Goal: Task Accomplishment & Management: Manage account settings

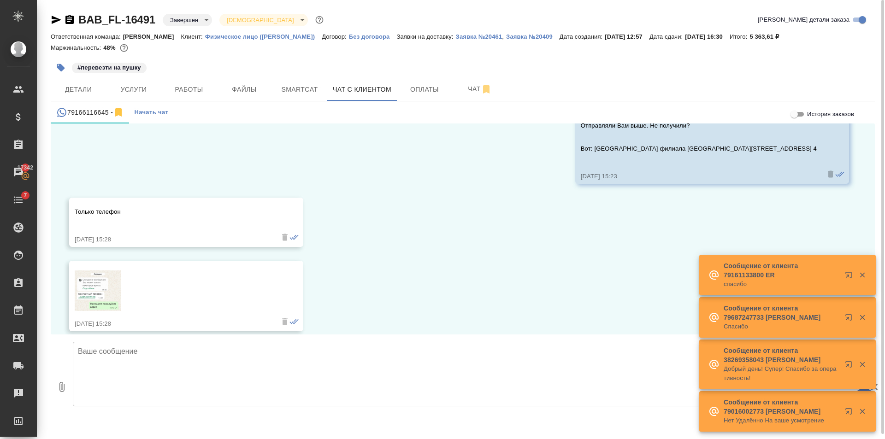
scroll to position [759, 0]
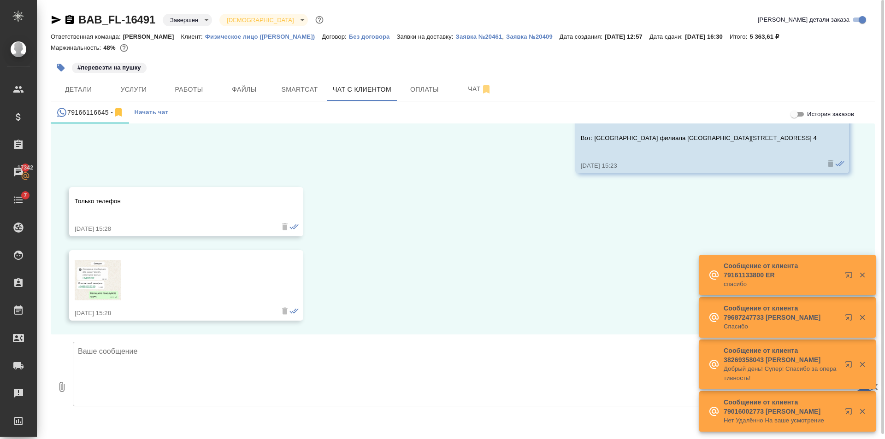
click at [91, 285] on img at bounding box center [98, 280] width 46 height 41
click at [116, 366] on textarea at bounding box center [466, 374] width 787 height 65
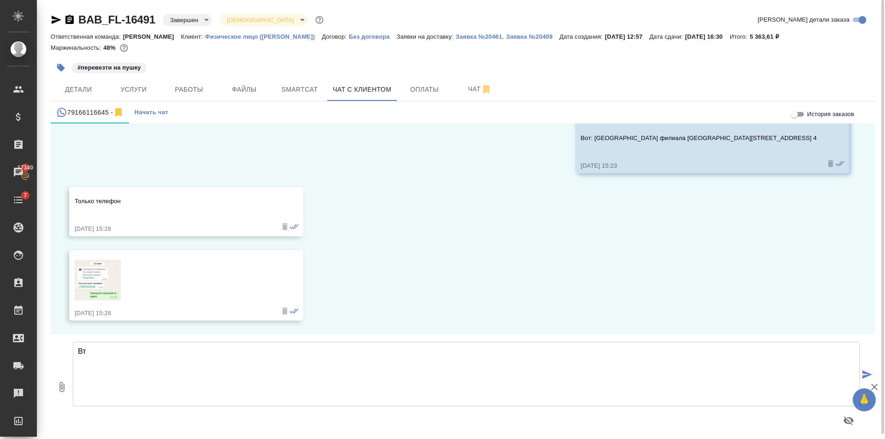
type textarea "В"
click at [101, 294] on img at bounding box center [98, 280] width 46 height 41
click at [255, 385] on textarea at bounding box center [466, 374] width 787 height 65
type textarea "Странно, у нас отмечено прочитанным"
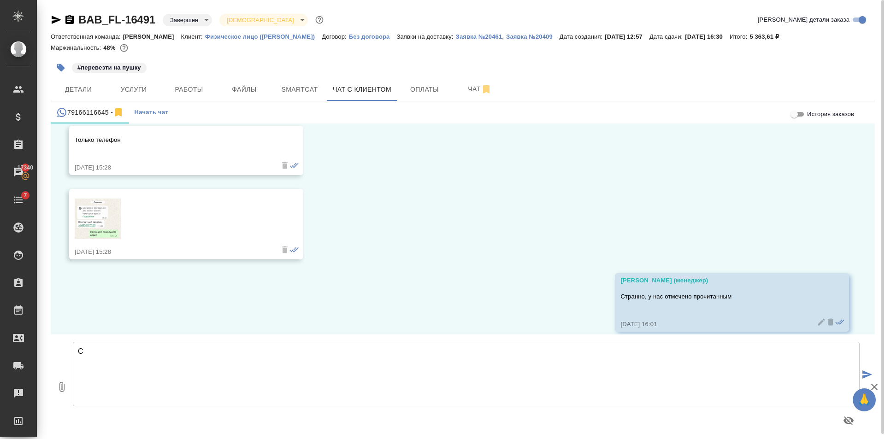
scroll to position [831, 0]
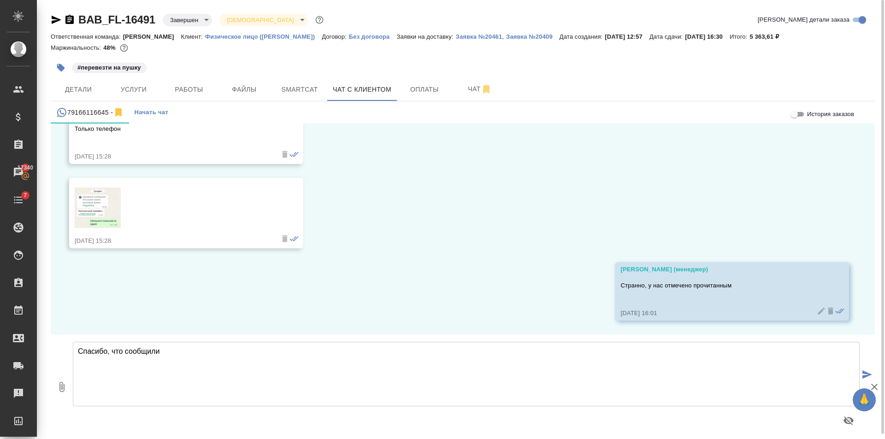
type textarea "Спасибо, что сообщили"
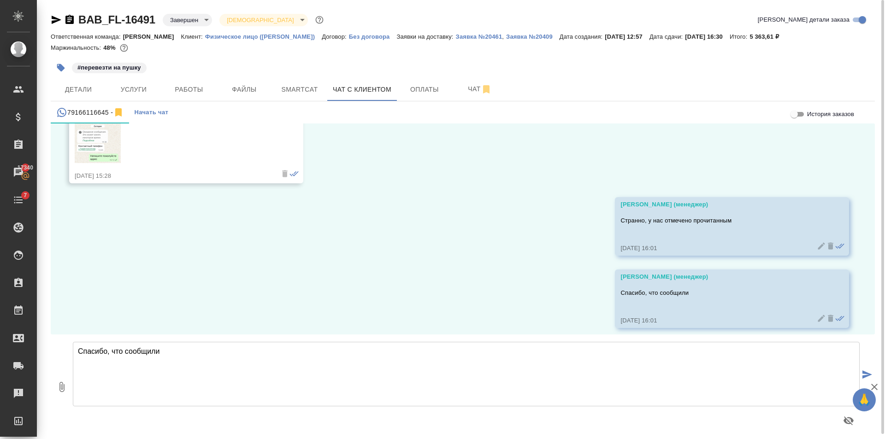
scroll to position [904, 0]
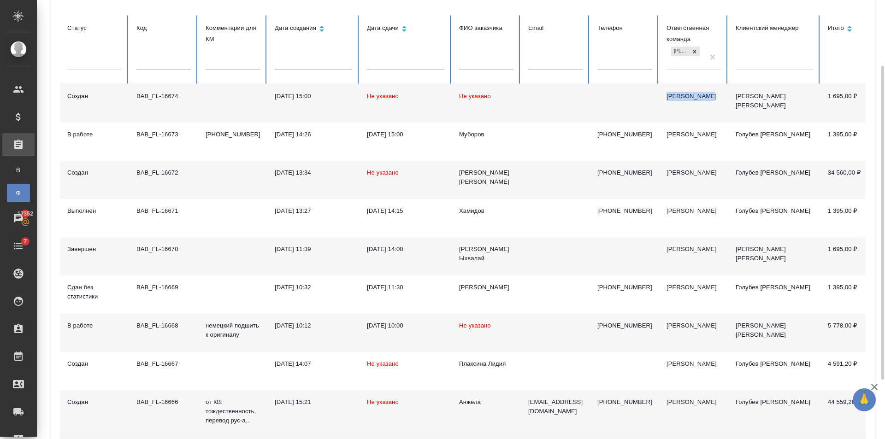
scroll to position [175, 0]
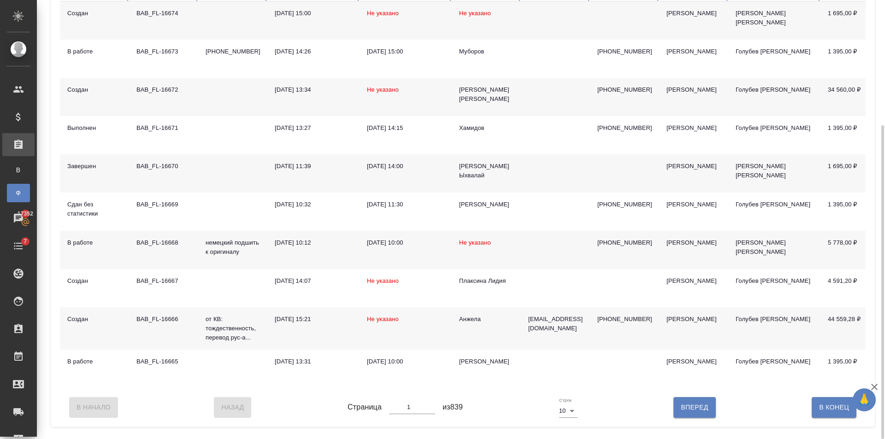
click at [507, 328] on td "Анжела" at bounding box center [486, 329] width 69 height 42
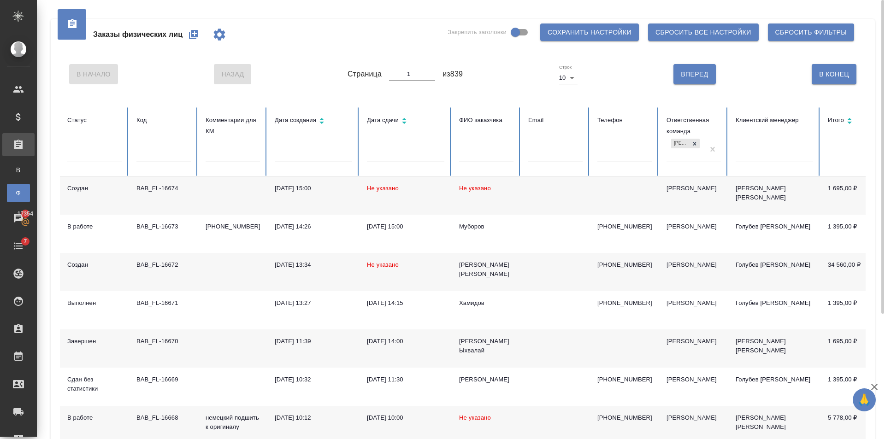
click at [191, 34] on icon "button" at bounding box center [193, 34] width 11 height 11
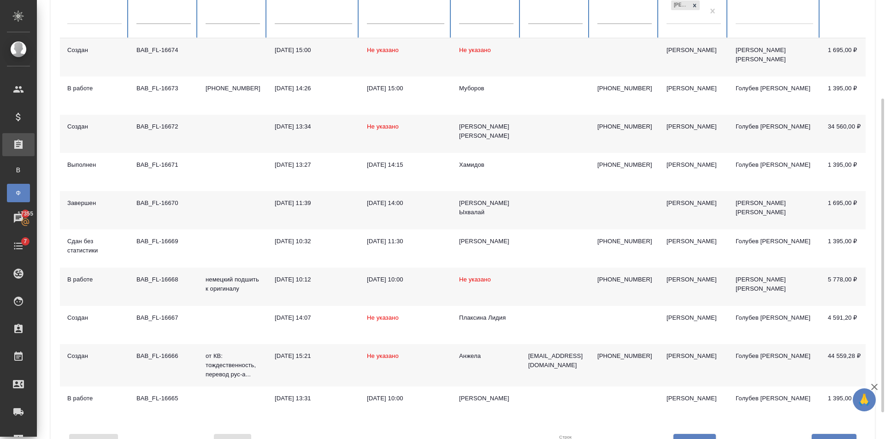
click at [506, 351] on td "Анжела" at bounding box center [486, 365] width 69 height 42
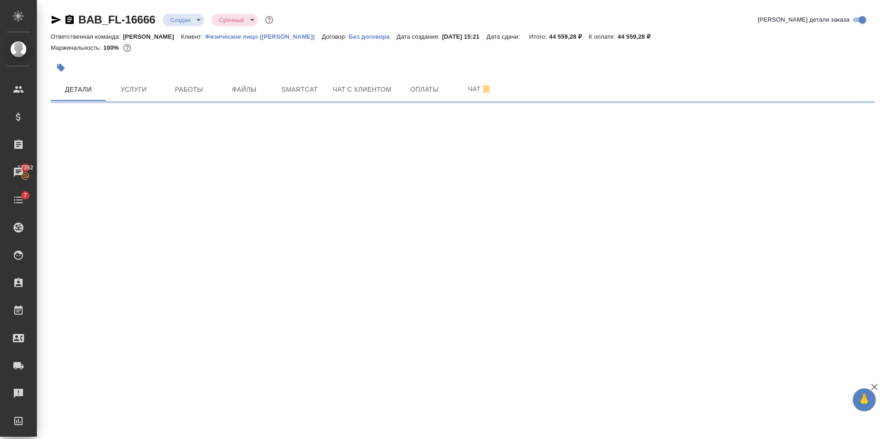
select select "RU"
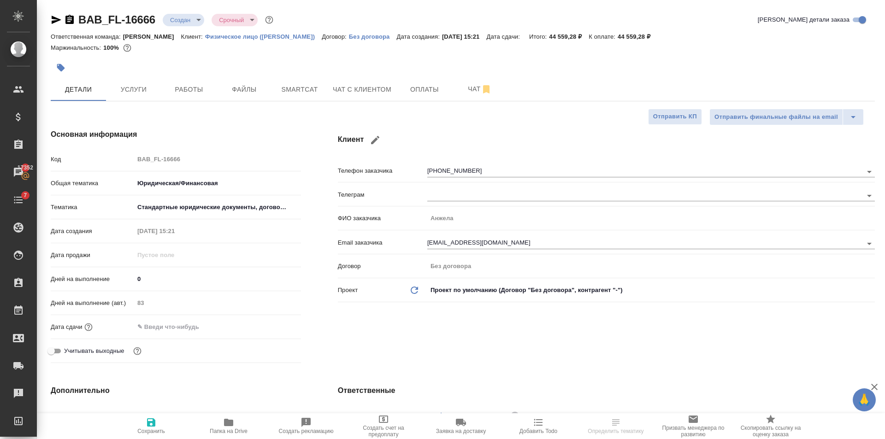
type textarea "x"
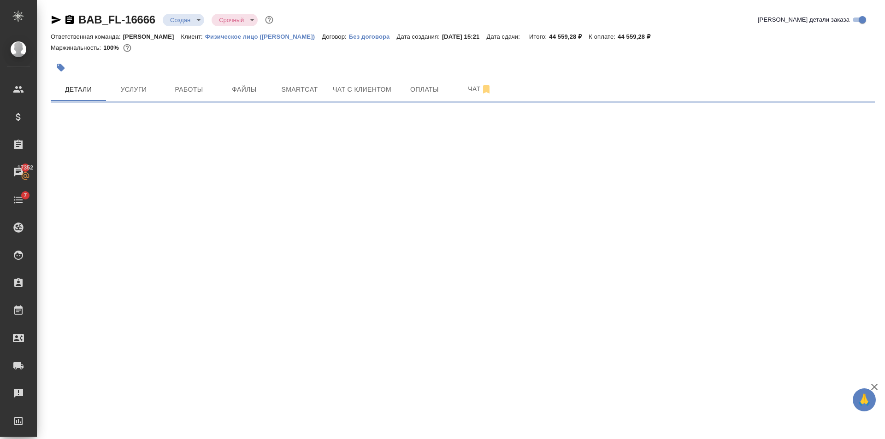
select select "RU"
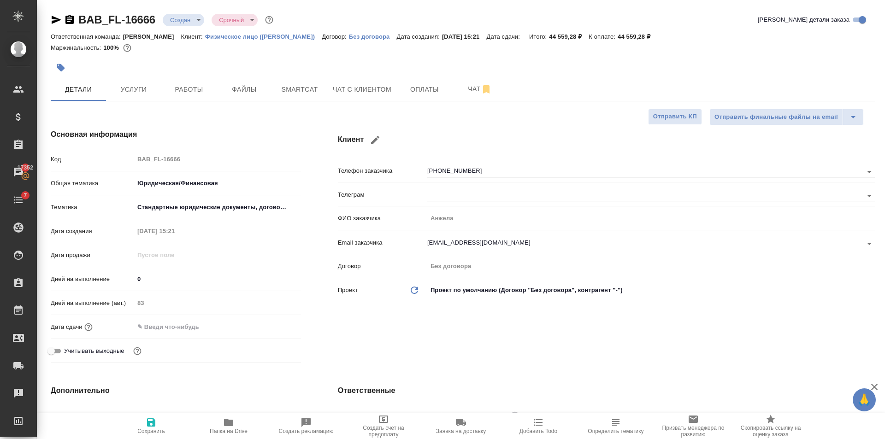
type textarea "x"
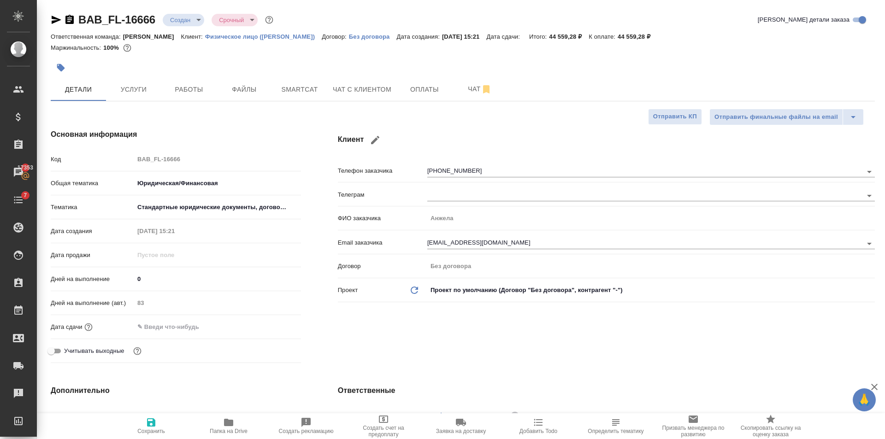
type textarea "x"
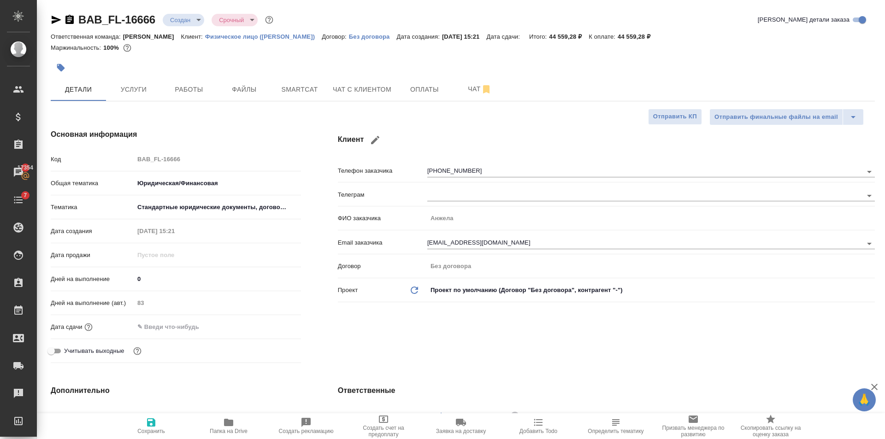
type textarea "x"
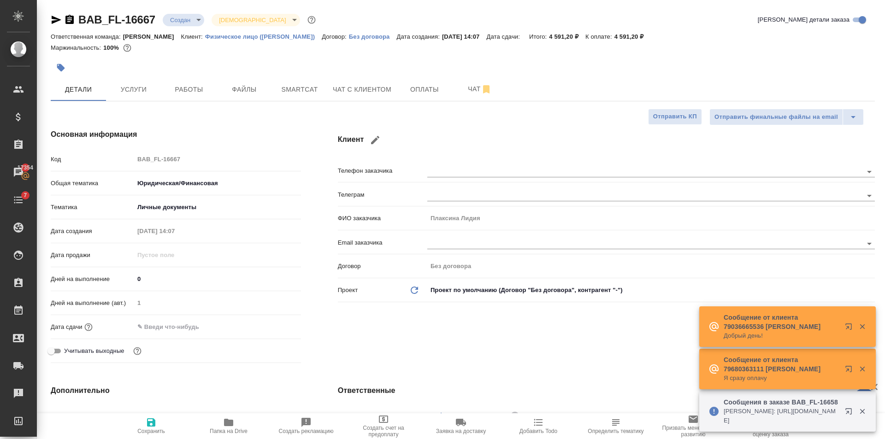
select select "RU"
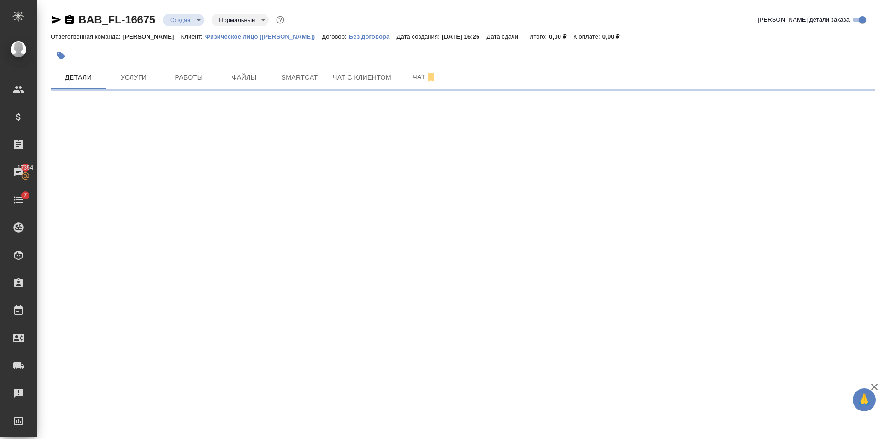
select select "RU"
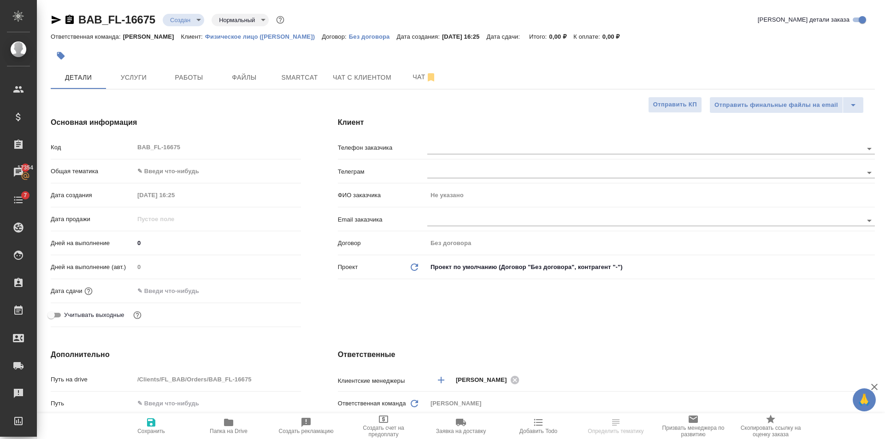
type textarea "x"
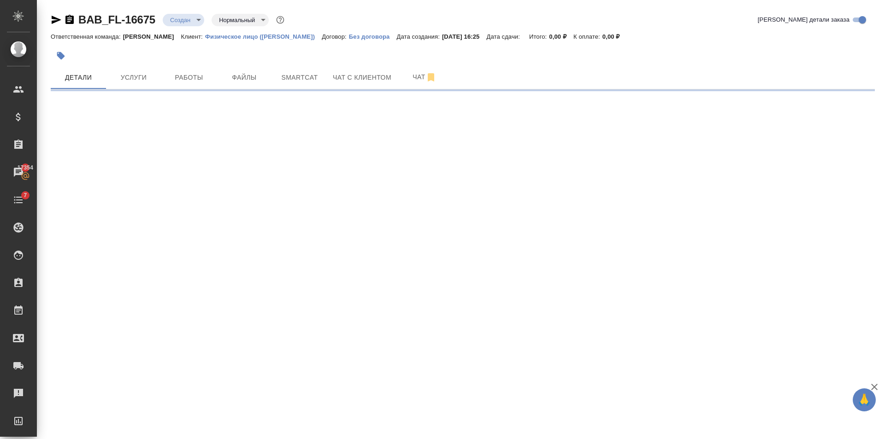
select select "RU"
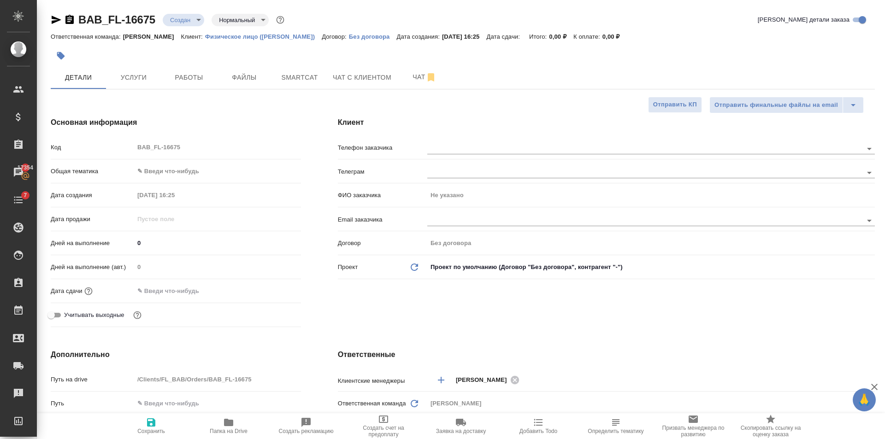
type textarea "x"
click at [156, 174] on body "🙏 .cls-1 fill:#fff; AWATERA Golubev Dmitry Клиенты Спецификации Заказы 17355 Ча…" at bounding box center [442, 219] width 885 height 439
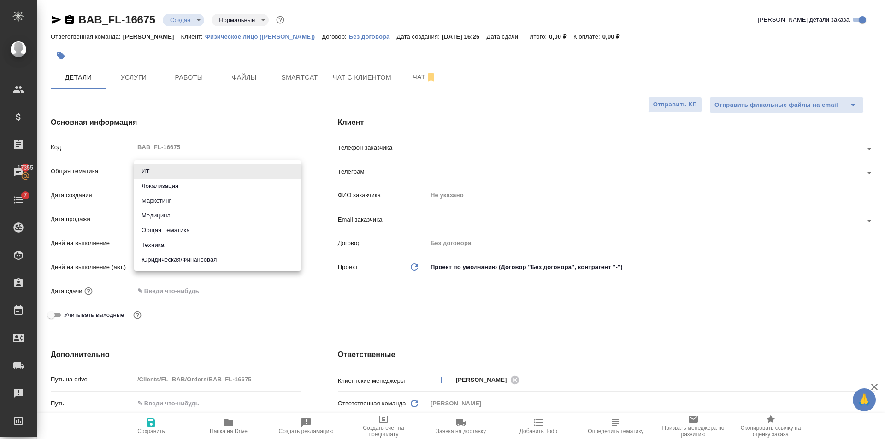
click at [188, 261] on li "Юридическая/Финансовая" at bounding box center [217, 260] width 167 height 15
type input "yr-fn"
type textarea "x"
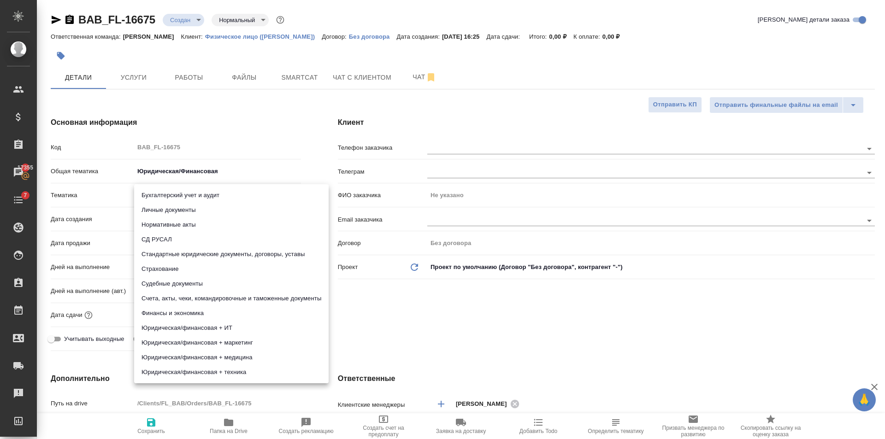
drag, startPoint x: 191, startPoint y: 191, endPoint x: 190, endPoint y: 196, distance: 5.7
click at [190, 196] on body "🙏 .cls-1 fill:#fff; AWATERA Golubev Dmitry Клиенты Спецификации Заказы 17355 Ча…" at bounding box center [442, 219] width 885 height 439
click at [280, 257] on li "Стандартные юридические документы, договоры, уставы" at bounding box center [231, 254] width 195 height 15
type textarea "x"
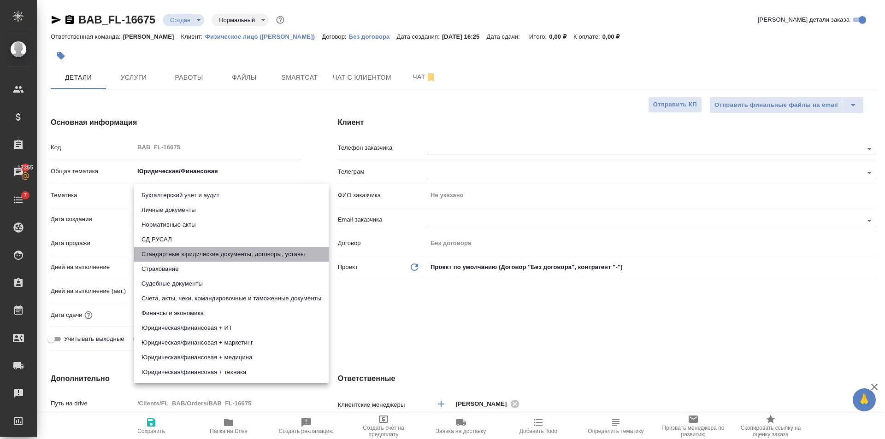
type textarea "x"
type input "5f647205b73bc97568ca66bf"
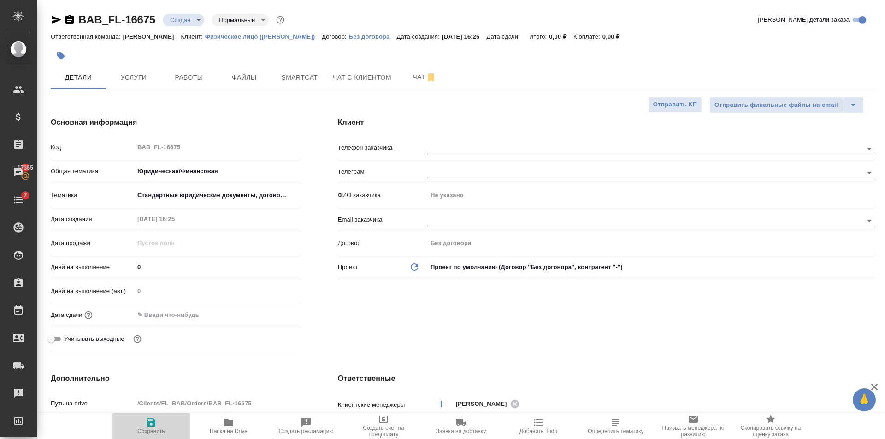
drag, startPoint x: 144, startPoint y: 430, endPoint x: 192, endPoint y: 410, distance: 51.7
click at [148, 428] on span "Сохранить" at bounding box center [151, 431] width 28 height 6
type textarea "x"
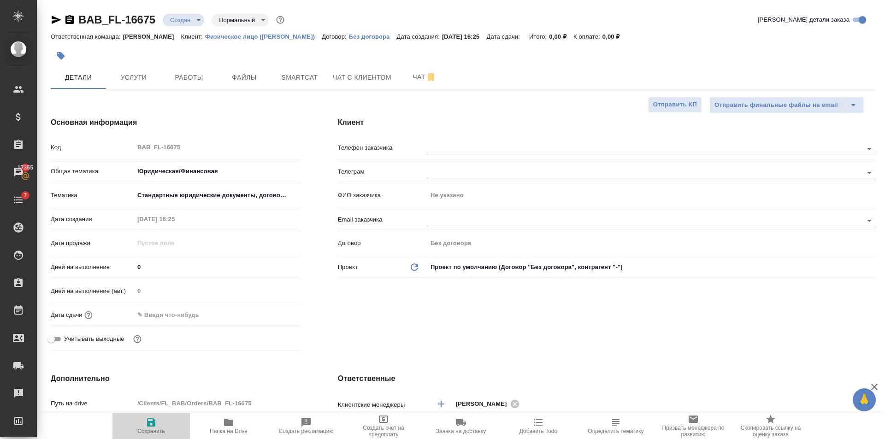
type textarea "x"
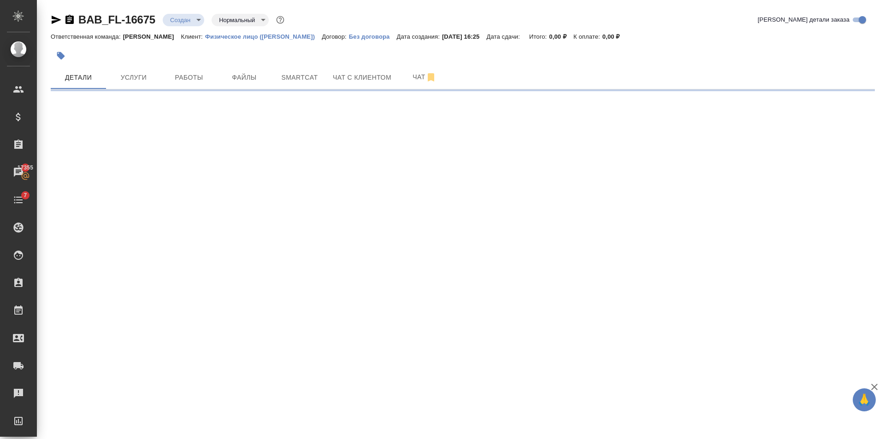
select select "RU"
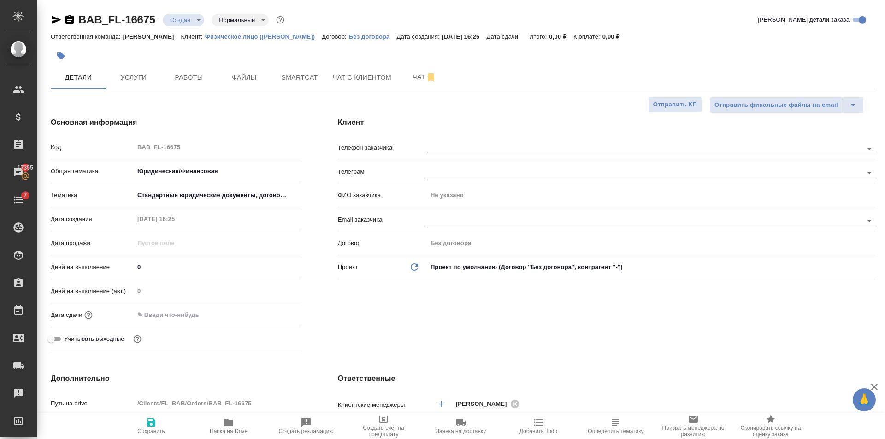
type textarea "x"
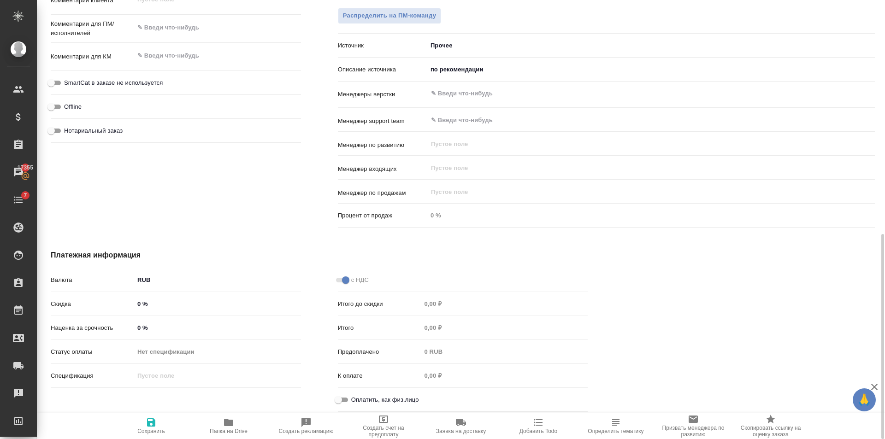
click at [354, 398] on span "Оплатить, как физ.лицо" at bounding box center [385, 400] width 68 height 9
click at [354, 398] on input "Оплатить, как физ.лицо" at bounding box center [338, 400] width 33 height 11
checkbox input "true"
type textarea "x"
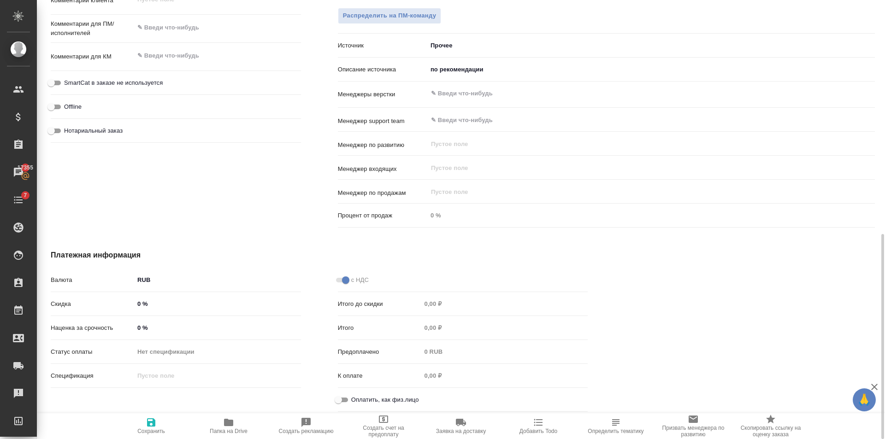
type textarea "x"
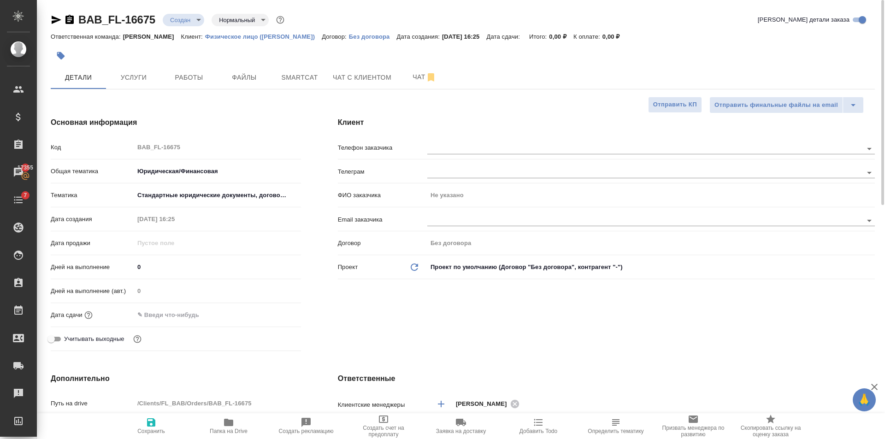
click at [140, 428] on span "Сохранить" at bounding box center [151, 431] width 28 height 6
type textarea "x"
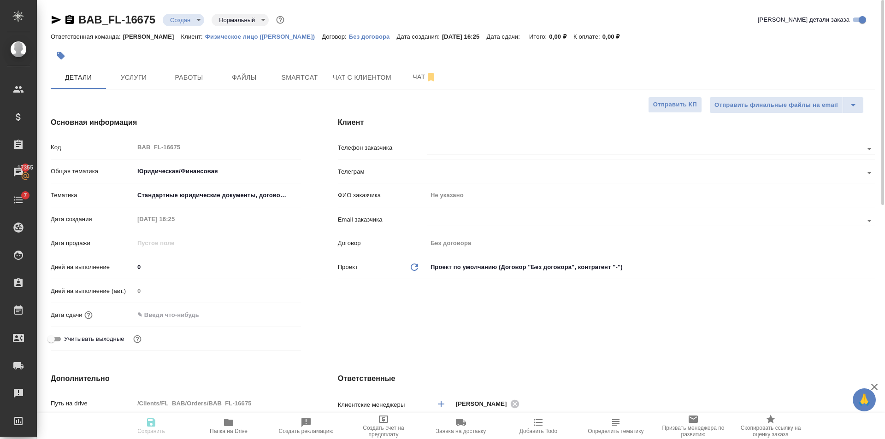
type textarea "x"
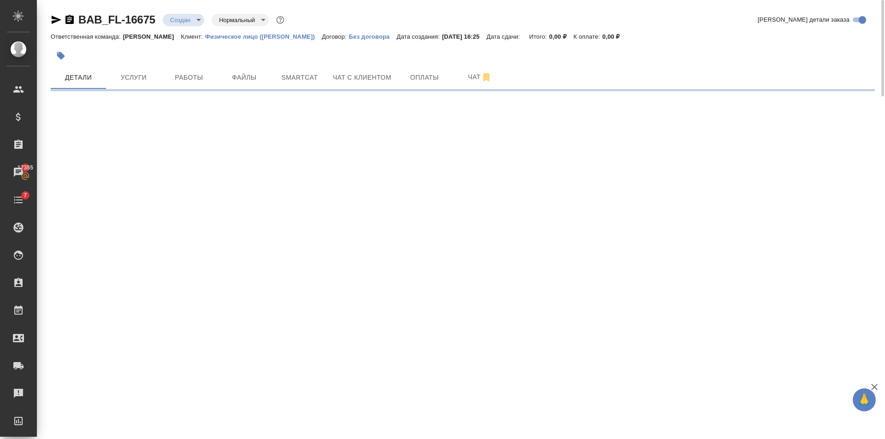
select select "RU"
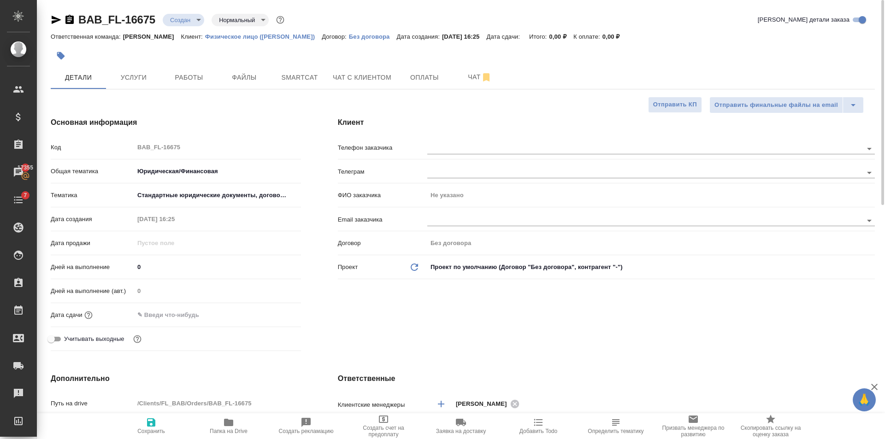
type textarea "x"
click at [473, 139] on div at bounding box center [652, 147] width 448 height 17
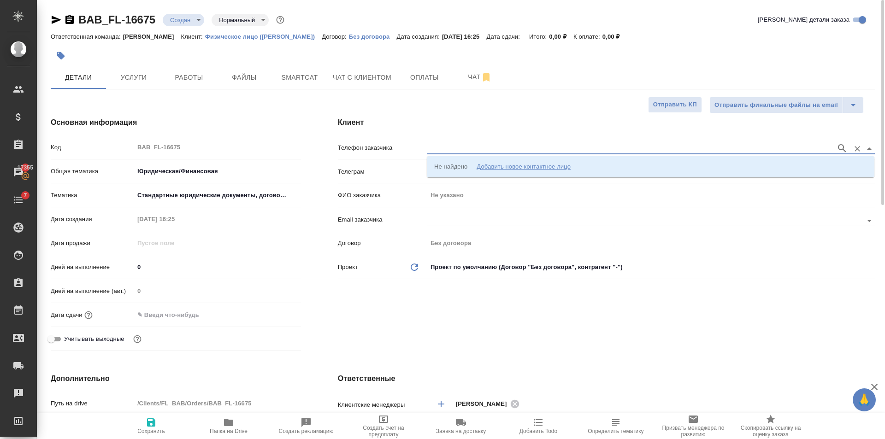
click at [485, 148] on input "text" at bounding box center [630, 148] width 404 height 11
click at [518, 166] on div "Добавить новое контактное лицо" at bounding box center [524, 166] width 94 height 9
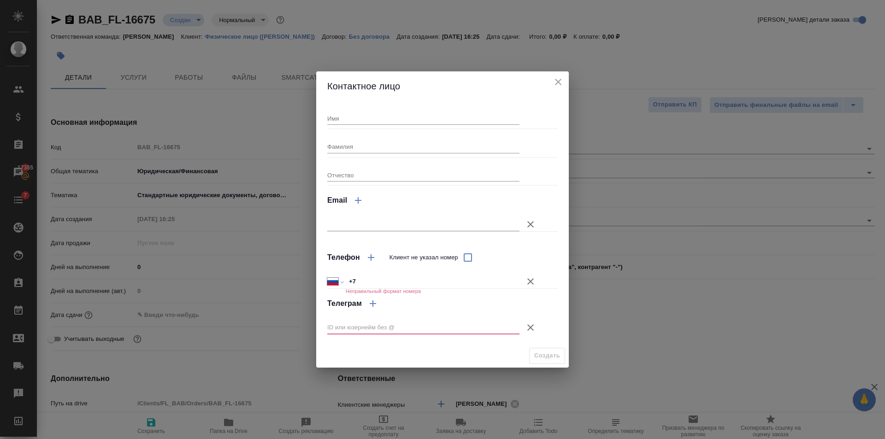
click at [380, 103] on div "Контактное лицо Имя Фамилия Отчество Email Телефон Клиент не указал номер Между…" at bounding box center [442, 219] width 253 height 297
click at [380, 116] on input "Имя" at bounding box center [423, 118] width 192 height 13
type input "Анжела"
click at [531, 327] on icon "button" at bounding box center [531, 328] width 6 height 6
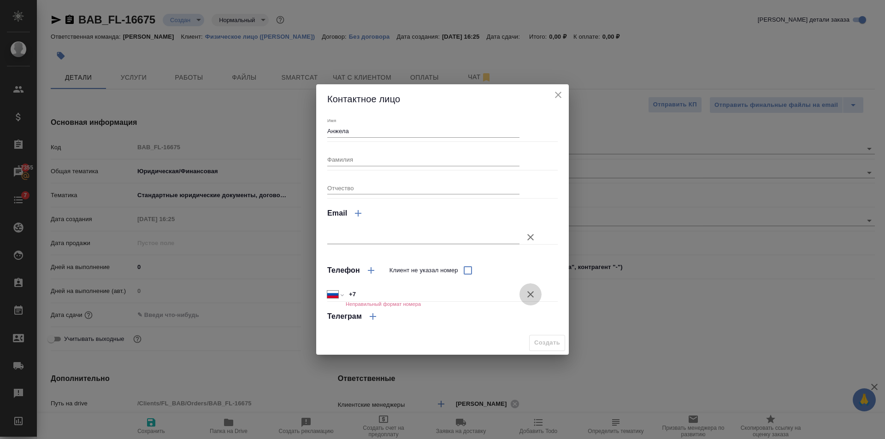
drag, startPoint x: 528, startPoint y: 291, endPoint x: 526, endPoint y: 303, distance: 11.7
click at [528, 292] on icon "button" at bounding box center [530, 294] width 11 height 11
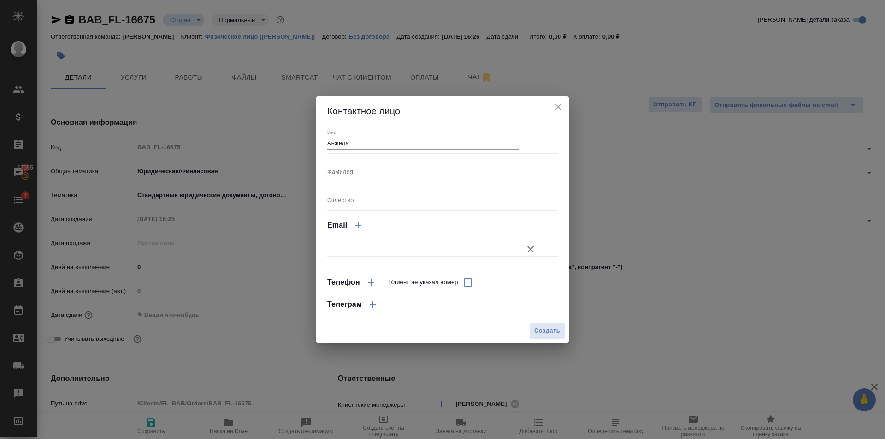
click at [534, 327] on button "Создать" at bounding box center [547, 331] width 36 height 16
type input "Анжела"
type textarea "x"
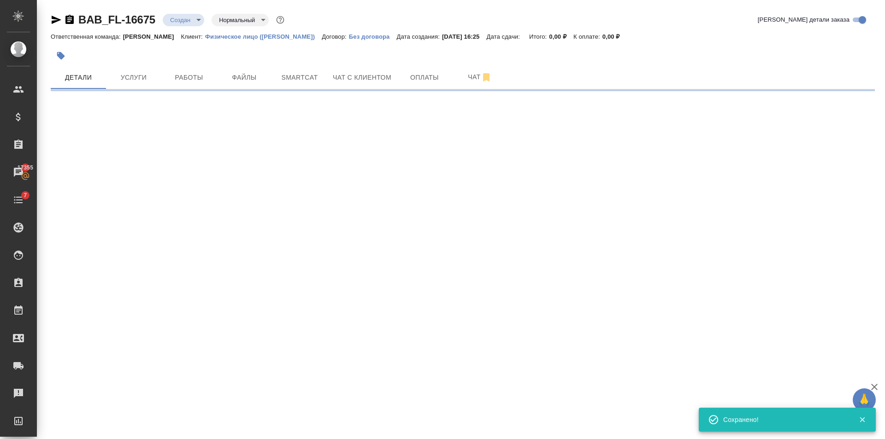
type input "holyTrinity"
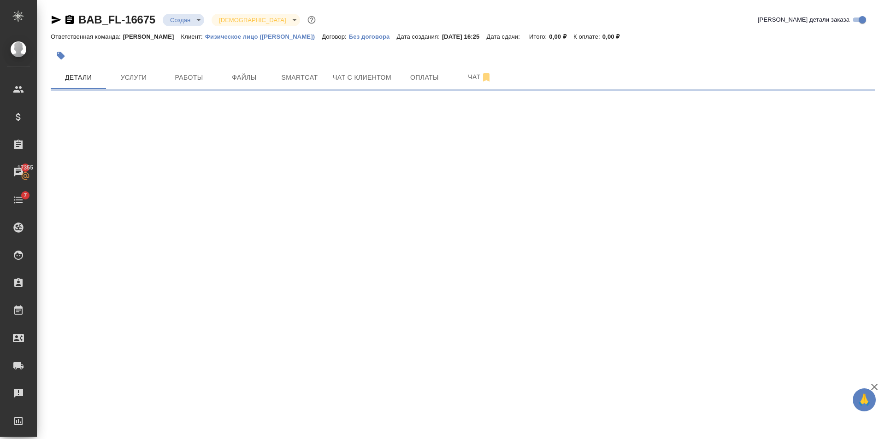
select select "RU"
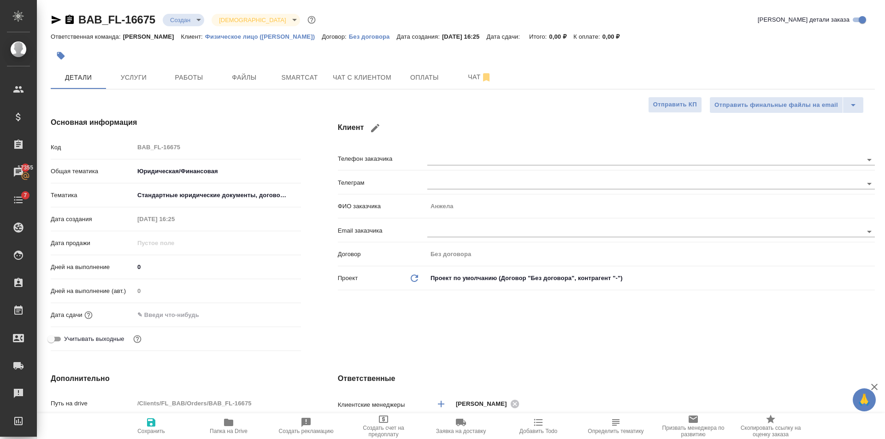
type textarea "x"
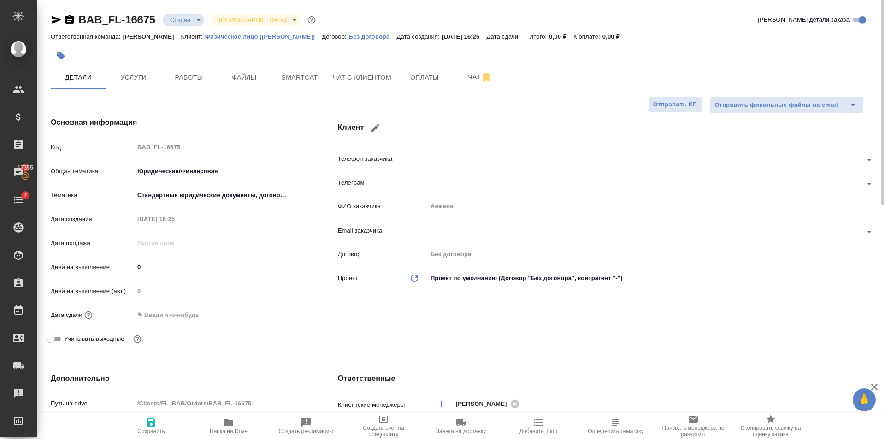
type textarea "x"
click at [261, 85] on button "Файлы" at bounding box center [244, 77] width 55 height 23
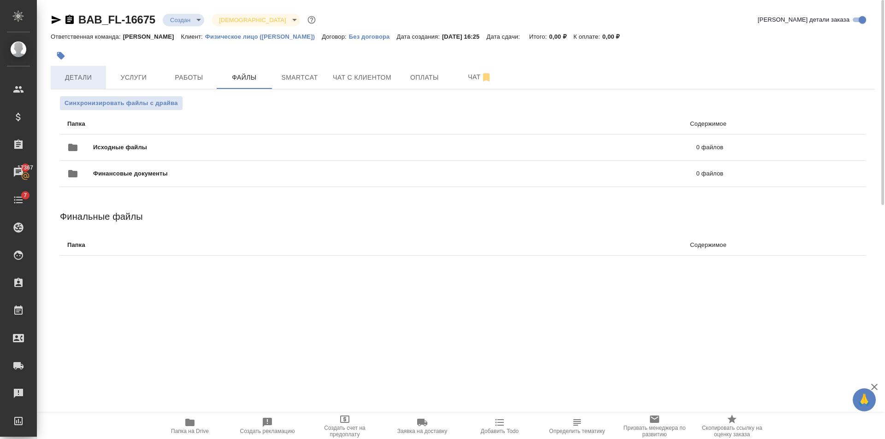
click at [99, 81] on span "Детали" at bounding box center [78, 78] width 44 height 12
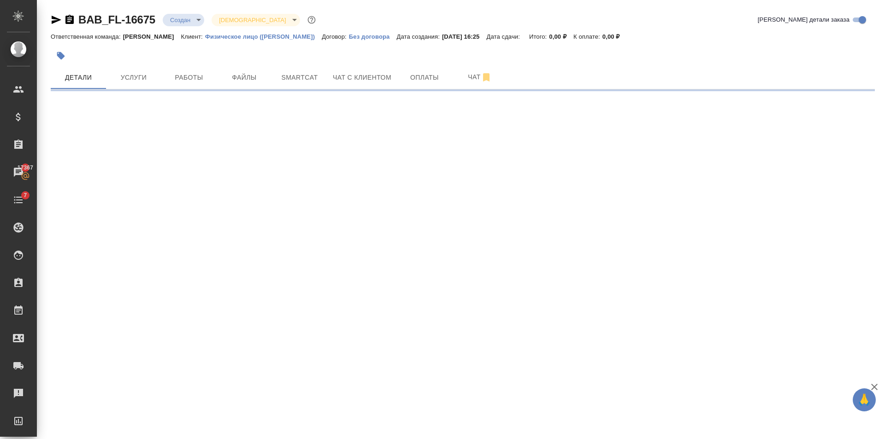
select select "RU"
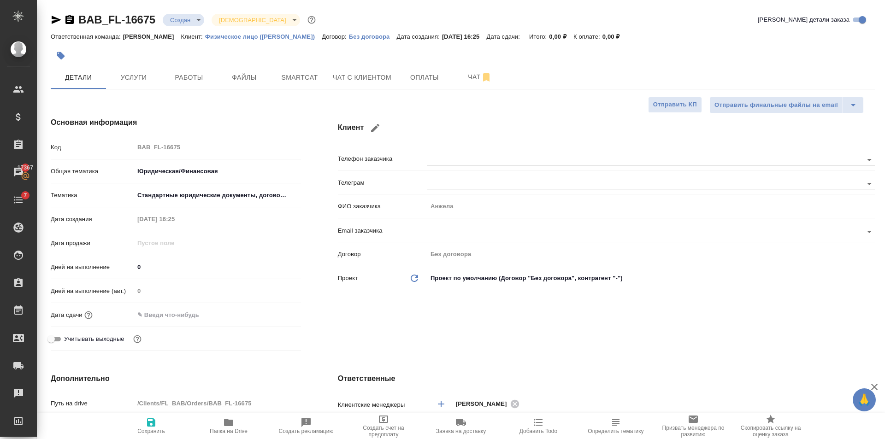
type textarea "x"
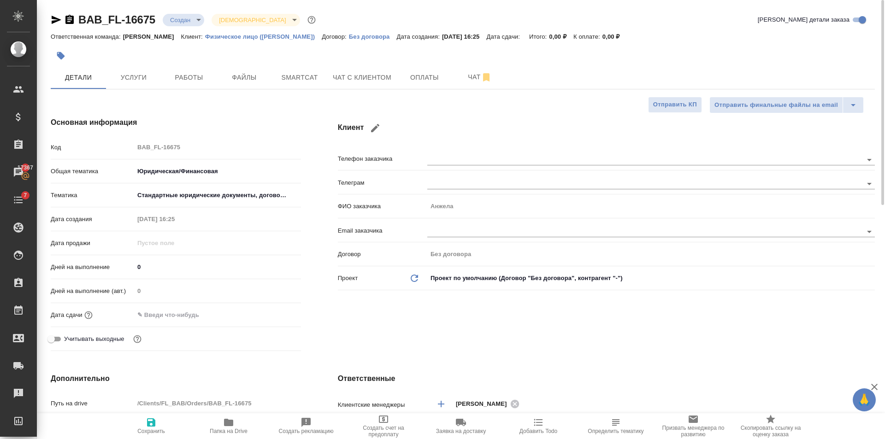
type textarea "x"
click at [377, 128] on icon "button" at bounding box center [375, 128] width 8 height 8
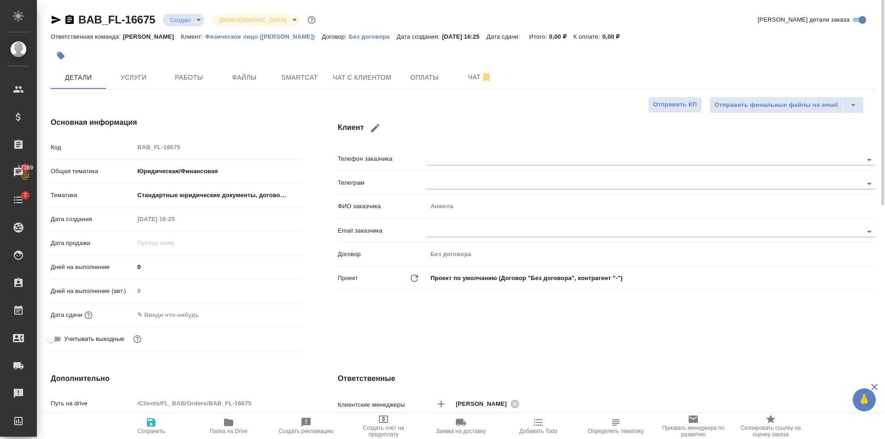
type input "Анжела"
checkbox input "true"
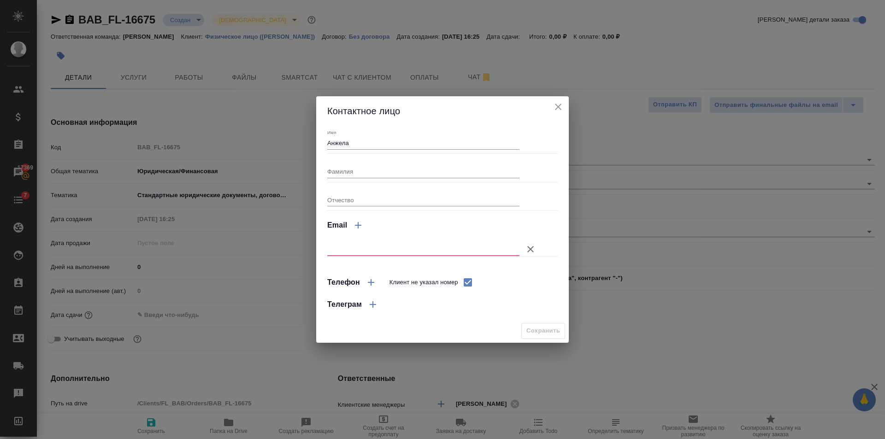
click at [354, 247] on input "text" at bounding box center [423, 249] width 192 height 13
paste input "gardiani@yandex.ru"
type input "gardiani@yandex.ru"
click at [546, 335] on span "Сохранить" at bounding box center [544, 331] width 34 height 11
type textarea "x"
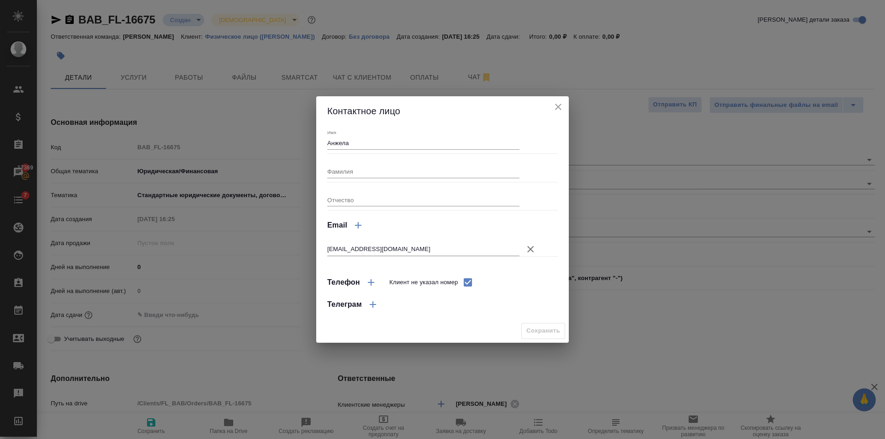
type textarea "x"
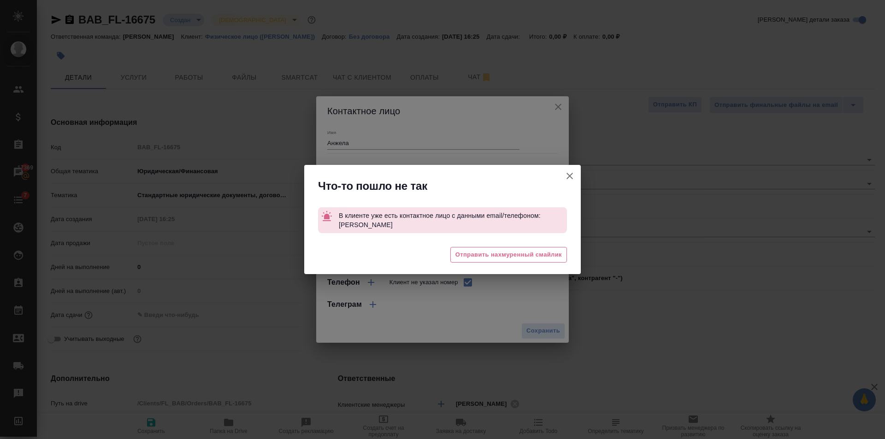
click at [573, 179] on icon "button" at bounding box center [569, 176] width 11 height 11
type textarea "x"
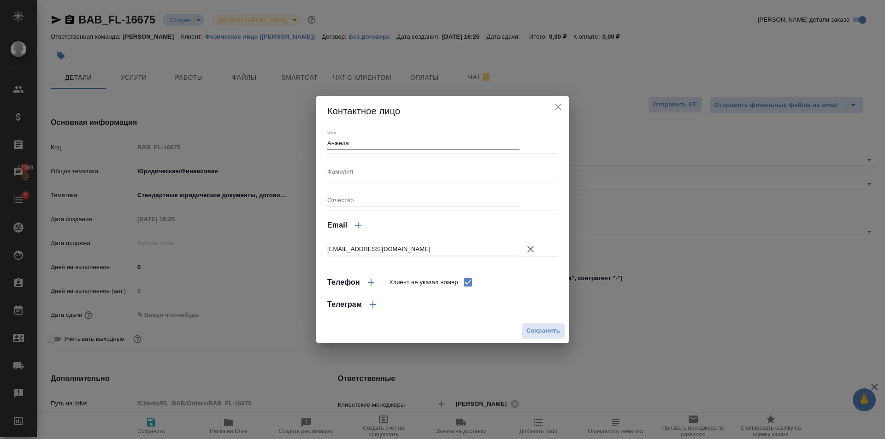
click at [555, 106] on icon "close" at bounding box center [558, 106] width 11 height 11
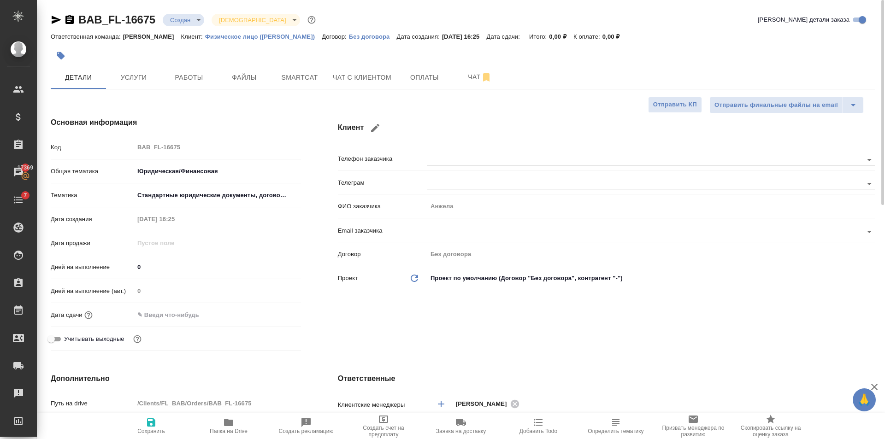
type textarea "x"
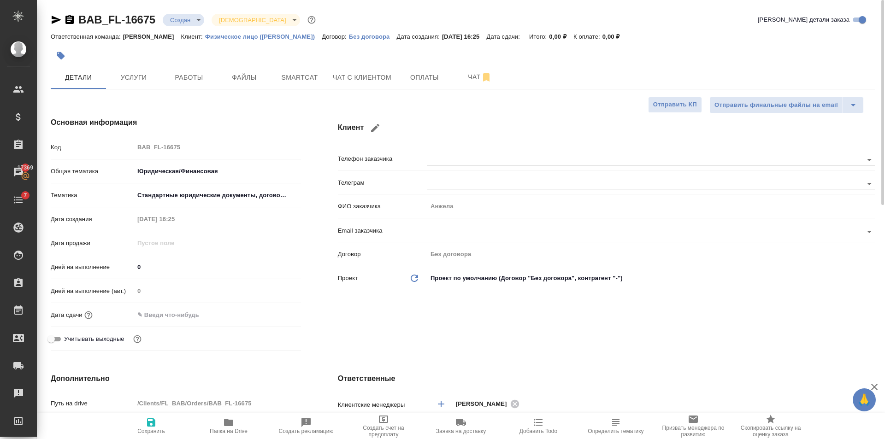
click at [59, 57] on icon "button" at bounding box center [61, 56] width 8 height 8
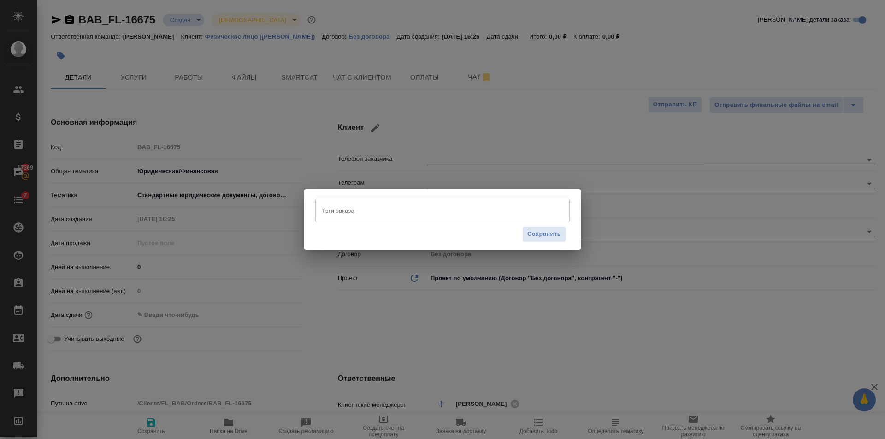
click at [365, 348] on div "Тэги заказа Тэги заказа Сохранить" at bounding box center [442, 219] width 885 height 439
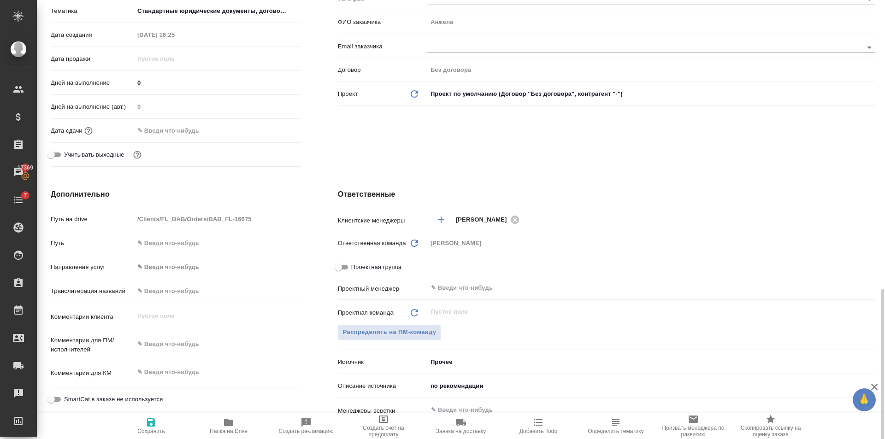
scroll to position [323, 0]
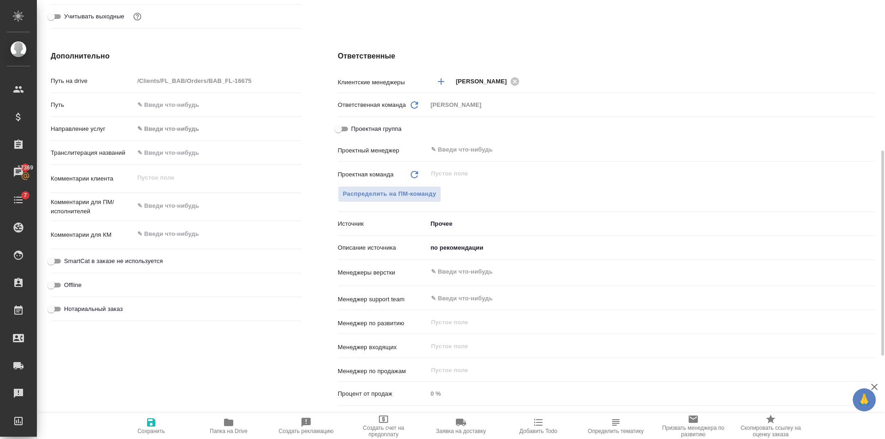
type textarea "x"
click at [177, 238] on textarea at bounding box center [217, 234] width 167 height 16
type textarea "x"
type textarea "п"
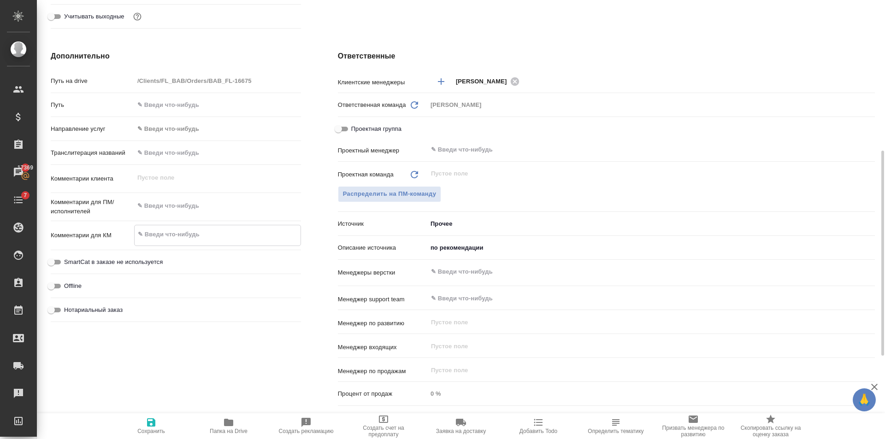
type textarea "x"
type textarea "пр"
type textarea "x"
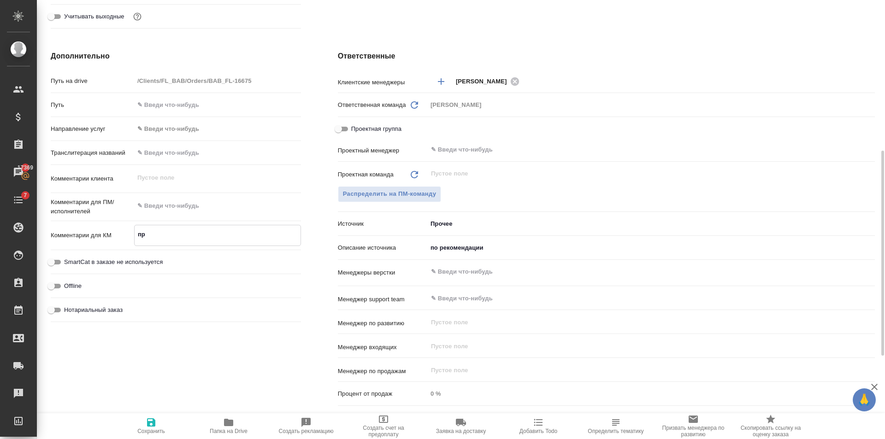
type textarea "про"
type textarea "x"
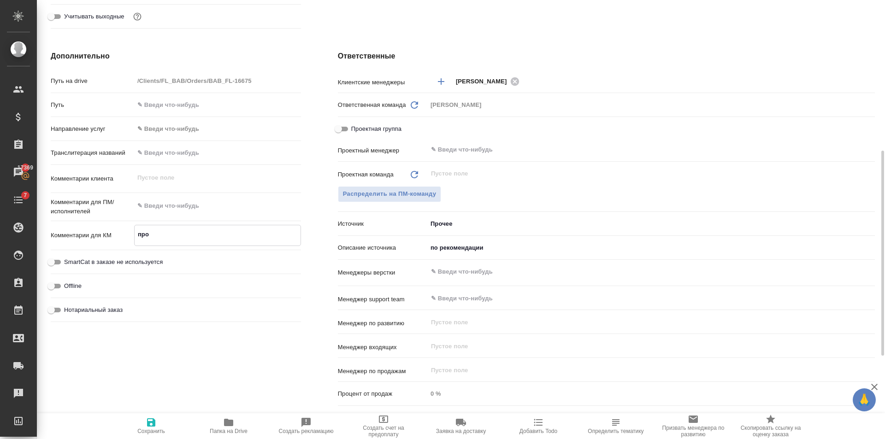
type textarea "x"
type textarea "прод"
type textarea "x"
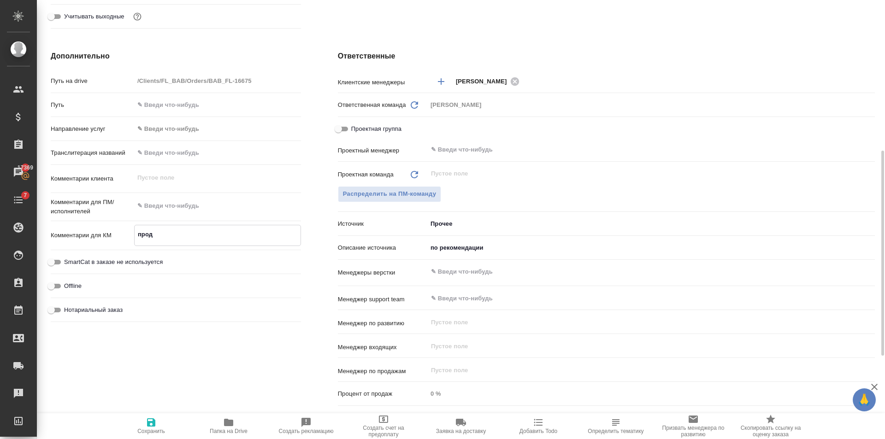
type textarea "продо"
type textarea "x"
type textarea "продол"
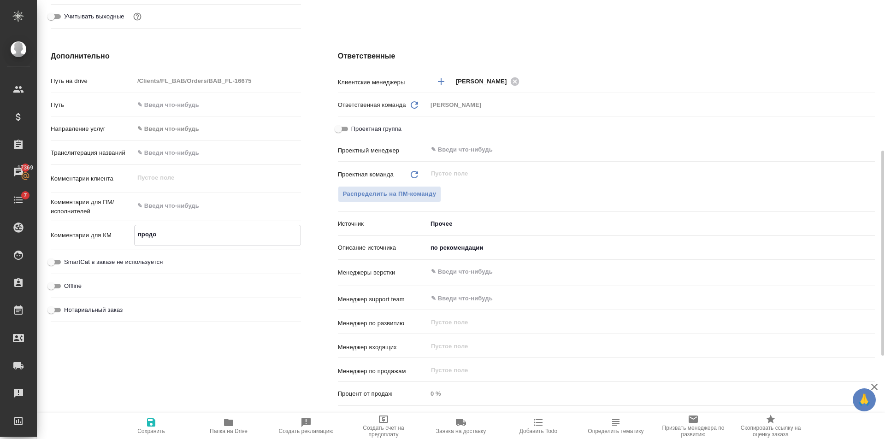
type textarea "x"
type textarea "продолж"
type textarea "x"
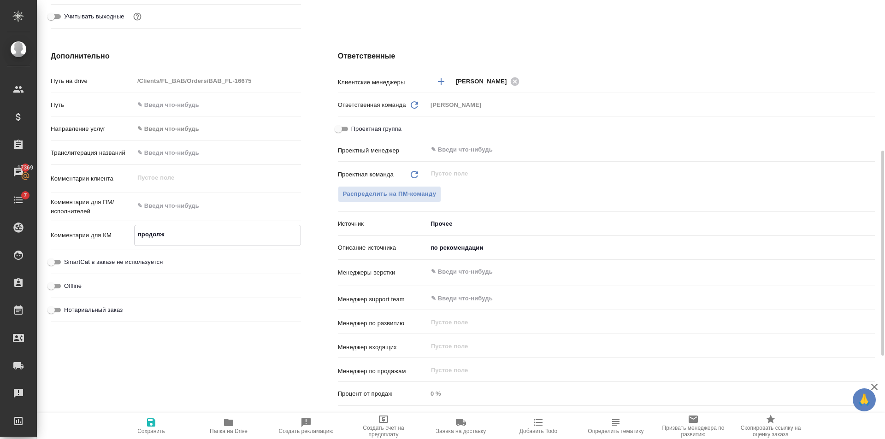
type textarea "x"
type textarea "продолже"
type textarea "x"
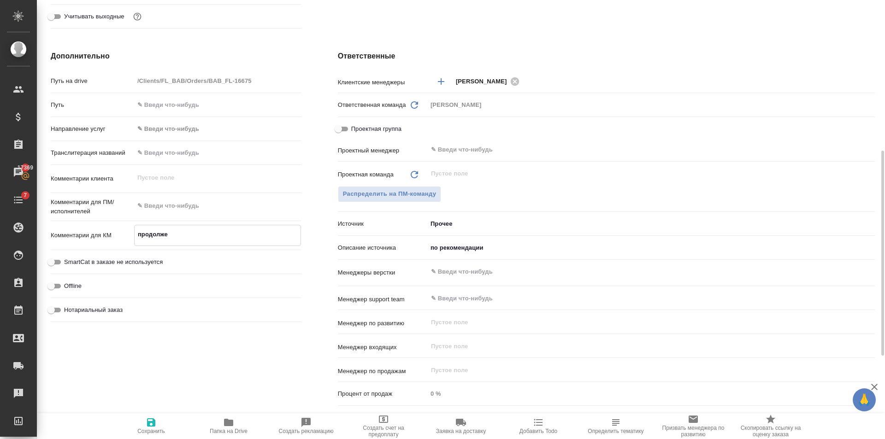
type textarea "x"
type textarea "продолжен"
type textarea "x"
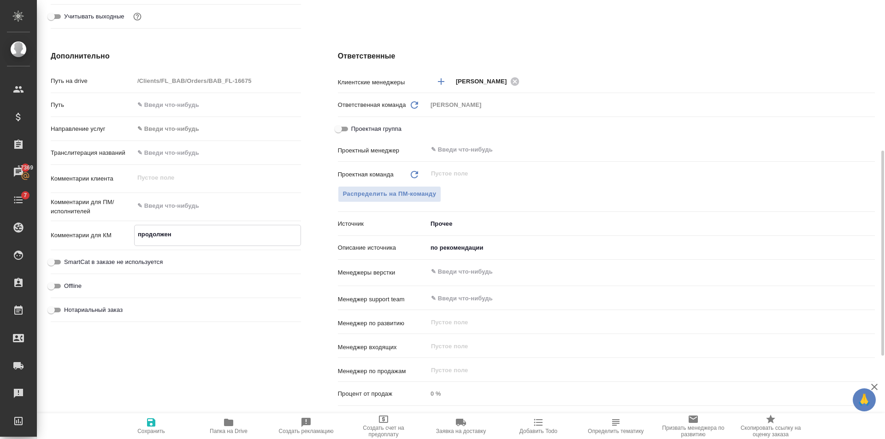
type textarea "продолжени"
type textarea "x"
type textarea "продолжение"
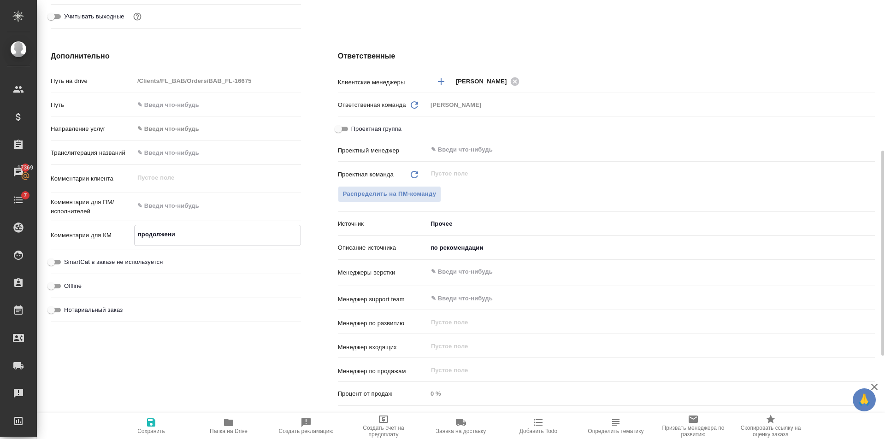
type textarea "x"
type textarea "продолжение"
type textarea "x"
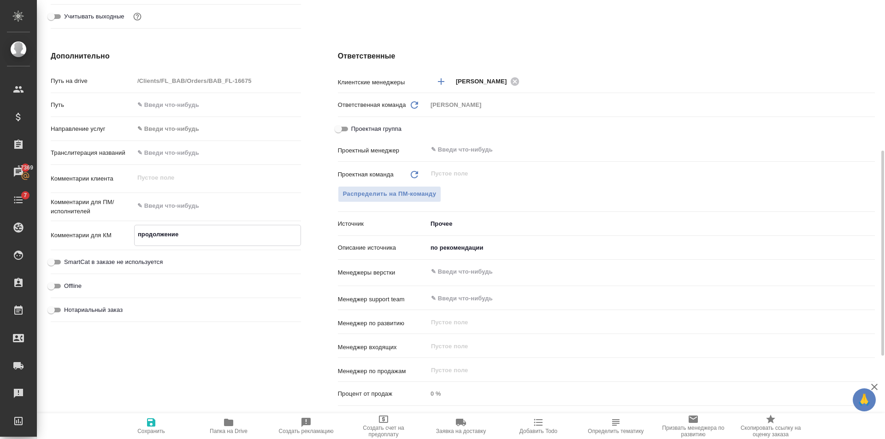
type textarea "x"
type textarea "продолжение 1"
type textarea "x"
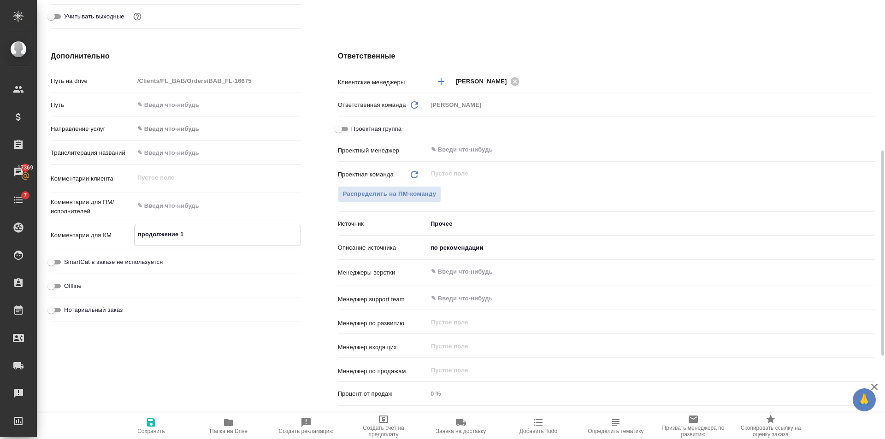
type textarea "x"
type textarea "продолжение 16"
type textarea "x"
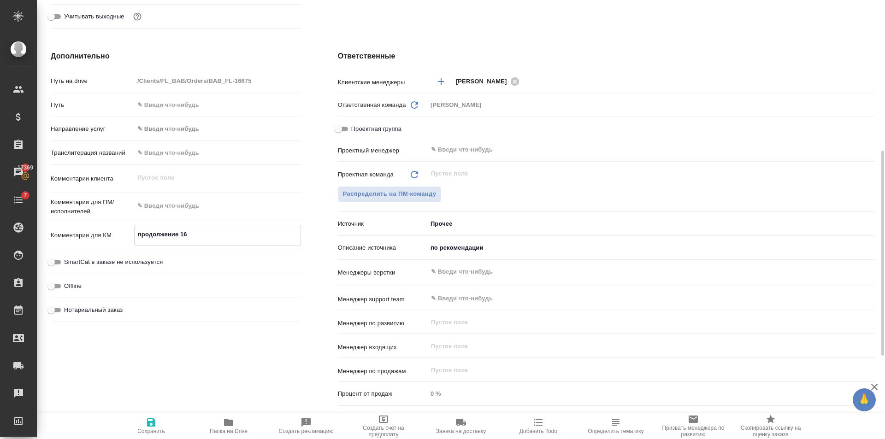
type textarea "продолжение 166"
type textarea "x"
type textarea "продолжение 1666"
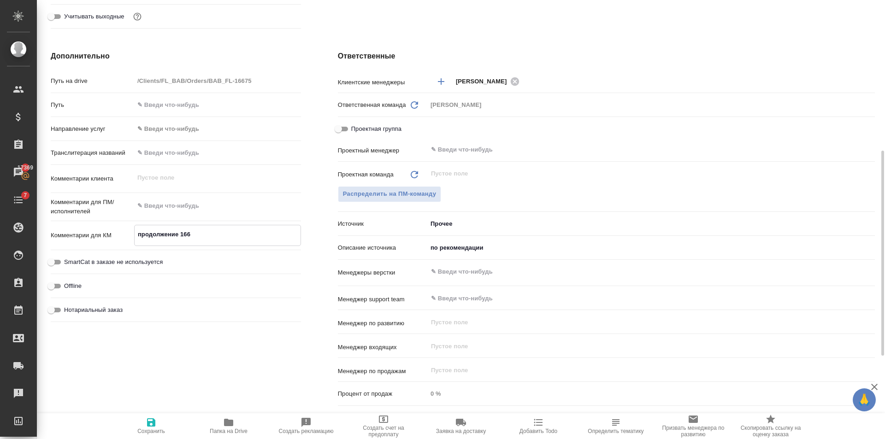
type textarea "x"
type textarea "продолжение 16666"
type textarea "x"
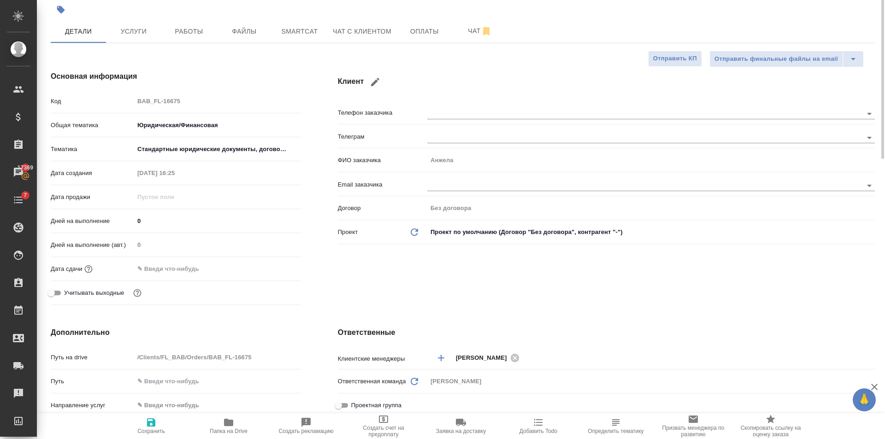
scroll to position [0, 0]
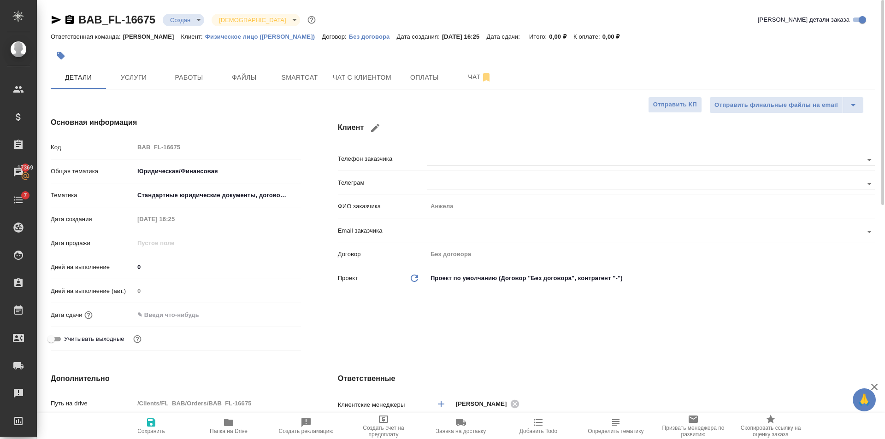
type textarea "продолжение 16666"
type textarea "x"
click at [163, 420] on span "Сохранить" at bounding box center [151, 426] width 66 height 18
type textarea "x"
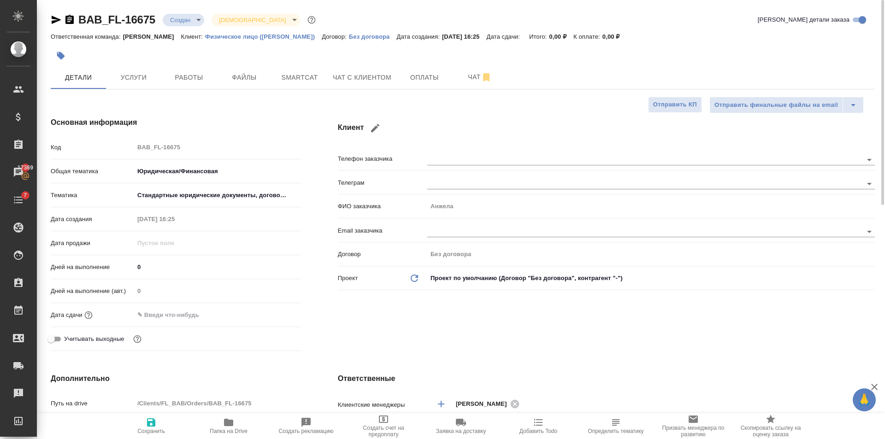
type textarea "x"
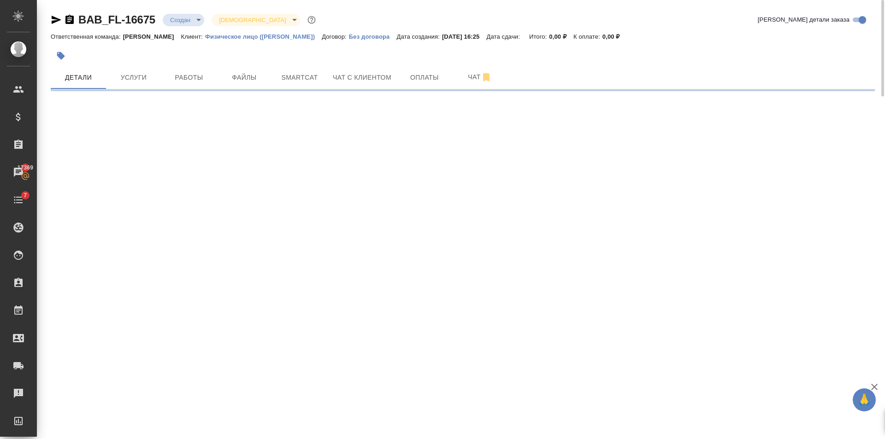
select select "RU"
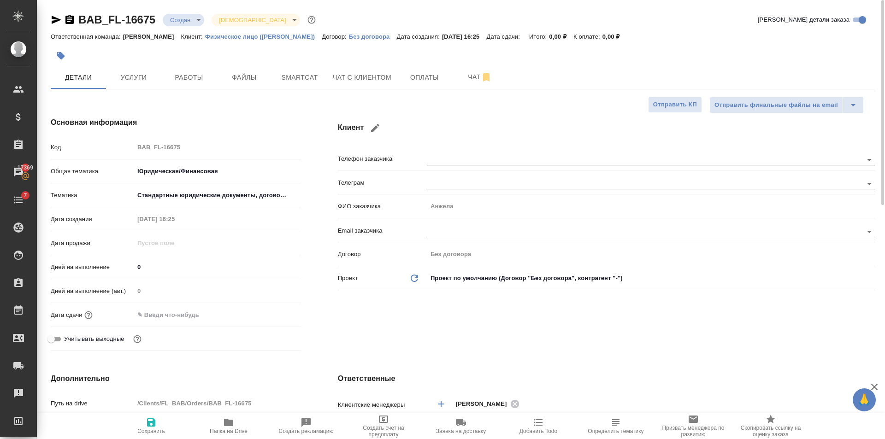
type textarea "x"
click at [238, 88] on button "Файлы" at bounding box center [244, 77] width 55 height 23
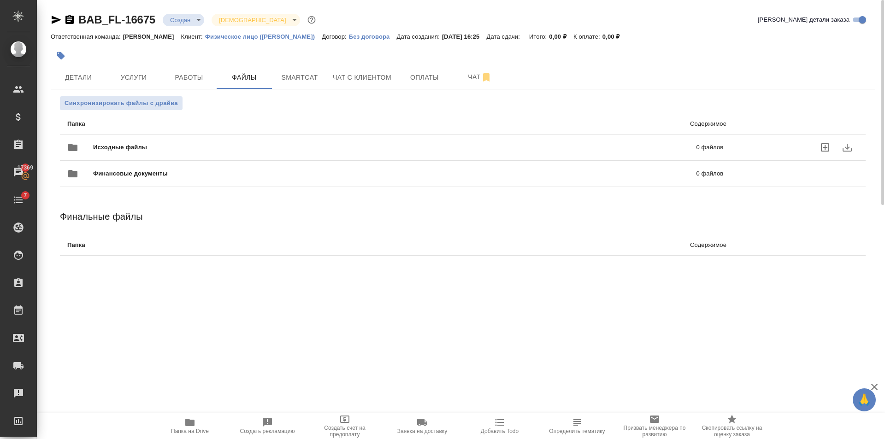
click at [146, 148] on span "Исходные файлы" at bounding box center [257, 147] width 329 height 9
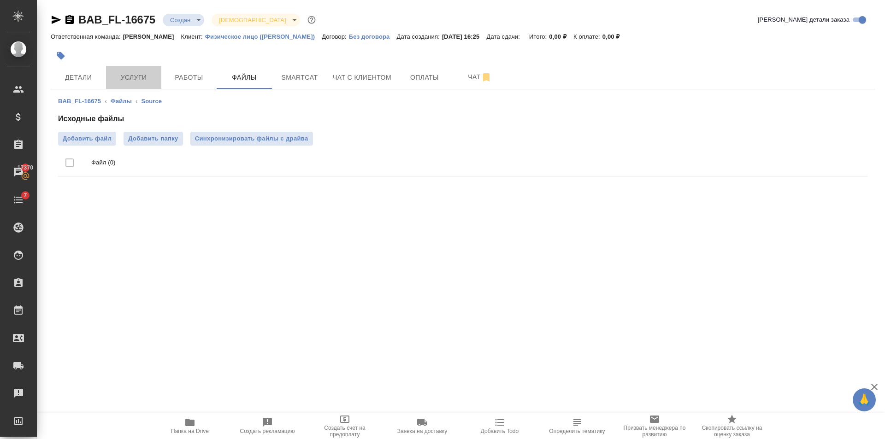
drag, startPoint x: 129, startPoint y: 77, endPoint x: 226, endPoint y: 208, distance: 163.1
click at [129, 77] on span "Услуги" at bounding box center [134, 78] width 44 height 12
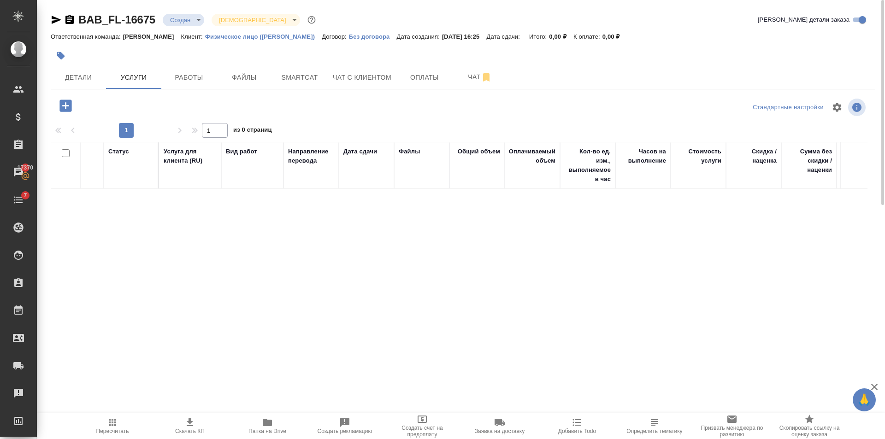
click at [66, 118] on div at bounding box center [188, 107] width 275 height 22
click at [66, 105] on icon "button" at bounding box center [65, 106] width 12 height 12
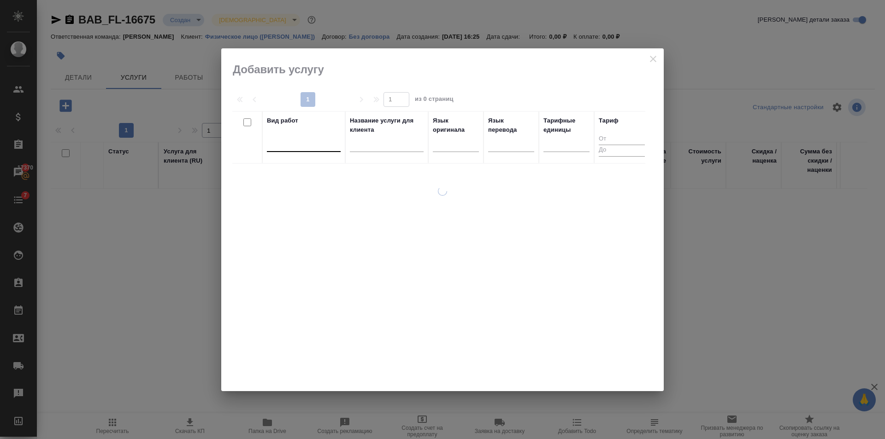
click at [288, 145] on div at bounding box center [304, 142] width 74 height 13
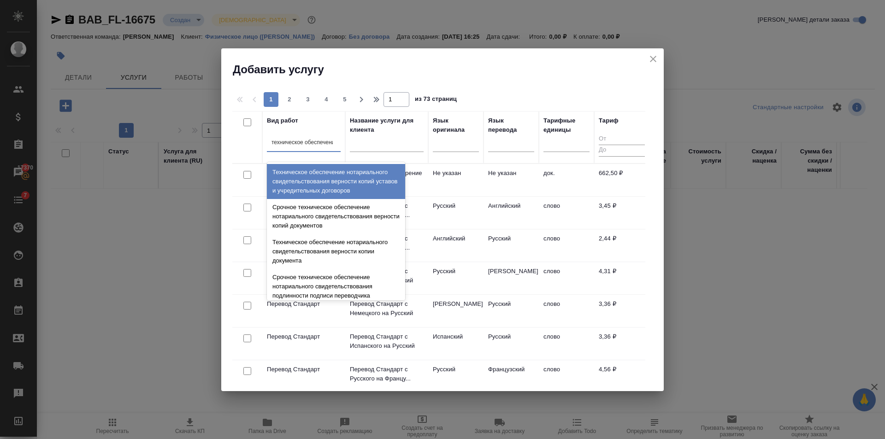
type input "техническое обеспечение"
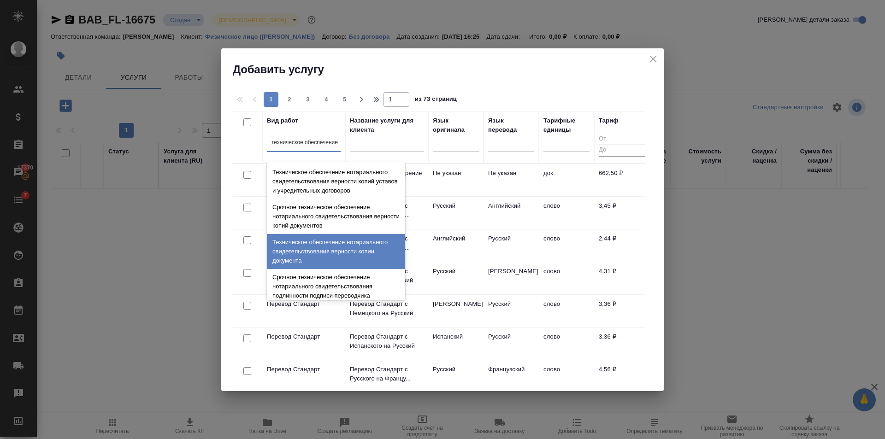
click at [366, 252] on div "Техническое обеспечение нотариального свидетельствования верности копии докумен…" at bounding box center [336, 251] width 138 height 35
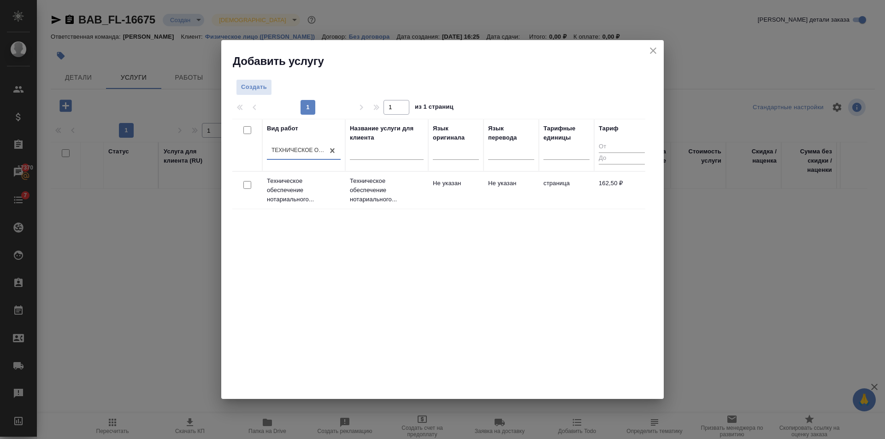
click at [480, 194] on td "Не указан" at bounding box center [455, 190] width 55 height 32
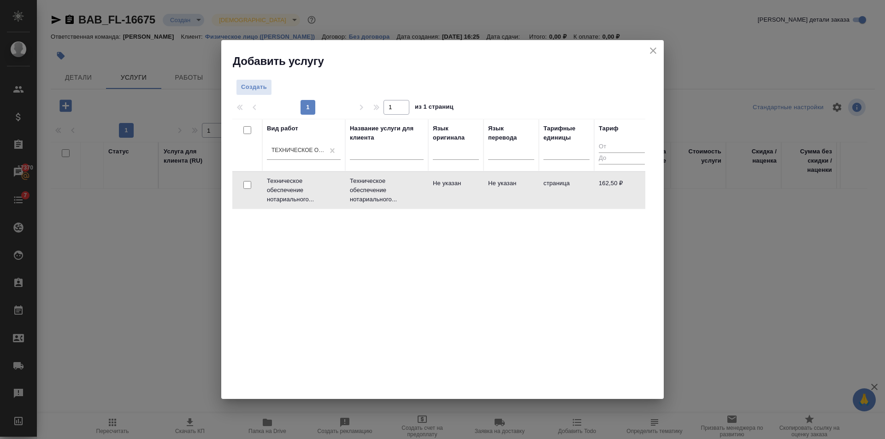
click at [480, 194] on td "Не указан" at bounding box center [455, 190] width 55 height 32
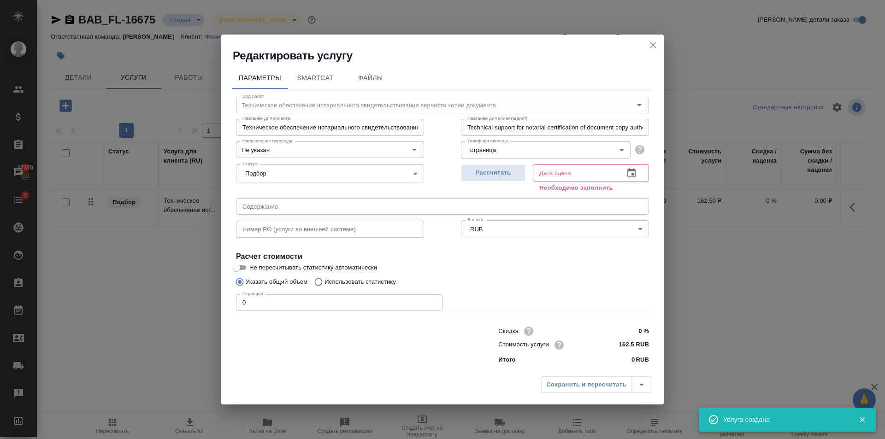
click at [365, 303] on input "0" at bounding box center [339, 303] width 207 height 17
type input "18"
click at [510, 173] on span "Рассчитать" at bounding box center [493, 173] width 54 height 11
type input "13.10.2025 17:46"
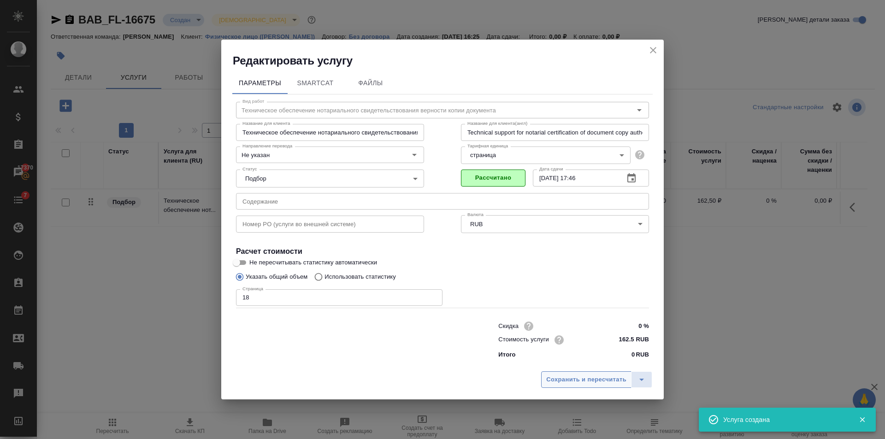
click at [601, 384] on span "Сохранить и пересчитать" at bounding box center [586, 380] width 80 height 11
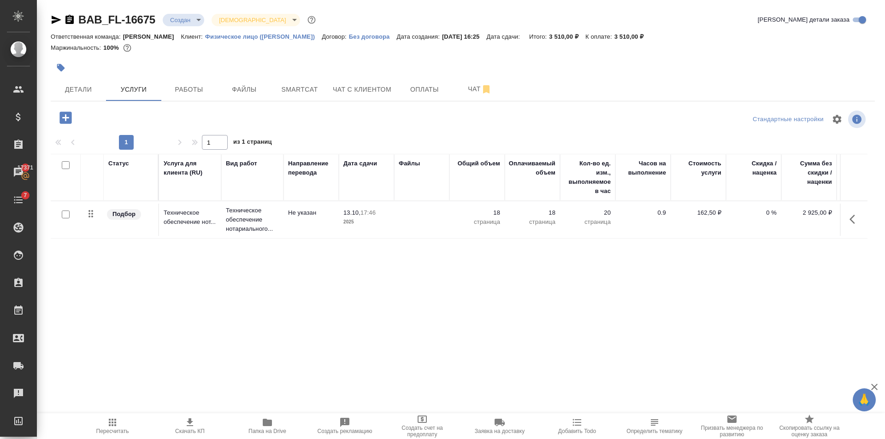
click at [54, 119] on button "button" at bounding box center [65, 117] width 25 height 19
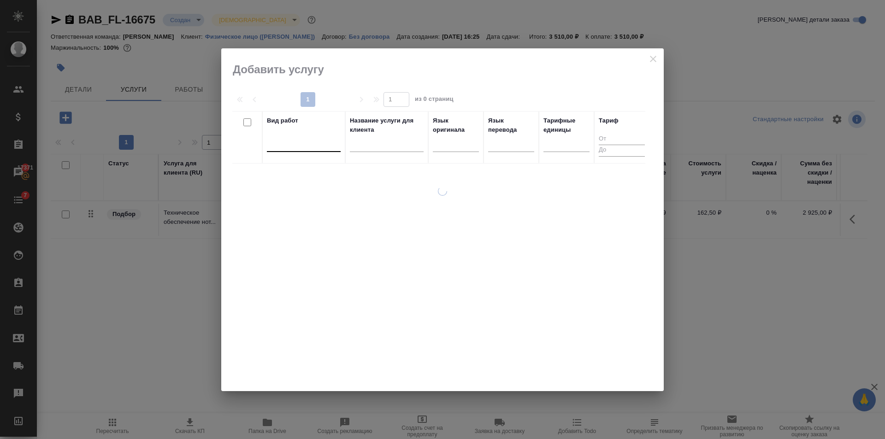
click at [294, 148] on div at bounding box center [304, 142] width 74 height 13
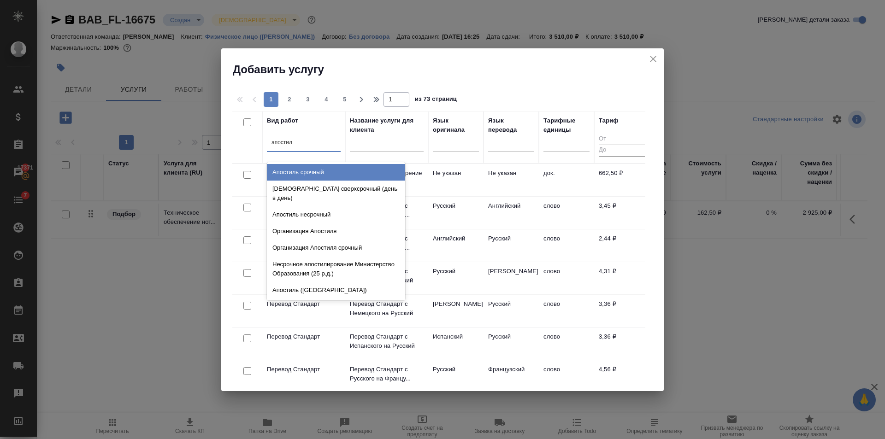
type input "апостиль"
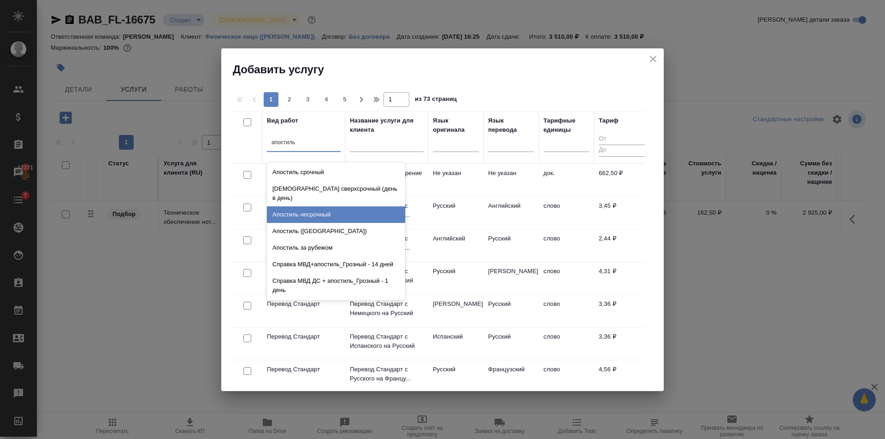
click at [338, 207] on div "Апостиль несрочный" at bounding box center [336, 215] width 138 height 17
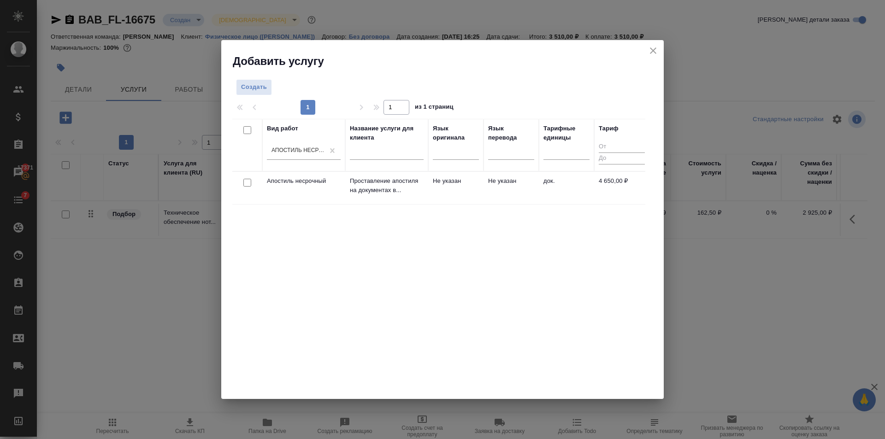
click at [249, 184] on input "checkbox" at bounding box center [247, 183] width 8 height 8
checkbox input "true"
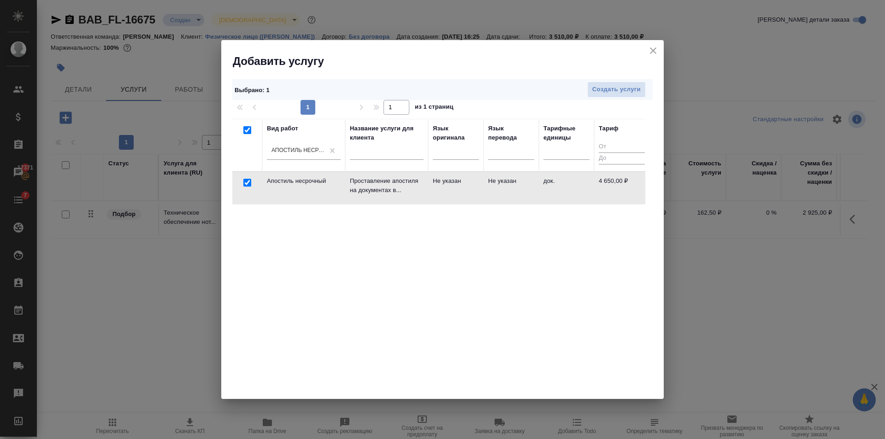
click at [447, 191] on td "Не указан" at bounding box center [455, 188] width 55 height 32
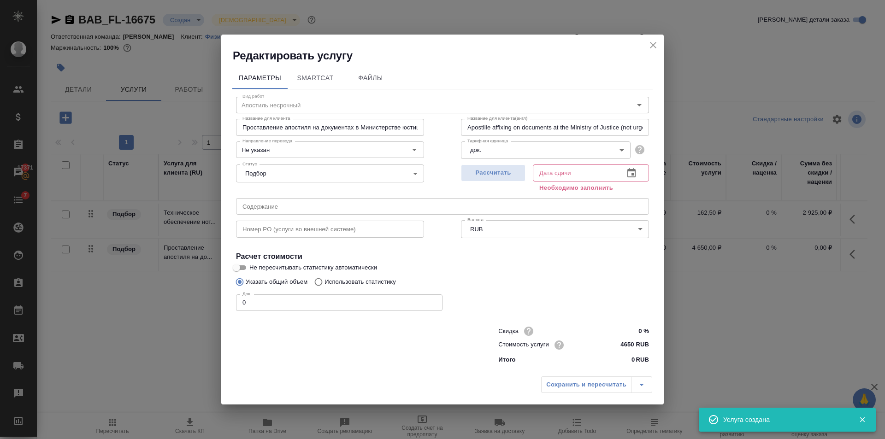
click at [351, 304] on input "0" at bounding box center [339, 303] width 207 height 17
type input "10"
click at [481, 172] on span "Рассчитать" at bounding box center [493, 173] width 54 height 11
type input "20.05.2026 10:54"
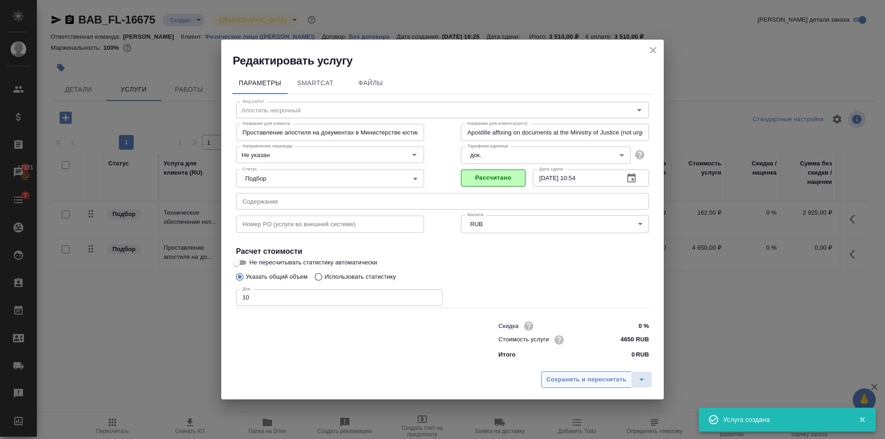
click at [603, 383] on span "Сохранить и пересчитать" at bounding box center [586, 380] width 80 height 11
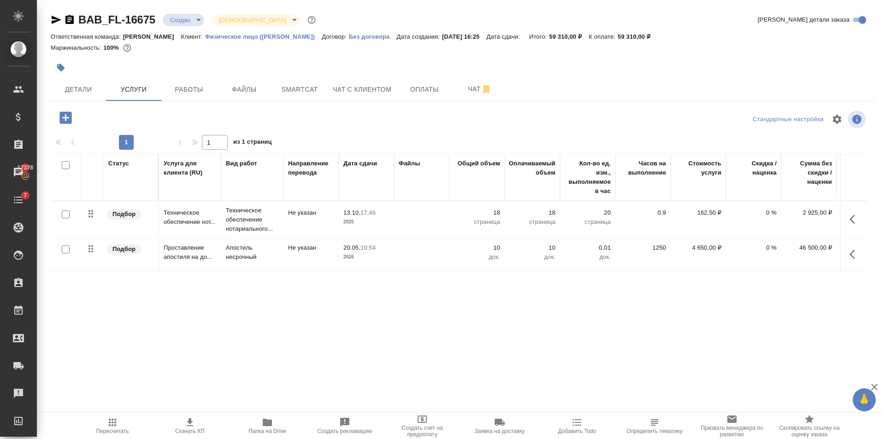
drag, startPoint x: 110, startPoint y: 426, endPoint x: 126, endPoint y: 394, distance: 36.3
click at [111, 424] on icon "button" at bounding box center [112, 422] width 11 height 11
click at [72, 120] on icon "button" at bounding box center [66, 118] width 16 height 16
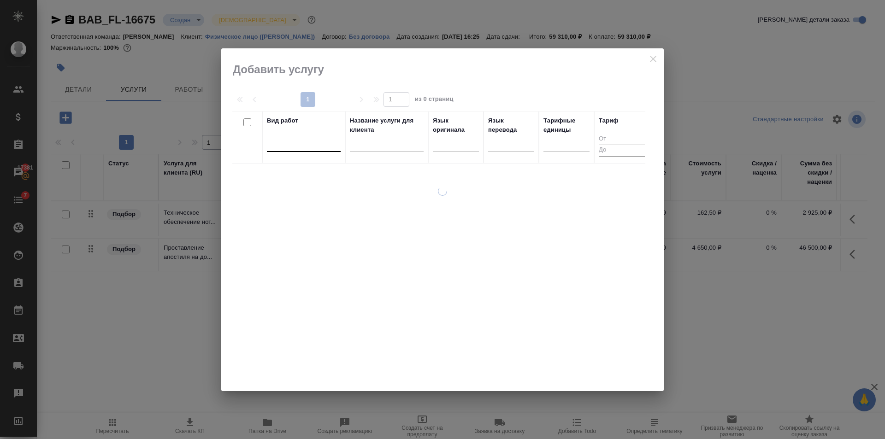
click at [321, 151] on div at bounding box center [304, 144] width 74 height 18
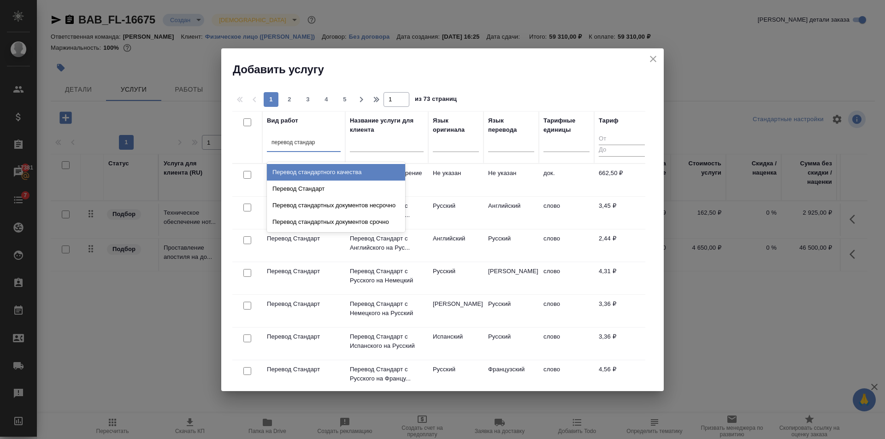
type input "перевод стандарт"
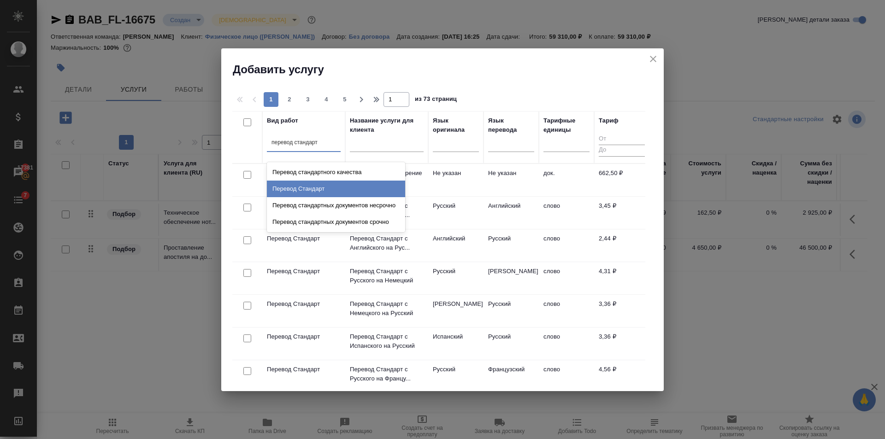
click at [320, 184] on div "Перевод Стандарт" at bounding box center [336, 189] width 138 height 17
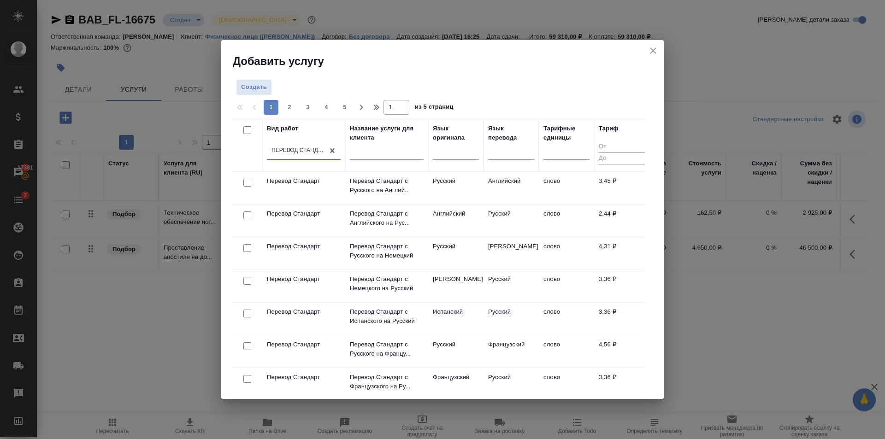
click at [504, 178] on td "Английский" at bounding box center [511, 188] width 55 height 32
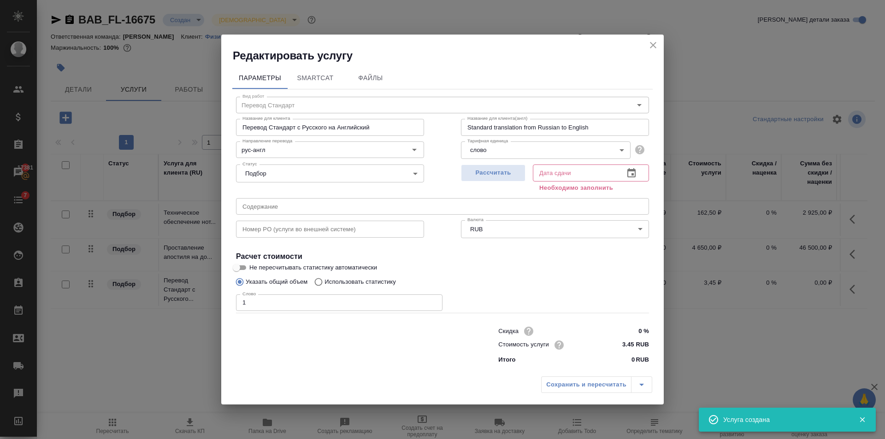
click at [433, 300] on input "1" at bounding box center [339, 303] width 207 height 17
click at [433, 300] on input "2" at bounding box center [339, 303] width 207 height 17
click at [433, 300] on input "3" at bounding box center [339, 303] width 207 height 17
click at [433, 300] on input "4" at bounding box center [339, 303] width 207 height 17
click at [433, 300] on input "5" at bounding box center [339, 303] width 207 height 17
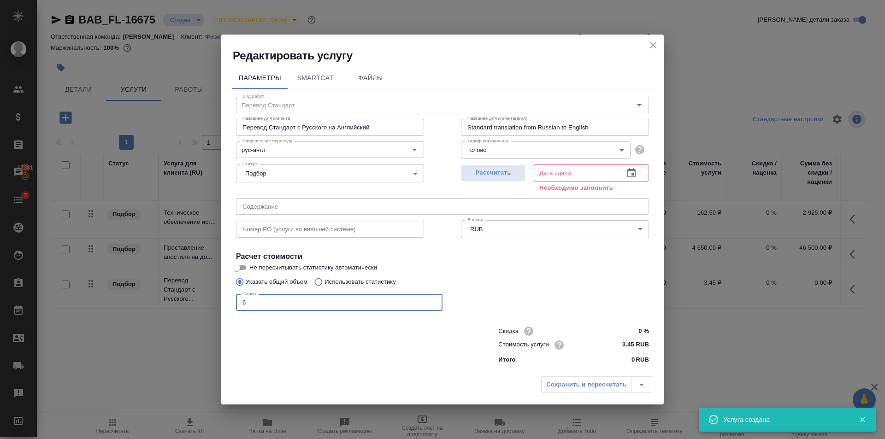
click at [433, 300] on input "6" at bounding box center [339, 303] width 207 height 17
click at [433, 300] on input "7" at bounding box center [339, 303] width 207 height 17
type input "8"
click at [433, 300] on input "8" at bounding box center [339, 303] width 207 height 17
click at [503, 176] on span "Рассчитать" at bounding box center [493, 173] width 54 height 11
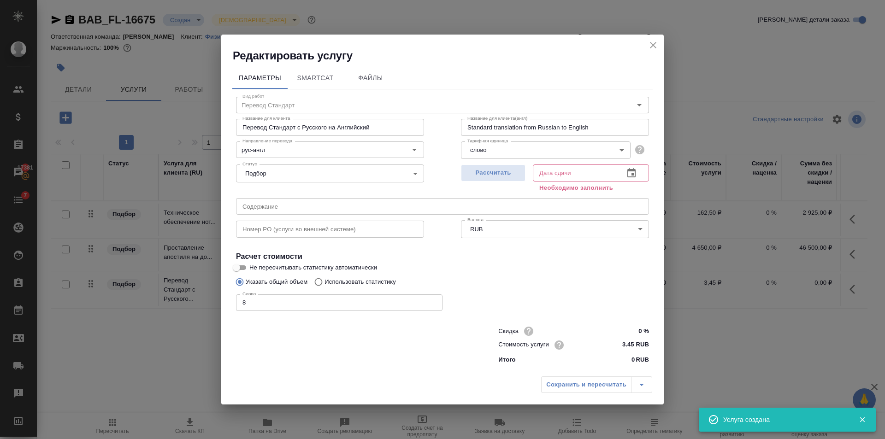
type input "13.10.2025 17:46"
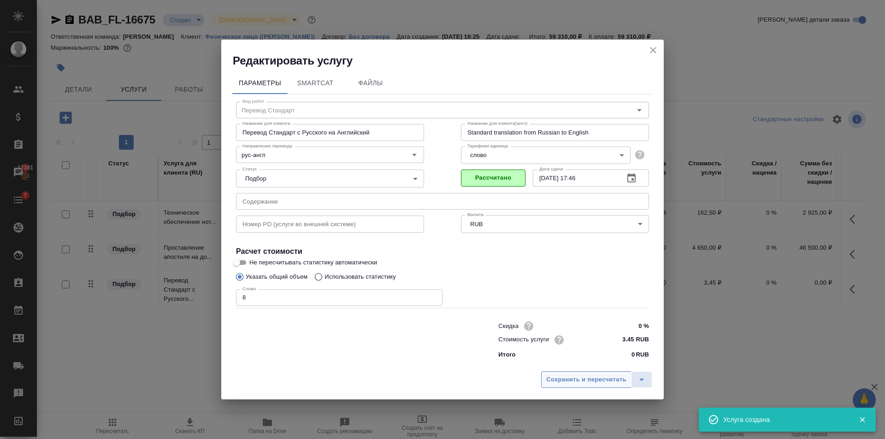
click at [594, 383] on span "Сохранить и пересчитать" at bounding box center [586, 380] width 80 height 11
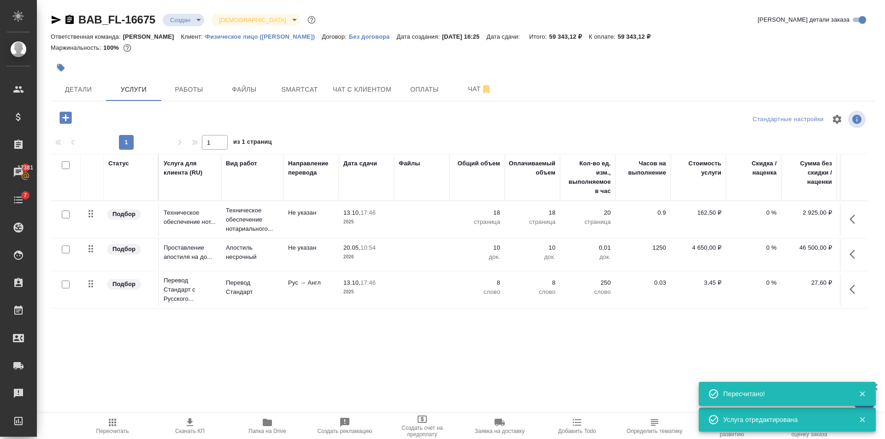
click at [69, 285] on input "checkbox" at bounding box center [66, 285] width 8 height 8
checkbox input "true"
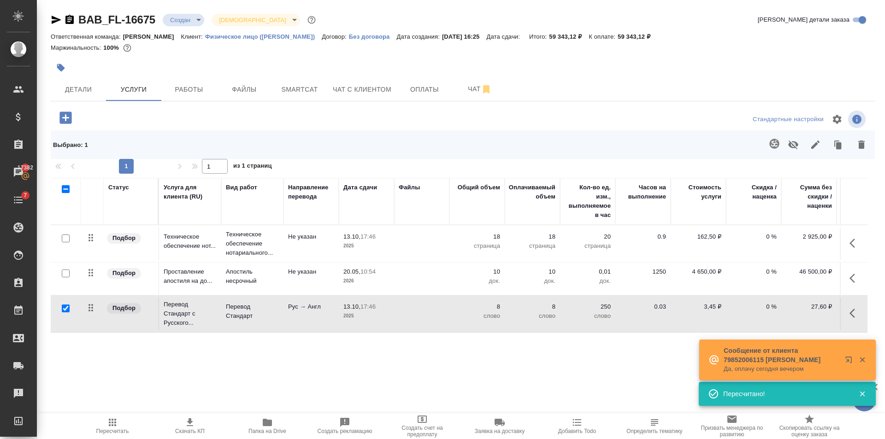
click at [772, 144] on icon "button" at bounding box center [775, 144] width 10 height 10
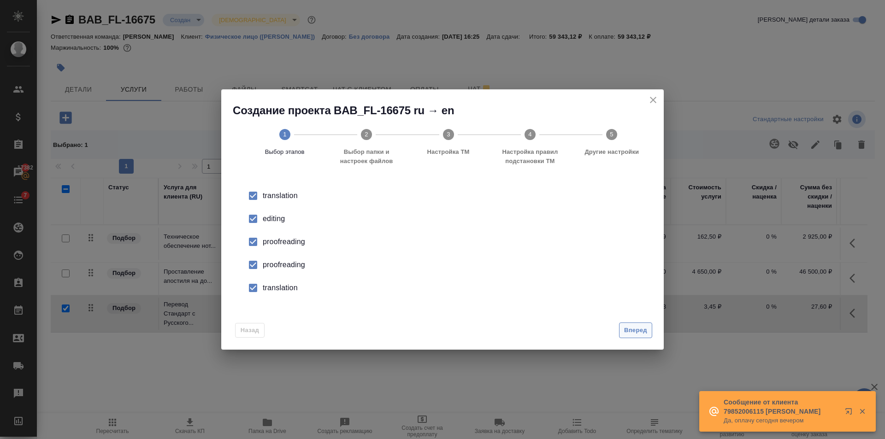
click at [638, 323] on button "Вперед" at bounding box center [635, 331] width 33 height 16
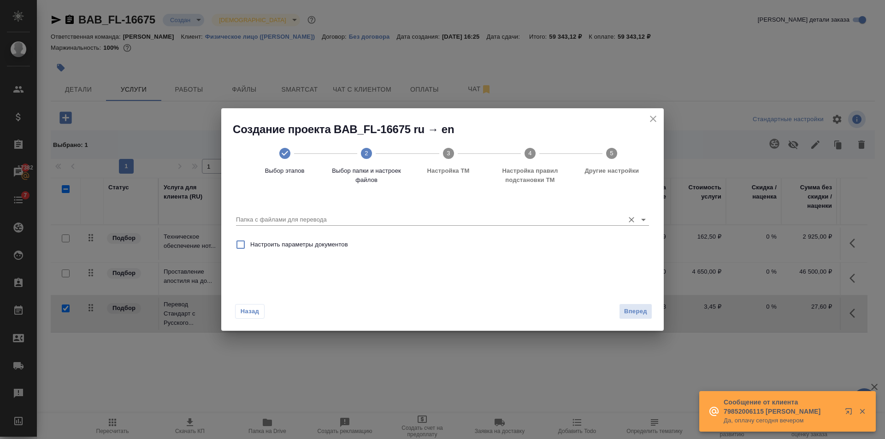
click at [646, 219] on icon "Open" at bounding box center [643, 219] width 11 height 11
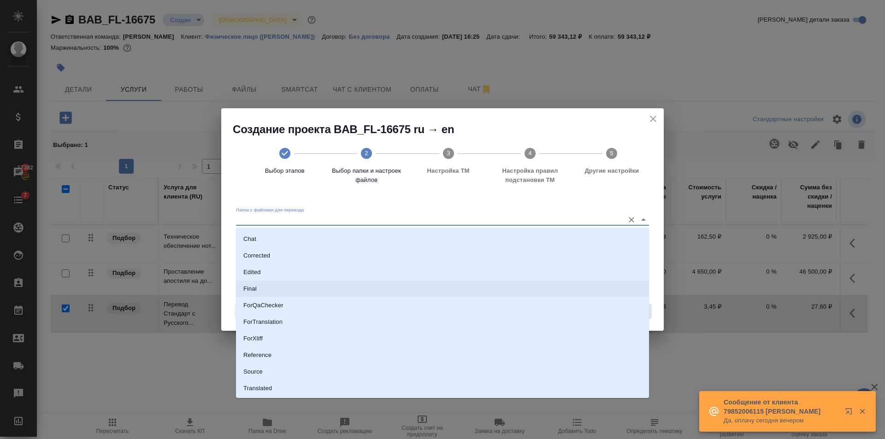
scroll to position [48, 0]
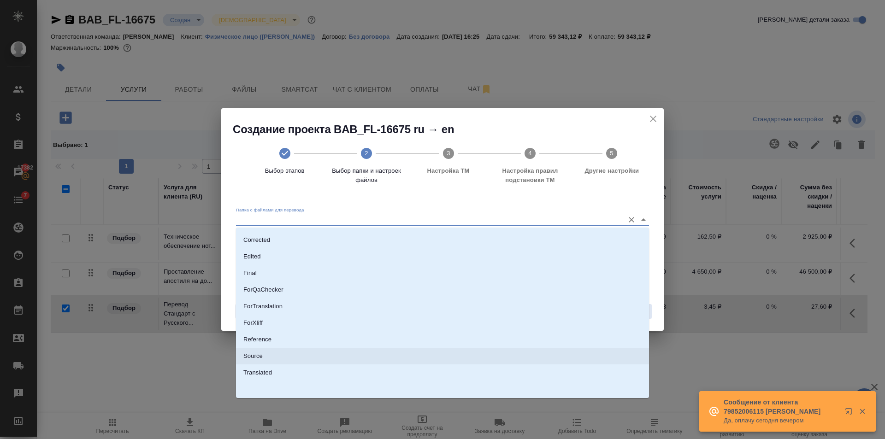
click at [274, 352] on li "Source" at bounding box center [442, 356] width 413 height 17
type input "Source"
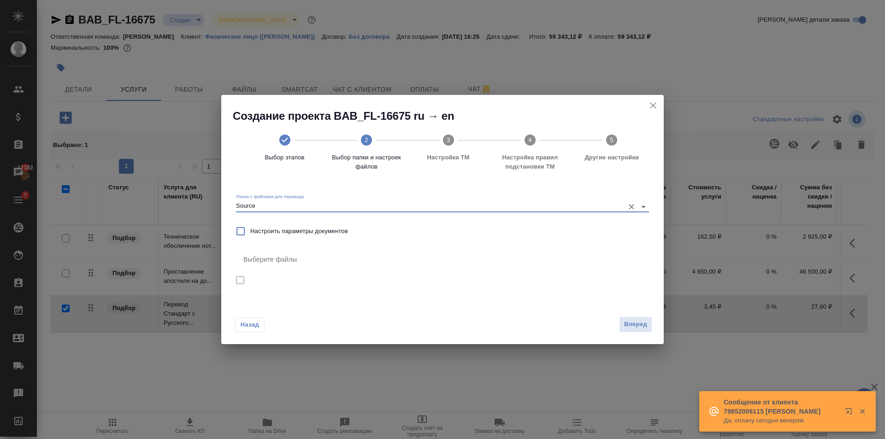
click at [658, 101] on icon "close" at bounding box center [653, 105] width 11 height 11
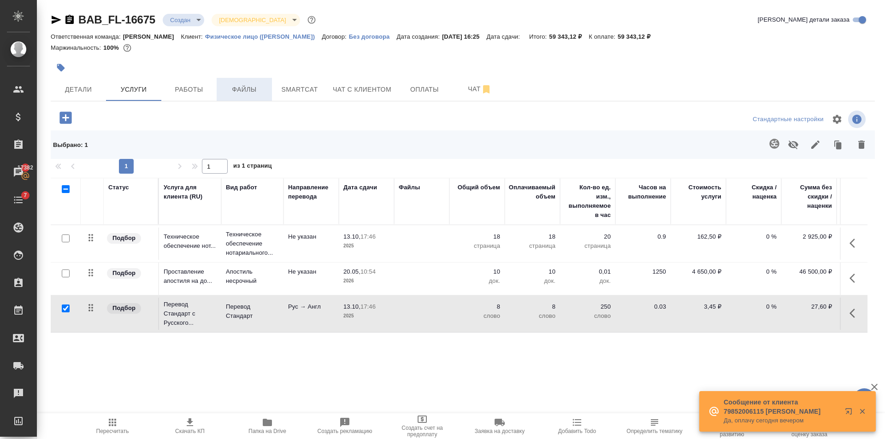
click at [232, 96] on button "Файлы" at bounding box center [244, 89] width 55 height 23
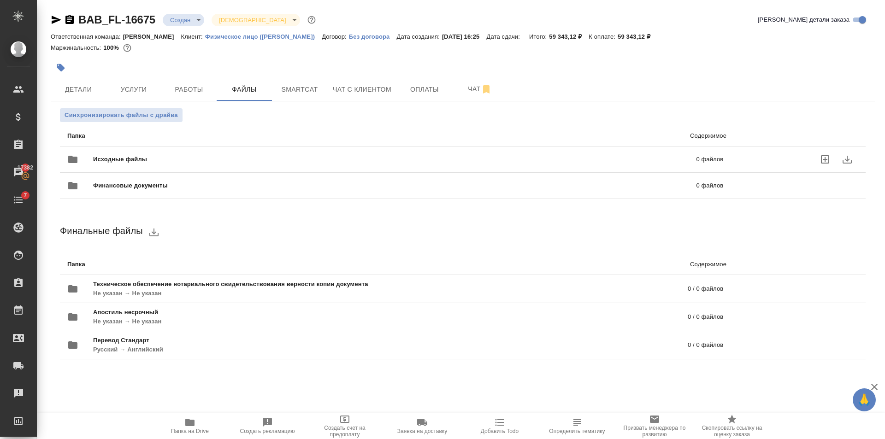
click at [201, 158] on span "Исходные файлы" at bounding box center [257, 159] width 329 height 9
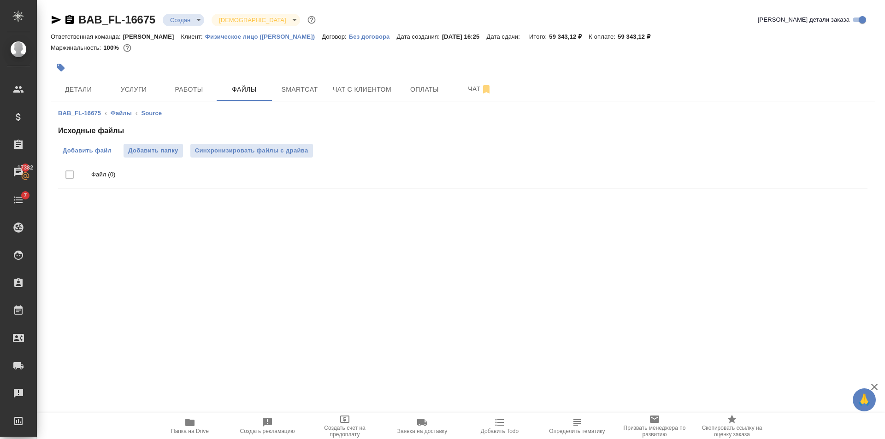
click at [83, 150] on span "Добавить файл" at bounding box center [87, 150] width 49 height 9
click at [0, 0] on input "Добавить файл" at bounding box center [0, 0] width 0 height 0
click at [68, 150] on span "Добавить файл" at bounding box center [87, 150] width 49 height 9
click at [0, 0] on input "Добавить файл" at bounding box center [0, 0] width 0 height 0
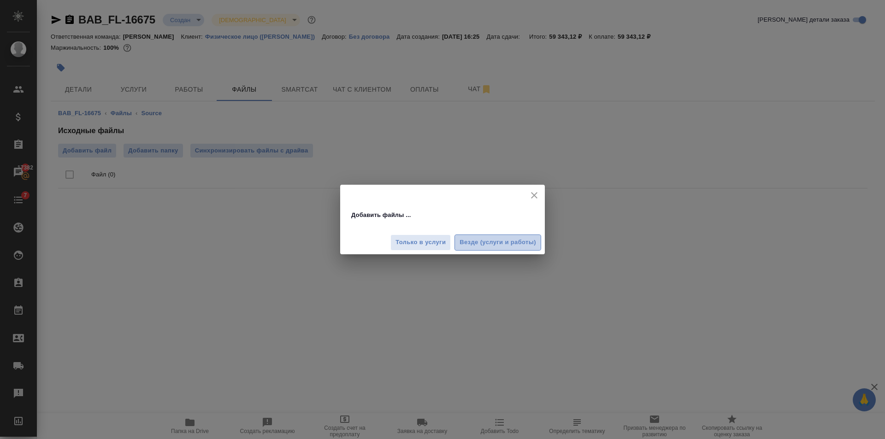
click at [532, 245] on span "Везде (услуги и работы)" at bounding box center [498, 243] width 77 height 11
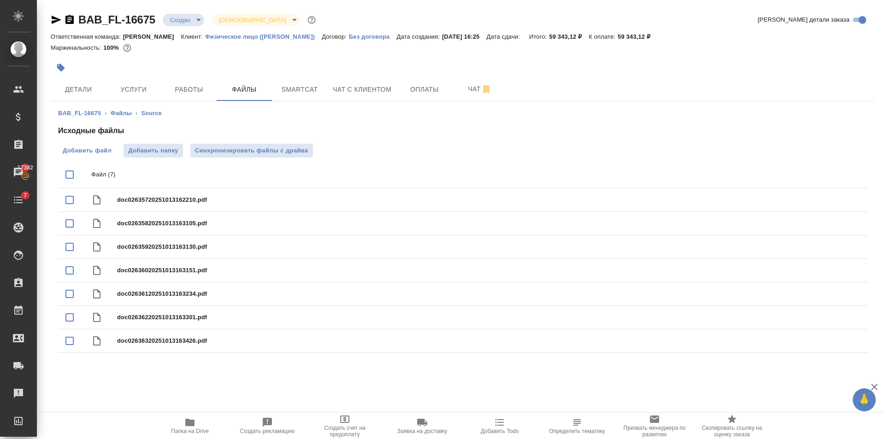
click at [103, 156] on label "Добавить файл" at bounding box center [87, 151] width 58 height 14
click at [0, 0] on input "Добавить файл" at bounding box center [0, 0] width 0 height 0
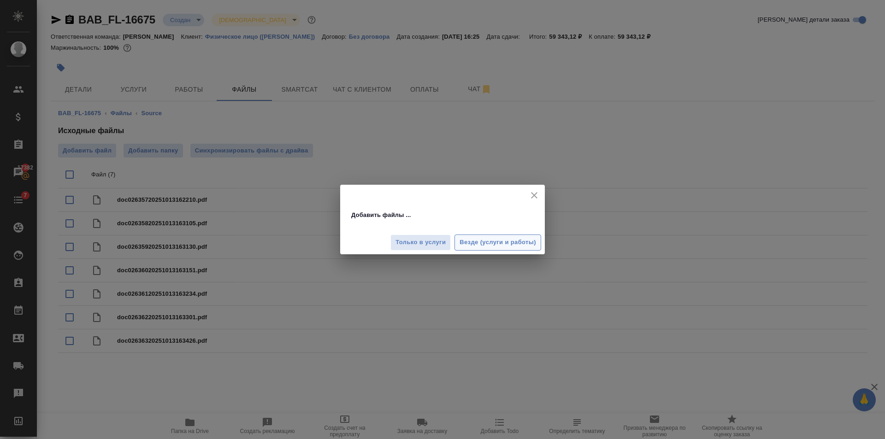
click at [535, 247] on span "Везде (услуги и работы)" at bounding box center [498, 243] width 77 height 11
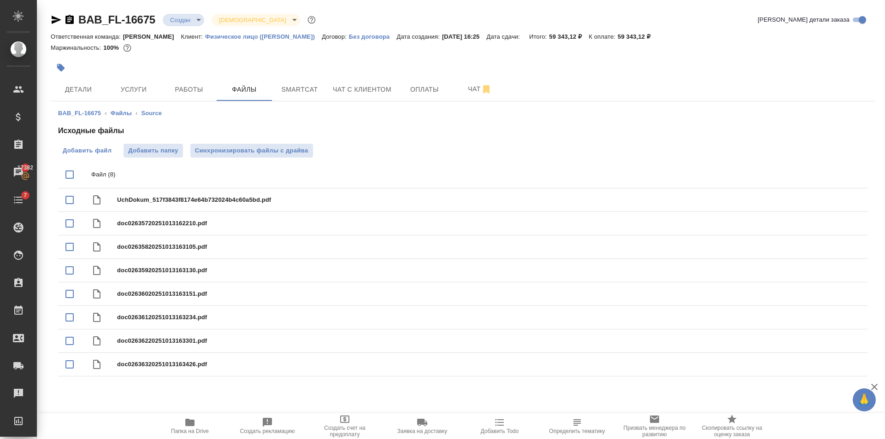
click at [90, 150] on span "Добавить файл" at bounding box center [87, 150] width 49 height 9
click at [0, 0] on input "Добавить файл" at bounding box center [0, 0] width 0 height 0
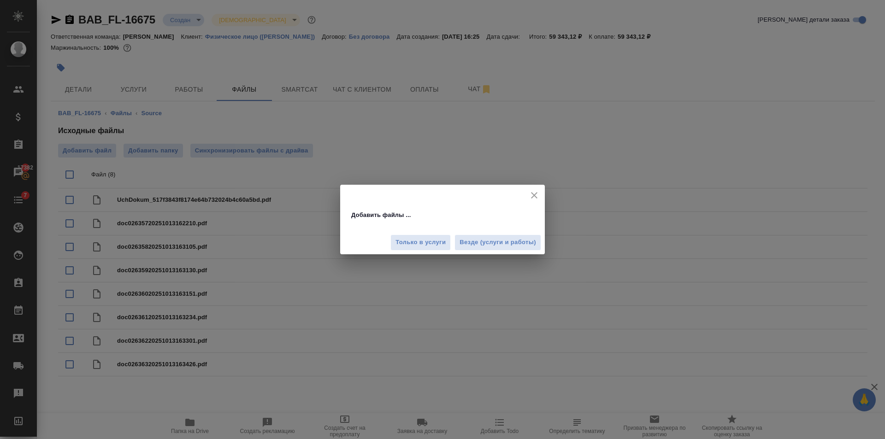
click at [499, 246] on span "Везде (услуги и работы)" at bounding box center [498, 243] width 77 height 11
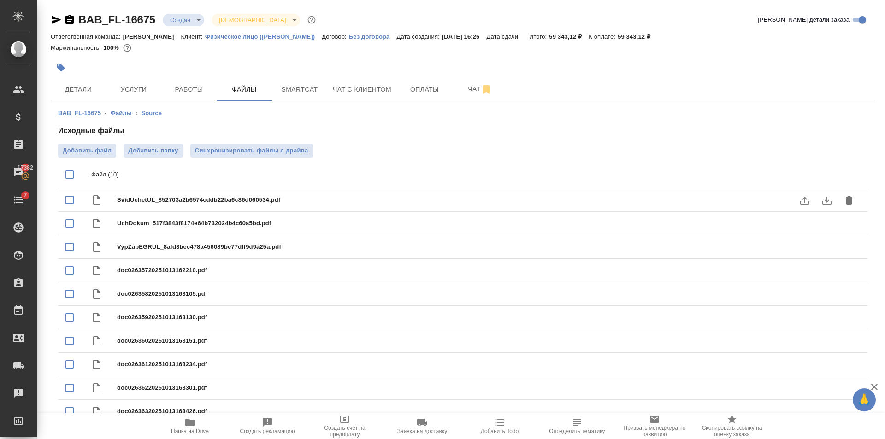
click at [181, 26] on body "🙏 .cls-1 fill:#fff; AWATERA Golubev Dmitry Клиенты Спецификации Заказы 17382 Ча…" at bounding box center [442, 219] width 885 height 439
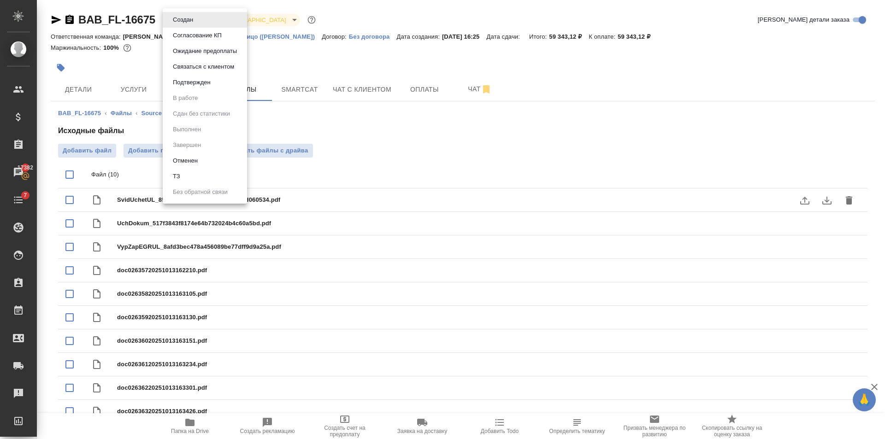
click at [199, 174] on li "ТЗ" at bounding box center [205, 177] width 84 height 16
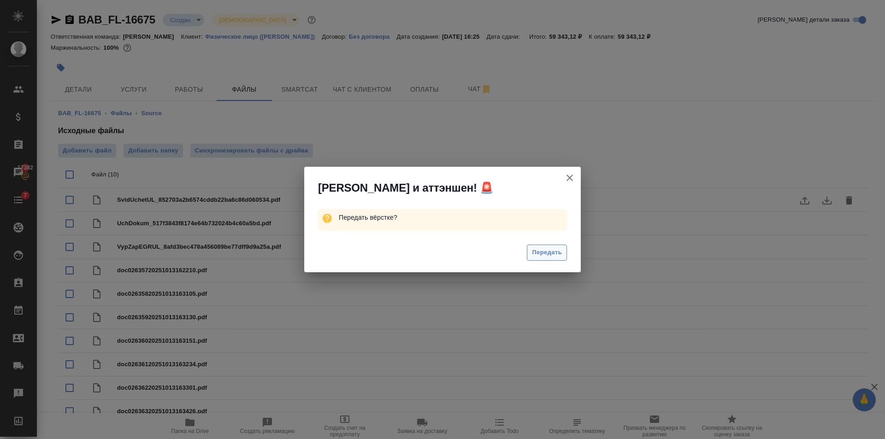
click at [553, 259] on button "Передать" at bounding box center [547, 253] width 40 height 16
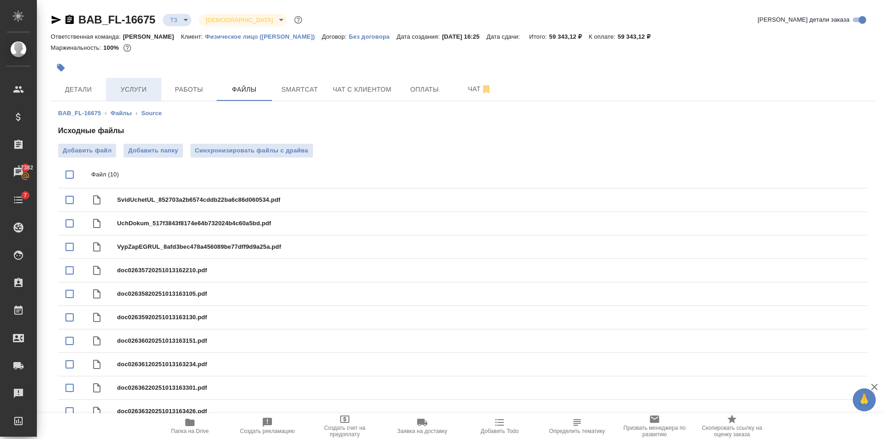
click at [138, 91] on span "Услуги" at bounding box center [134, 90] width 44 height 12
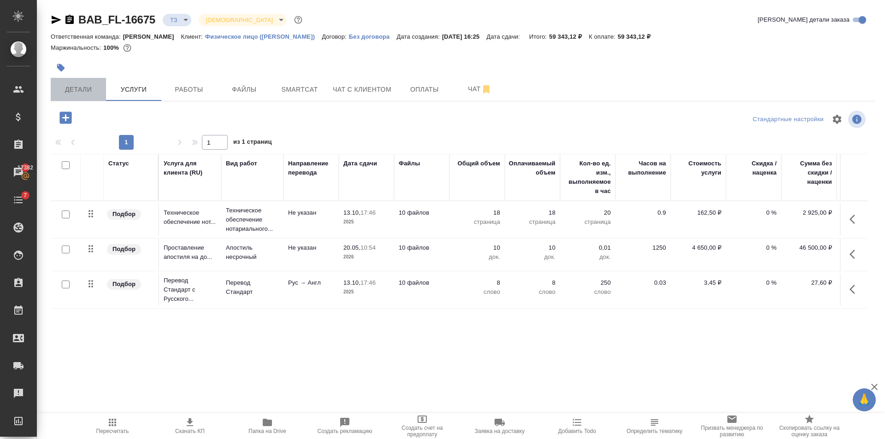
click at [89, 90] on span "Детали" at bounding box center [78, 90] width 44 height 12
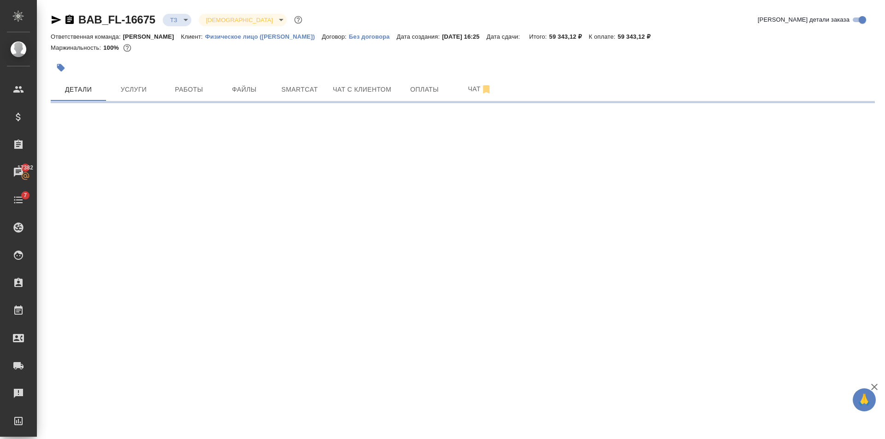
select select "RU"
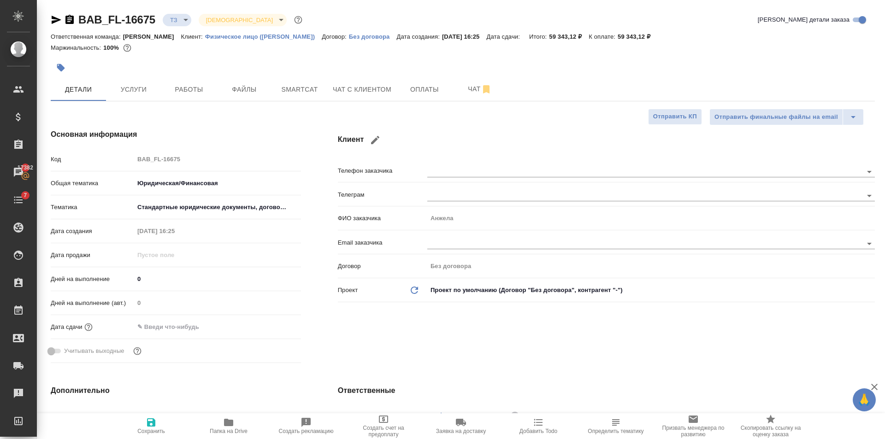
type textarea "x"
click at [149, 91] on span "Услуги" at bounding box center [134, 90] width 44 height 12
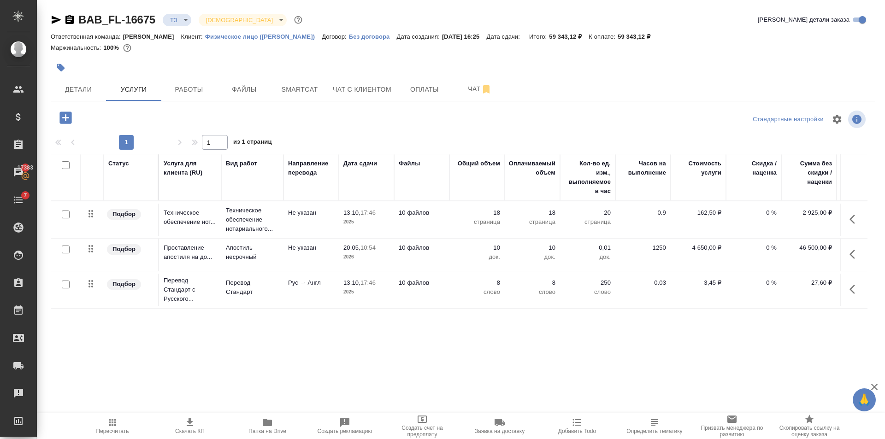
click at [65, 286] on input "checkbox" at bounding box center [66, 285] width 8 height 8
checkbox input "true"
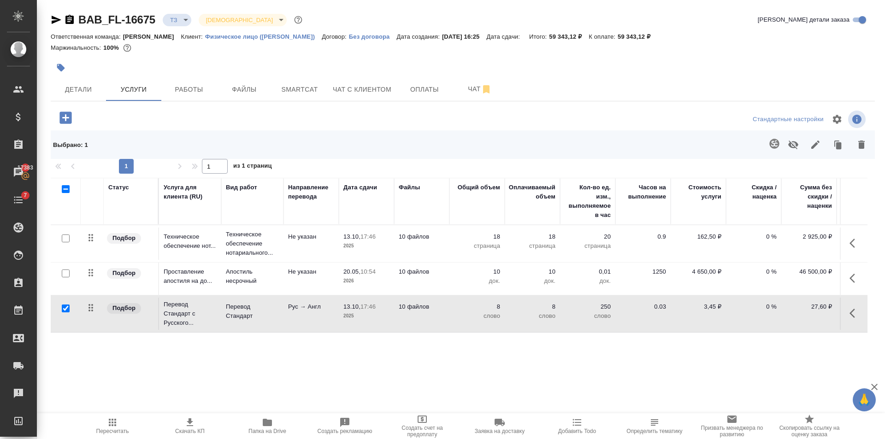
click at [781, 148] on button "button" at bounding box center [775, 144] width 22 height 22
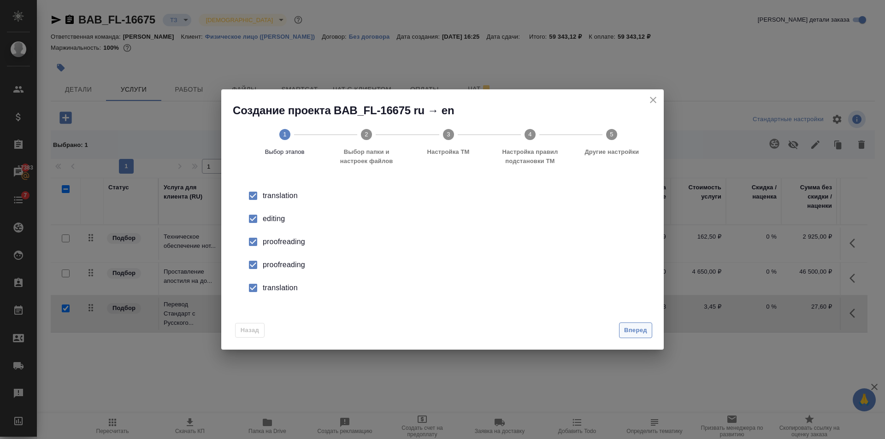
click at [637, 332] on span "Вперед" at bounding box center [635, 331] width 23 height 11
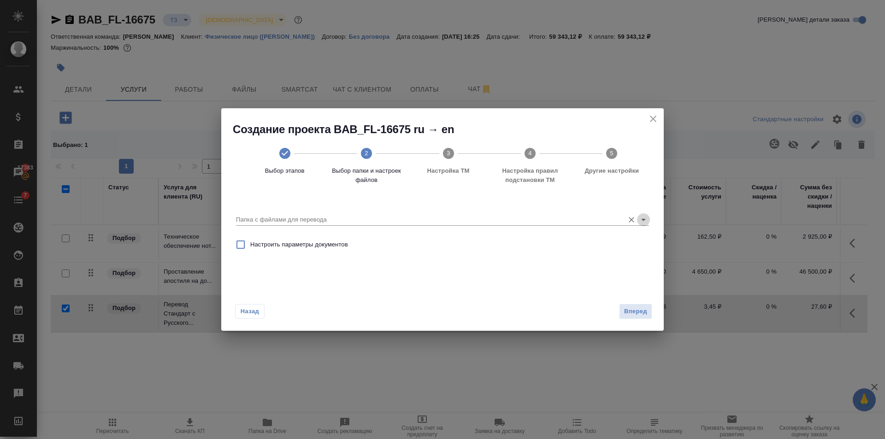
click at [642, 216] on icon "Open" at bounding box center [643, 219] width 11 height 11
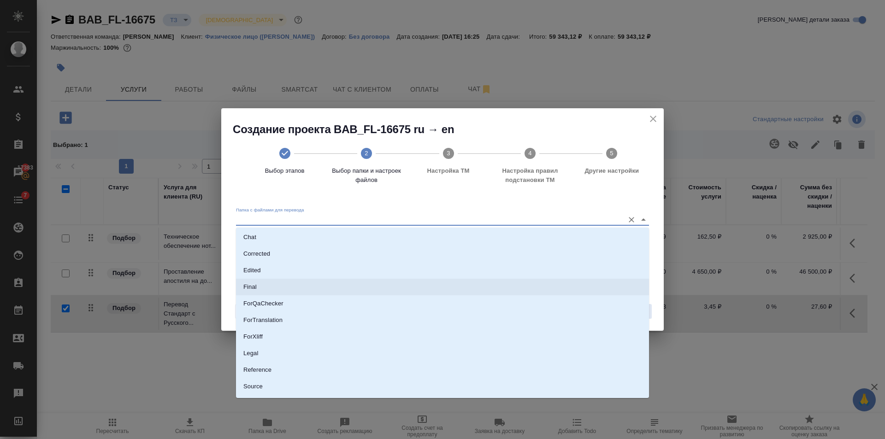
scroll to position [65, 0]
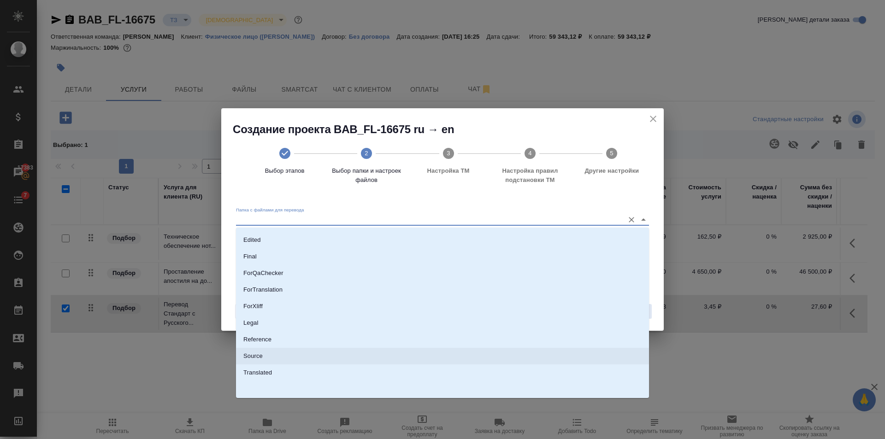
click at [273, 353] on li "Source" at bounding box center [442, 356] width 413 height 17
type input "Source"
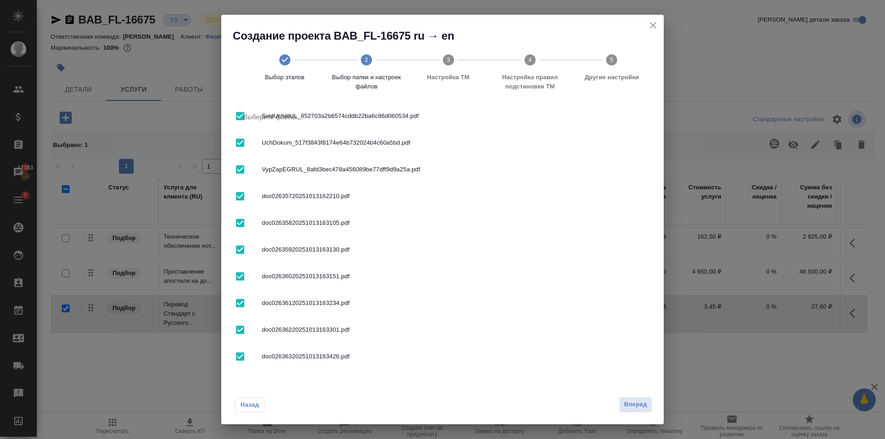
scroll to position [0, 0]
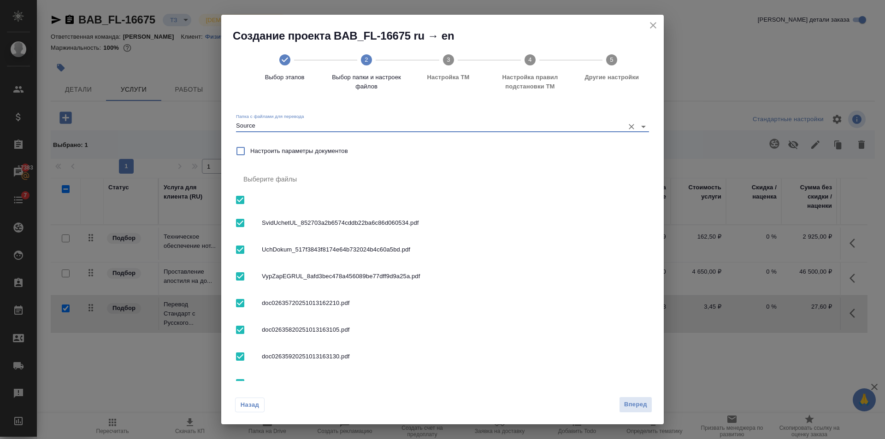
click at [634, 396] on div "Назад Вперед" at bounding box center [442, 402] width 443 height 43
click at [629, 399] on button "Вперед" at bounding box center [635, 405] width 33 height 16
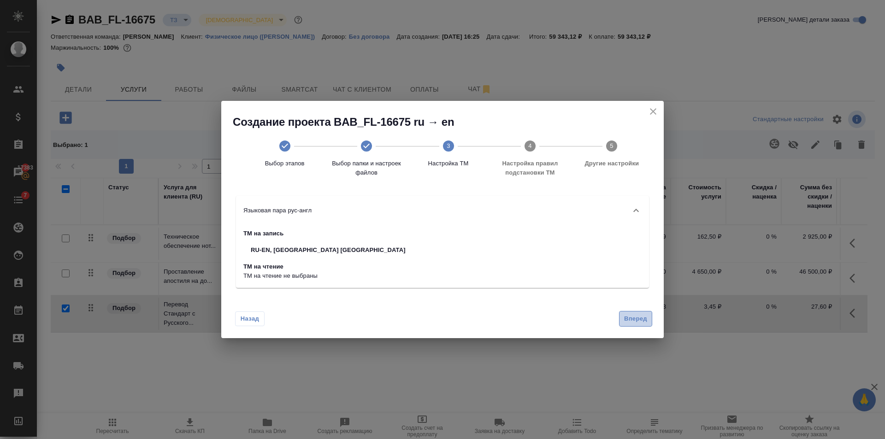
click at [626, 324] on span "Вперед" at bounding box center [635, 319] width 23 height 11
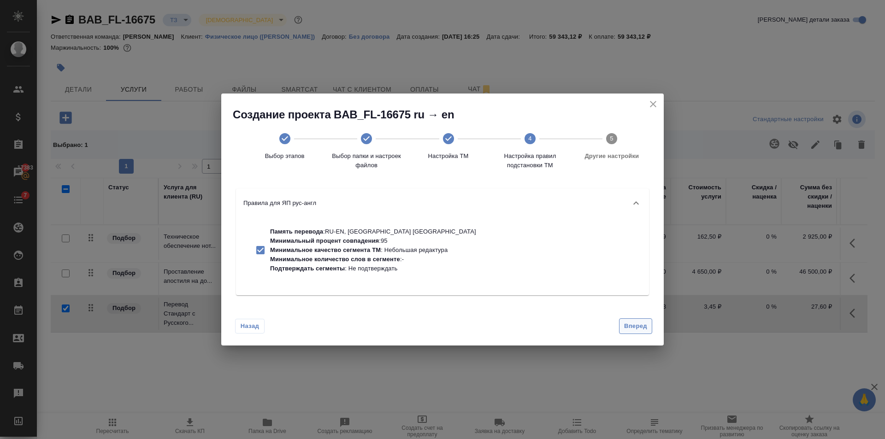
click at [641, 329] on span "Вперед" at bounding box center [635, 326] width 23 height 11
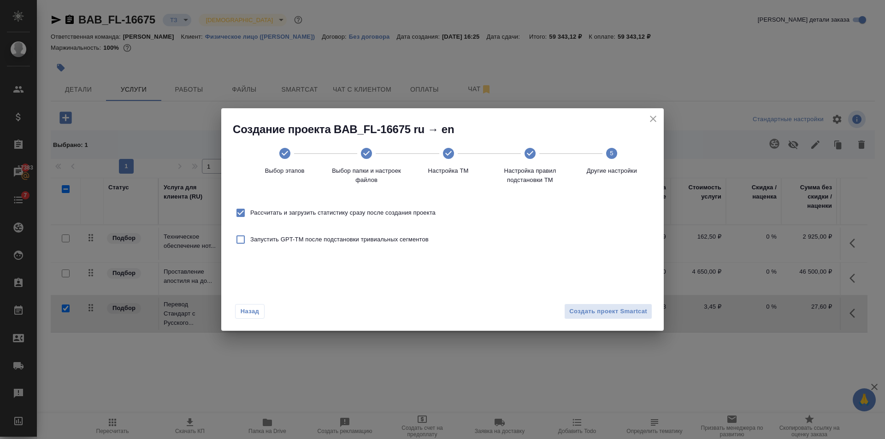
click at [338, 208] on span "Рассчитать и загрузить статистику сразу после создания проекта" at bounding box center [342, 212] width 185 height 9
click at [250, 208] on input "Рассчитать и загрузить статистику сразу после создания проекта" at bounding box center [240, 212] width 19 height 19
checkbox input "false"
click at [619, 309] on span "Создать проект Smartcat" at bounding box center [609, 312] width 78 height 11
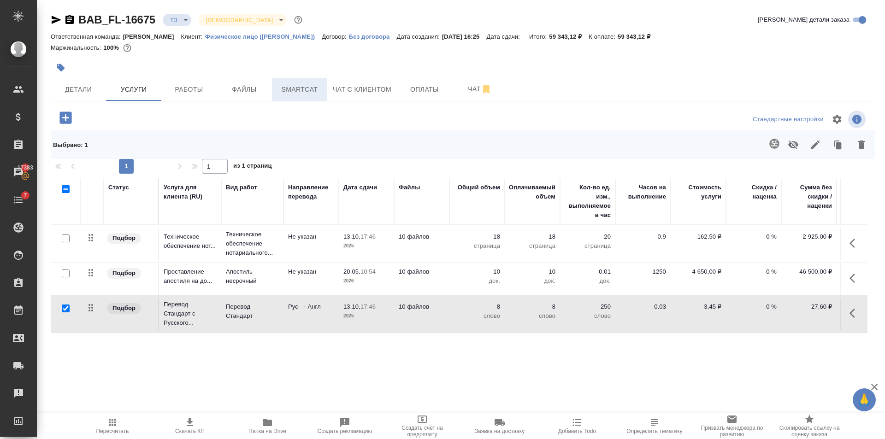
click at [320, 92] on span "Smartcat" at bounding box center [300, 90] width 44 height 12
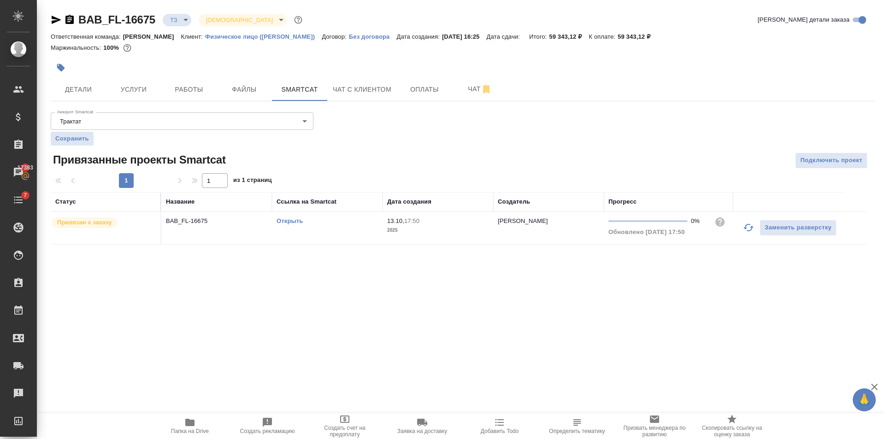
click at [299, 220] on link "Открыть" at bounding box center [290, 221] width 26 height 7
click at [153, 89] on span "Услуги" at bounding box center [134, 90] width 44 height 12
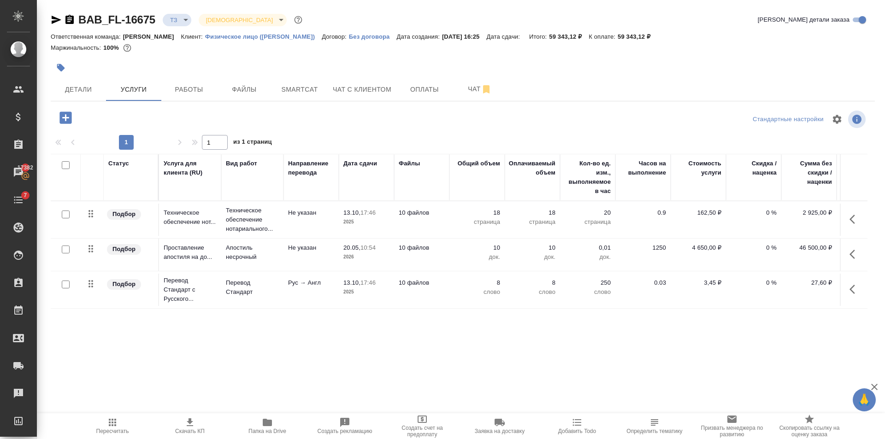
click at [283, 289] on td "Перевод Стандарт" at bounding box center [252, 290] width 62 height 32
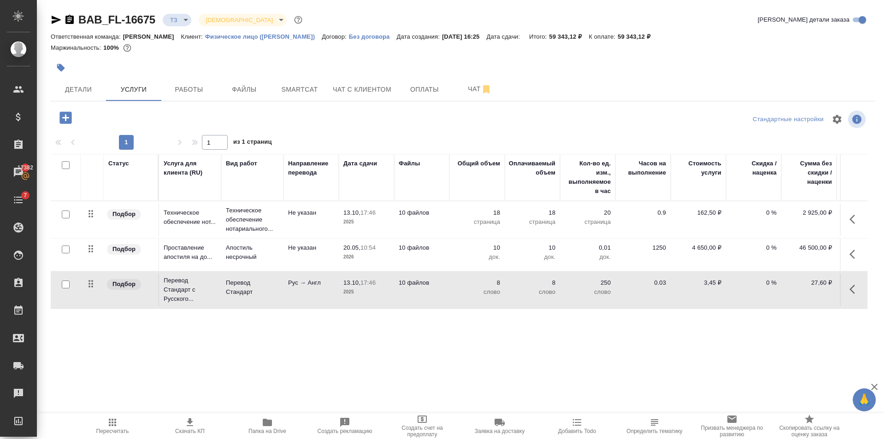
click at [283, 289] on td "Перевод Стандарт" at bounding box center [252, 290] width 62 height 32
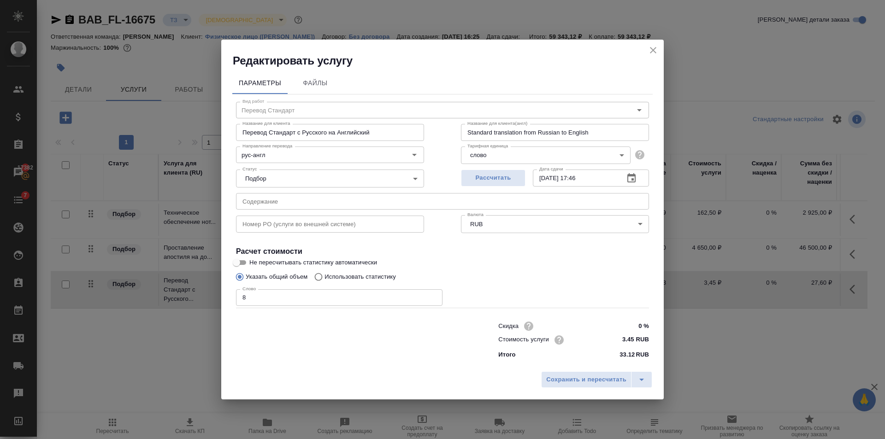
click at [347, 277] on p "Использовать статистику" at bounding box center [360, 277] width 71 height 9
click at [325, 277] on input "Использовать статистику" at bounding box center [317, 277] width 15 height 18
radio input "true"
radio input "false"
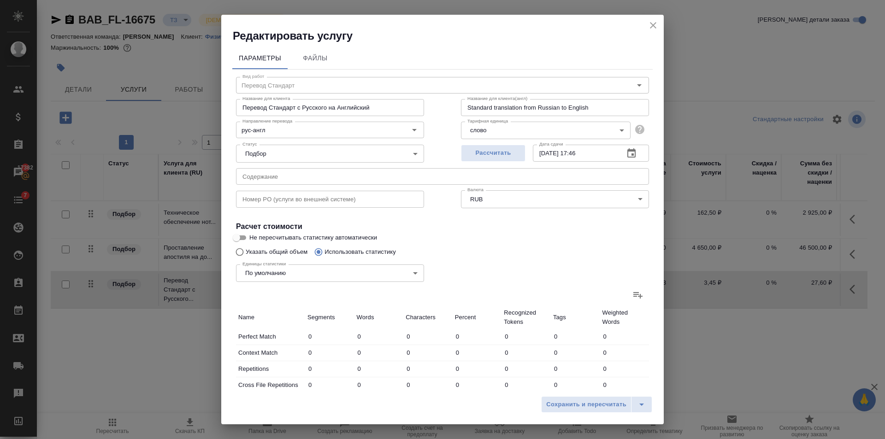
click at [629, 288] on label at bounding box center [638, 295] width 22 height 22
click at [0, 0] on input "file" at bounding box center [0, 0] width 0 height 0
type input "92"
type input "357"
type input "2742"
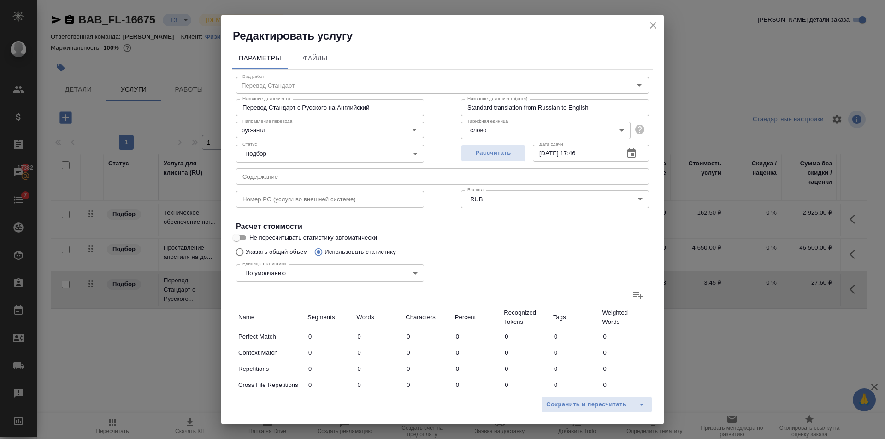
type input "70"
type input "174"
type input "1108"
type input "14"
type input "22"
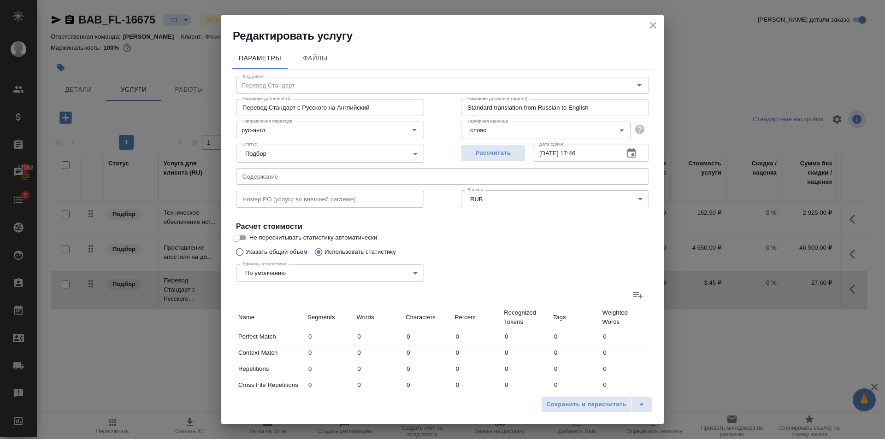
type input "218"
type input "140"
type input "821"
type input "6399"
type input "319"
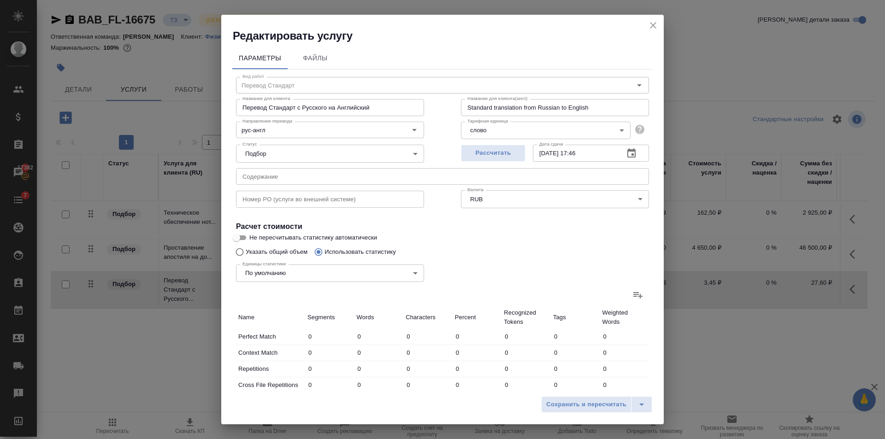
type input "3331"
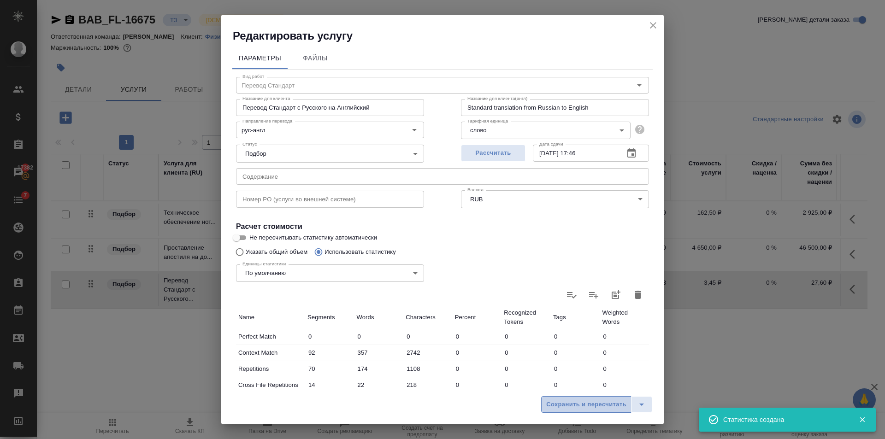
click at [602, 406] on span "Сохранить и пересчитать" at bounding box center [586, 405] width 80 height 11
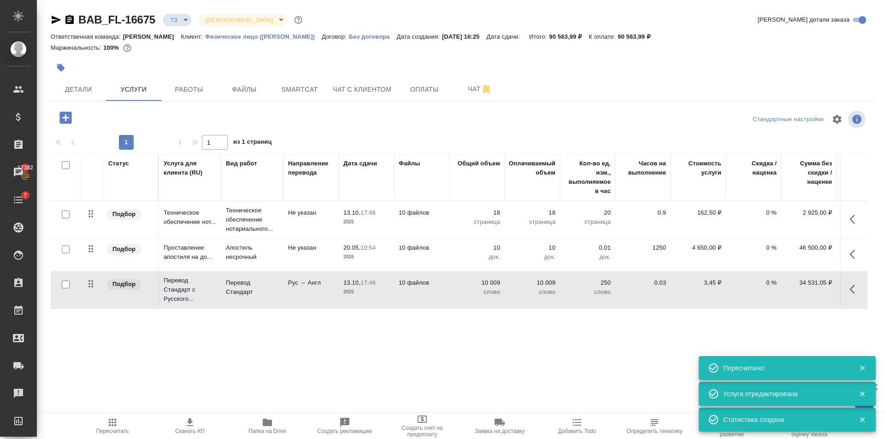
click at [453, 294] on td "10 009 слово" at bounding box center [477, 290] width 55 height 32
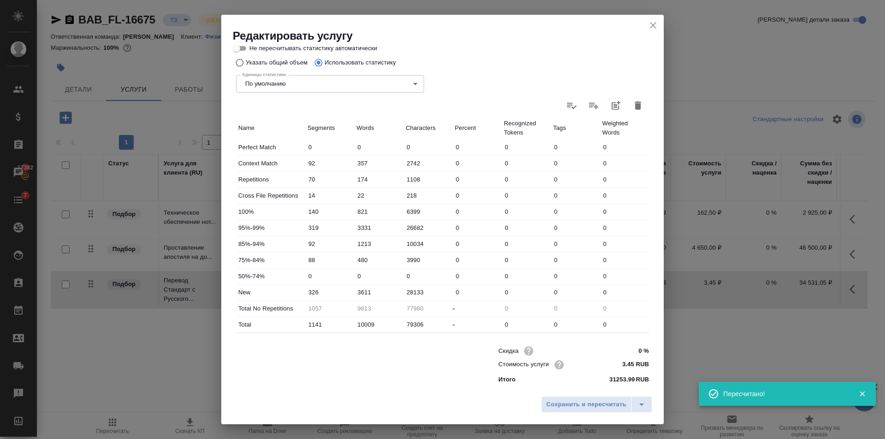
scroll to position [5, 0]
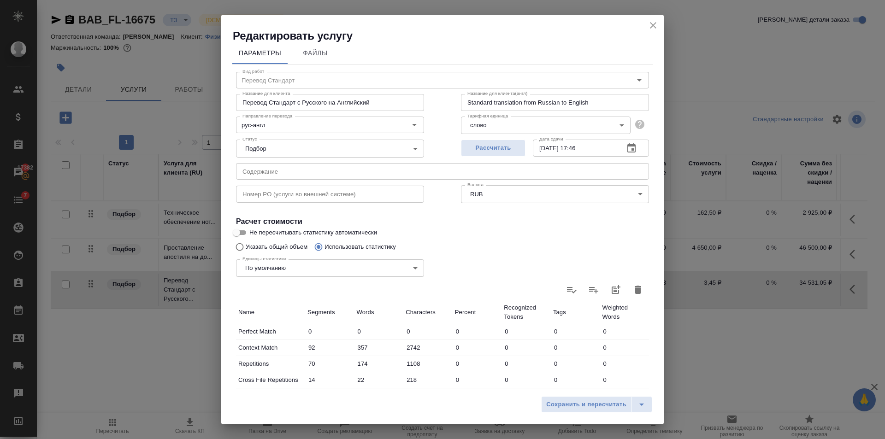
click at [242, 247] on input "Указать общий объем" at bounding box center [238, 247] width 15 height 18
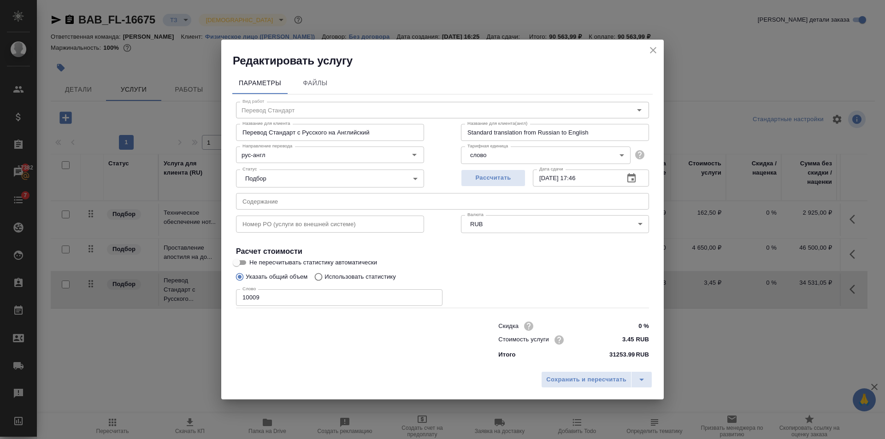
scroll to position [0, 0]
click at [323, 296] on input "10009" at bounding box center [339, 298] width 207 height 17
click at [615, 381] on span "Сохранить и пересчитать" at bounding box center [586, 380] width 80 height 11
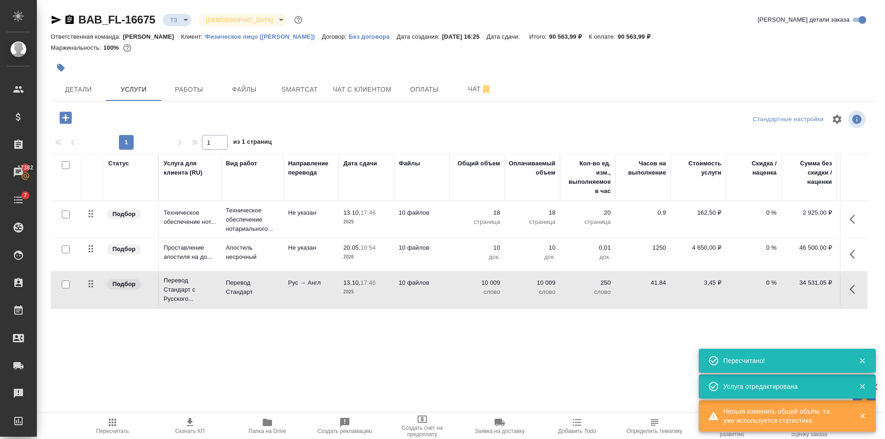
click at [434, 296] on td "10 файлов" at bounding box center [421, 290] width 55 height 32
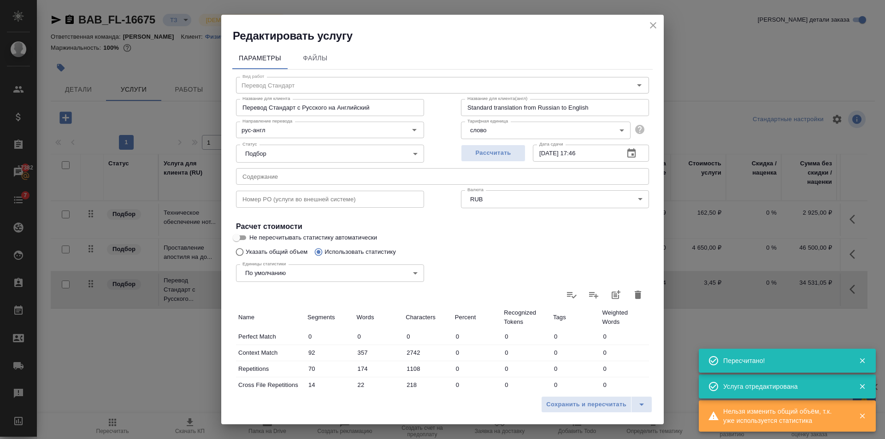
click at [633, 291] on icon "button" at bounding box center [638, 295] width 11 height 11
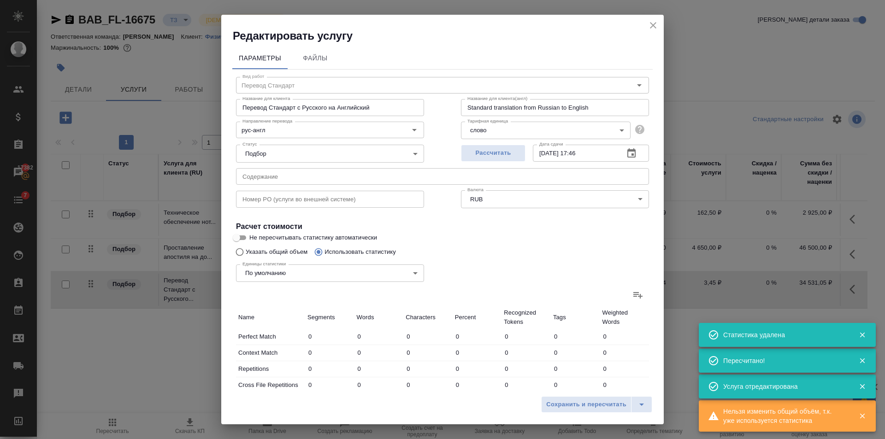
click at [243, 251] on input "Указать общий объем" at bounding box center [238, 252] width 15 height 18
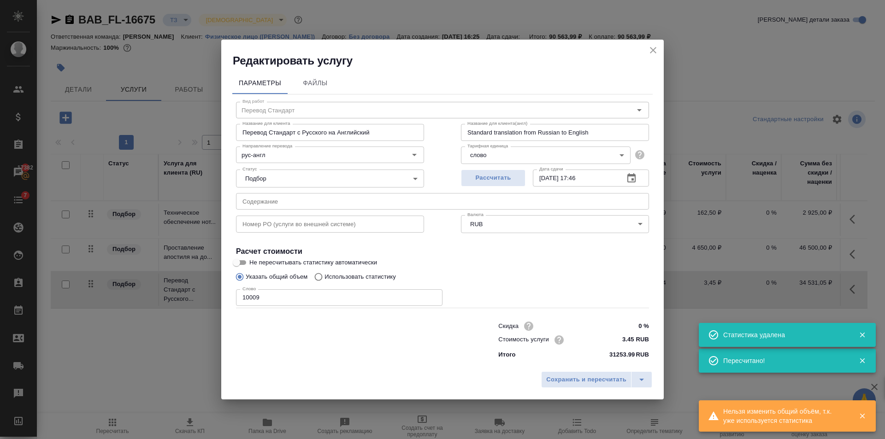
click at [315, 291] on input "10009" at bounding box center [339, 298] width 207 height 17
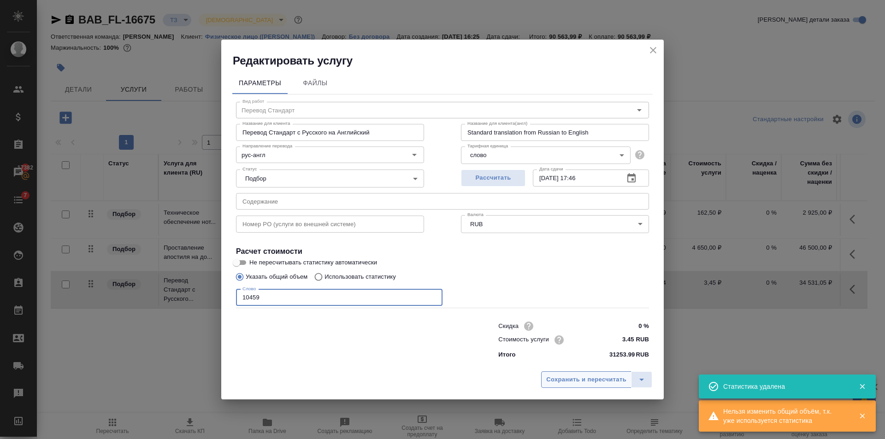
click at [557, 374] on button "Сохранить и пересчитать" at bounding box center [586, 380] width 90 height 17
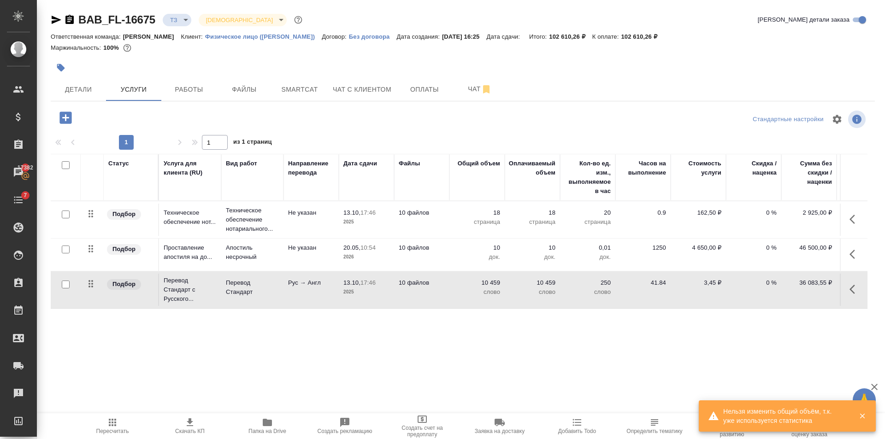
click at [408, 300] on td "10 файлов" at bounding box center [421, 290] width 55 height 32
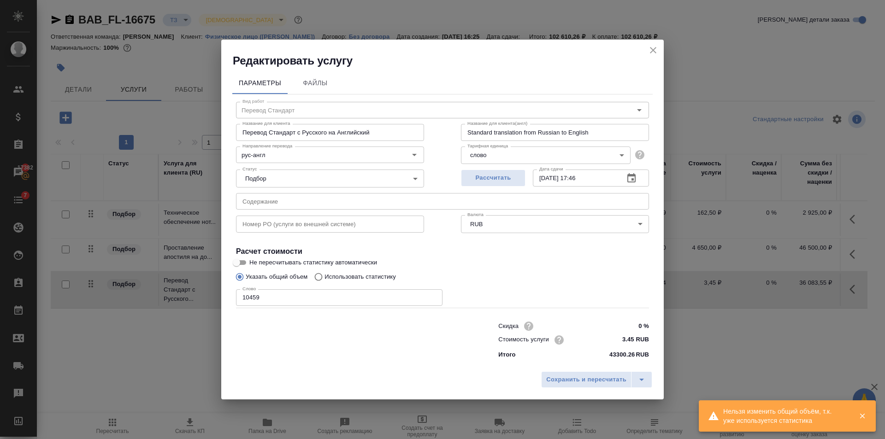
click at [363, 290] on input "10459" at bounding box center [339, 298] width 207 height 17
click at [570, 376] on span "Сохранить и пересчитать" at bounding box center [586, 380] width 80 height 11
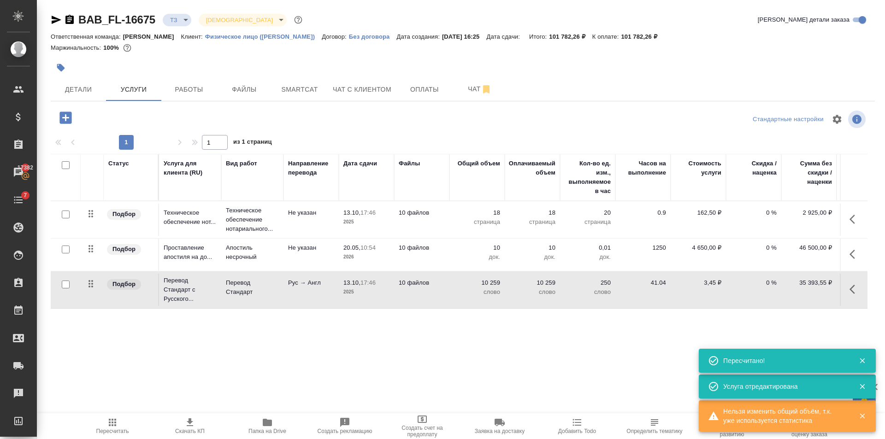
click at [96, 427] on span "Пересчитать" at bounding box center [112, 426] width 66 height 18
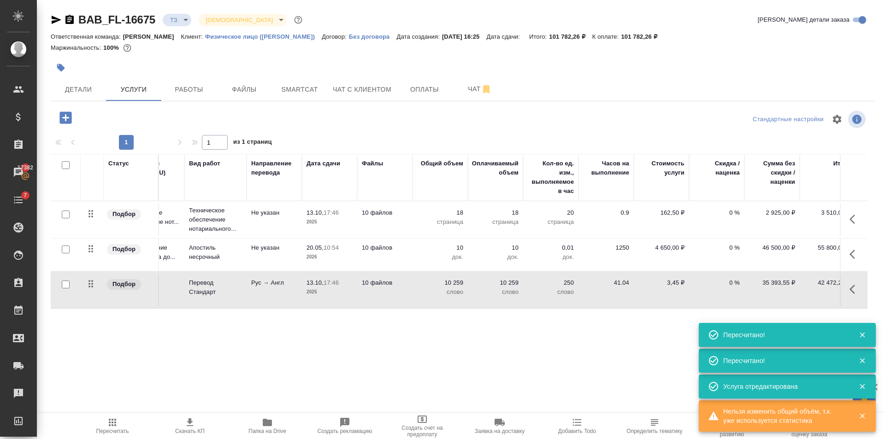
scroll to position [0, 52]
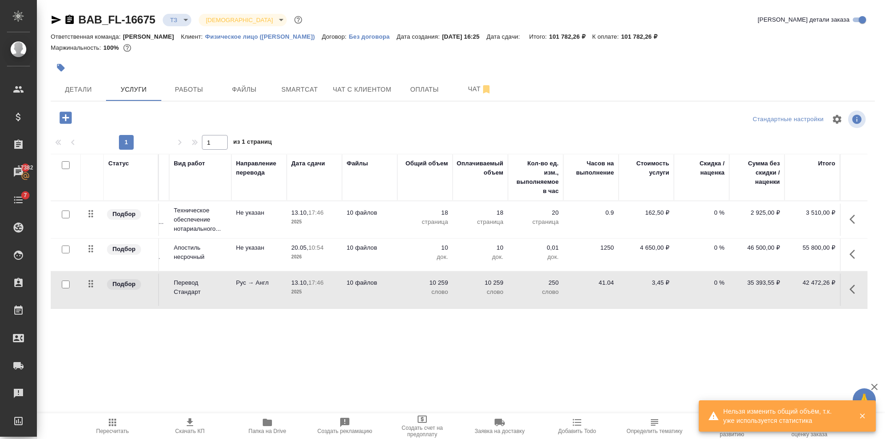
click at [413, 295] on p "слово" at bounding box center [425, 292] width 46 height 9
click at [413, 295] on td "10259" at bounding box center [425, 290] width 55 height 32
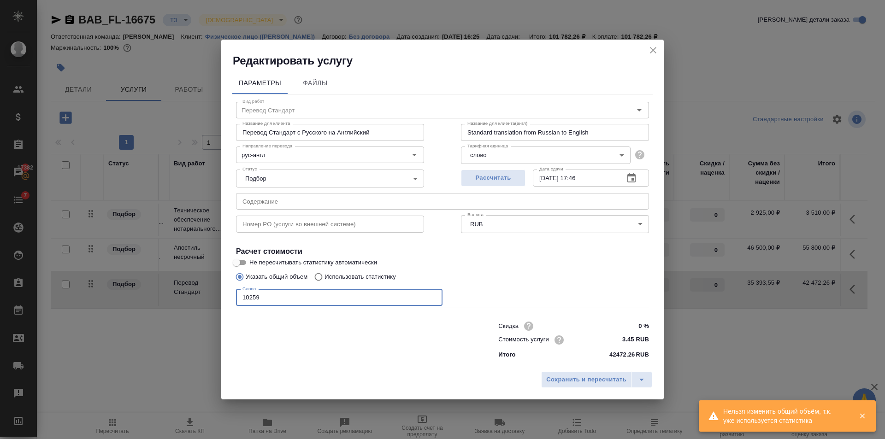
click at [364, 296] on input "10259" at bounding box center [339, 298] width 207 height 17
click at [567, 372] on button "Сохранить и пересчитать" at bounding box center [586, 380] width 90 height 17
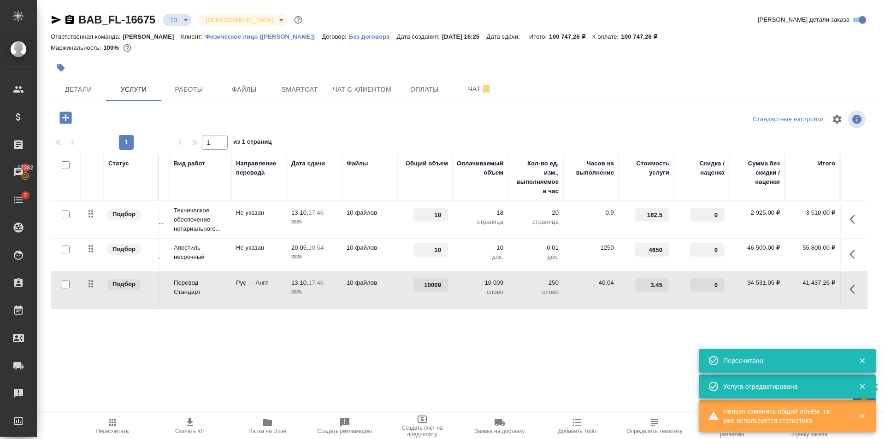
drag, startPoint x: 113, startPoint y: 427, endPoint x: 165, endPoint y: 396, distance: 60.0
click at [113, 426] on icon "button" at bounding box center [112, 422] width 7 height 7
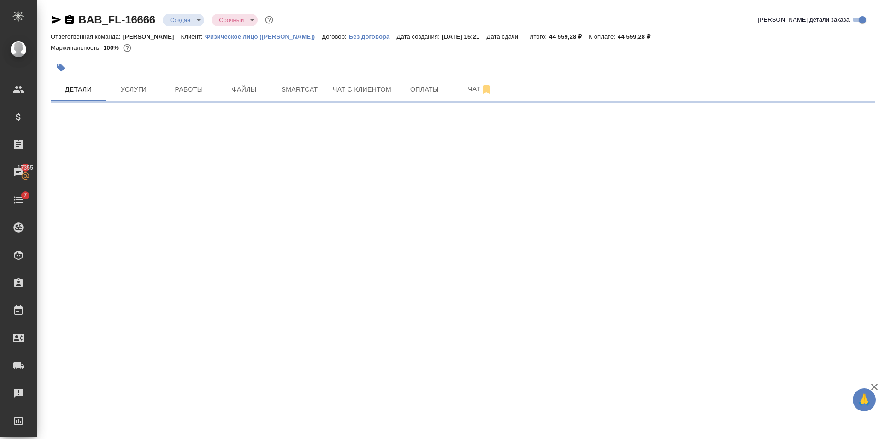
select select "RU"
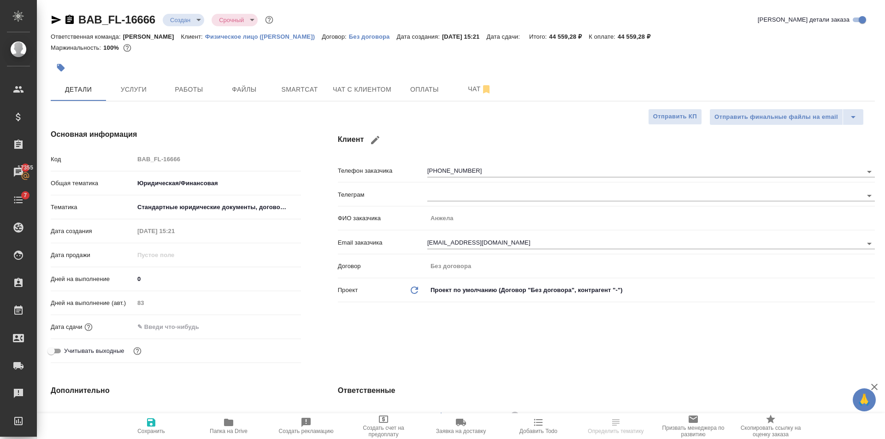
type textarea "x"
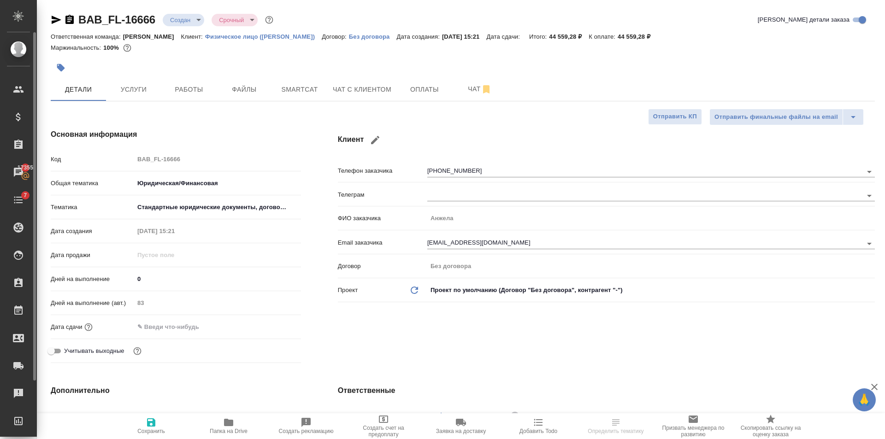
type textarea "x"
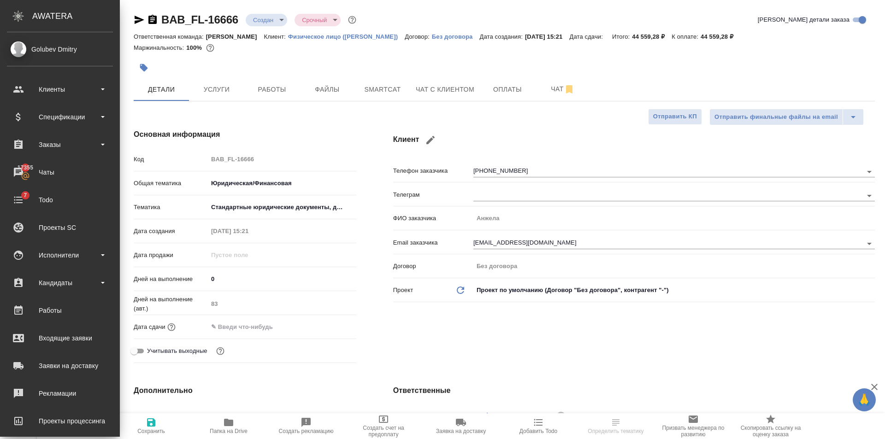
type textarea "x"
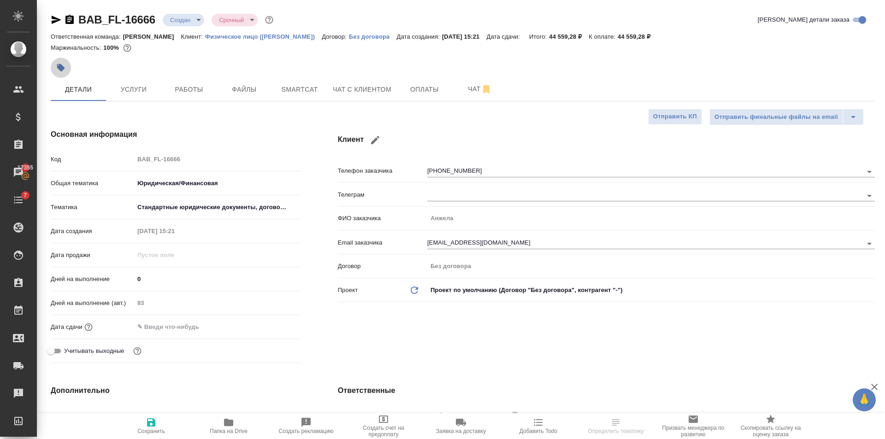
click at [63, 66] on icon "button" at bounding box center [60, 67] width 9 height 9
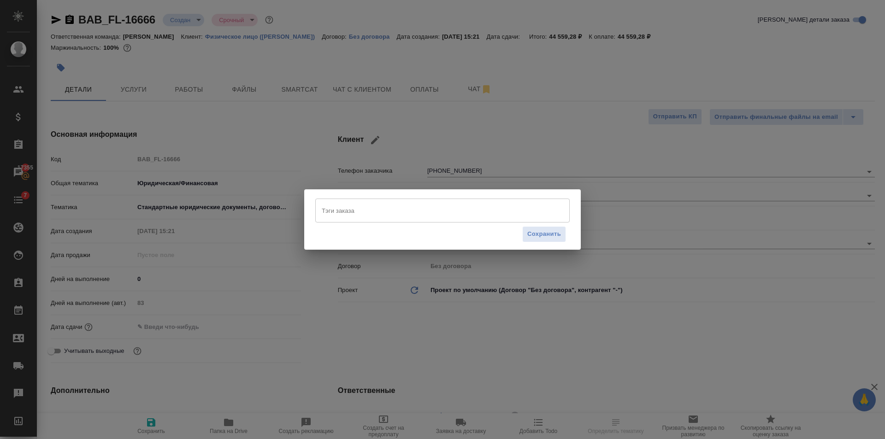
click at [464, 209] on input "Тэги заказа" at bounding box center [434, 211] width 229 height 16
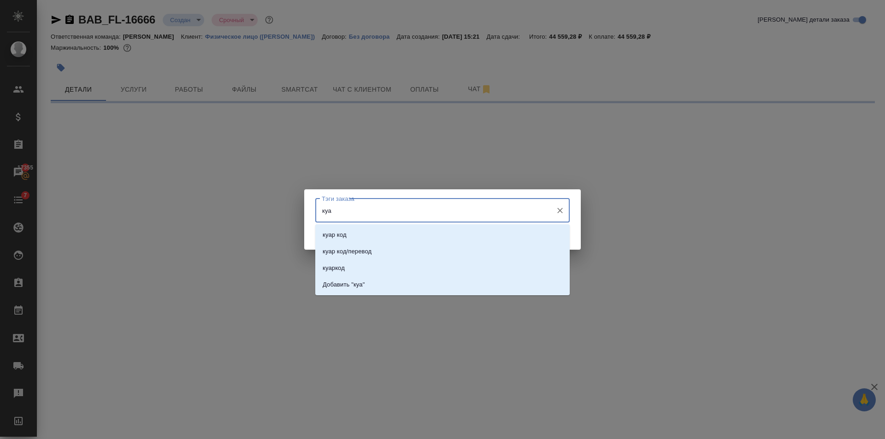
type input "куар"
click at [430, 235] on li "куар код" at bounding box center [442, 235] width 255 height 17
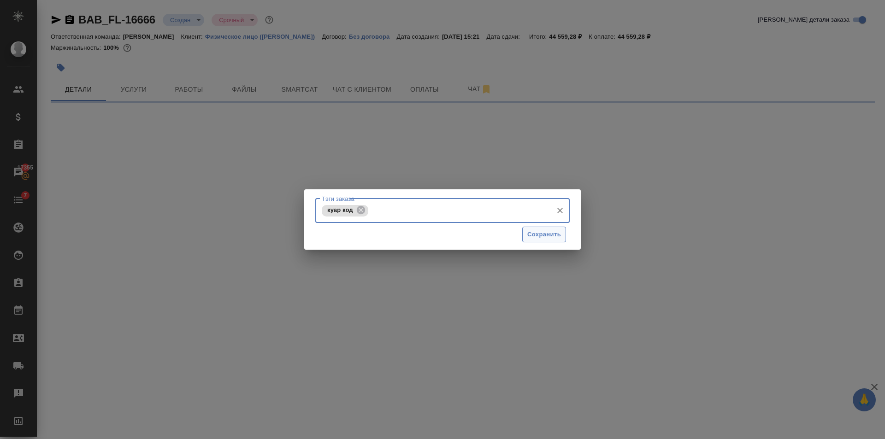
click at [557, 231] on span "Сохранить" at bounding box center [545, 235] width 34 height 11
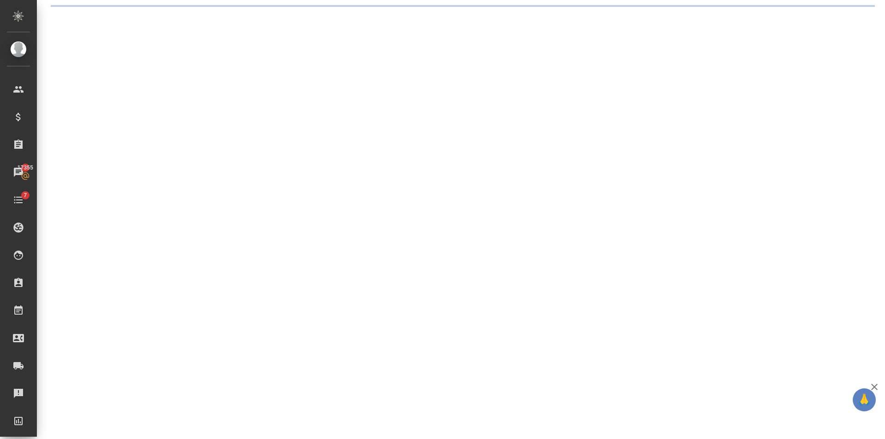
select select "RU"
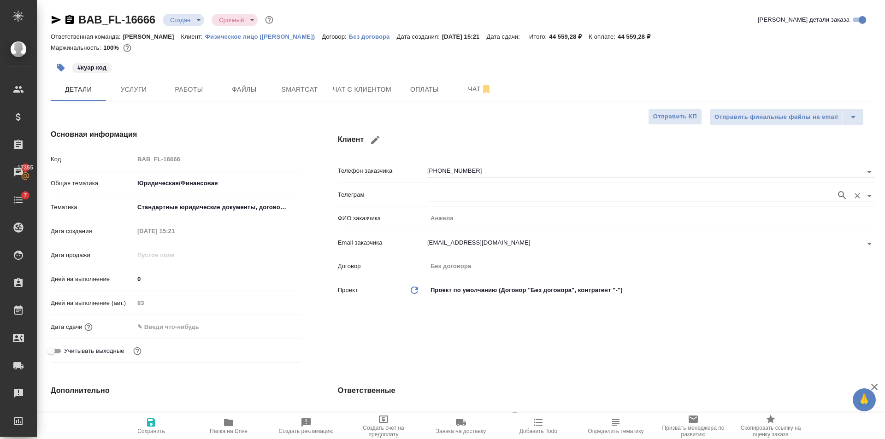
type textarea "x"
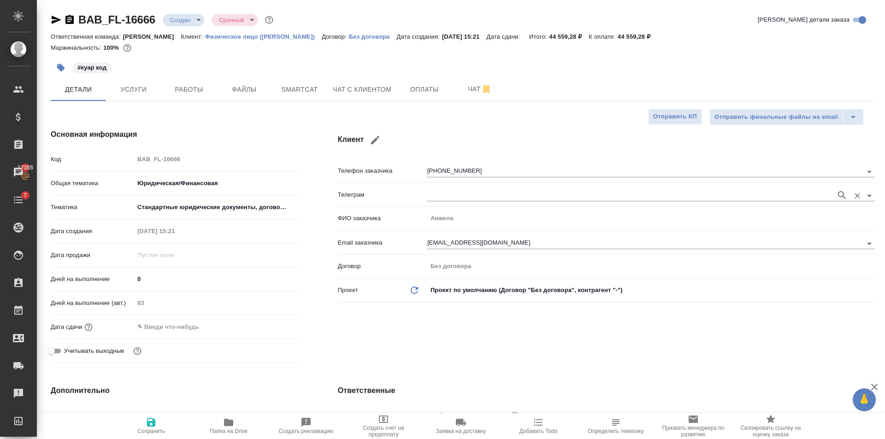
type textarea "x"
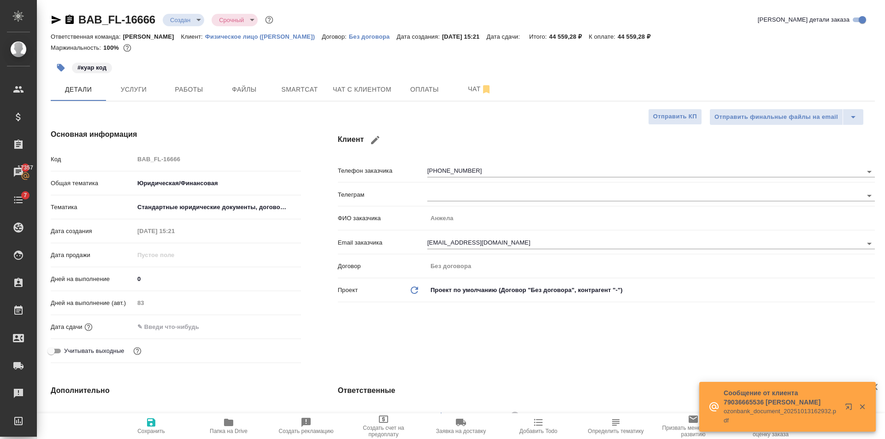
type textarea "x"
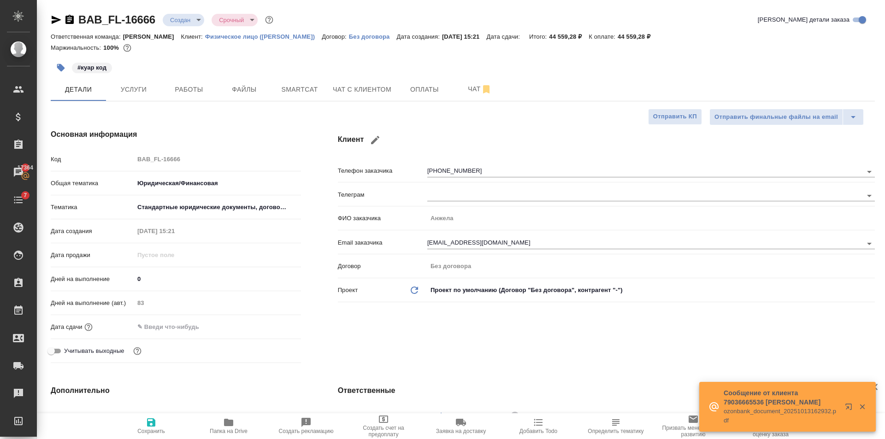
type textarea "x"
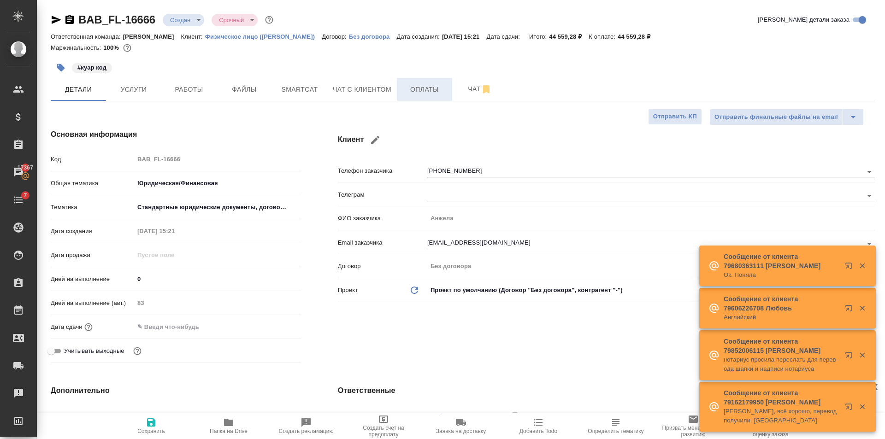
click at [406, 85] on span "Оплаты" at bounding box center [425, 90] width 44 height 12
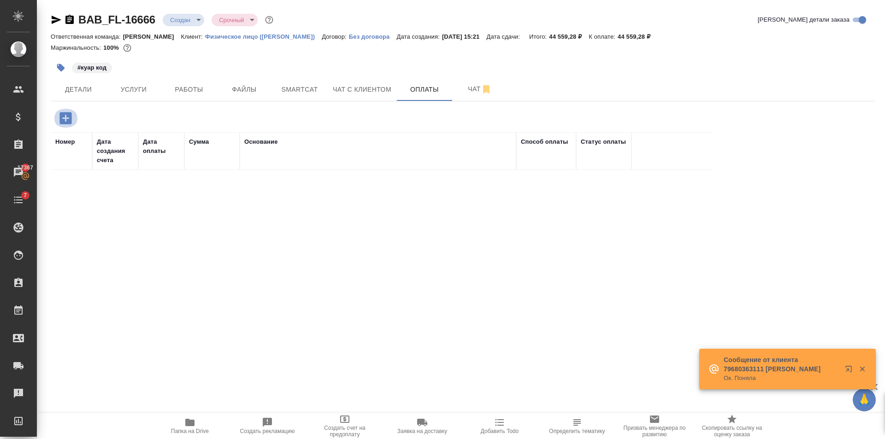
click at [71, 118] on icon "button" at bounding box center [65, 118] width 12 height 12
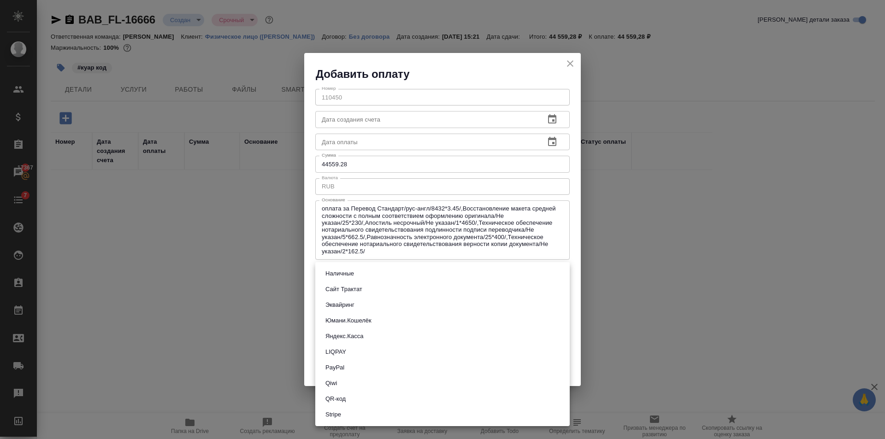
click at [358, 267] on body "🙏 .cls-1 fill:#fff; AWATERA Golubev Dmitry Клиенты Спецификации Заказы 17367 Ча…" at bounding box center [442, 219] width 885 height 439
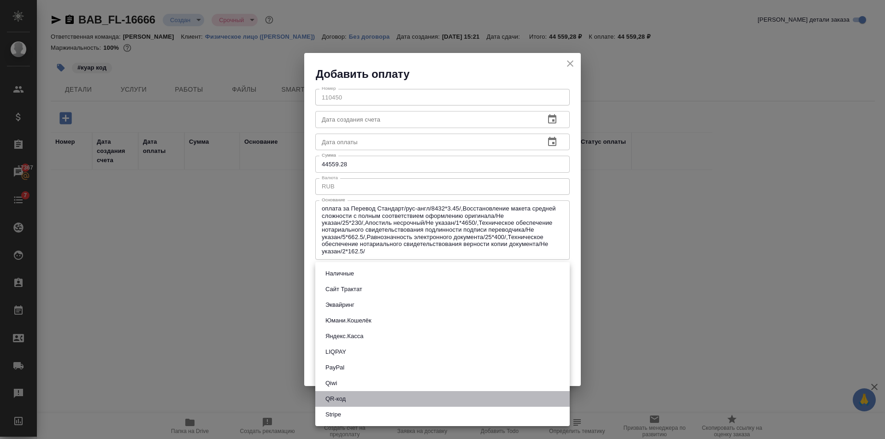
click at [358, 398] on li "QR-код" at bounding box center [442, 400] width 255 height 16
type input "60e5684acae83f185c96e013"
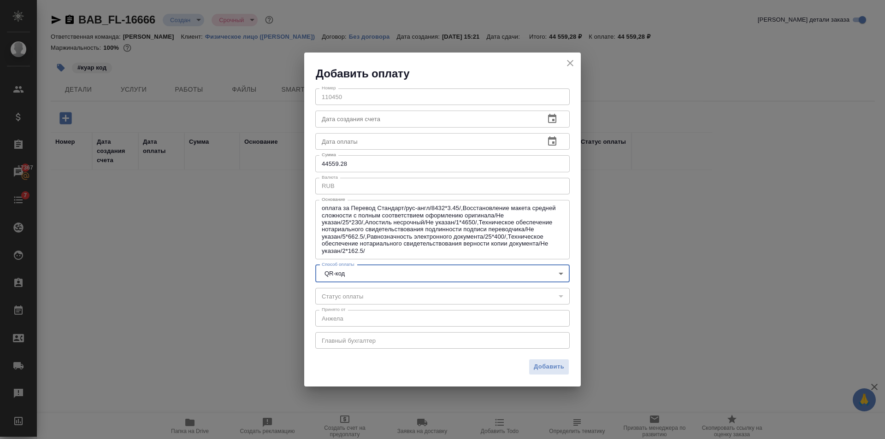
click at [360, 168] on input "44559.28" at bounding box center [442, 163] width 255 height 17
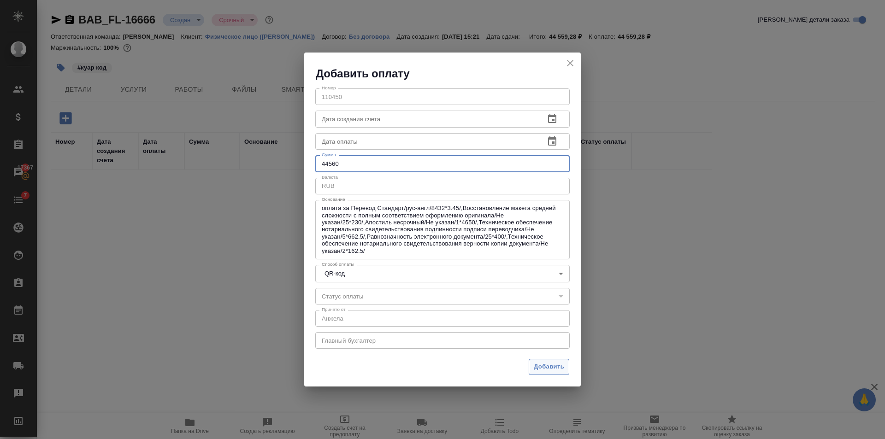
type input "44560"
click at [558, 370] on span "Добавить" at bounding box center [549, 367] width 30 height 11
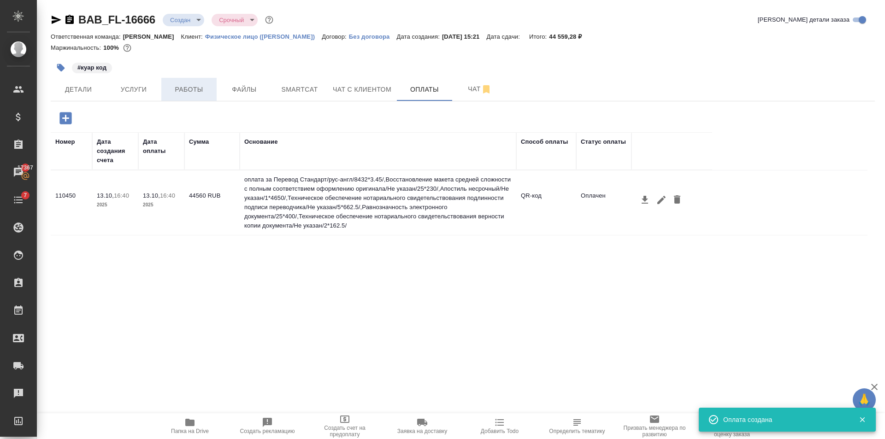
click at [181, 87] on span "Работы" at bounding box center [189, 90] width 44 height 12
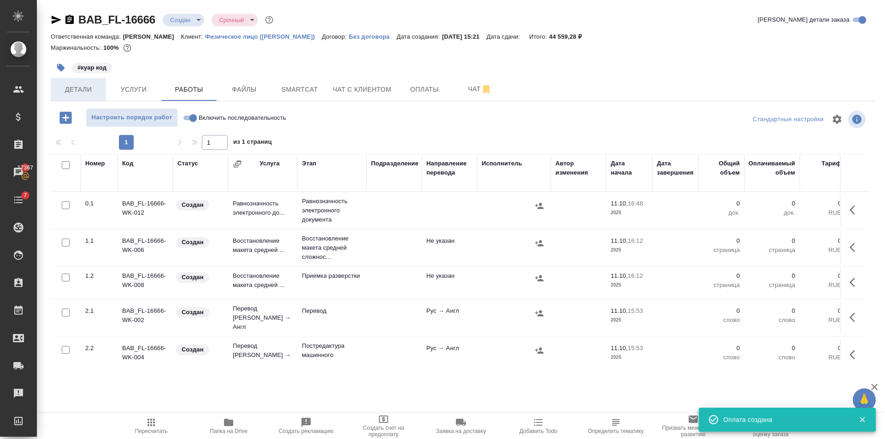
click at [95, 90] on span "Детали" at bounding box center [78, 90] width 44 height 12
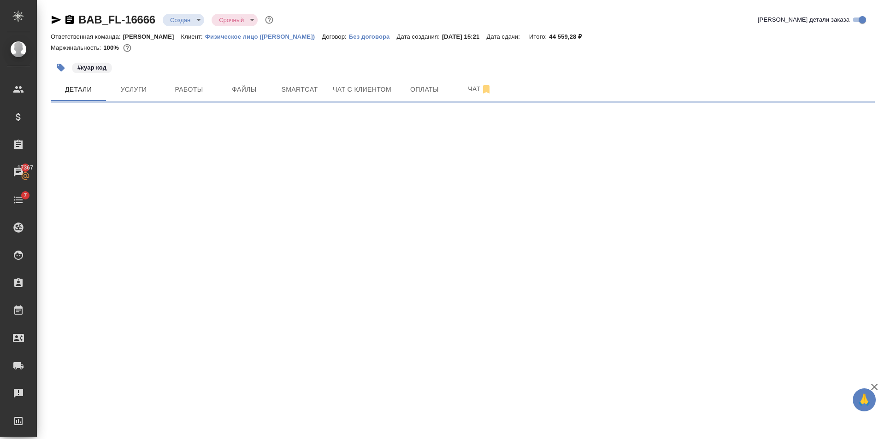
select select "RU"
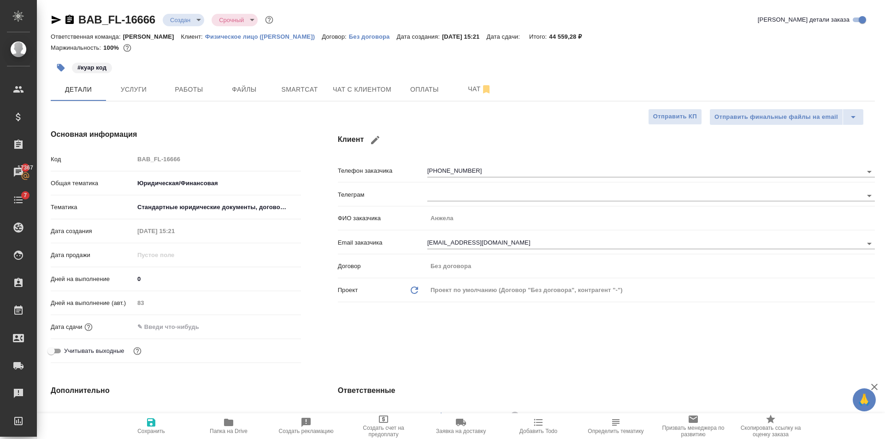
type textarea "x"
click at [146, 94] on span "Услуги" at bounding box center [134, 90] width 44 height 12
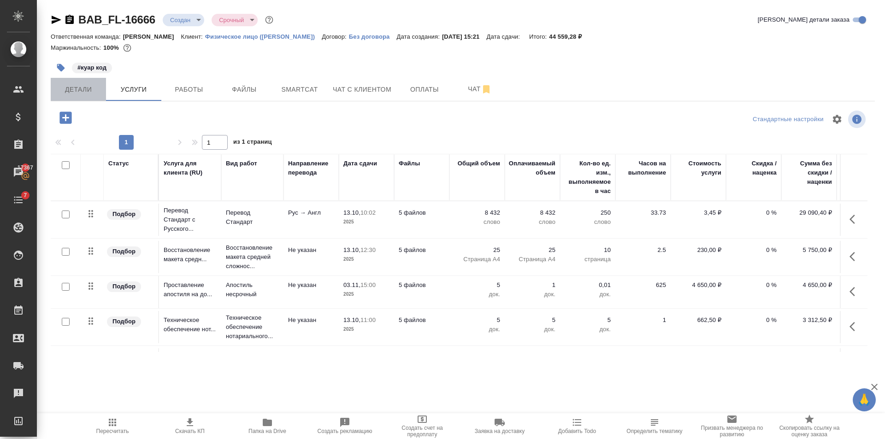
click at [84, 93] on span "Детали" at bounding box center [78, 90] width 44 height 12
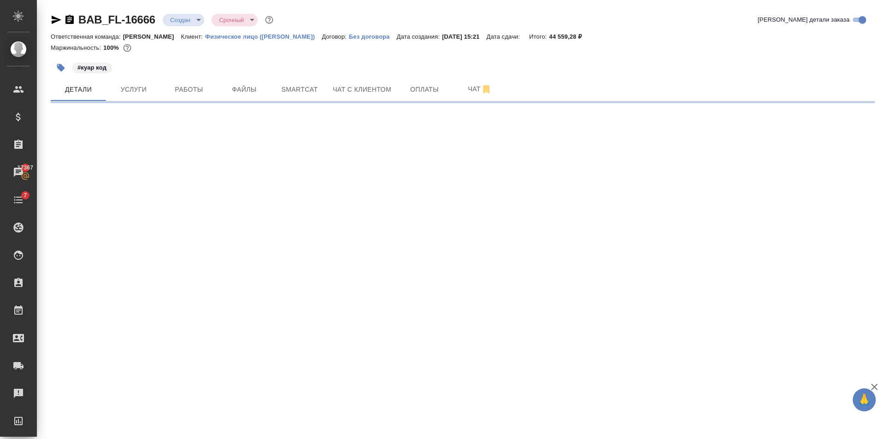
select select "RU"
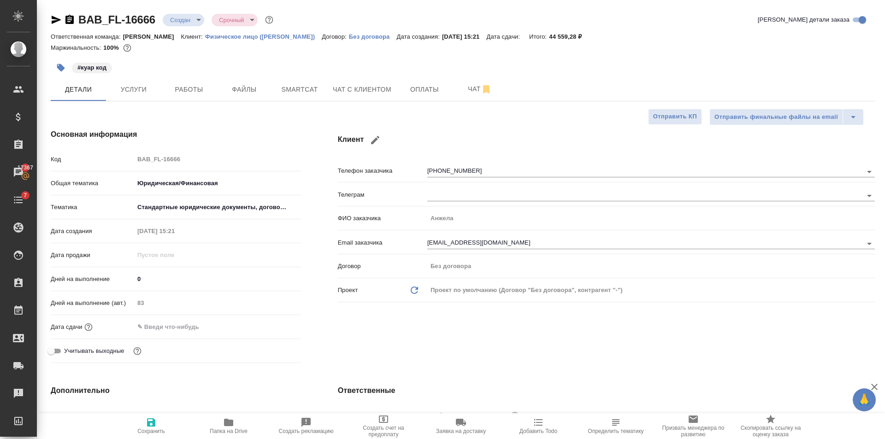
type textarea "x"
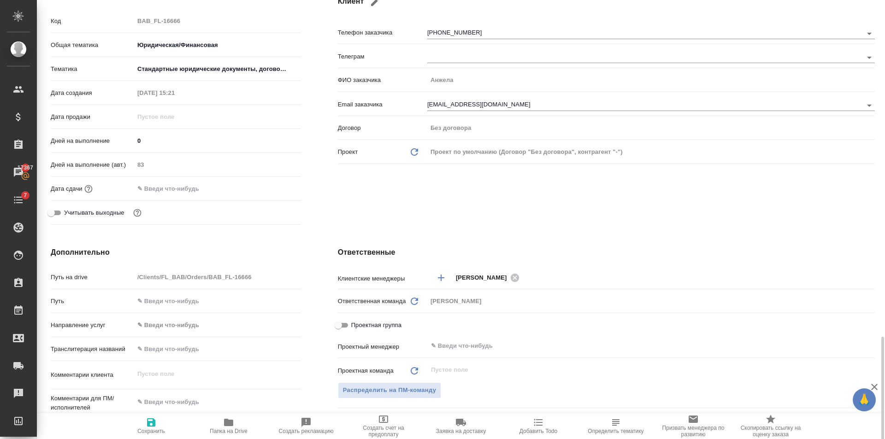
scroll to position [323, 0]
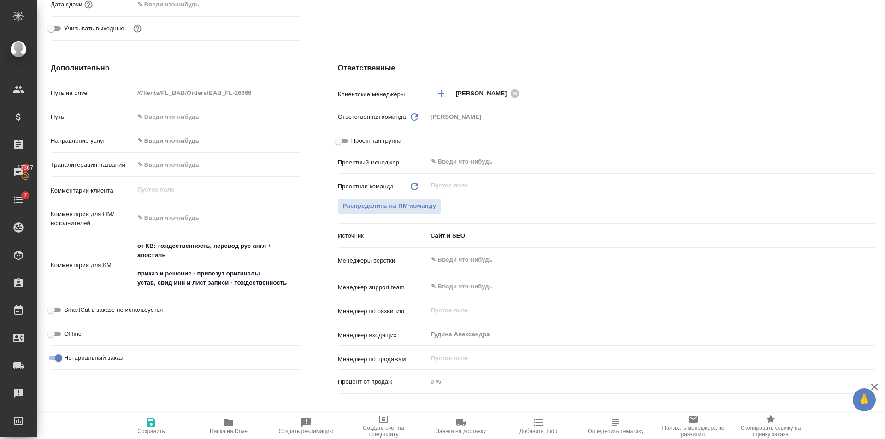
type textarea "x"
click at [218, 216] on textarea at bounding box center [217, 218] width 167 height 16
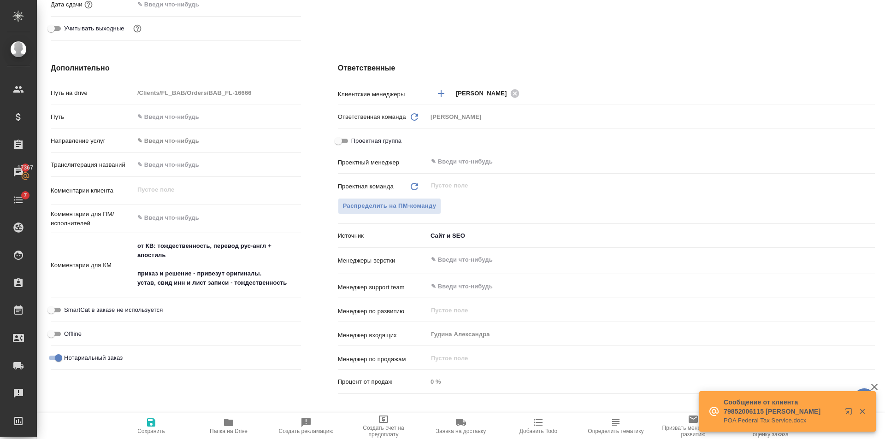
type textarea "x"
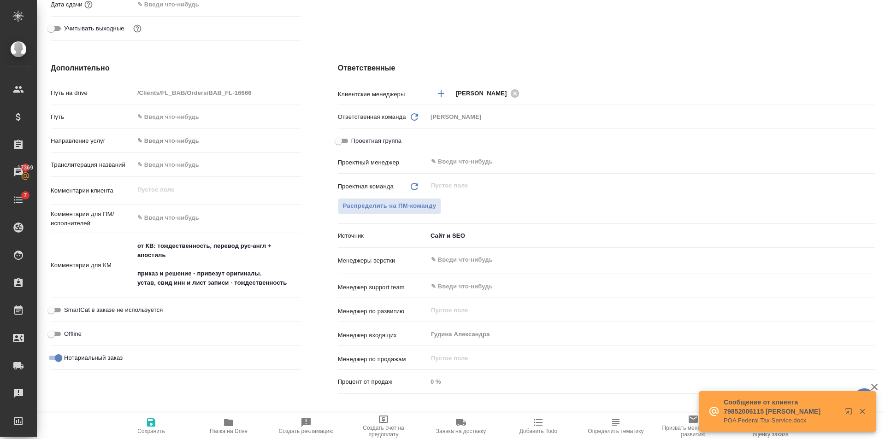
type textarea "x"
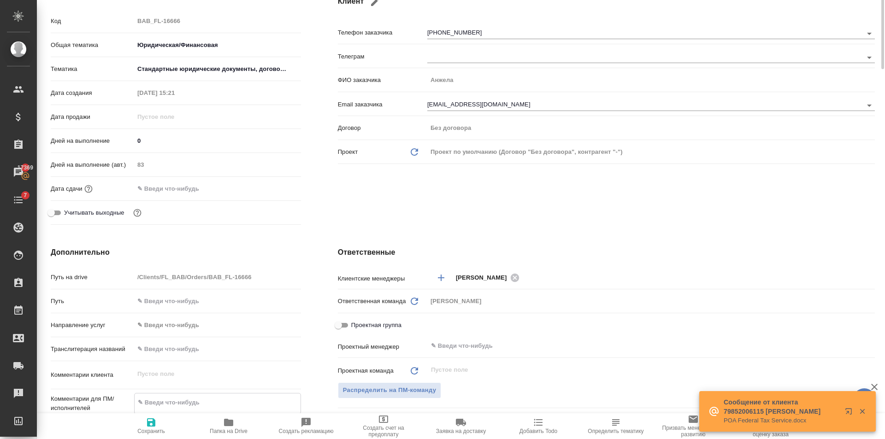
scroll to position [0, 0]
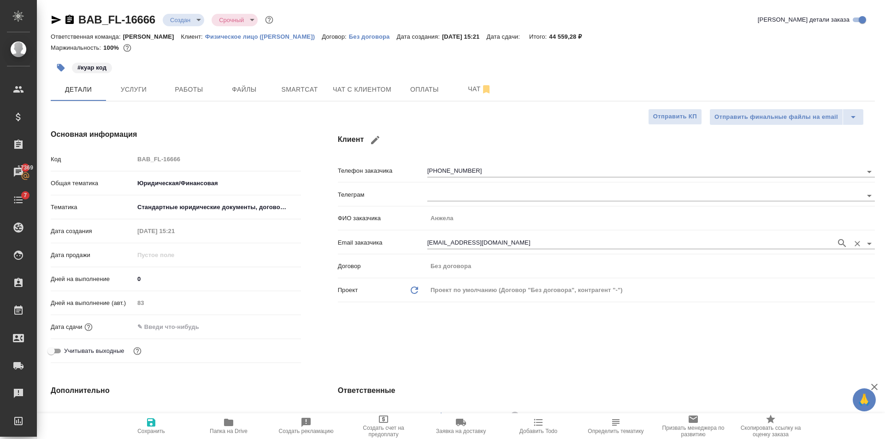
type textarea "x"
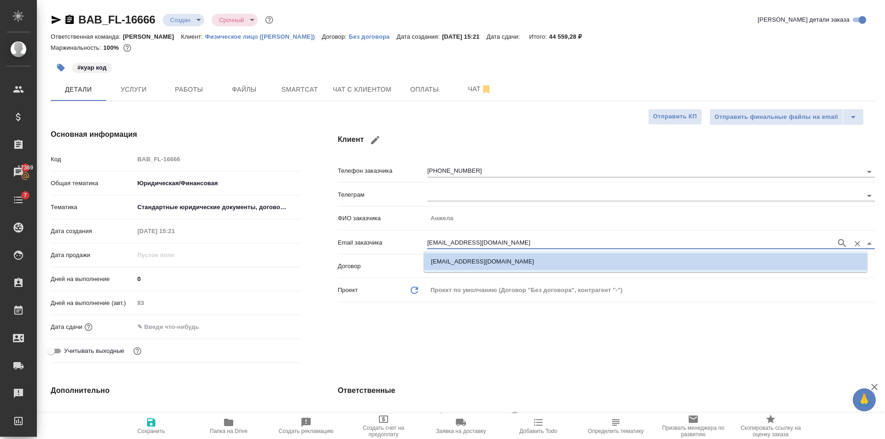
drag, startPoint x: 488, startPoint y: 244, endPoint x: 422, endPoint y: 243, distance: 66.4
click at [422, 243] on div "Email заказчика gardiani@yandex.ru" at bounding box center [606, 242] width 537 height 16
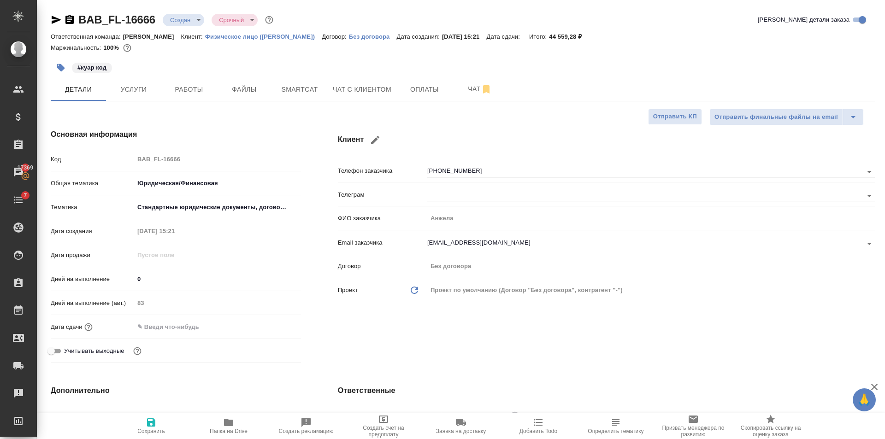
type textarea "x"
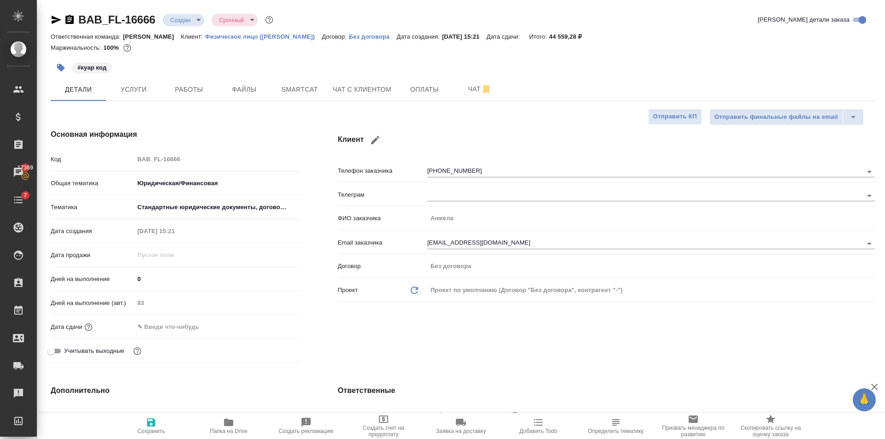
type textarea "x"
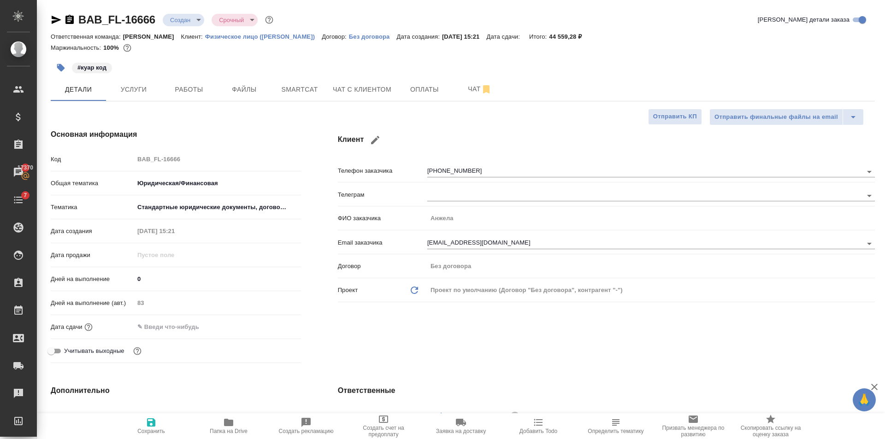
type textarea "x"
click at [439, 111] on div "Клиент Телефон заказчика +79690376113 Телеграм ФИО заказчика Анжела Email заказ…" at bounding box center [607, 248] width 574 height 275
type textarea "x"
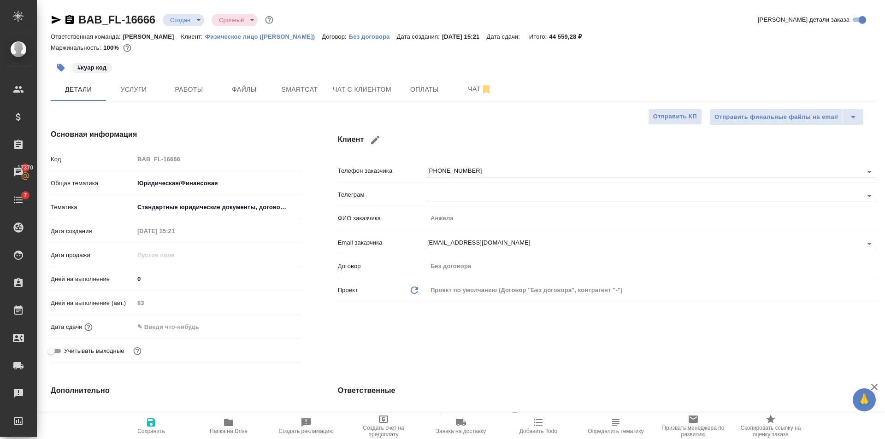
type textarea "x"
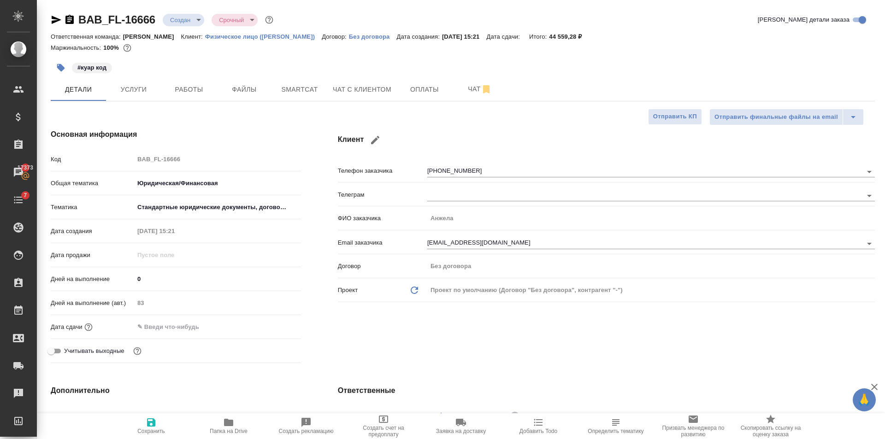
type textarea "x"
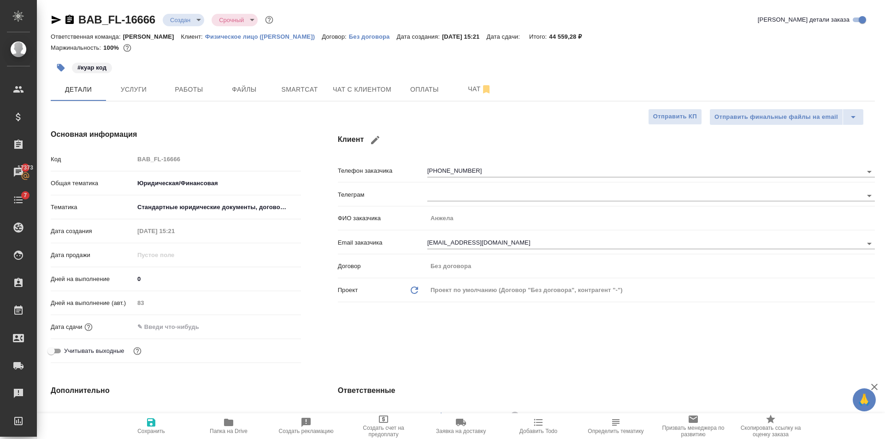
type textarea "x"
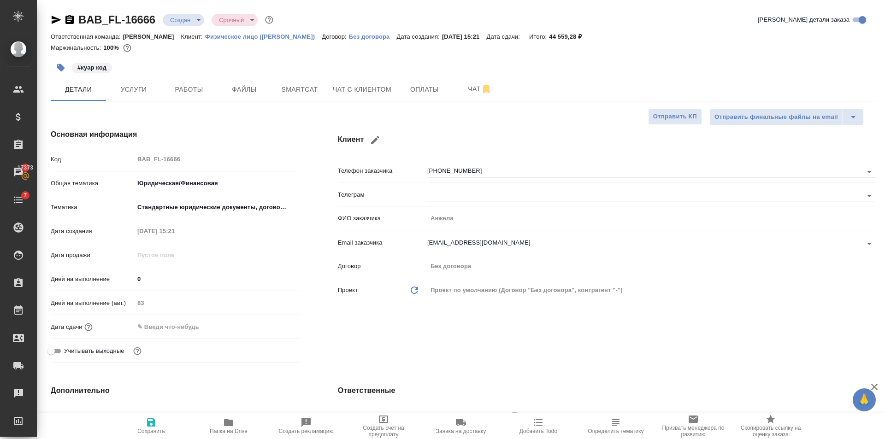
type textarea "x"
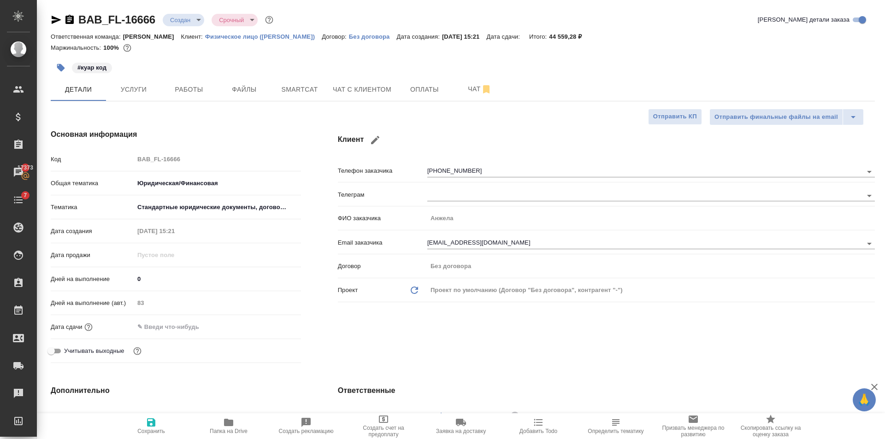
type textarea "x"
click at [255, 86] on span "Файлы" at bounding box center [244, 90] width 44 height 12
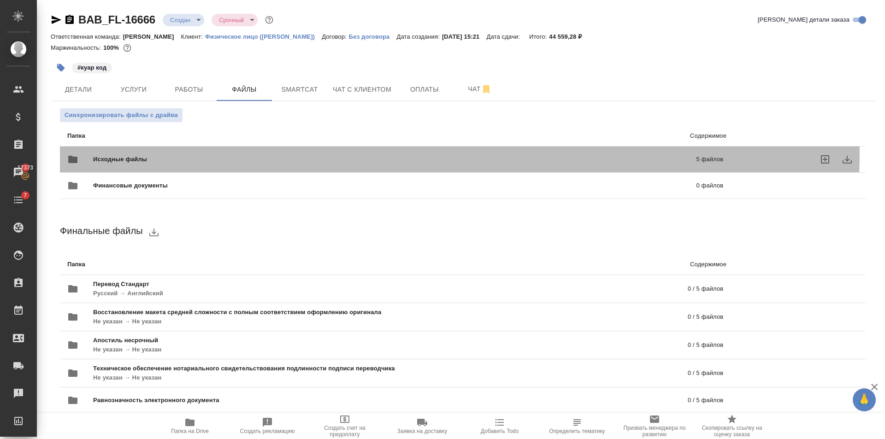
click at [228, 151] on div "Исходные файлы 5 файлов" at bounding box center [395, 159] width 656 height 22
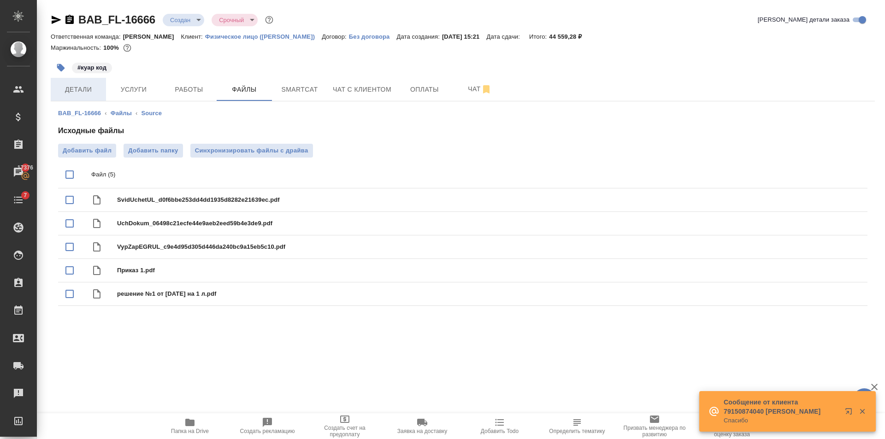
click at [80, 92] on span "Детали" at bounding box center [78, 90] width 44 height 12
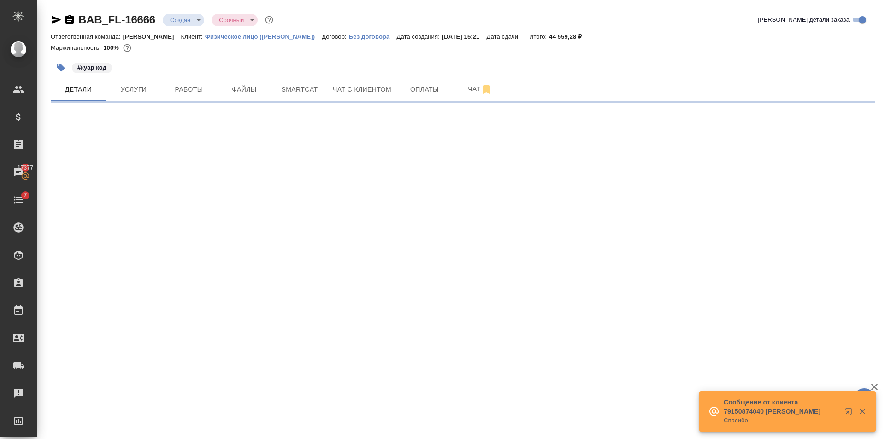
select select "RU"
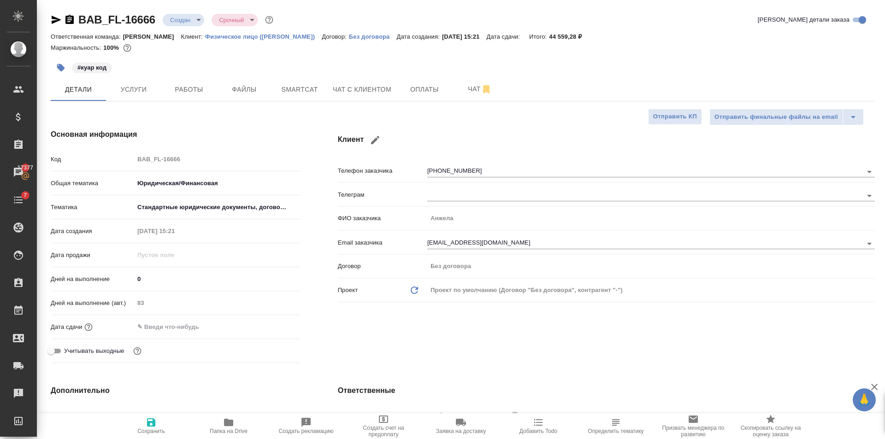
type textarea "x"
click at [190, 82] on button "Работы" at bounding box center [188, 89] width 55 height 23
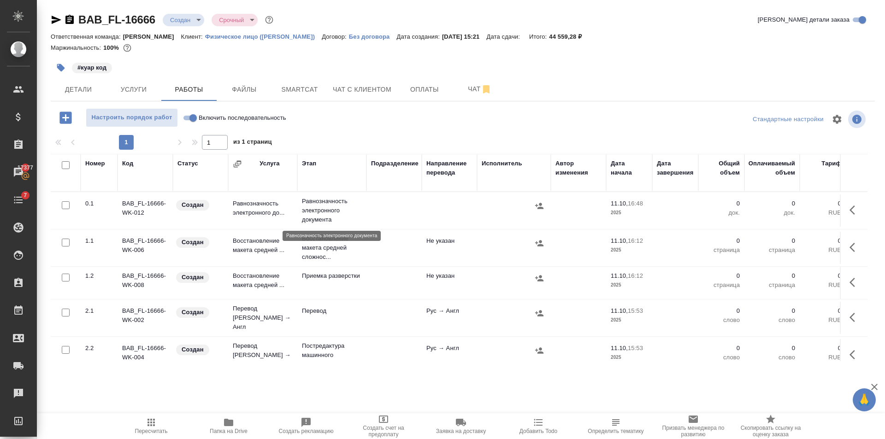
click at [361, 210] on p "Равнозначность электронного документа" at bounding box center [332, 211] width 60 height 28
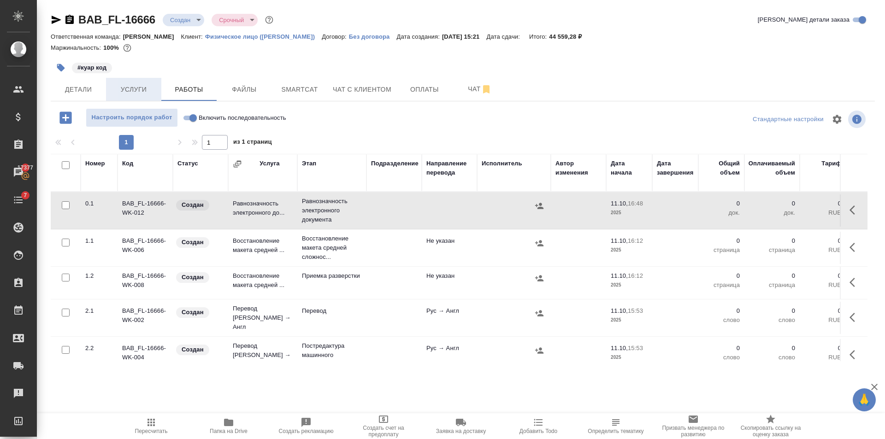
click at [145, 96] on button "Услуги" at bounding box center [133, 89] width 55 height 23
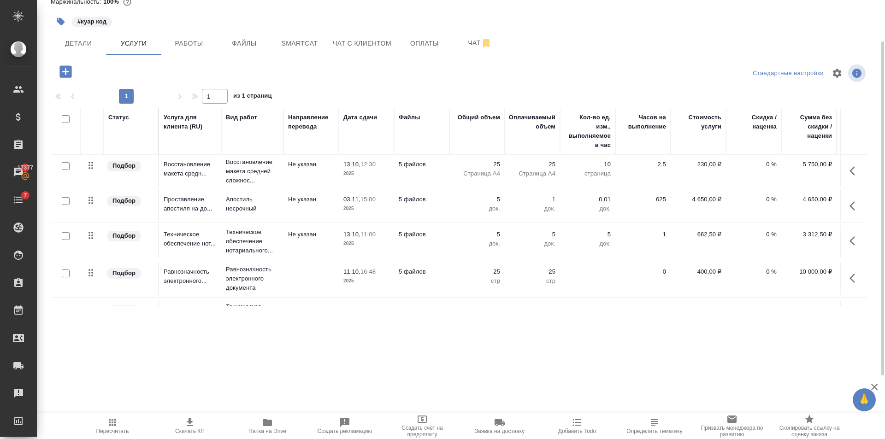
scroll to position [76, 0]
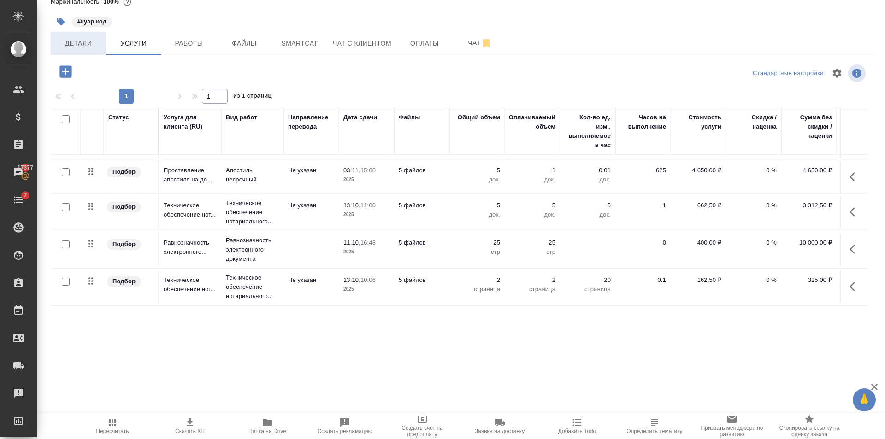
click at [76, 49] on button "Детали" at bounding box center [78, 43] width 55 height 23
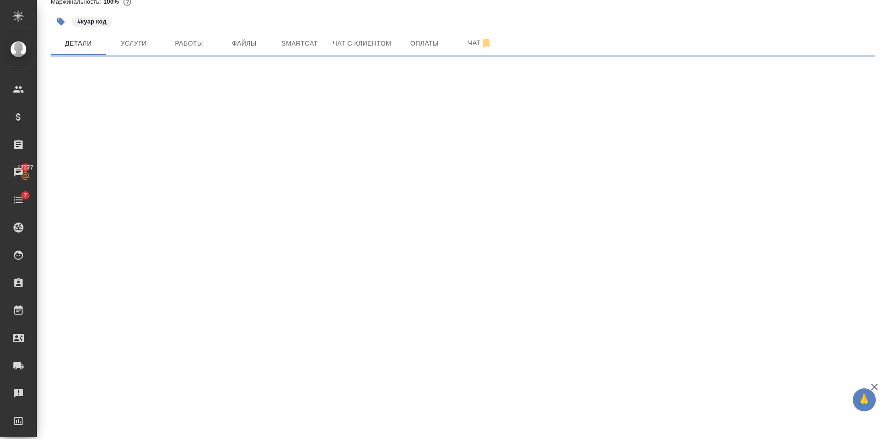
select select "RU"
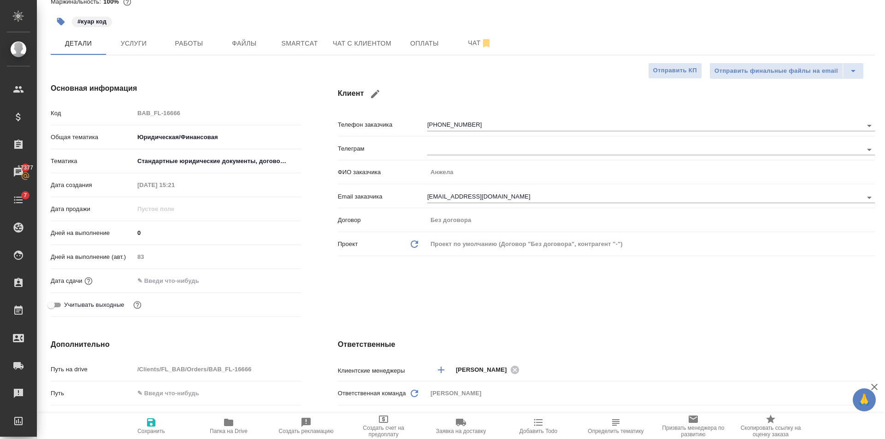
type textarea "x"
click at [157, 284] on input "text" at bounding box center [174, 280] width 81 height 13
click at [275, 282] on icon "button" at bounding box center [274, 280] width 11 height 11
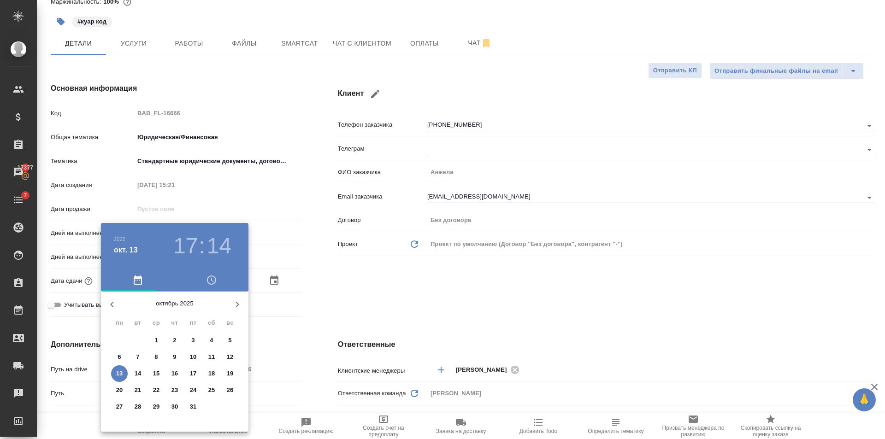
click at [178, 374] on p "16" at bounding box center [175, 373] width 7 height 9
type input "16.10.2025 17:14"
type textarea "x"
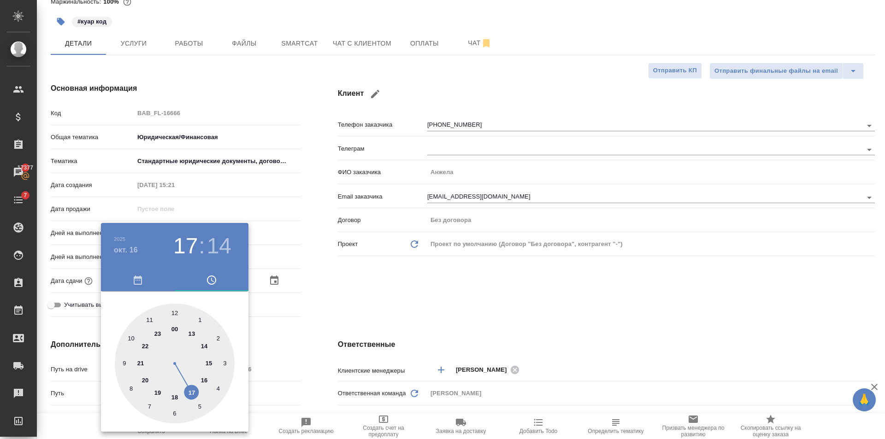
click at [175, 315] on div at bounding box center [175, 364] width 120 height 120
type input "16.10.2025 12:14"
type textarea "x"
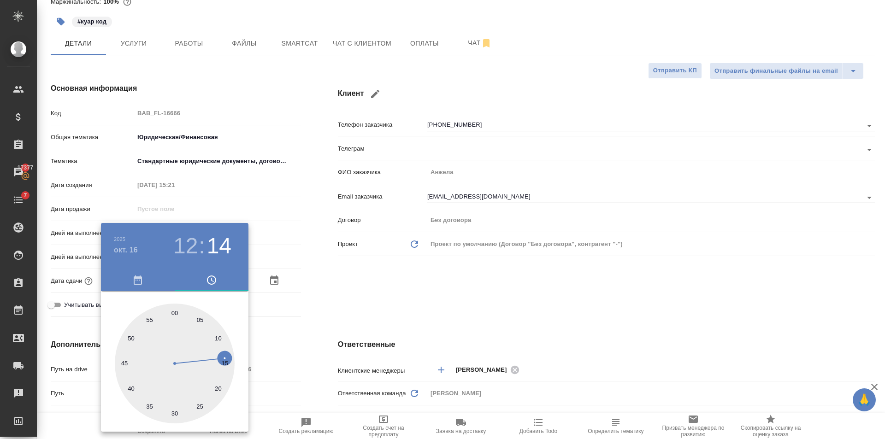
click at [175, 315] on div at bounding box center [175, 364] width 120 height 120
type input "[DATE] 12:00"
type textarea "x"
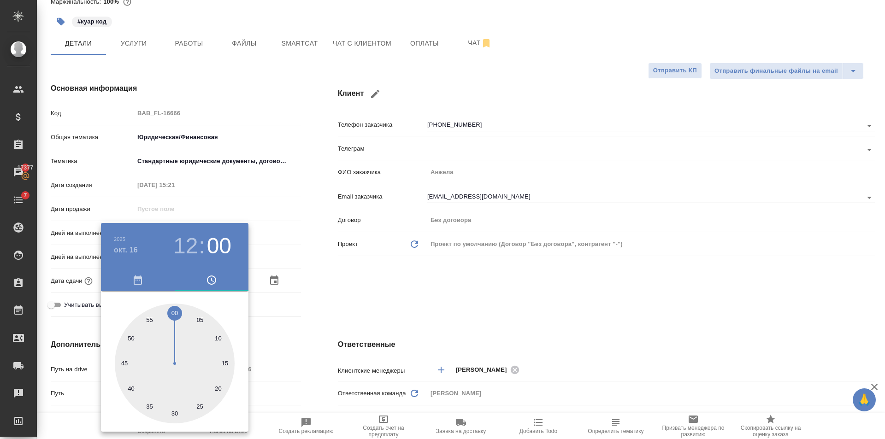
drag, startPoint x: 361, startPoint y: 291, endPoint x: 237, endPoint y: 350, distance: 137.8
click at [360, 291] on div at bounding box center [442, 219] width 885 height 439
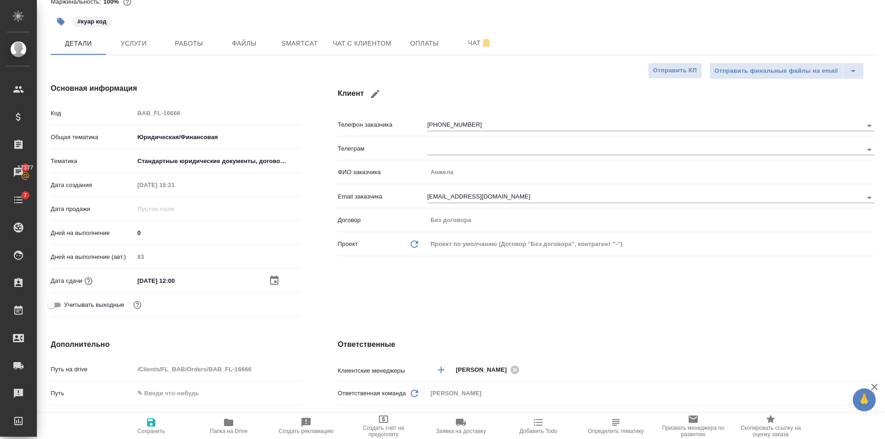
click at [142, 424] on span "Сохранить" at bounding box center [151, 426] width 66 height 18
type textarea "x"
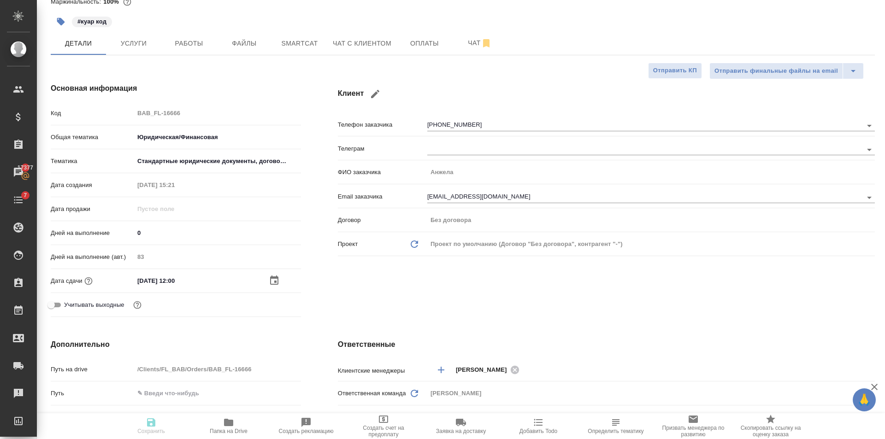
type textarea "x"
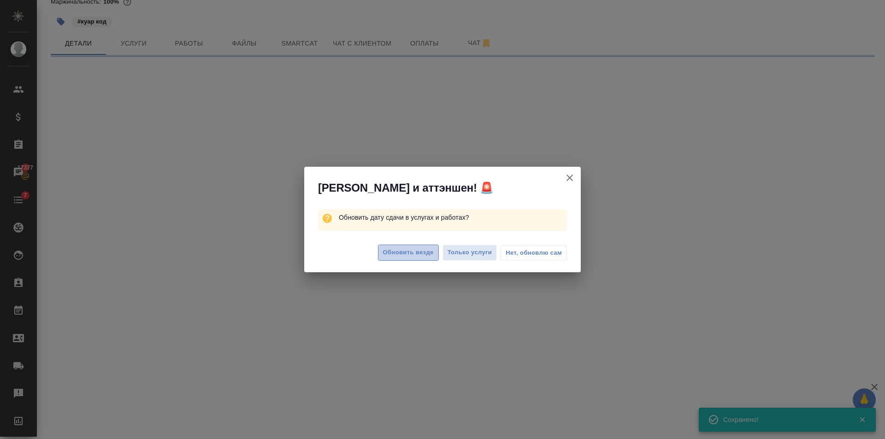
click at [401, 253] on span "Обновить везде" at bounding box center [408, 253] width 51 height 11
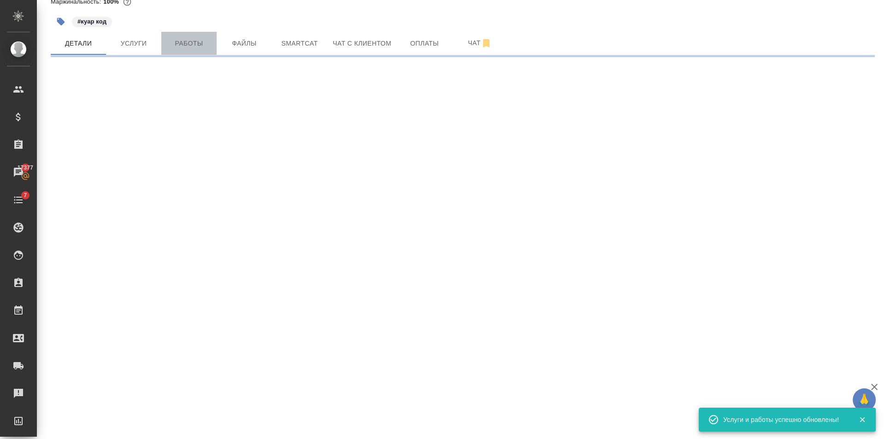
click at [190, 40] on span "Работы" at bounding box center [189, 44] width 44 height 12
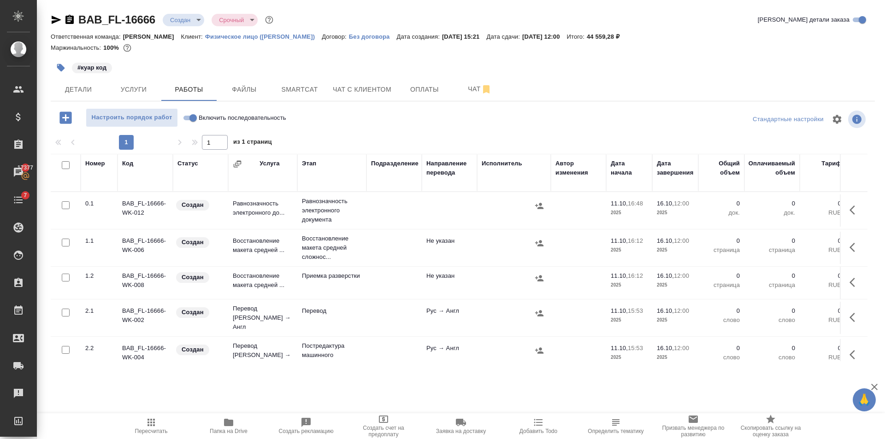
click at [327, 226] on td "Равнозначность электронного документа" at bounding box center [331, 210] width 69 height 37
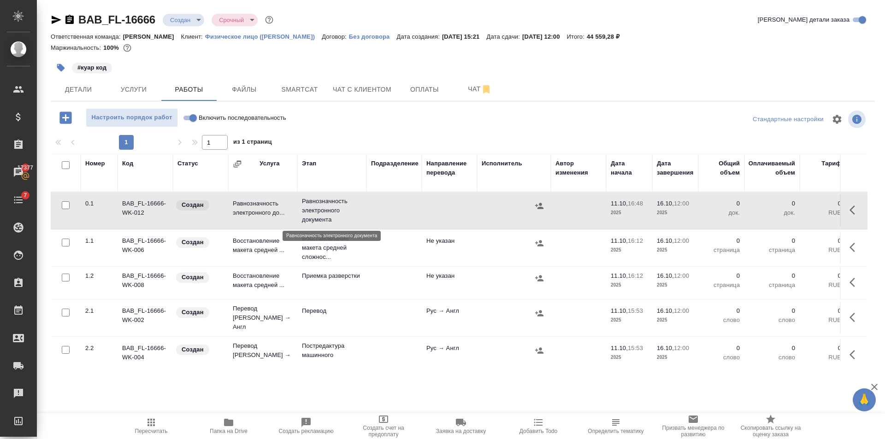
click at [329, 212] on p "Равнозначность электронного документа" at bounding box center [332, 211] width 60 height 28
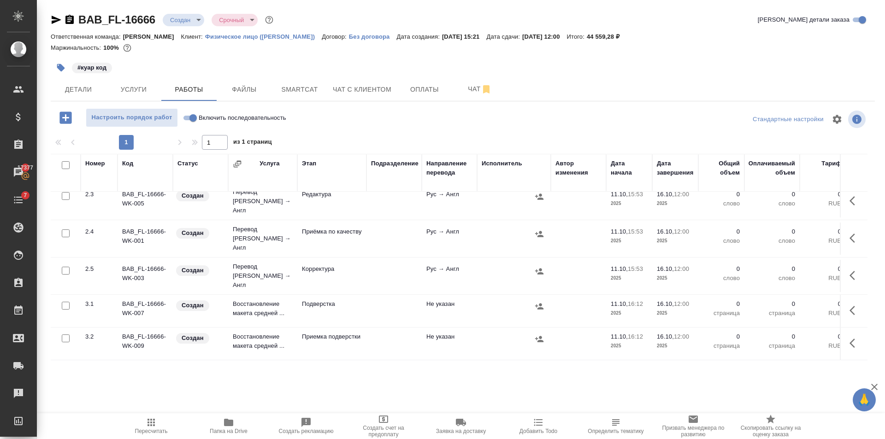
scroll to position [286, 0]
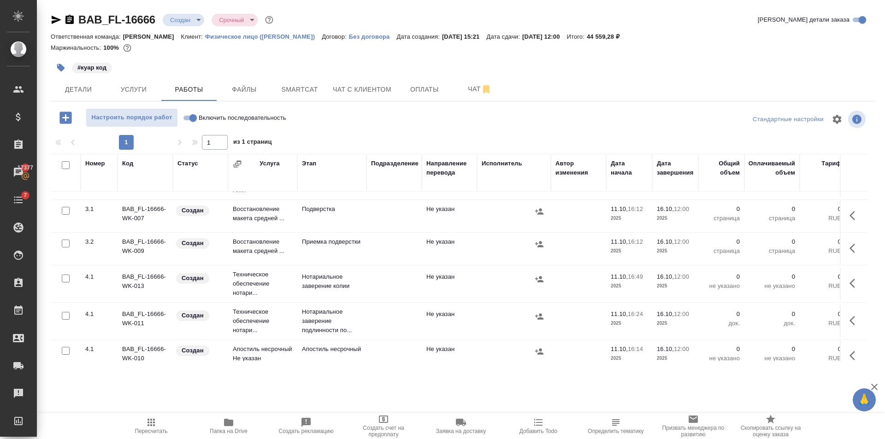
click at [383, 268] on td at bounding box center [394, 284] width 55 height 32
click at [385, 268] on td at bounding box center [394, 284] width 55 height 32
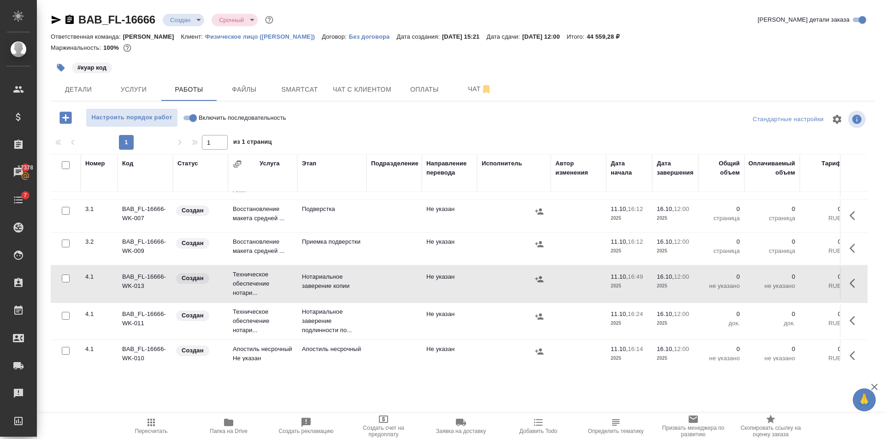
click at [147, 428] on span "Пересчитать" at bounding box center [151, 426] width 66 height 18
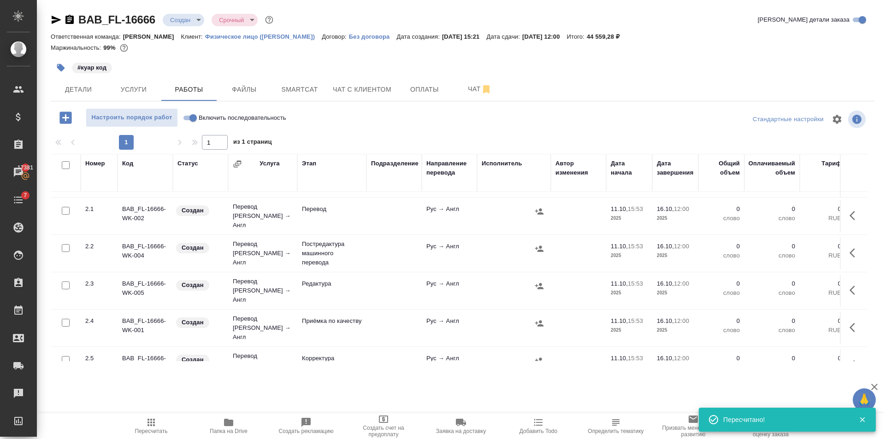
scroll to position [0, 0]
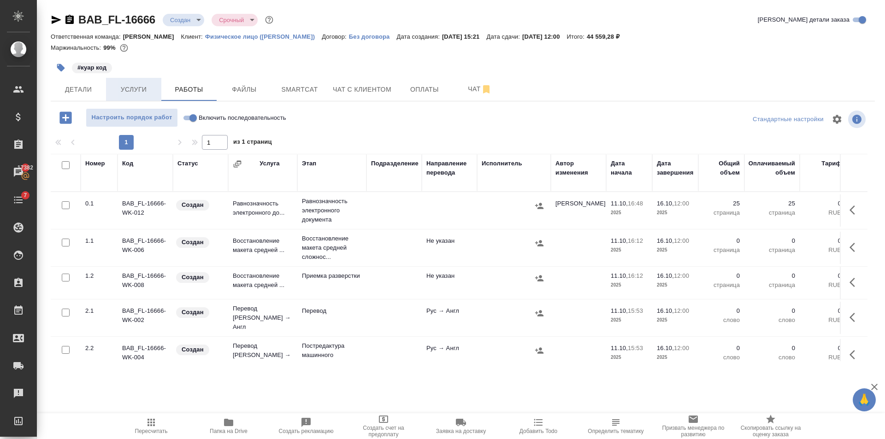
click at [136, 90] on span "Услуги" at bounding box center [134, 90] width 44 height 12
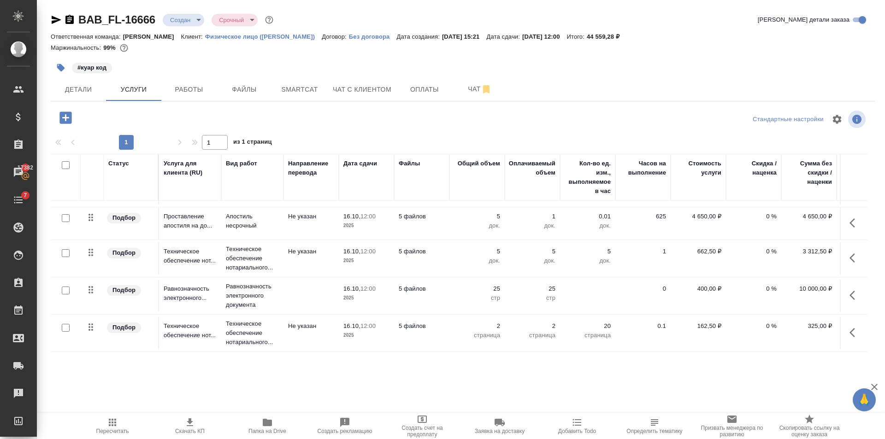
scroll to position [76, 0]
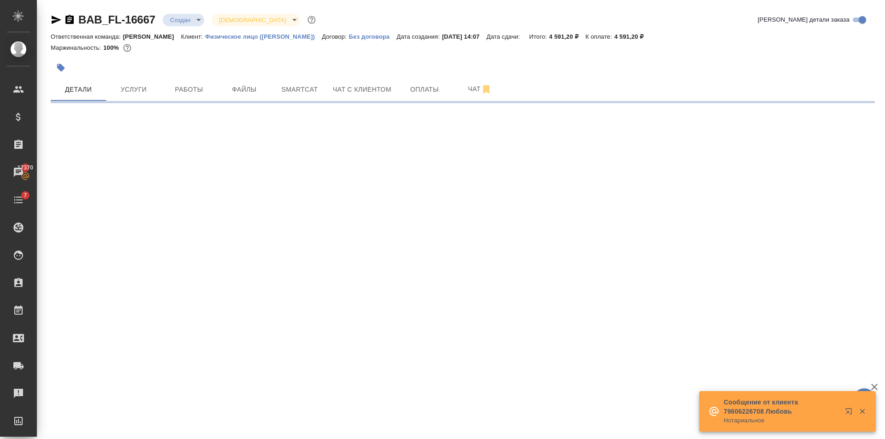
select select "RU"
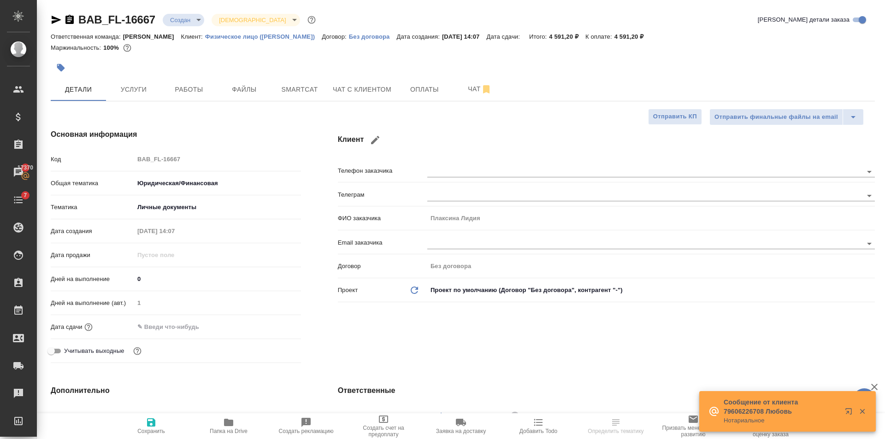
type textarea "x"
click at [185, 327] on input "text" at bounding box center [174, 327] width 81 height 13
click at [261, 327] on div at bounding box center [217, 327] width 167 height 14
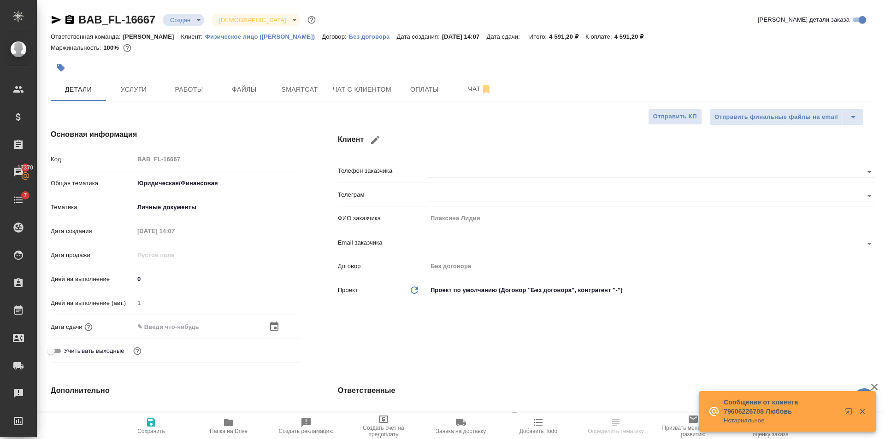
click at [279, 327] on icon "button" at bounding box center [274, 326] width 11 height 11
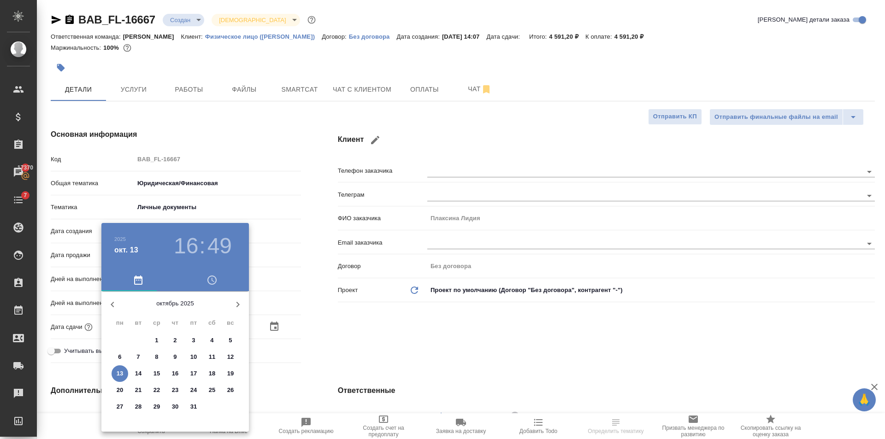
click at [137, 374] on p "14" at bounding box center [138, 373] width 7 height 9
type input "14.10.2025 16:49"
type textarea "x"
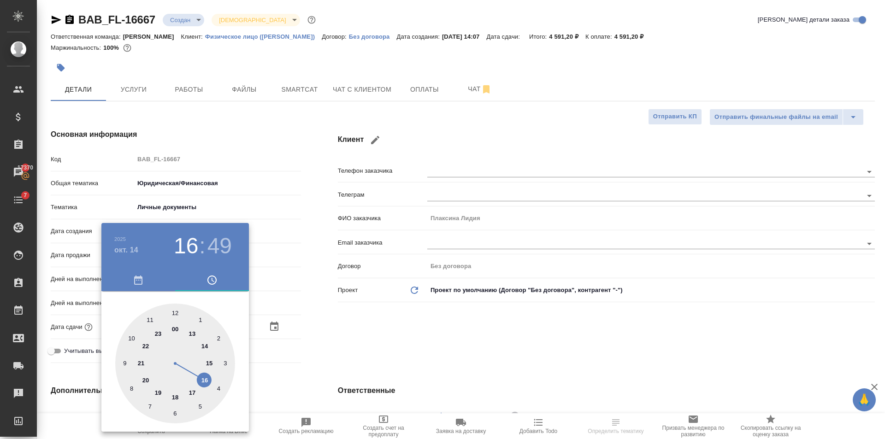
click at [208, 380] on div at bounding box center [175, 364] width 120 height 120
type textarea "x"
click at [175, 416] on div at bounding box center [175, 364] width 120 height 120
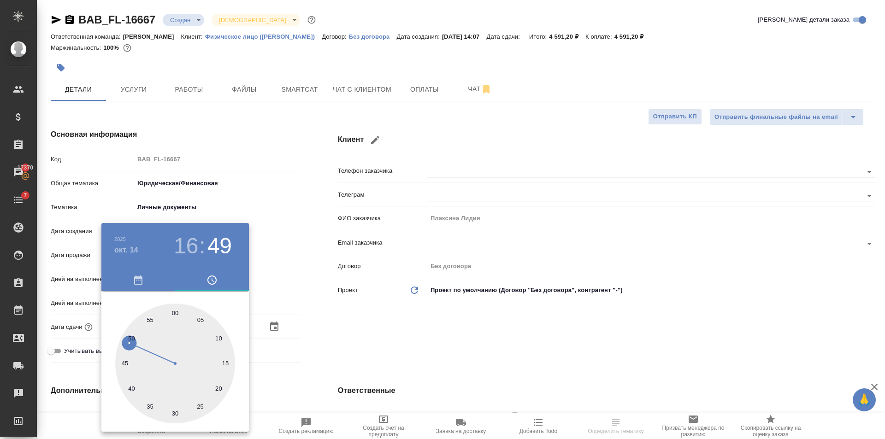
type input "14.10.2025 16:30"
type textarea "x"
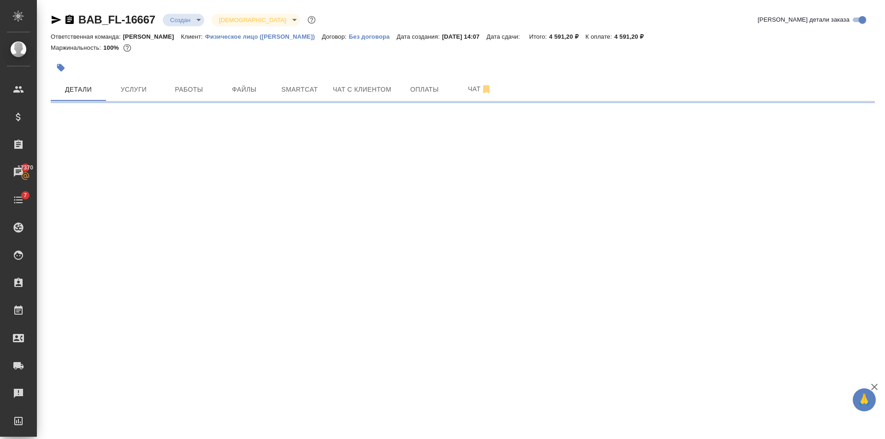
select select "RU"
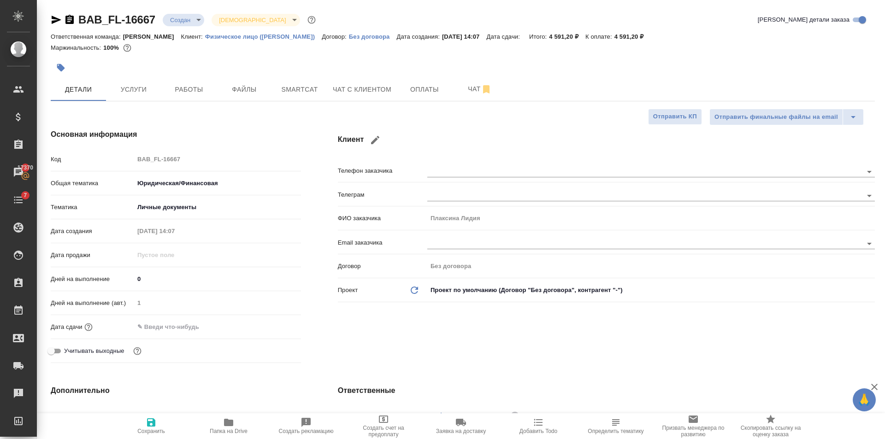
type textarea "x"
click at [190, 325] on input "text" at bounding box center [174, 327] width 81 height 13
click at [271, 328] on icon "button" at bounding box center [274, 326] width 11 height 11
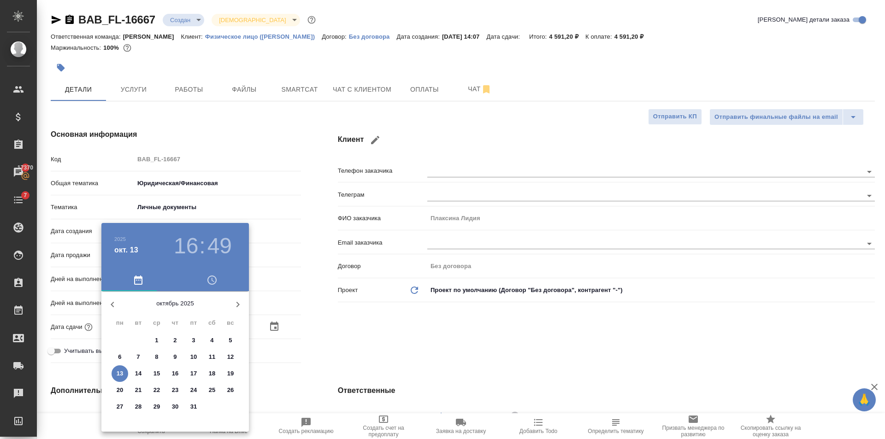
click at [143, 374] on span "14" at bounding box center [138, 373] width 17 height 9
type input "14.10.2025 16:49"
type textarea "x"
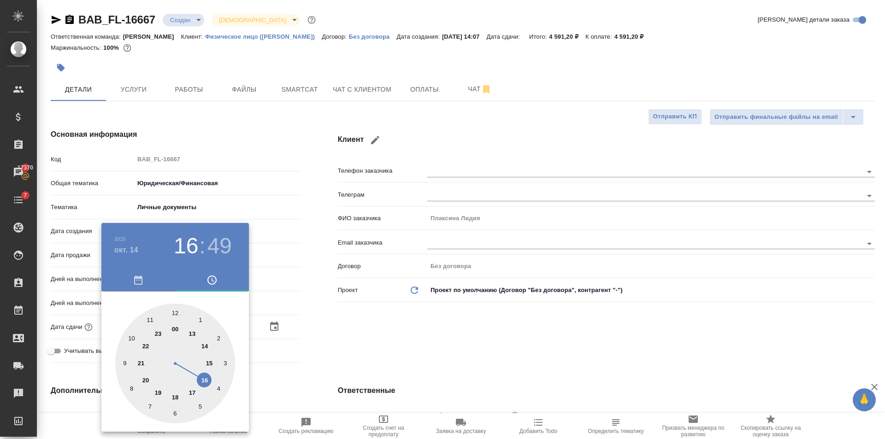
click at [209, 379] on div at bounding box center [175, 364] width 120 height 120
type textarea "x"
click at [178, 412] on div at bounding box center [175, 364] width 120 height 120
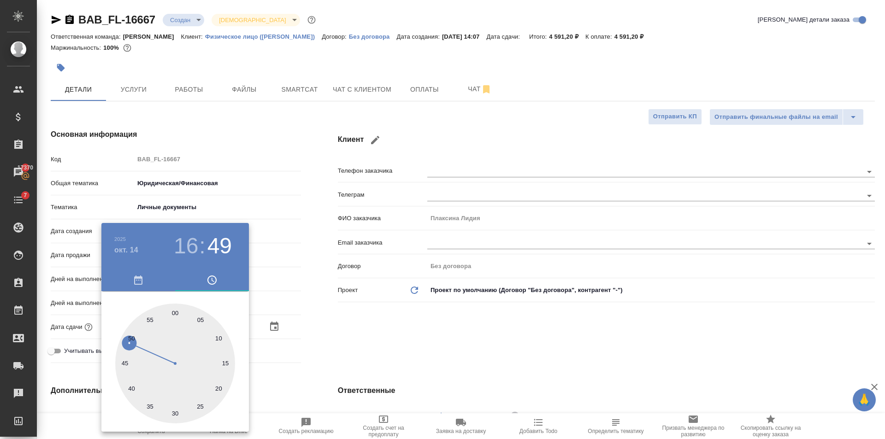
type input "14.10.2025 16:29"
type textarea "x"
click at [176, 411] on div at bounding box center [175, 364] width 120 height 120
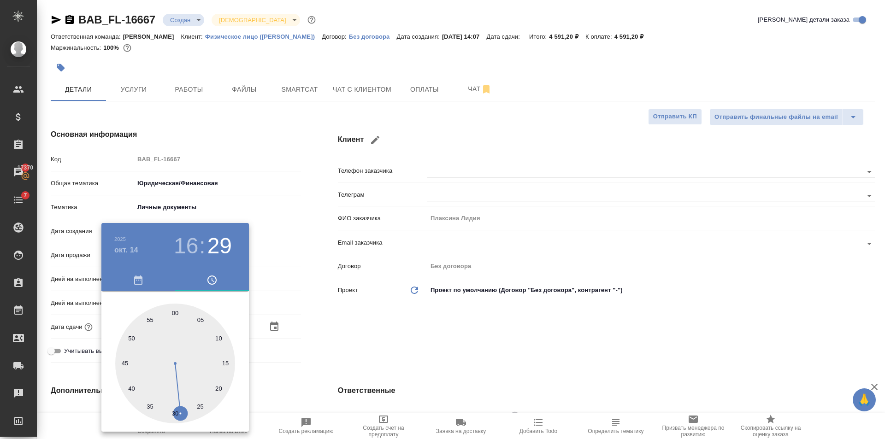
type input "14.10.2025 16:30"
type textarea "x"
click at [291, 381] on div at bounding box center [442, 219] width 885 height 439
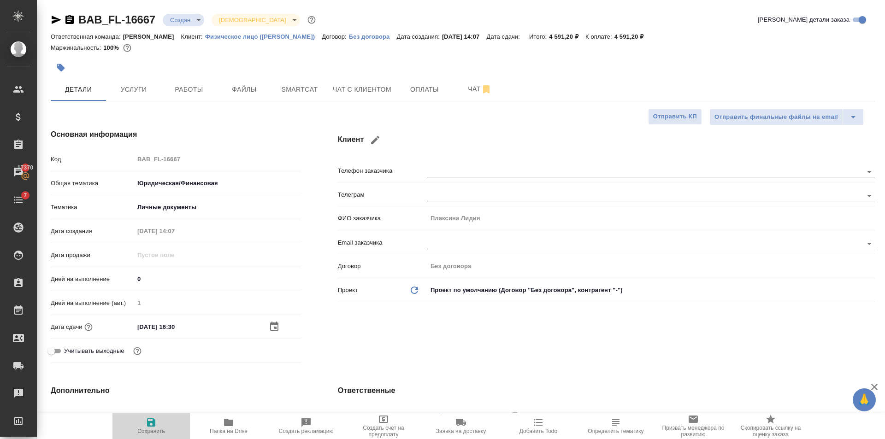
drag, startPoint x: 133, startPoint y: 433, endPoint x: 161, endPoint y: 418, distance: 31.6
click at [136, 433] on span "Сохранить" at bounding box center [151, 426] width 66 height 18
type textarea "x"
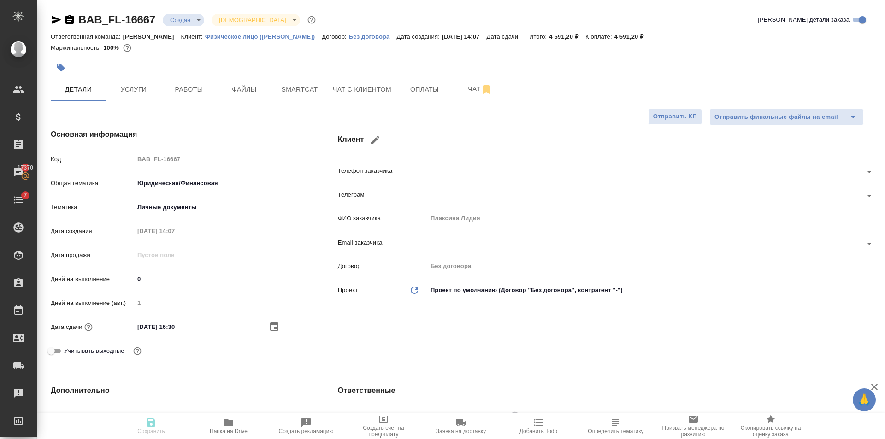
type textarea "x"
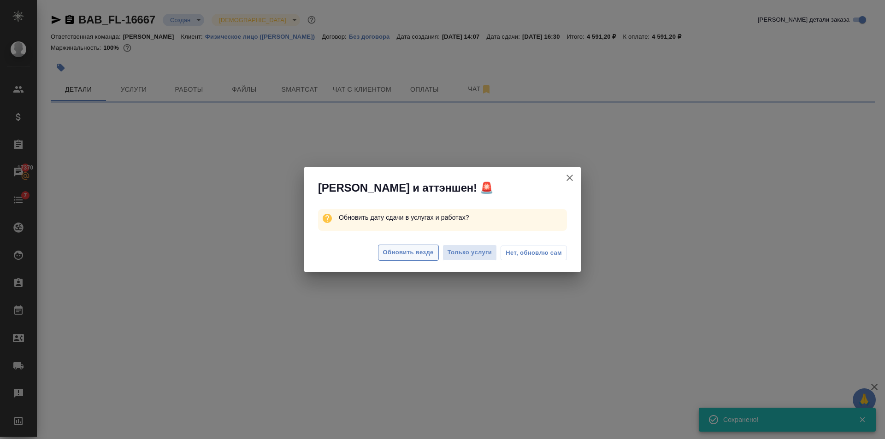
click at [402, 246] on button "Обновить везде" at bounding box center [408, 253] width 61 height 16
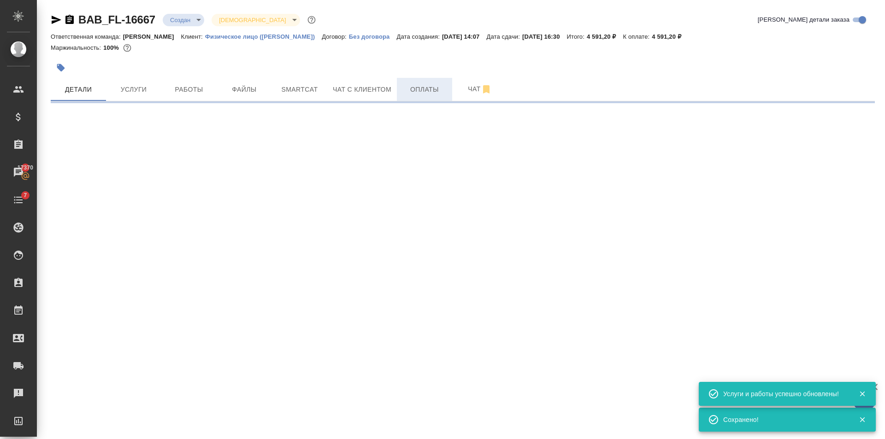
click at [411, 89] on span "Оплаты" at bounding box center [425, 90] width 44 height 12
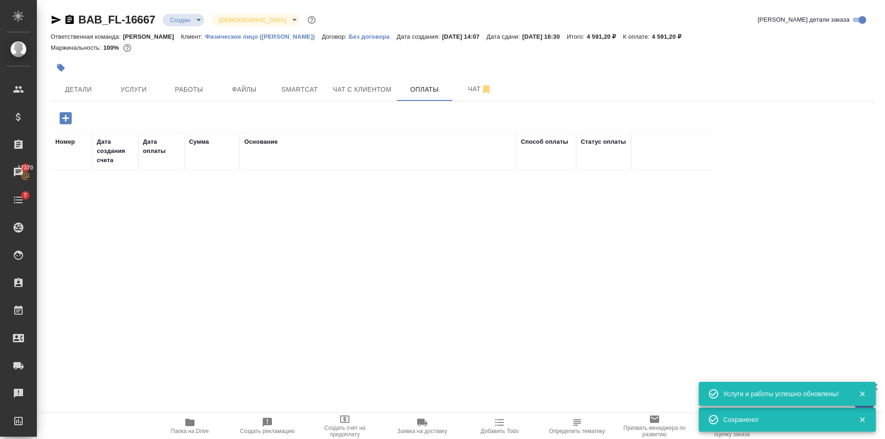
click at [61, 113] on icon "button" at bounding box center [65, 118] width 12 height 12
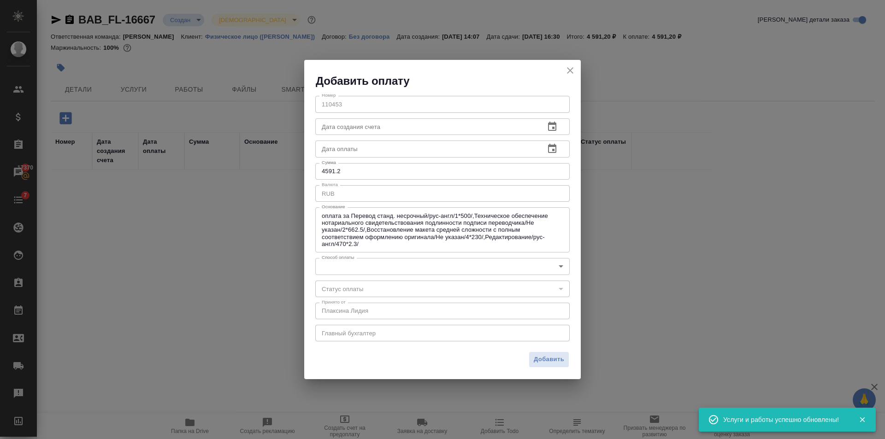
click at [356, 267] on body "🙏 .cls-1 fill:#fff; AWATERA Golubev Dmitry Клиенты Спецификации Заказы 17370 Ча…" at bounding box center [442, 219] width 885 height 439
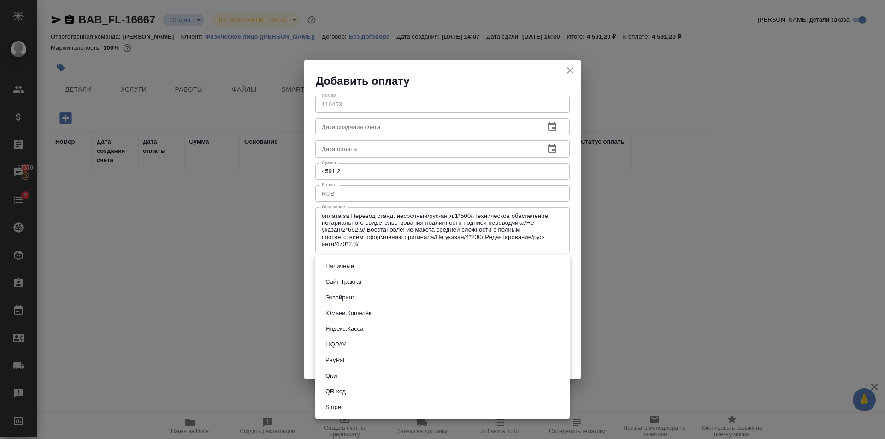
click at [355, 277] on button "Сайт Трактат" at bounding box center [344, 282] width 42 height 10
type input "site-traktat"
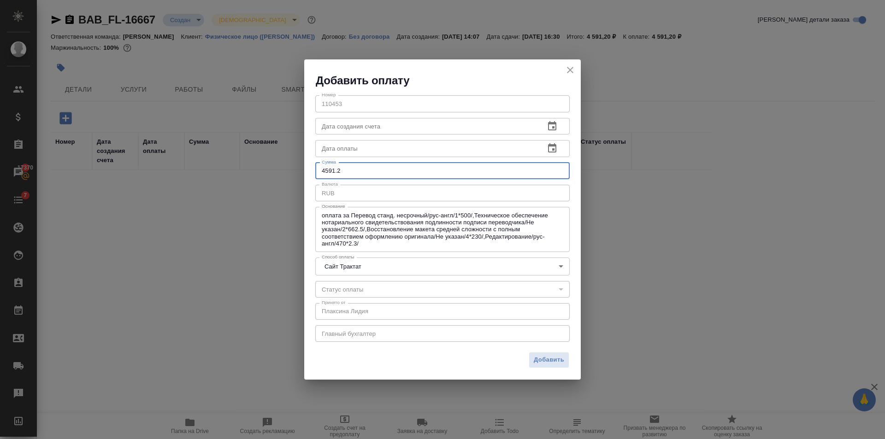
click at [377, 164] on input "4591.2" at bounding box center [442, 171] width 255 height 17
type input "4592"
click at [554, 355] on span "Добавить" at bounding box center [549, 360] width 30 height 11
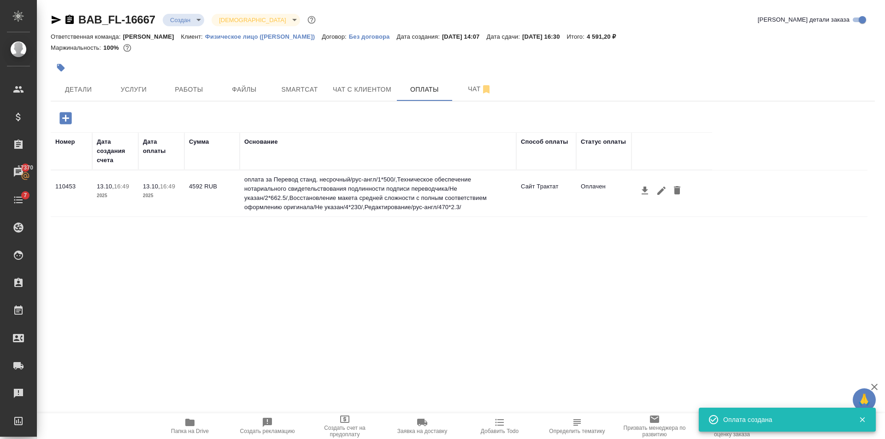
click at [192, 19] on body "🙏 .cls-1 fill:#fff; AWATERA Golubev Dmitry Клиенты Спецификации Заказы 17370 Ча…" at bounding box center [442, 219] width 885 height 439
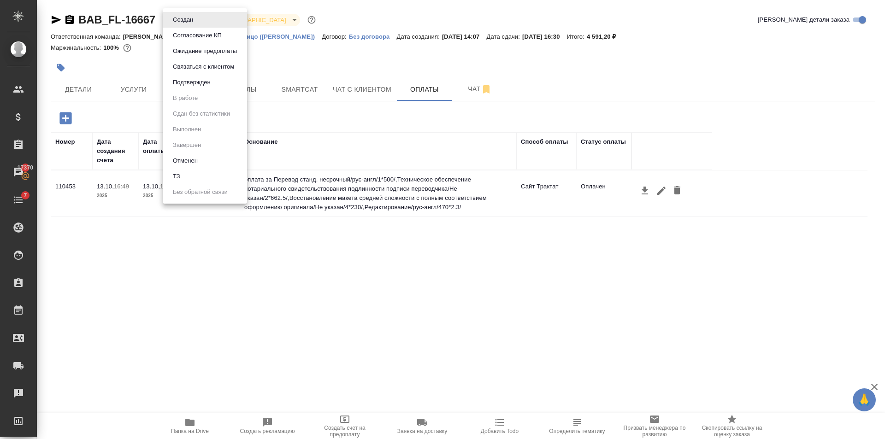
click at [71, 91] on div at bounding box center [442, 219] width 885 height 439
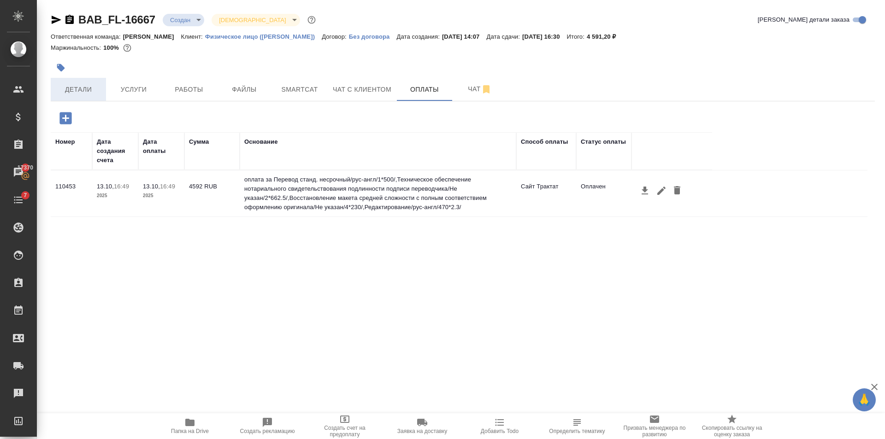
click at [72, 91] on span "Детали" at bounding box center [78, 90] width 44 height 12
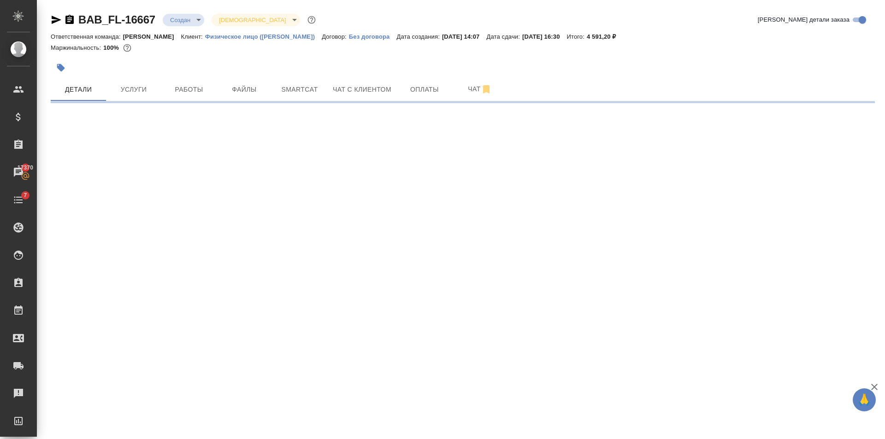
select select "RU"
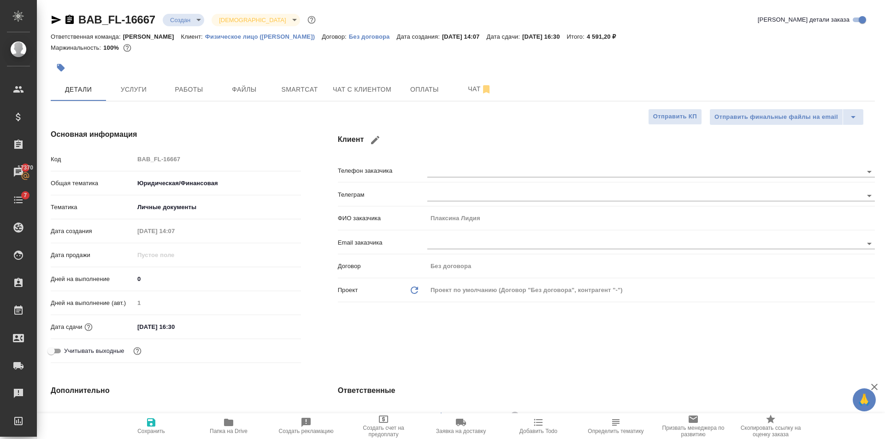
type textarea "x"
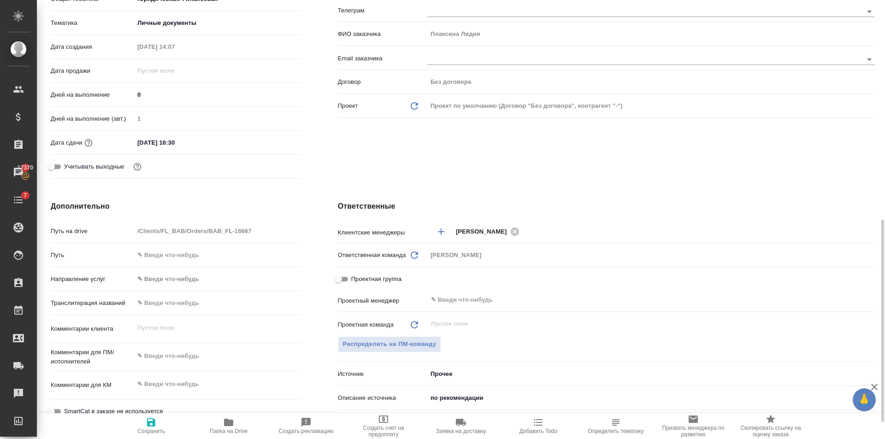
scroll to position [277, 0]
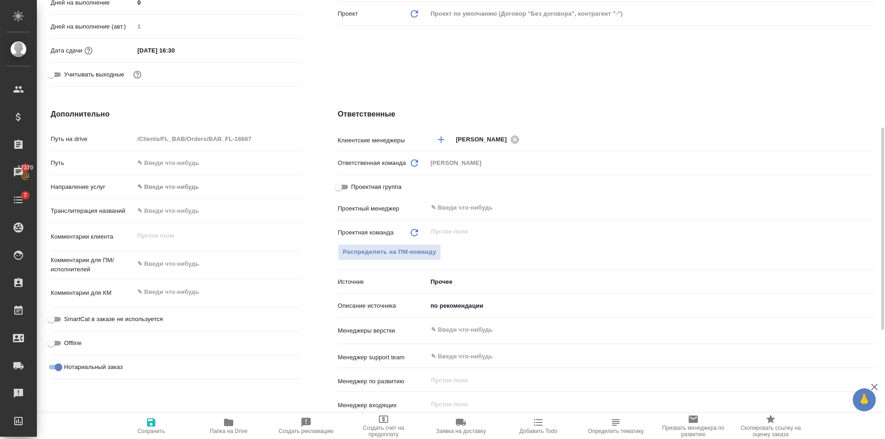
type textarea "x"
click at [178, 265] on textarea at bounding box center [217, 264] width 167 height 16
type textarea "x"
type textarea "д"
type textarea "x"
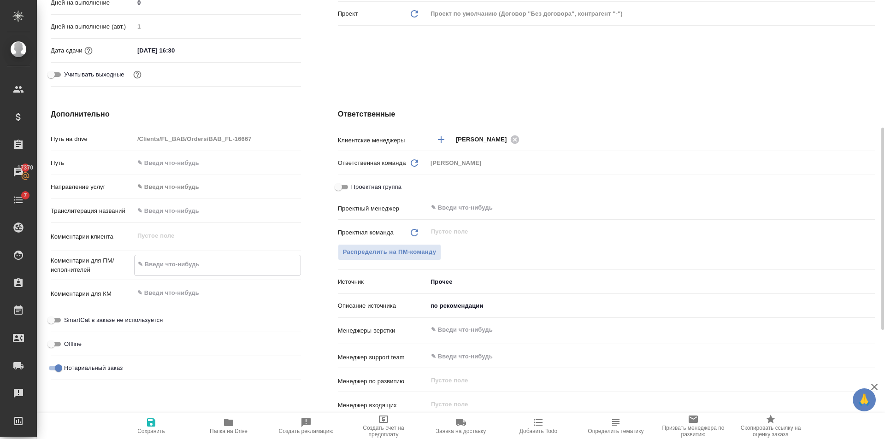
type textarea "x"
type textarea "ди"
type textarea "x"
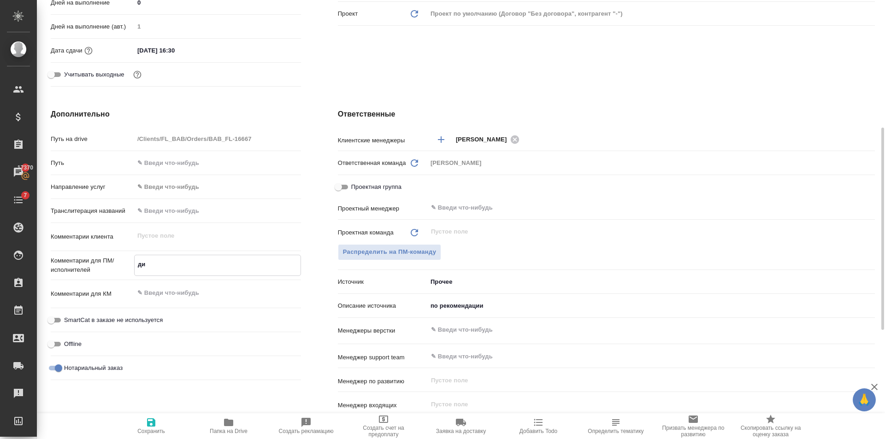
type textarea "x"
type textarea "дип"
type textarea "x"
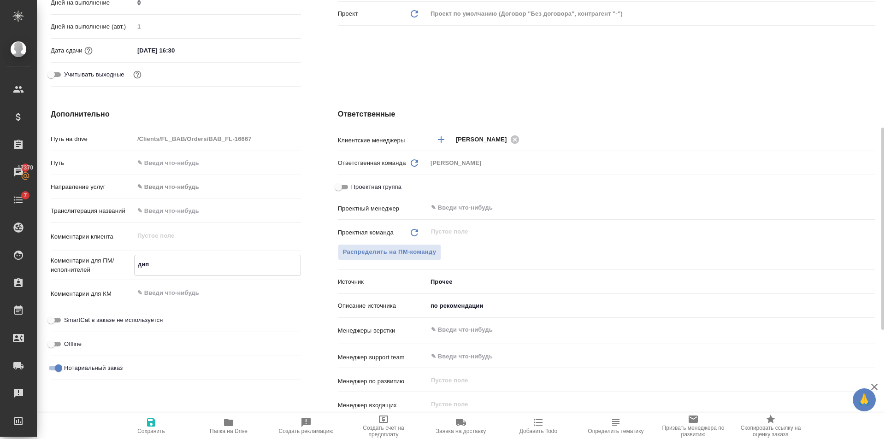
type textarea "дипл"
type textarea "x"
type textarea "дипло"
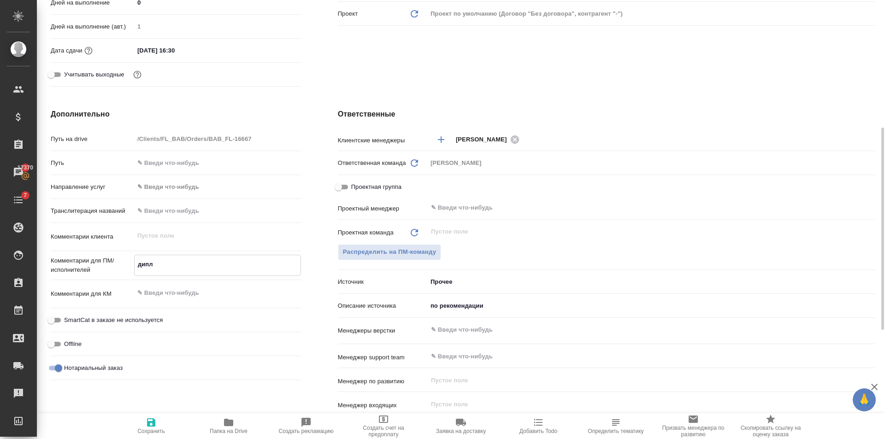
type textarea "x"
type textarea "диплом"
type textarea "x"
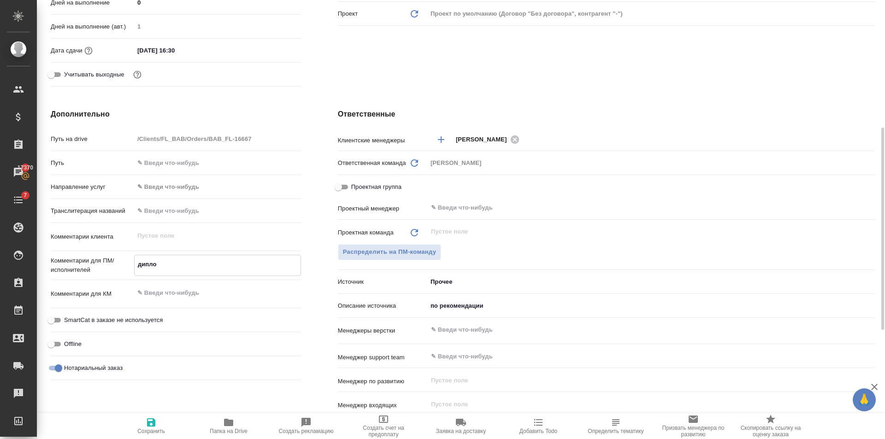
type textarea "x"
type textarea "диплом"
type textarea "x"
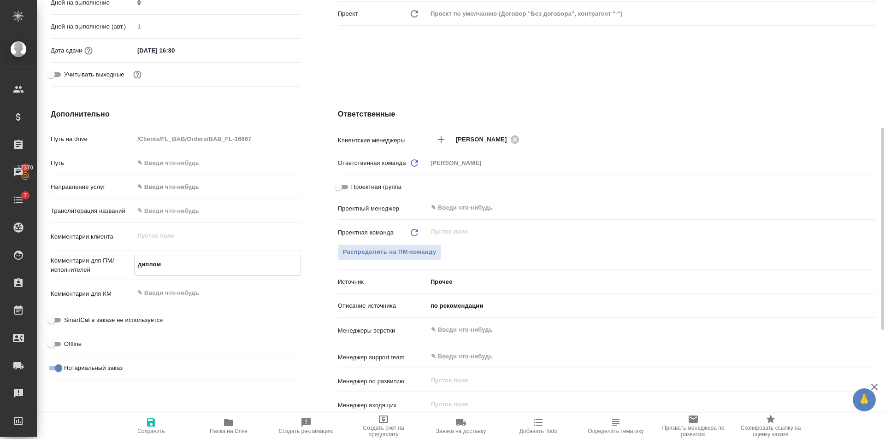
type textarea "x"
type textarea "диплом п"
type textarea "x"
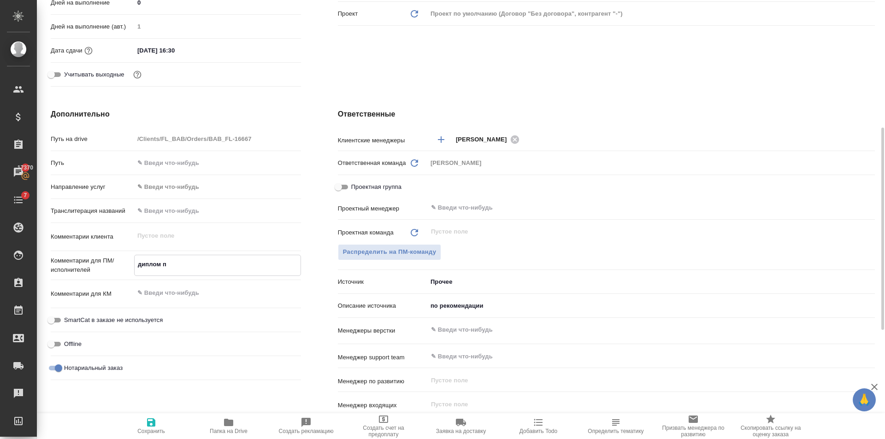
type textarea "диплом пе"
type textarea "x"
type textarea "диплом пер"
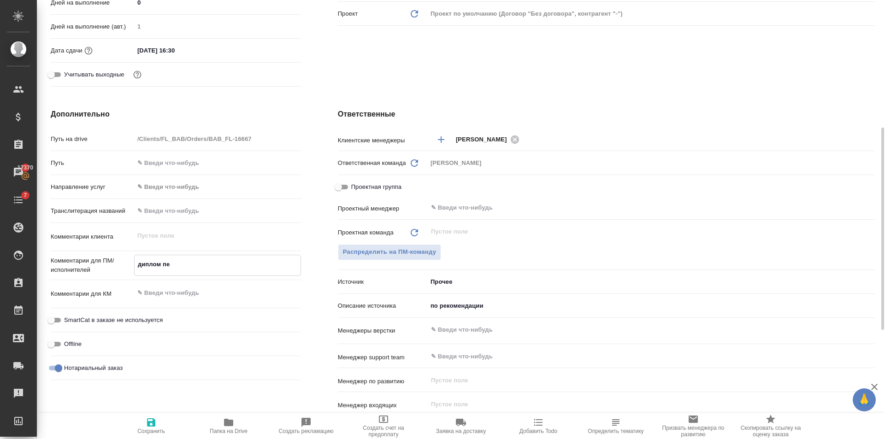
type textarea "x"
type textarea "диплом пере"
type textarea "x"
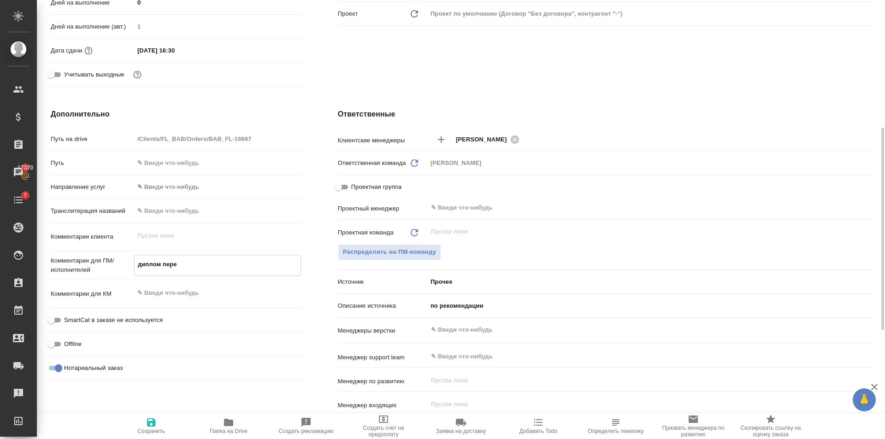
type textarea "x"
type textarea "диплом перев"
type textarea "x"
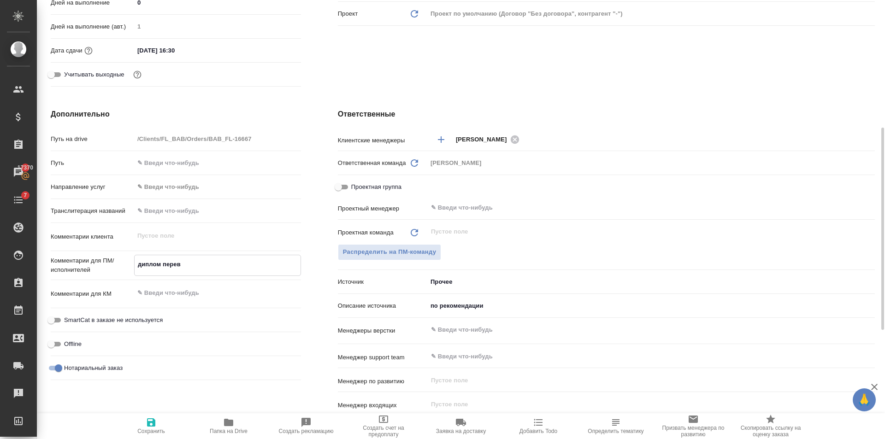
type textarea "x"
type textarea "диплом перево"
type textarea "x"
type textarea "диплом переводи"
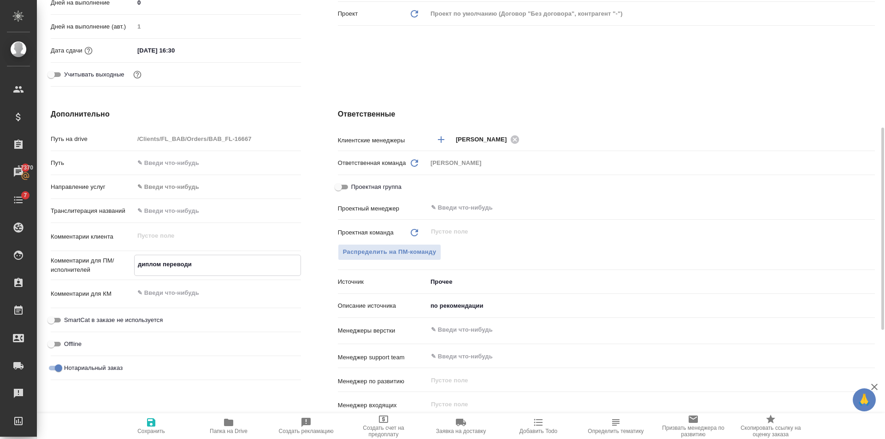
type textarea "x"
type textarea "диплом переводим"
type textarea "x"
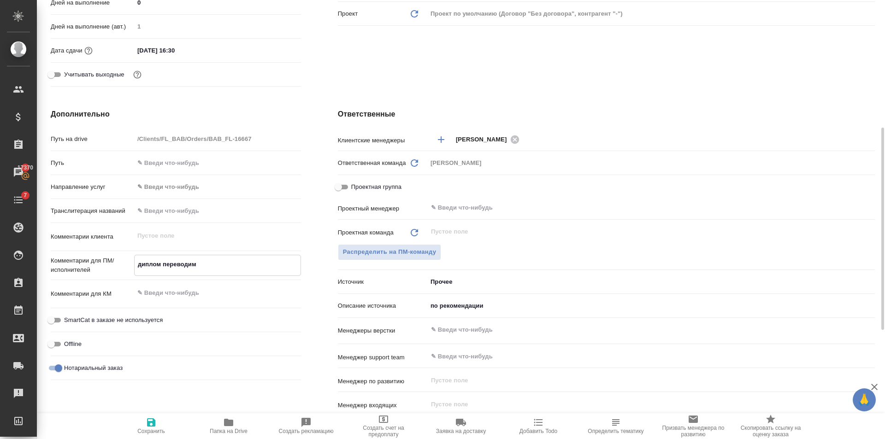
type textarea "x"
type textarea "диплом переводим"
type textarea "x"
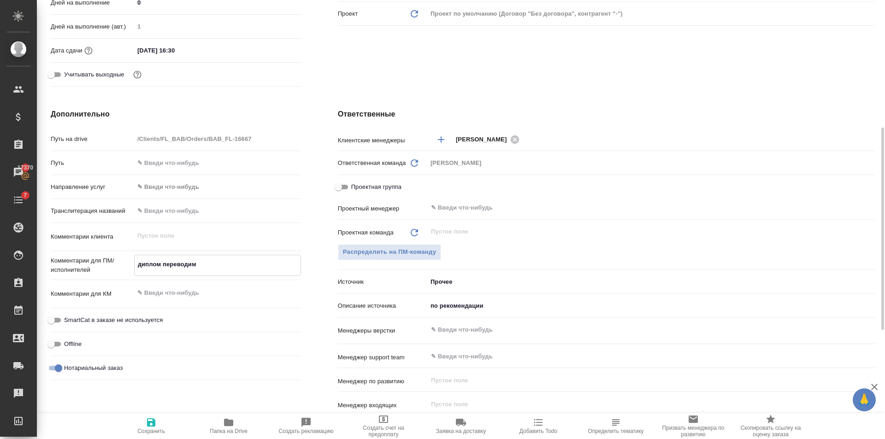
type textarea "x"
type textarea "диплом переводим с"
type textarea "x"
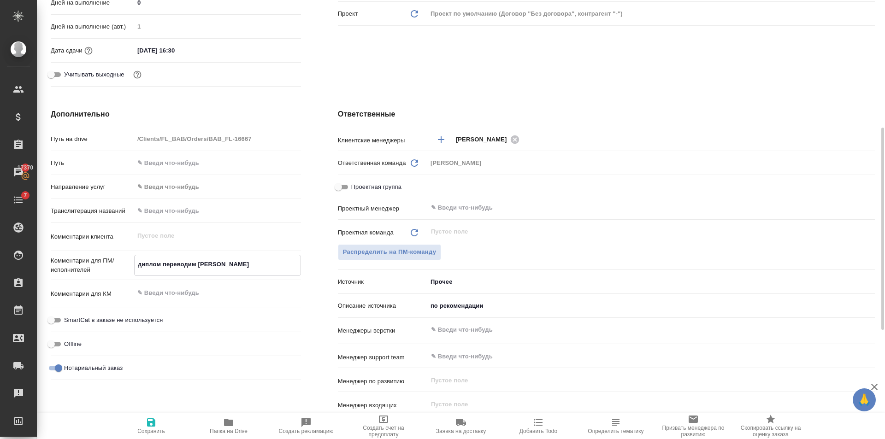
type textarea "x"
type textarea "диплом переводим са"
type textarea "x"
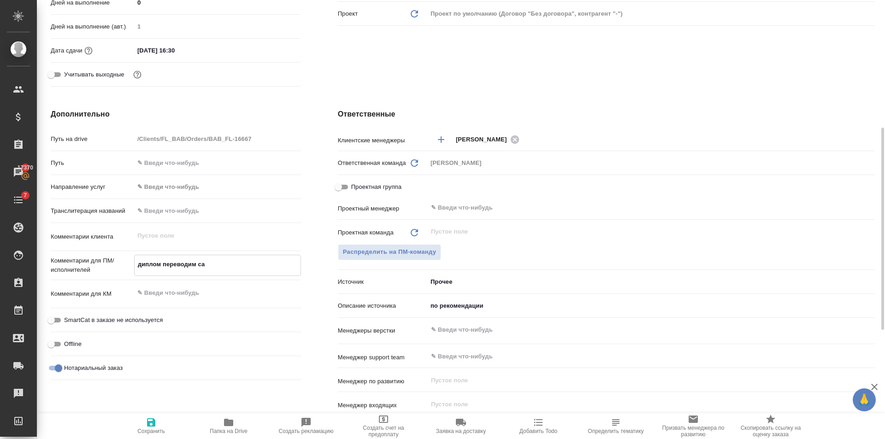
type textarea "диплом переводим сам"
type textarea "x"
type textarea "диплом переводим сами"
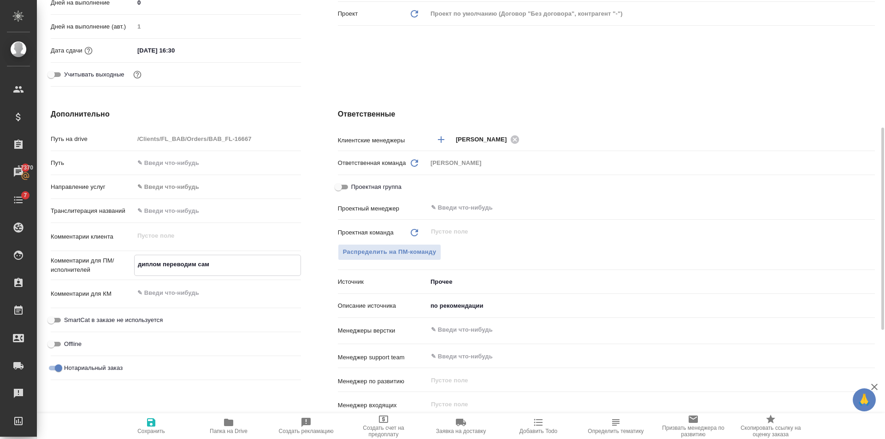
type textarea "x"
type textarea "диплом переводим сами,"
type textarea "x"
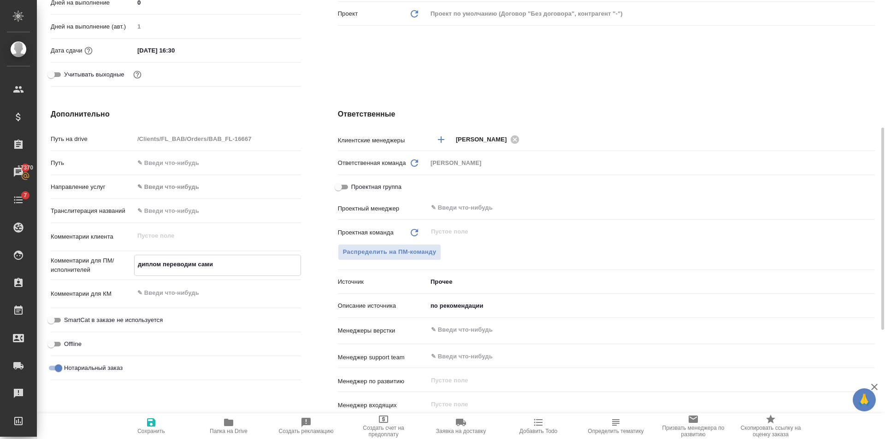
type textarea "x"
type textarea "диплом переводим сами,"
type textarea "x"
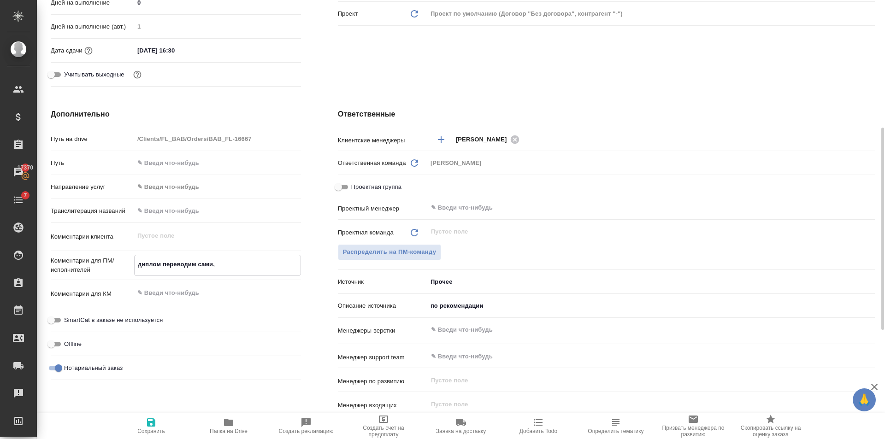
type textarea "x"
type textarea "диплом переводим сами, п"
type textarea "x"
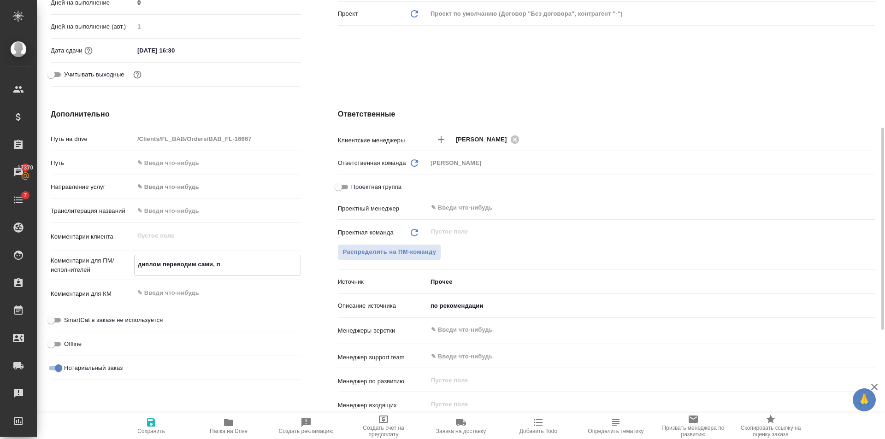
type textarea "диплом переводим сами, пр"
type textarea "x"
type textarea "диплом переводим сами, при"
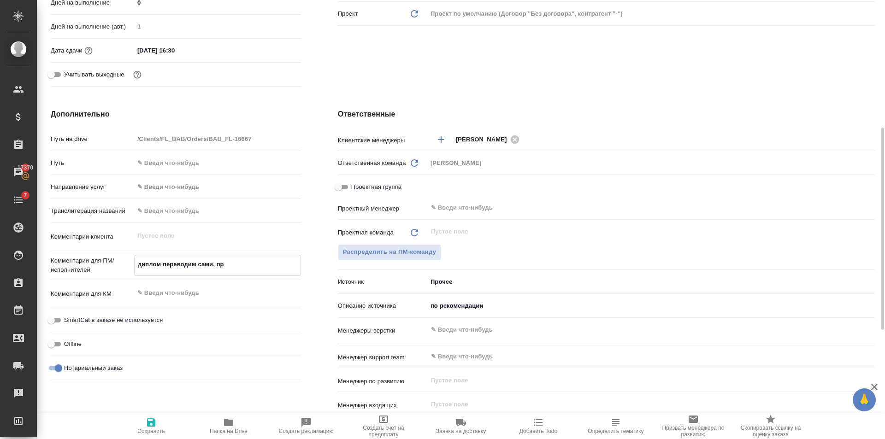
type textarea "x"
type textarea "диплом переводим сами, прил"
type textarea "x"
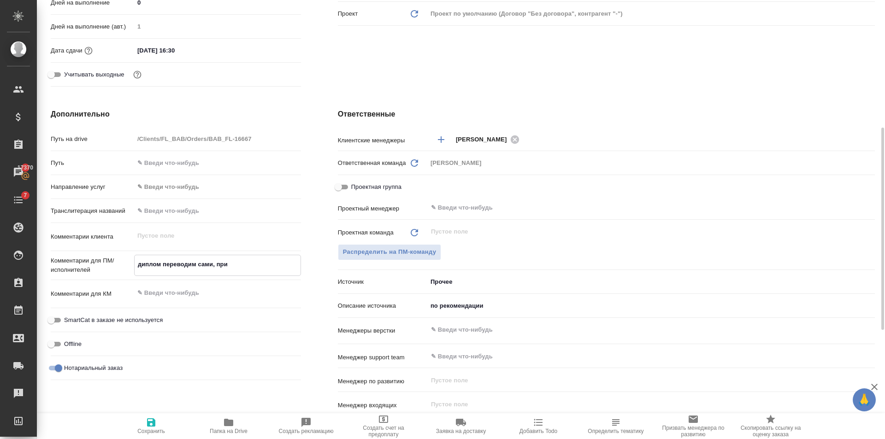
type textarea "x"
type textarea "диплом переводим сами, прило"
type textarea "x"
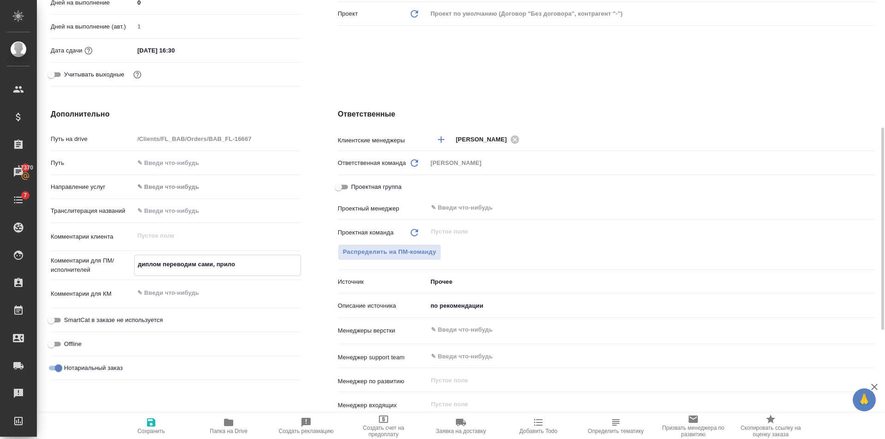
type textarea "x"
type textarea "диплом переводим сами, прилож"
type textarea "x"
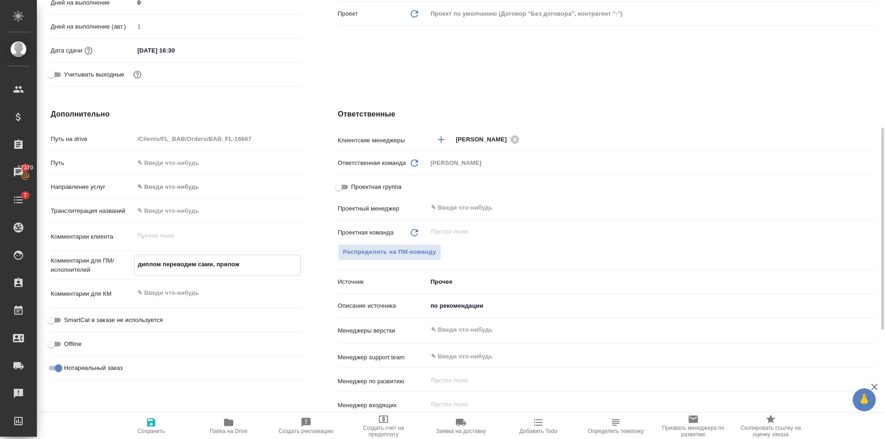
type textarea "диплом переводим сами, приложе"
type textarea "x"
type textarea "диплом переводим сами, приложен"
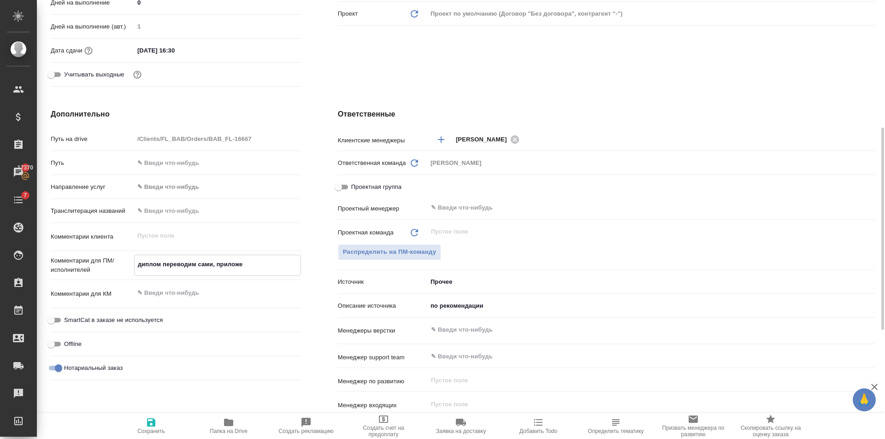
type textarea "x"
type textarea "диплом переводим сами, приложени"
type textarea "x"
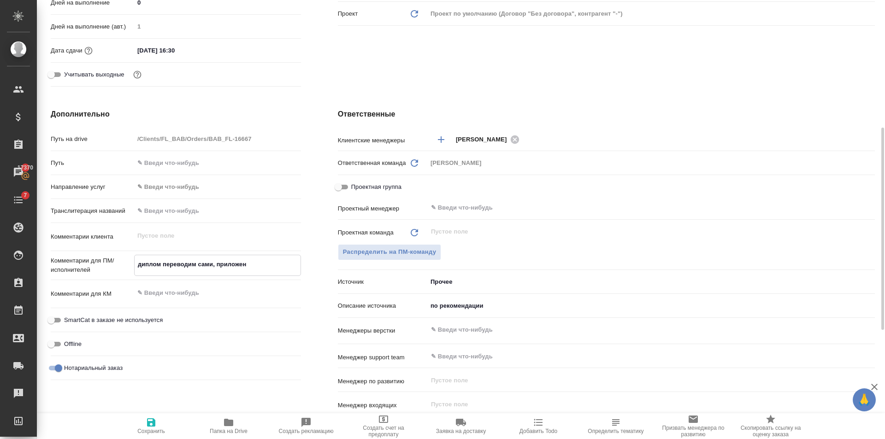
type textarea "x"
type textarea "диплом переводим сами, приложение"
type textarea "x"
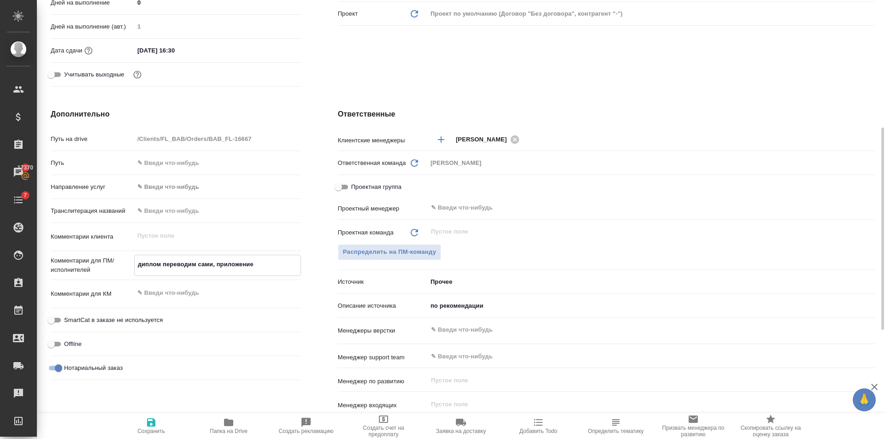
type textarea "x"
type textarea "диплом переводим сами, приложение"
type textarea "x"
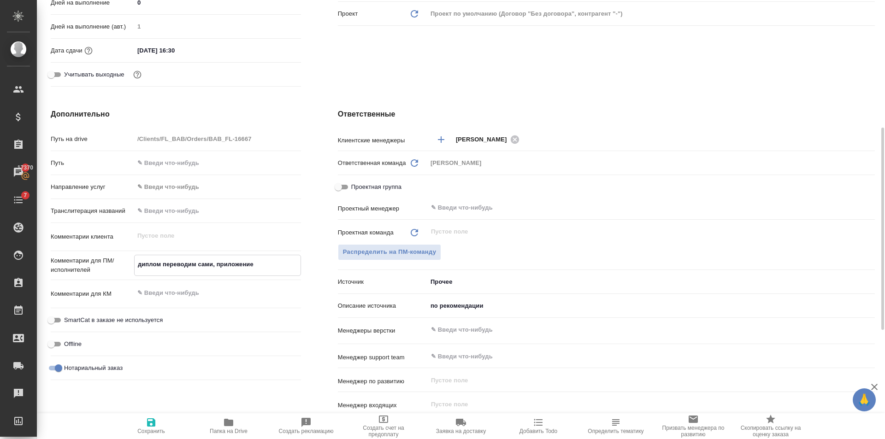
type textarea "диплом переводим сами, приложение -"
type textarea "x"
type textarea "диплом переводим сами, приложение -"
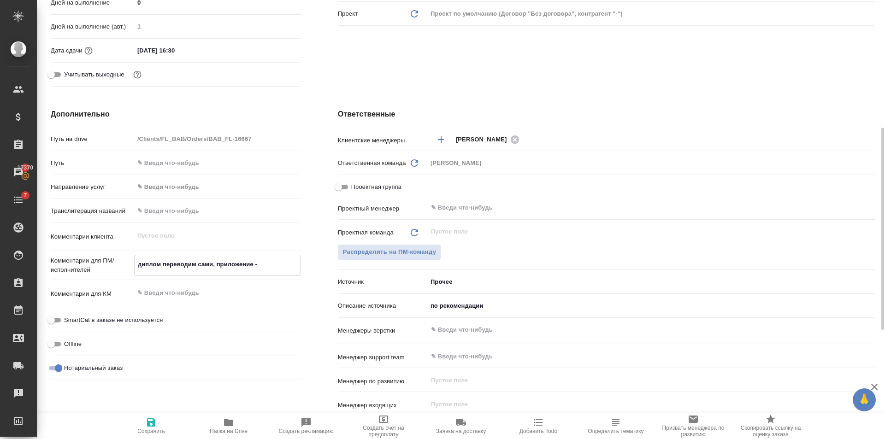
type textarea "x"
type textarea "диплом переводим сами, приложение - в"
type textarea "x"
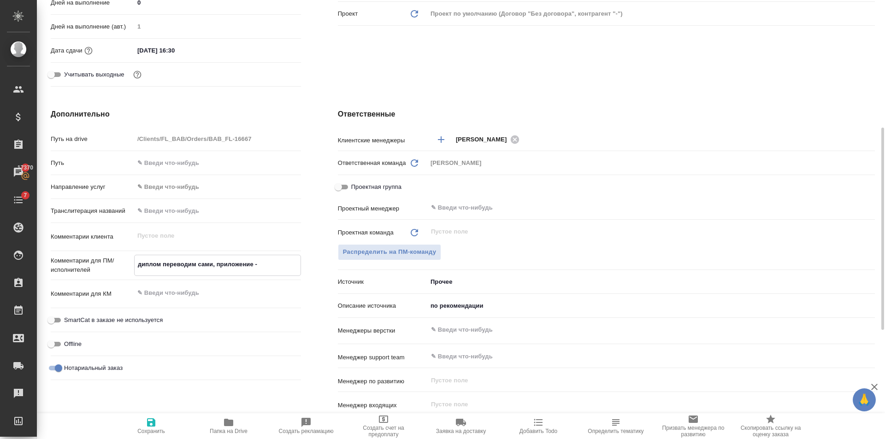
type textarea "x"
type textarea "диплом переводим сами, приложение - вы"
type textarea "x"
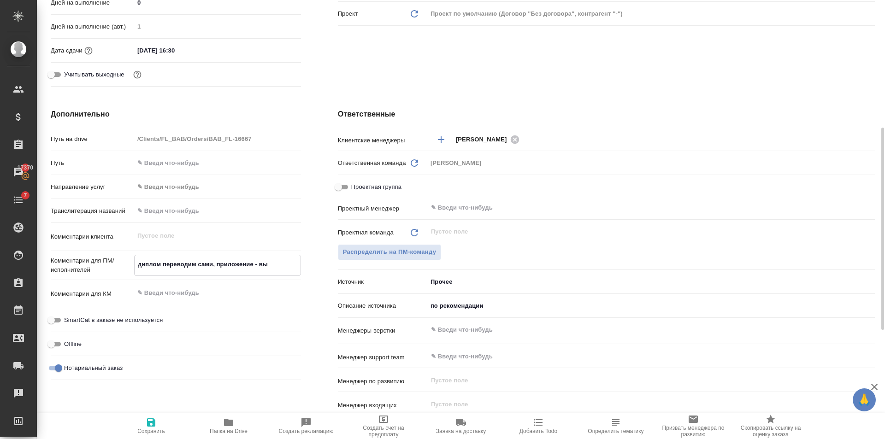
type textarea "x"
type textarea "диплом переводим сами, приложение - выч"
type textarea "x"
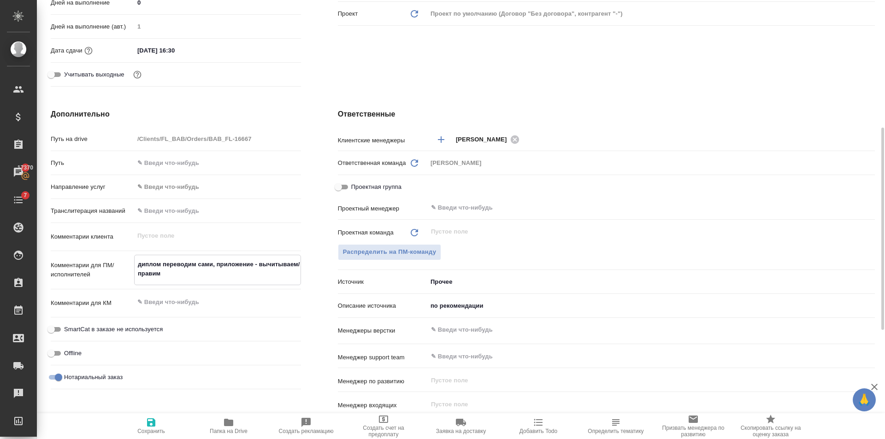
click at [155, 422] on icon "button" at bounding box center [151, 423] width 8 height 8
click at [387, 249] on span "Распределить на ПМ-команду" at bounding box center [390, 252] width 94 height 11
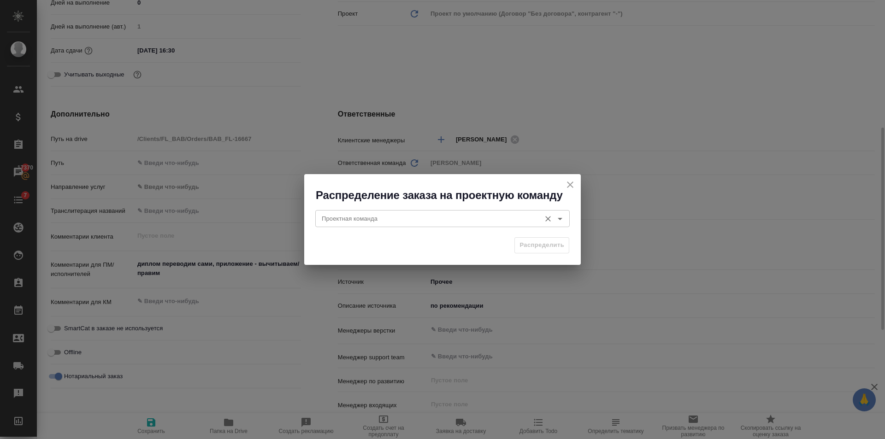
click at [377, 219] on input "Проектная команда" at bounding box center [427, 218] width 218 height 11
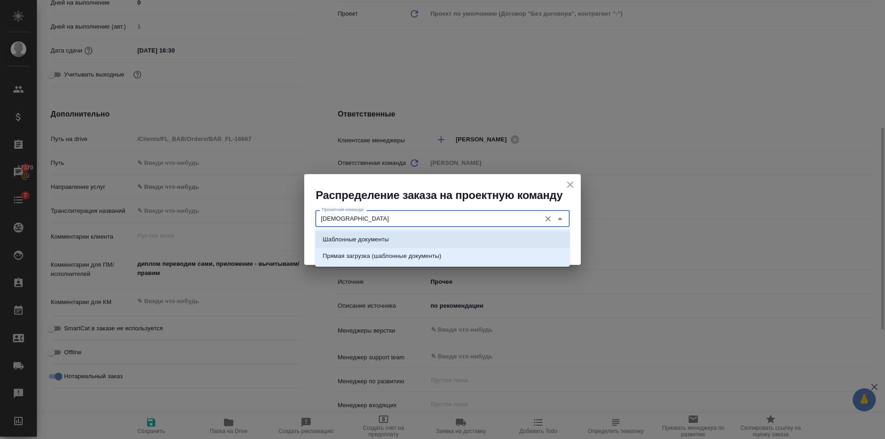
click at [377, 234] on li "Шаблонные документы" at bounding box center [442, 240] width 255 height 17
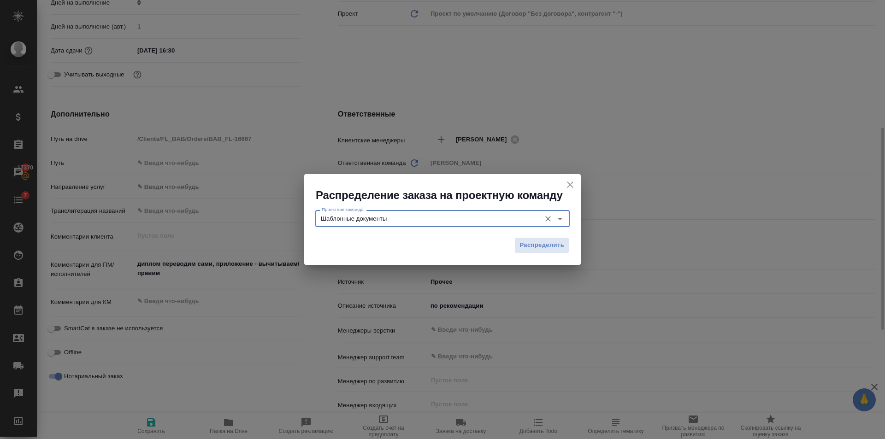
click at [559, 243] on span "Распределить" at bounding box center [542, 245] width 45 height 11
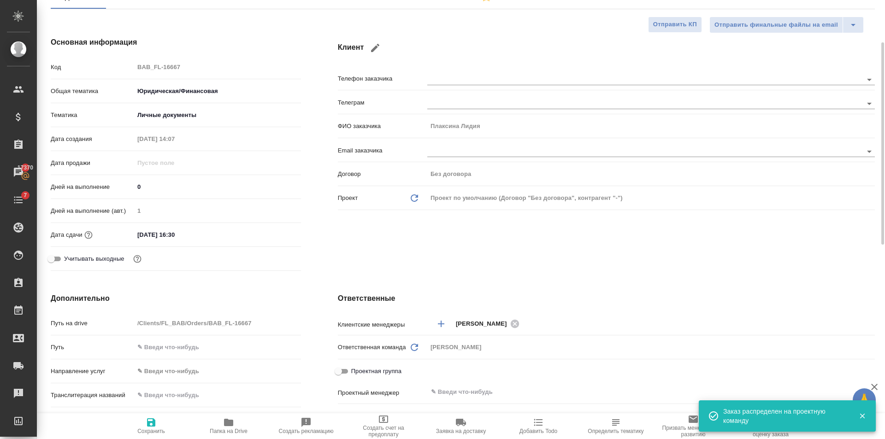
scroll to position [0, 0]
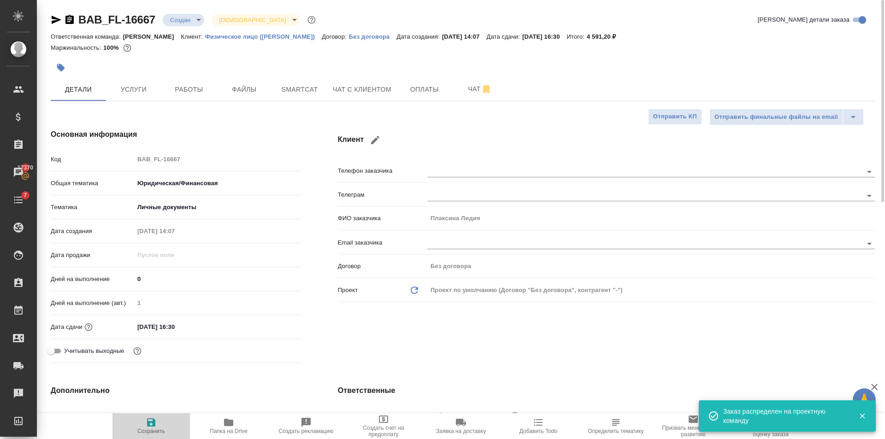
click at [154, 420] on icon "button" at bounding box center [151, 423] width 8 height 8
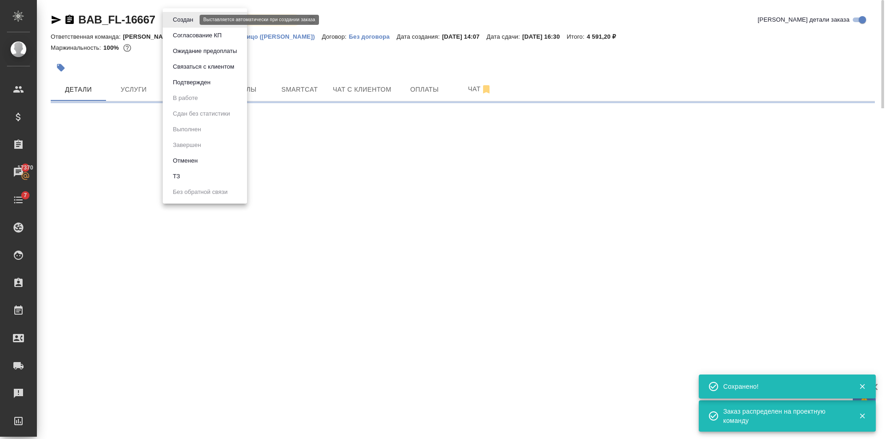
click at [190, 21] on body "🙏 .cls-1 fill:#fff; AWATERA Golubev Dmitry Клиенты Спецификации Заказы 17370 Ча…" at bounding box center [442, 219] width 885 height 439
click at [207, 91] on ul "Создан Согласование КП Ожидание предоплаты Связаться с клиентом Подтвержден В р…" at bounding box center [205, 106] width 84 height 196
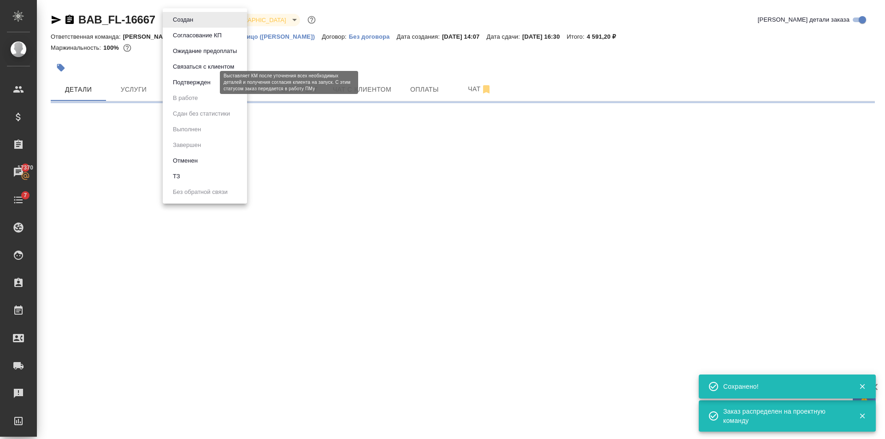
click at [207, 85] on button "Подтвержден" at bounding box center [191, 82] width 43 height 10
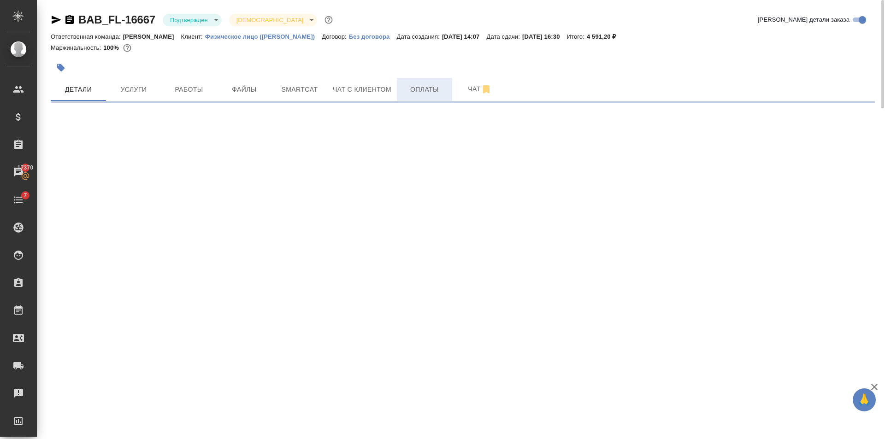
click at [418, 97] on button "Оплаты" at bounding box center [424, 89] width 55 height 23
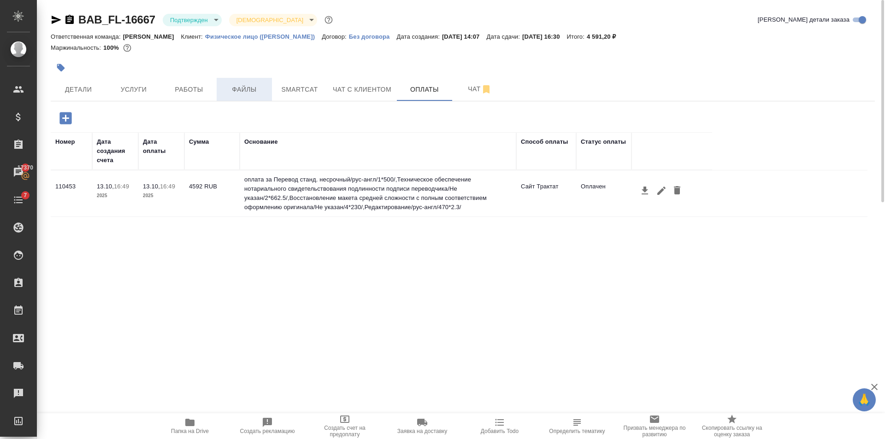
click at [241, 82] on button "Файлы" at bounding box center [244, 89] width 55 height 23
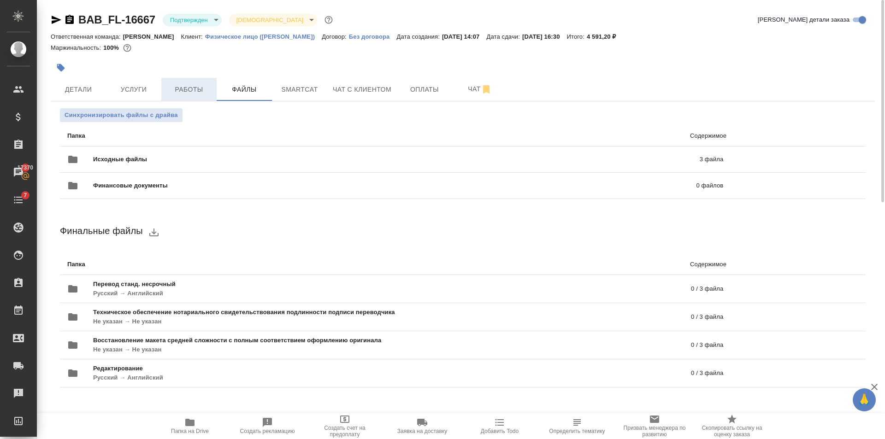
click at [172, 92] on span "Работы" at bounding box center [189, 90] width 44 height 12
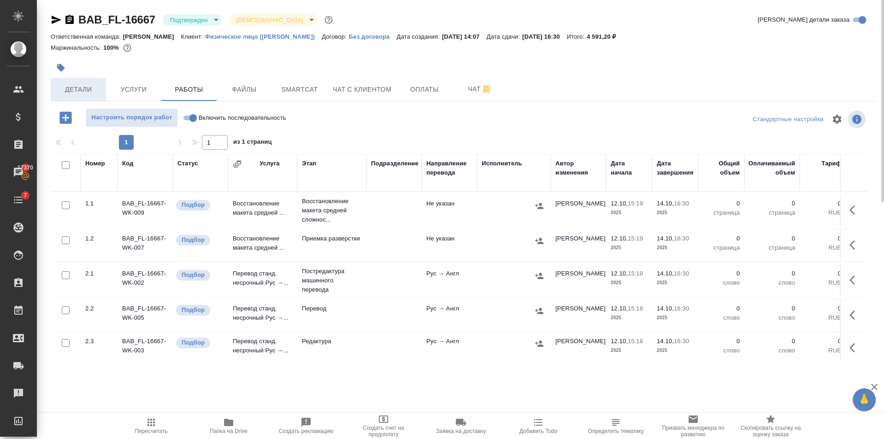
click at [87, 85] on span "Детали" at bounding box center [78, 90] width 44 height 12
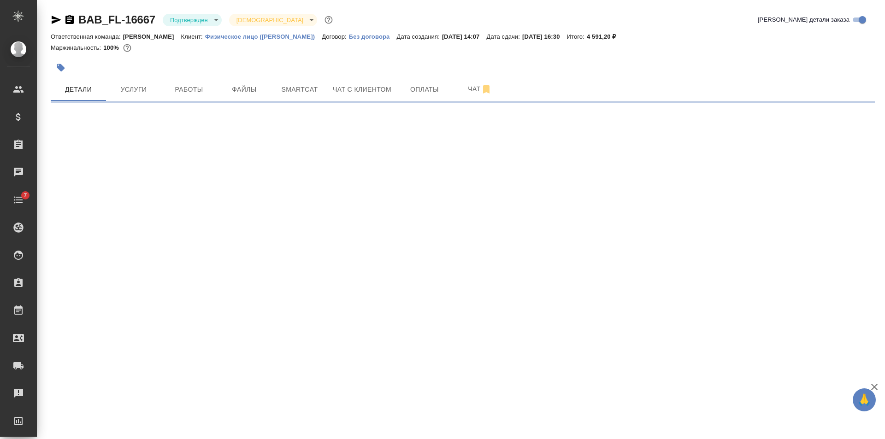
select select "RU"
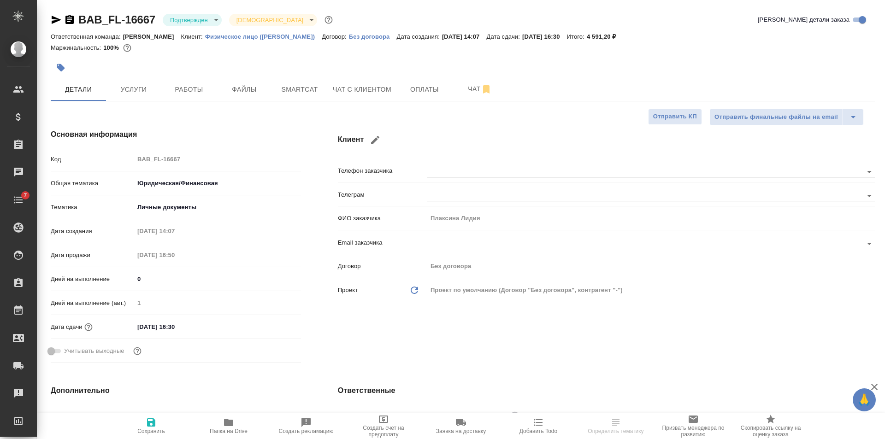
type textarea "x"
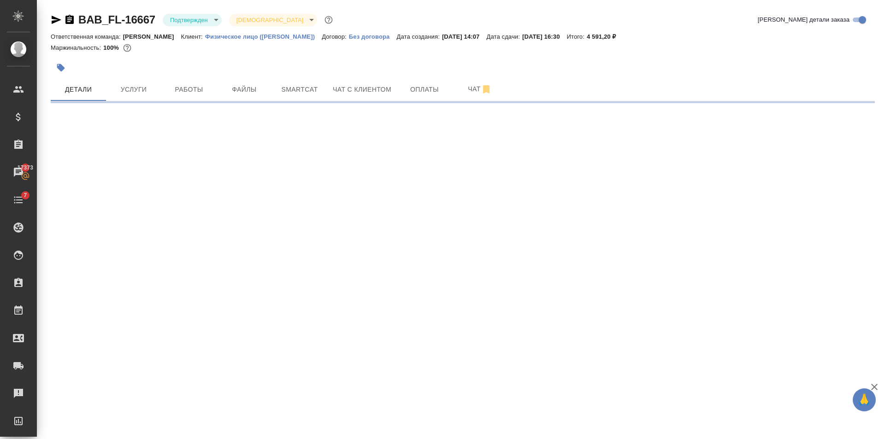
select select "RU"
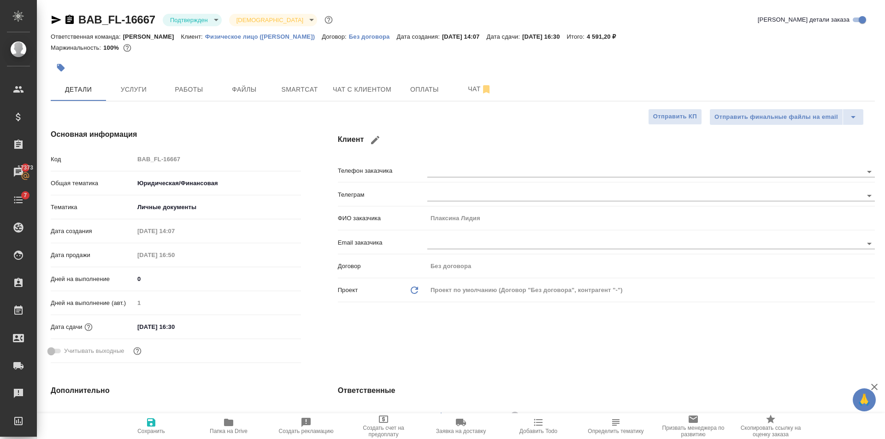
type textarea "x"
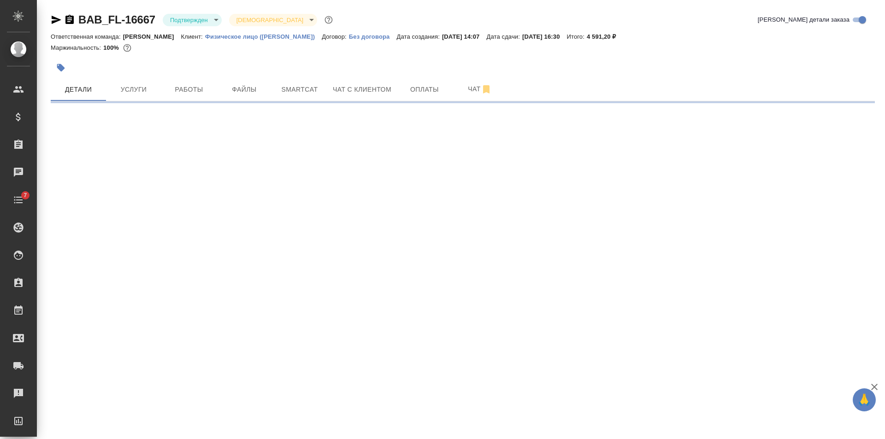
select select "RU"
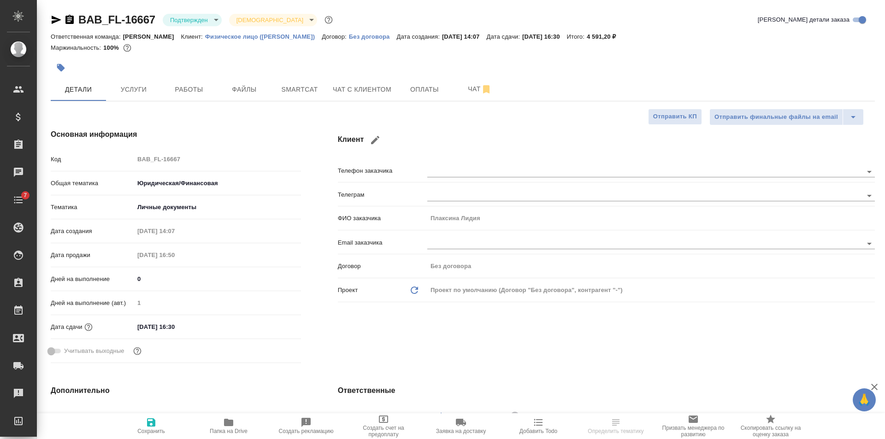
type textarea "x"
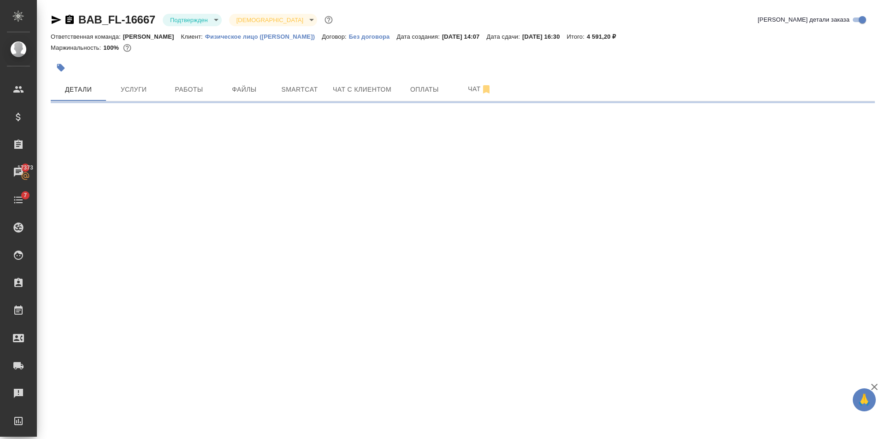
select select "RU"
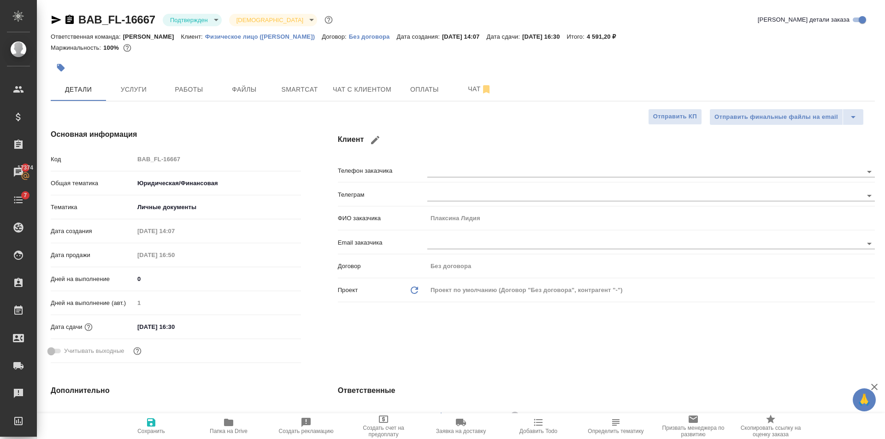
type textarea "x"
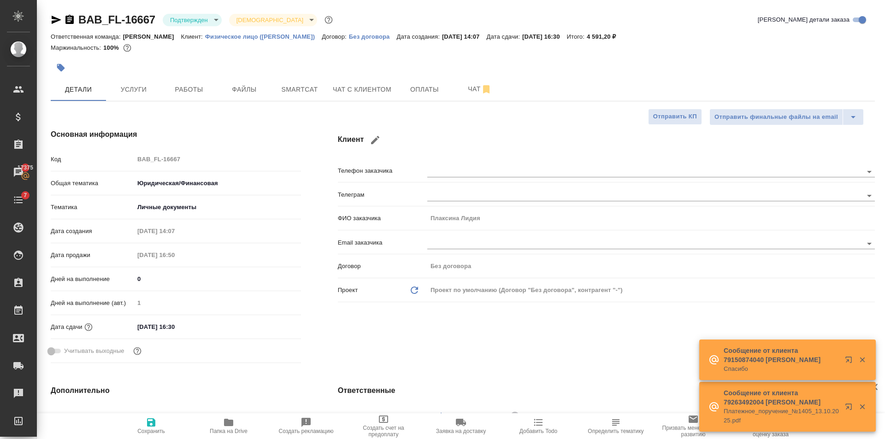
type textarea "x"
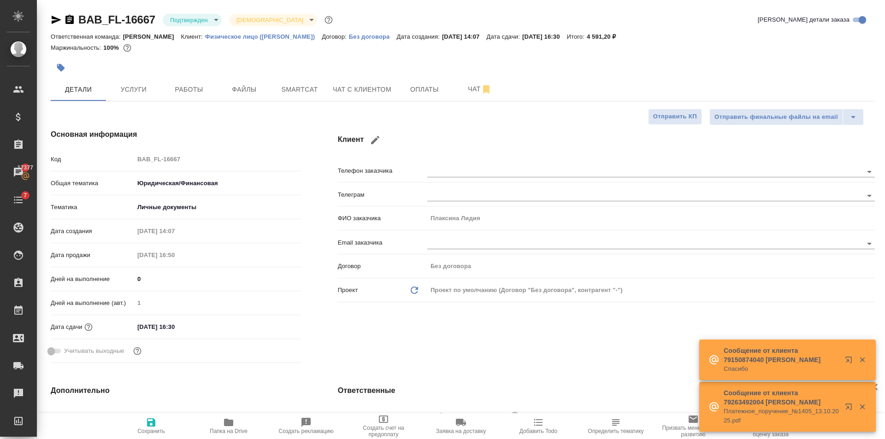
type textarea "x"
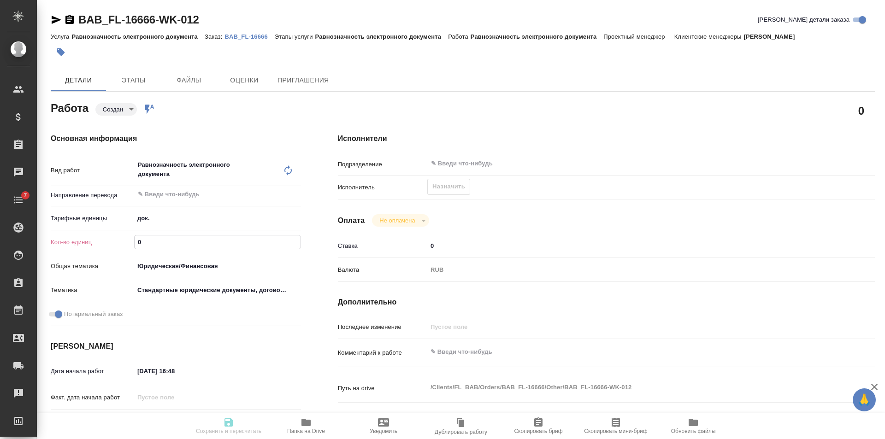
click at [201, 238] on input "0" at bounding box center [218, 242] width 166 height 13
click at [192, 229] on div "Тарифные единицы док. 5a8b1489cc6b4906c91bfd8b" at bounding box center [176, 222] width 250 height 24
click at [189, 220] on body "🙏 .cls-1 fill:#fff; AWATERA [PERSON_NAME] Клиенты Спецификации Заказы 17377 Чат…" at bounding box center [442, 219] width 885 height 439
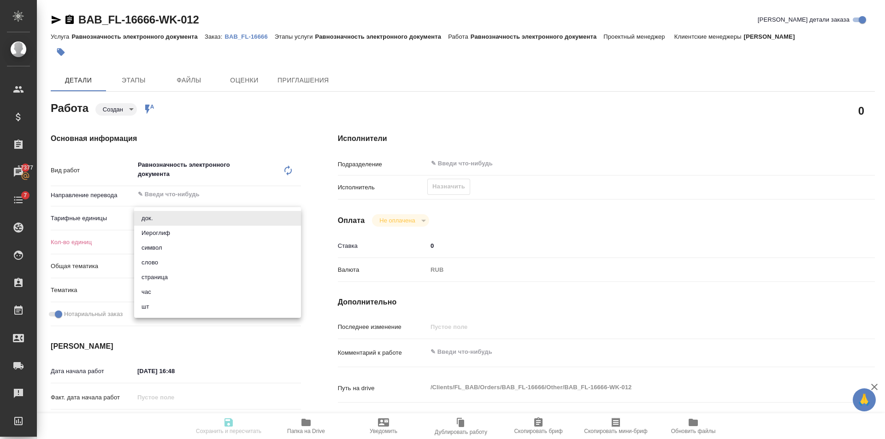
click at [172, 274] on li "страница" at bounding box center [217, 277] width 167 height 15
type input "5a8b1489cc6b4906c91bfdb2"
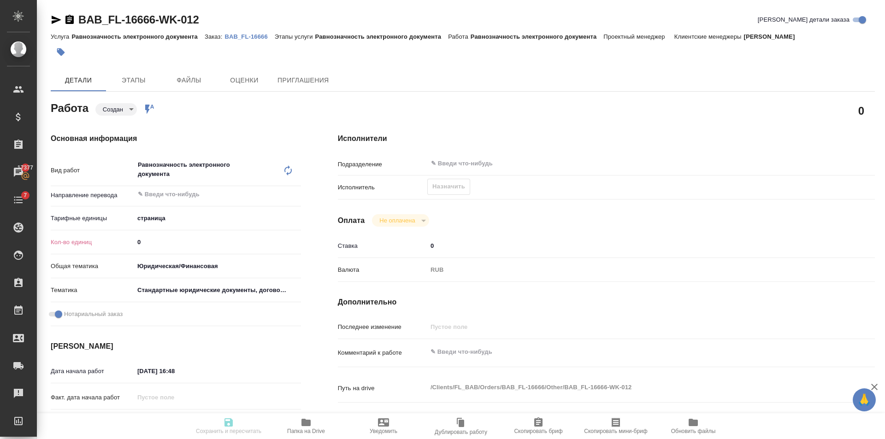
click at [176, 251] on div "Кол-во единиц 0" at bounding box center [176, 246] width 250 height 24
click at [178, 241] on input "0" at bounding box center [217, 242] width 167 height 13
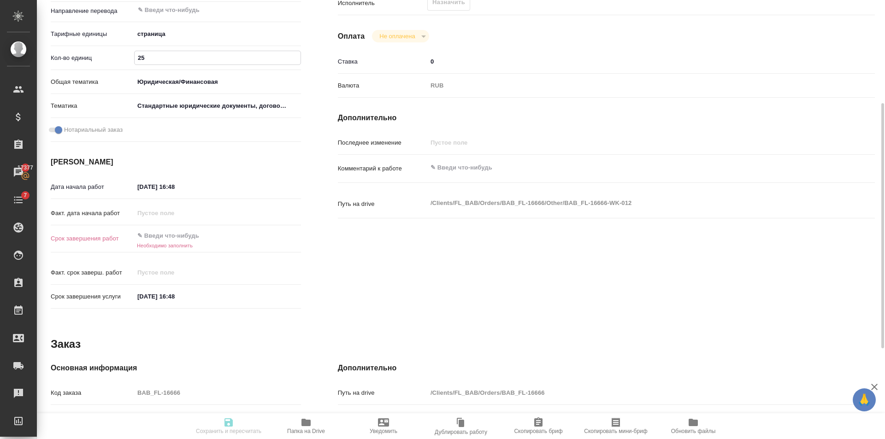
type input "25"
click at [192, 229] on div "Факт. дата начала работ" at bounding box center [176, 217] width 250 height 24
click at [200, 241] on input "text" at bounding box center [174, 235] width 81 height 13
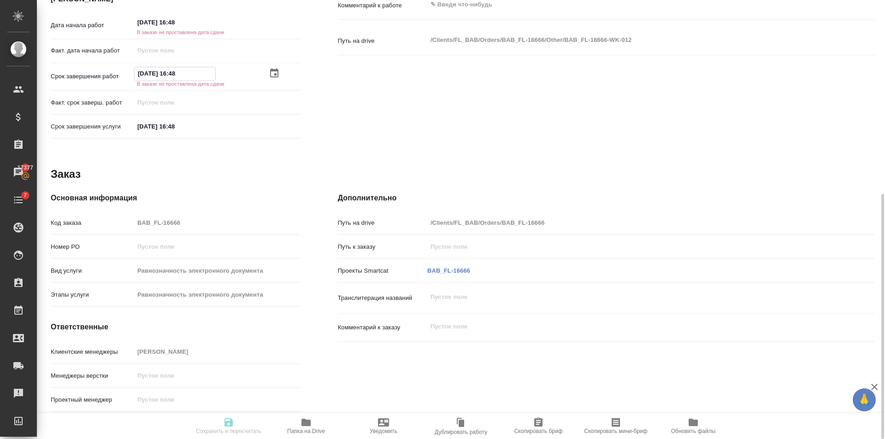
scroll to position [163, 0]
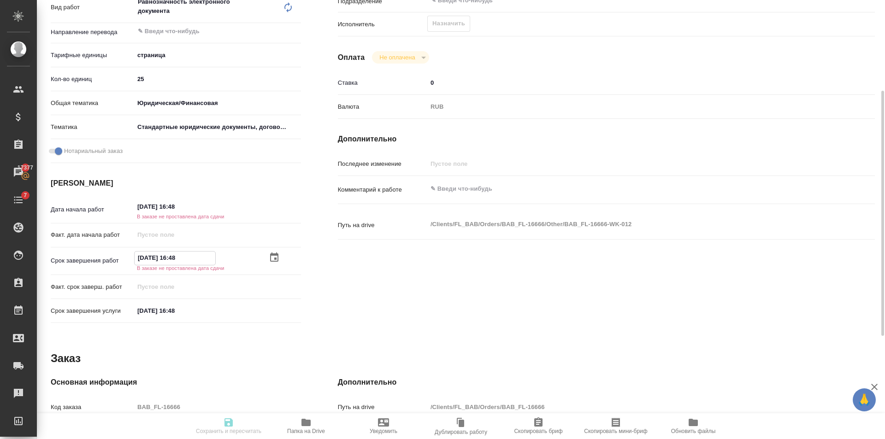
type input "[DATE] 16:48"
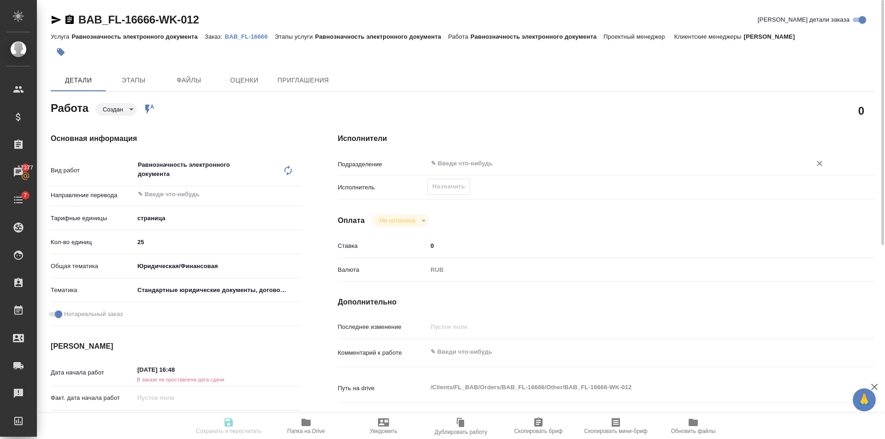
click at [455, 165] on input "text" at bounding box center [613, 163] width 367 height 11
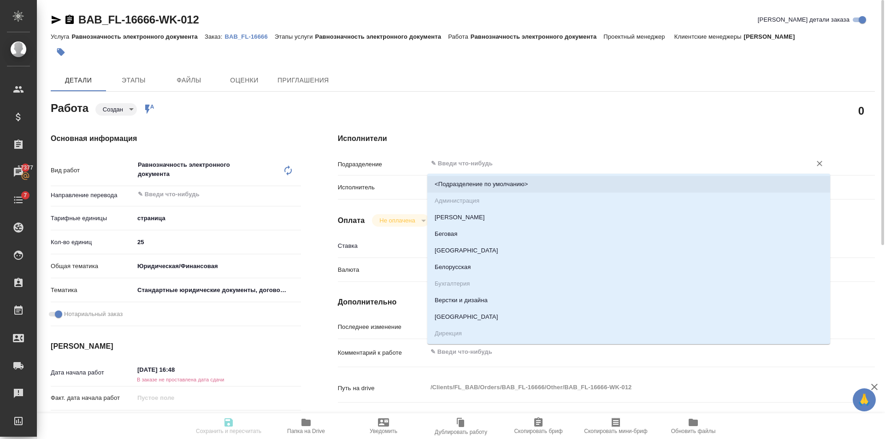
drag, startPoint x: 519, startPoint y: 107, endPoint x: 487, endPoint y: 123, distance: 35.7
click at [519, 107] on div "0" at bounding box center [606, 110] width 537 height 23
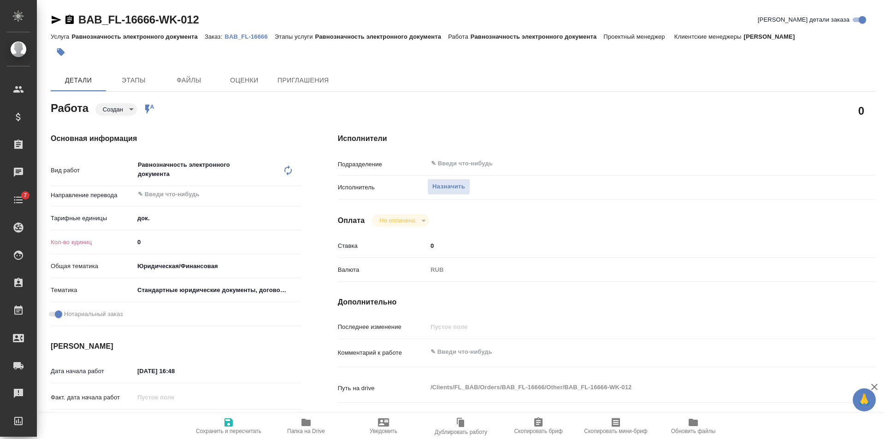
type textarea "x"
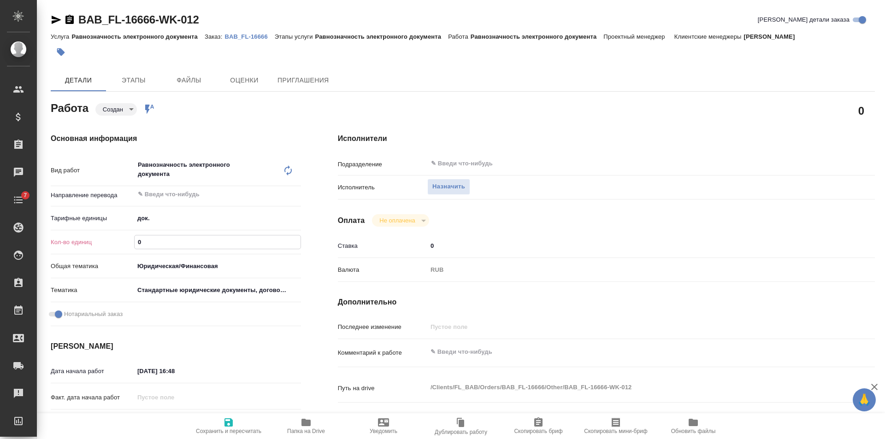
click at [171, 240] on input "0" at bounding box center [218, 242] width 166 height 13
type textarea "x"
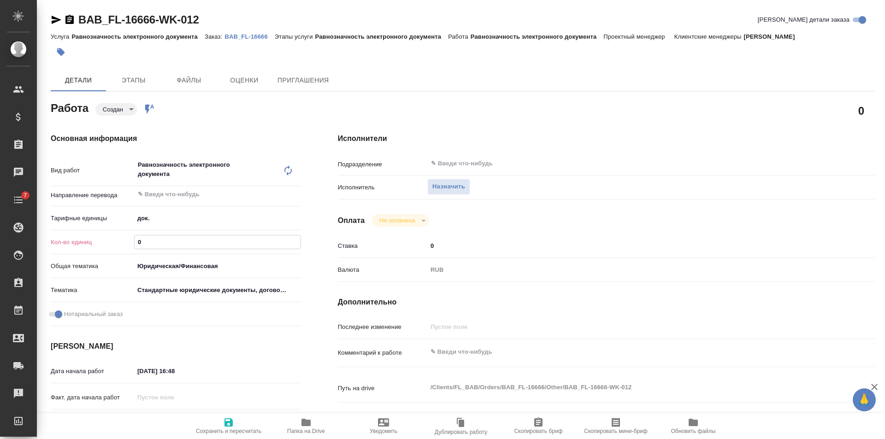
type textarea "x"
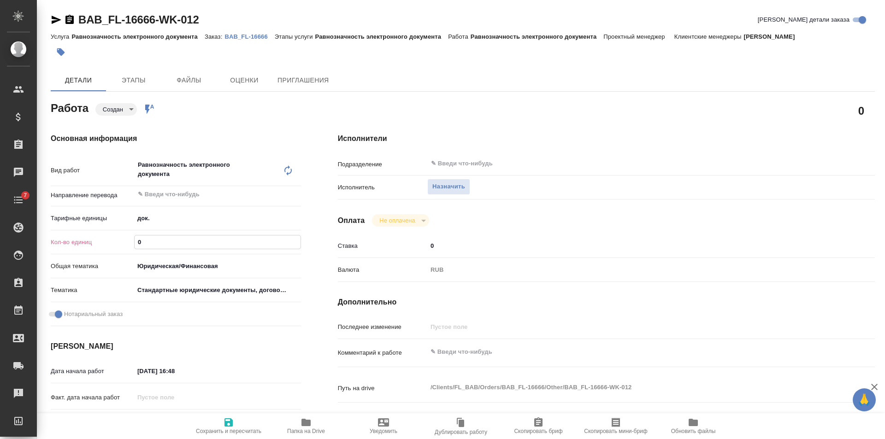
type textarea "x"
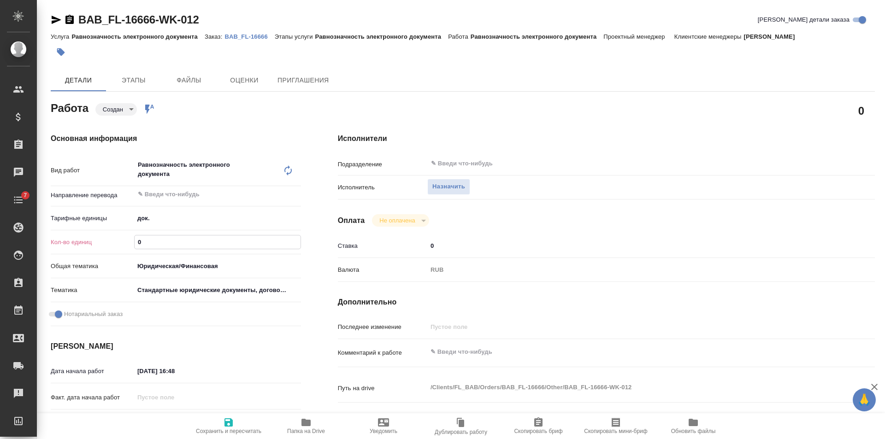
type textarea "x"
type input "2"
type textarea "x"
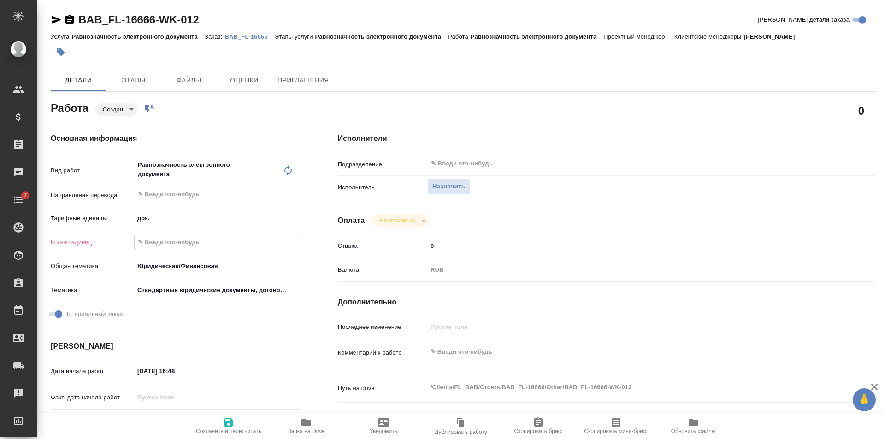
type textarea "x"
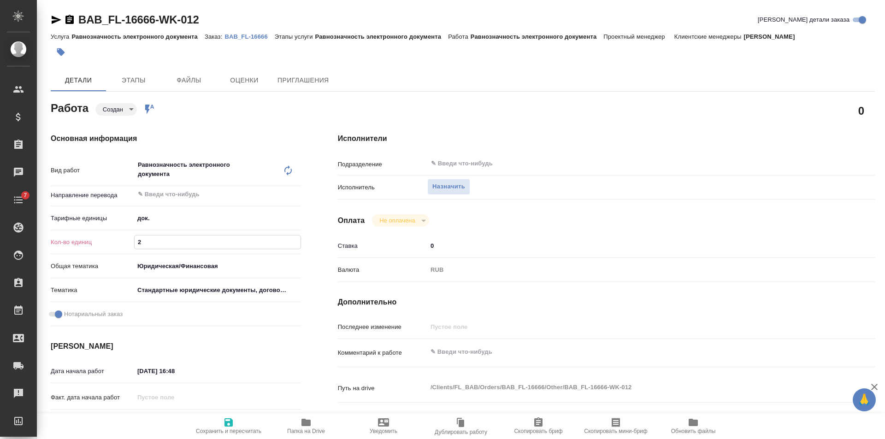
type textarea "x"
type input "25"
type textarea "x"
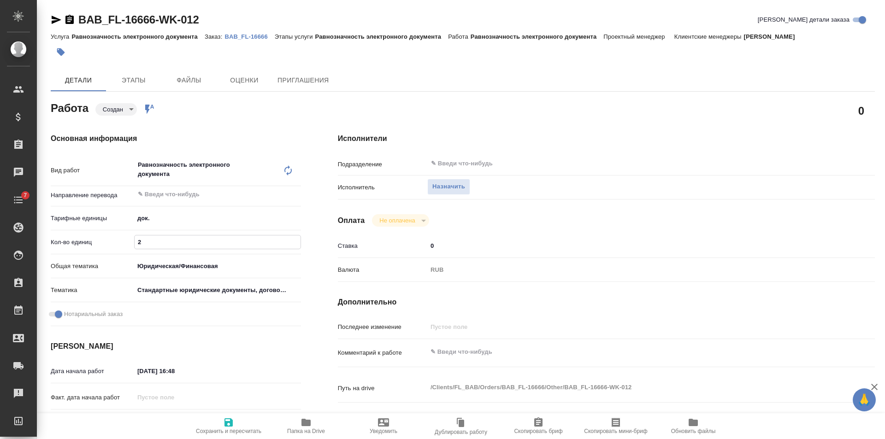
type textarea "x"
type input "25"
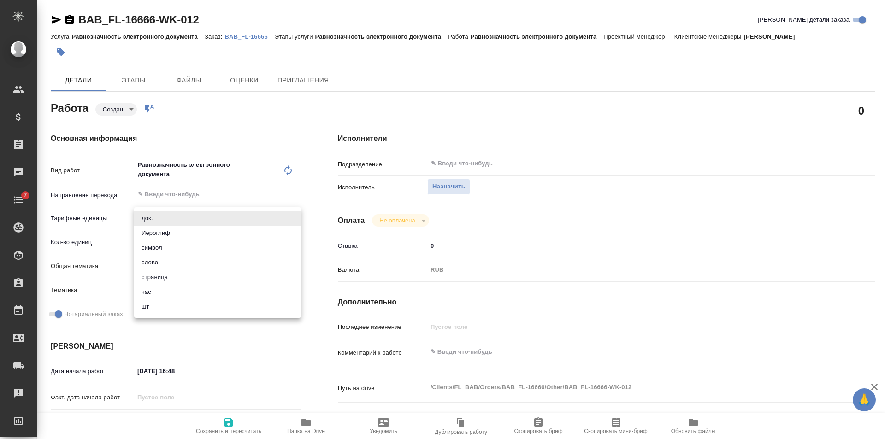
click at [215, 211] on body "🙏 .cls-1 fill:#fff; AWATERA [PERSON_NAME] Клиенты Спецификации Заказы Чаты 7 To…" at bounding box center [442, 219] width 885 height 439
type textarea "x"
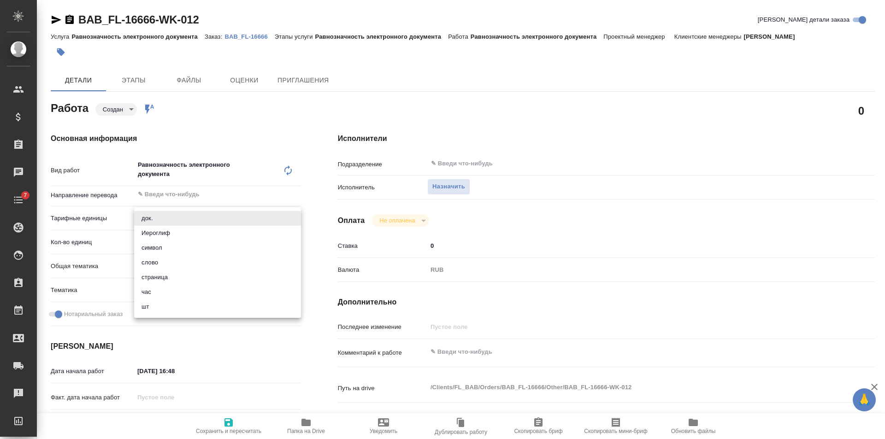
type textarea "x"
click at [171, 275] on li "страница" at bounding box center [217, 277] width 167 height 15
type textarea "x"
type input "5a8b1489cc6b4906c91bfdb2"
type textarea "x"
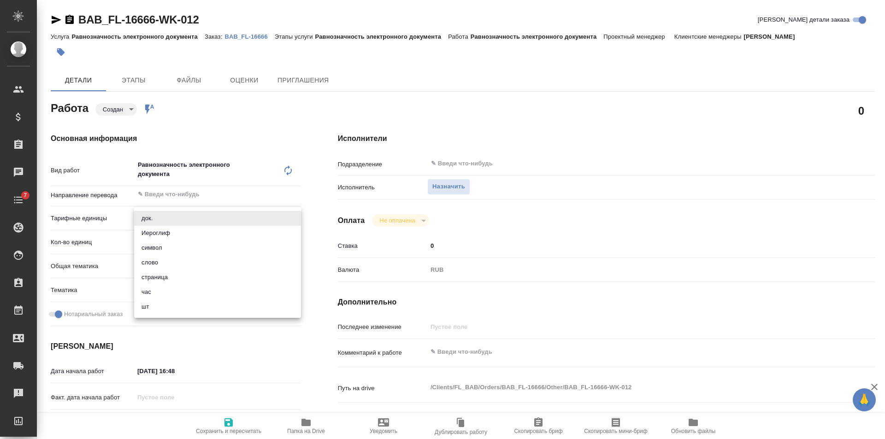
type textarea "x"
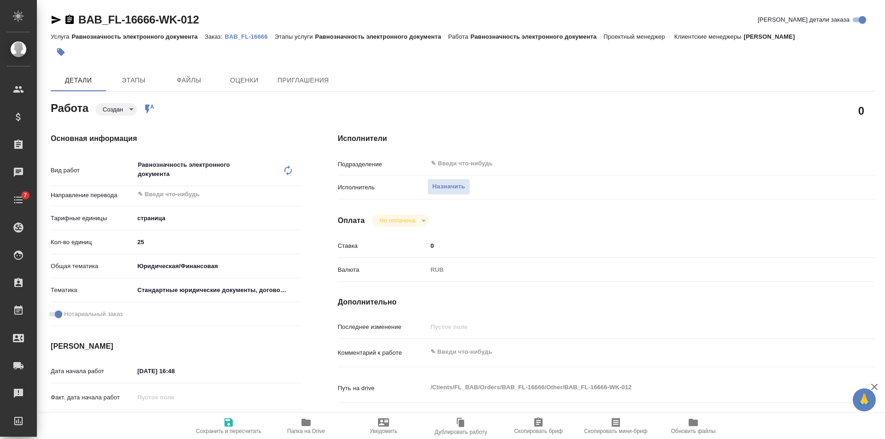
click at [234, 431] on span "Сохранить и пересчитать" at bounding box center [228, 431] width 65 height 6
type textarea "x"
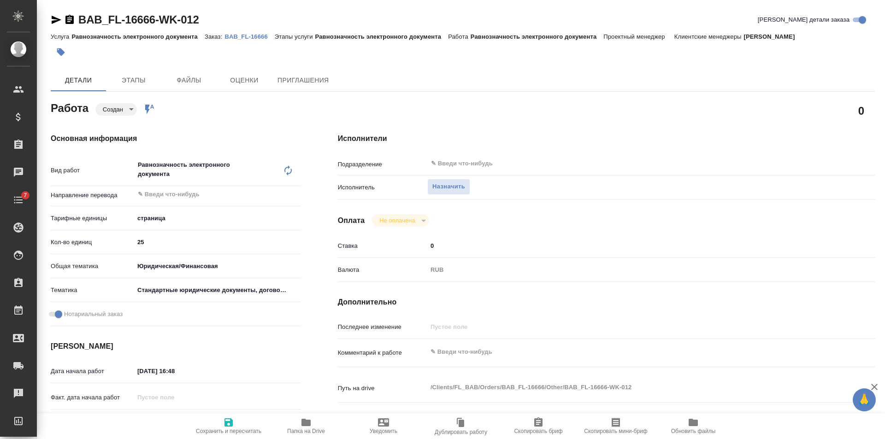
type textarea "x"
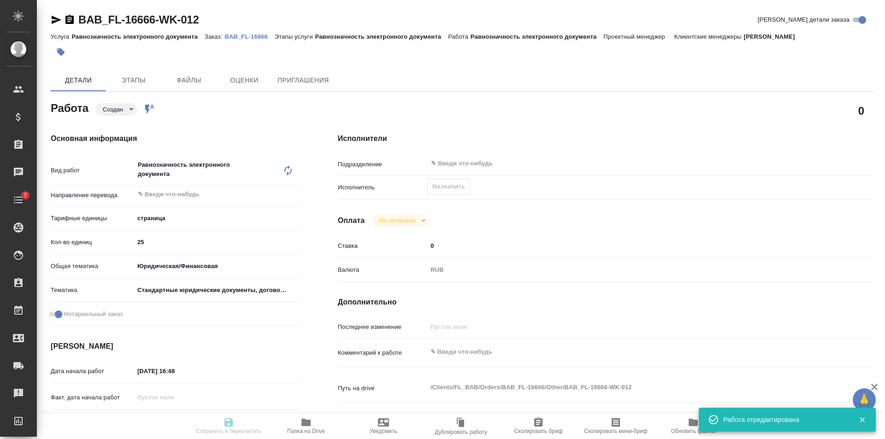
type textarea "x"
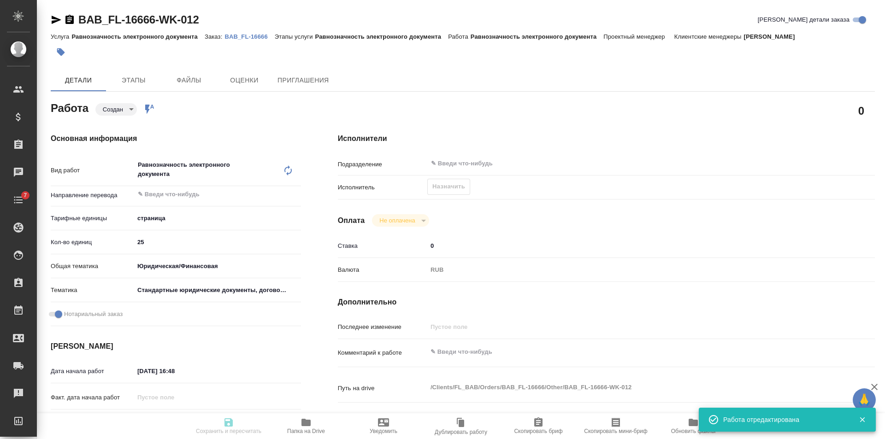
type input "created"
type textarea "Равнозначность электронного документа"
type textarea "x"
type input "5a8b1489cc6b4906c91bfdb2"
type input "25"
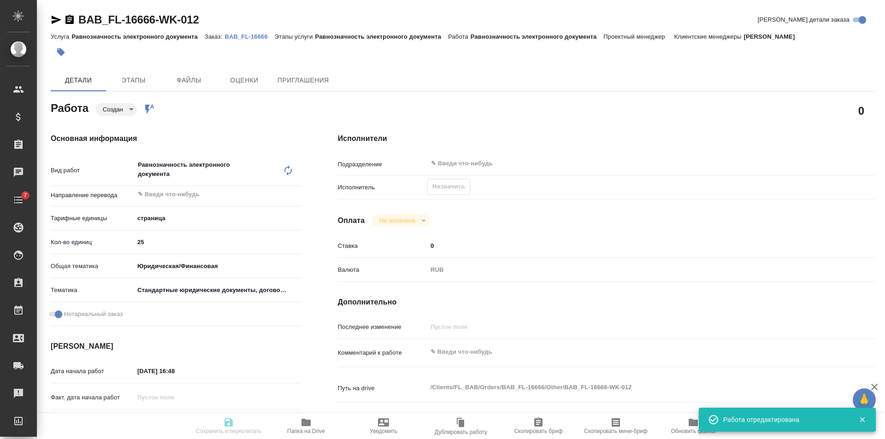
type input "yr-fn"
type input "5f647205b73bc97568ca66bf"
checkbox input "true"
type input "11.10.2025 16:48"
type input "[DATE] 12:00"
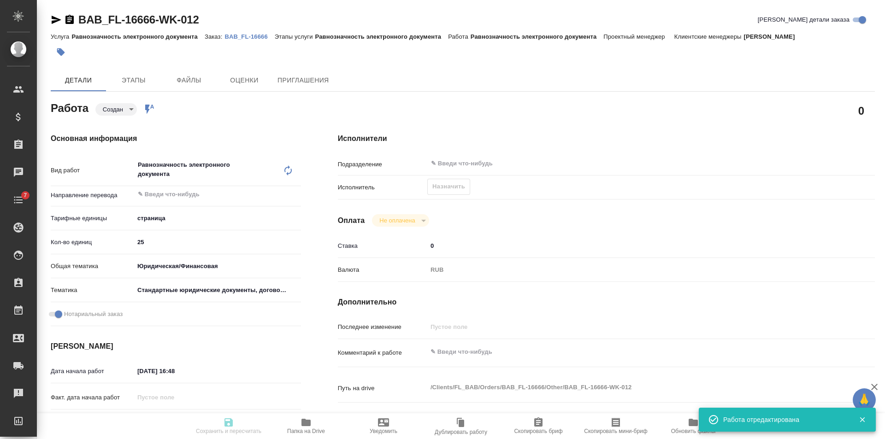
type input "[DATE] 12:00"
type input "notPayed"
type input "0"
type input "RUB"
type input "[PERSON_NAME]"
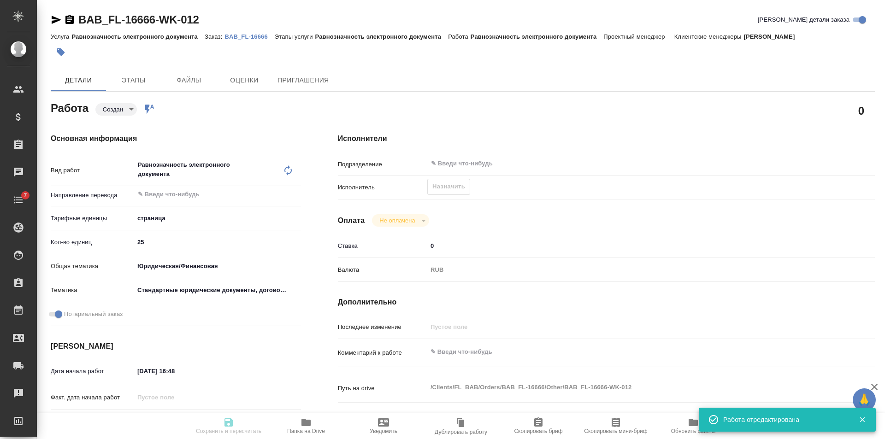
type textarea "x"
type textarea "/Clients/FL_BAB/Orders/BAB_FL-16666/Other/BAB_FL-16666-WK-012"
type textarea "x"
type input "BAB_FL-16666"
type input "Равнозначность электронного документа"
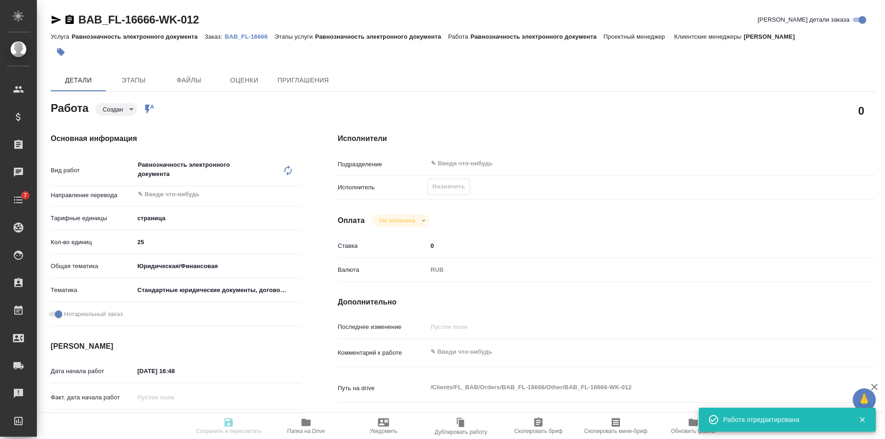
type input "Равнозначность электронного документа"
type input "[PERSON_NAME]"
type input "/Clients/FL_BAB/Orders/BAB_FL-16666"
type textarea "x"
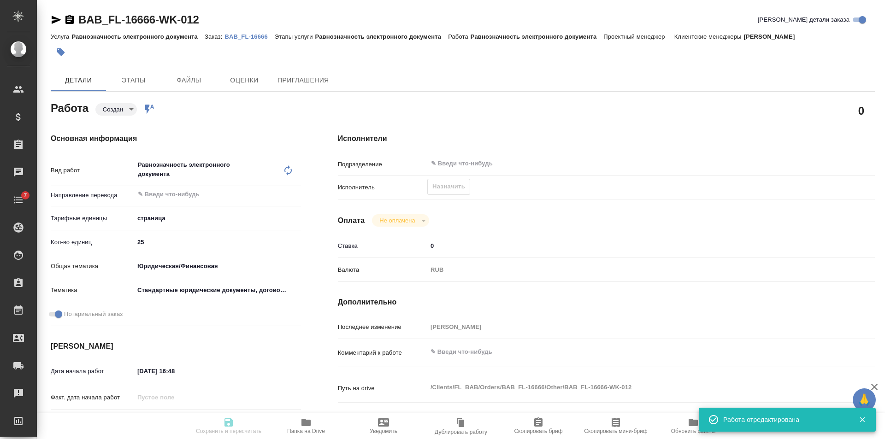
type textarea "x"
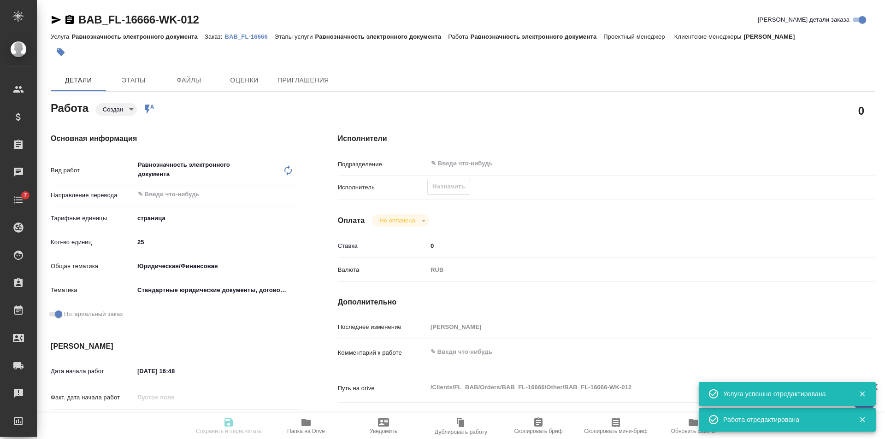
type textarea "x"
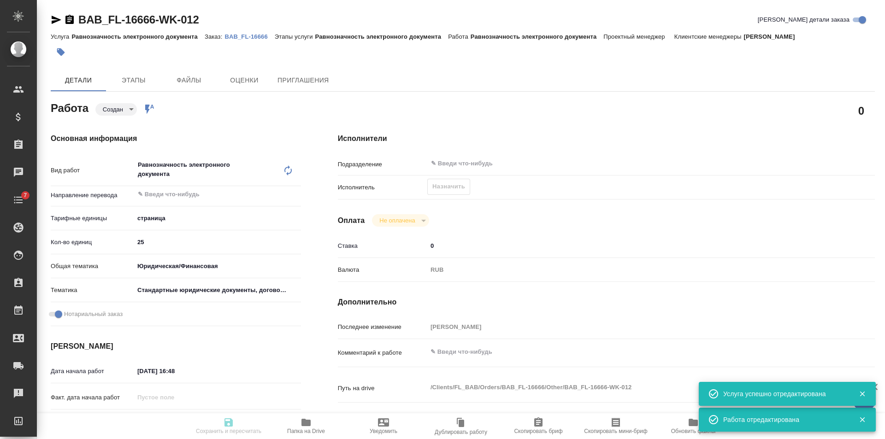
type textarea "x"
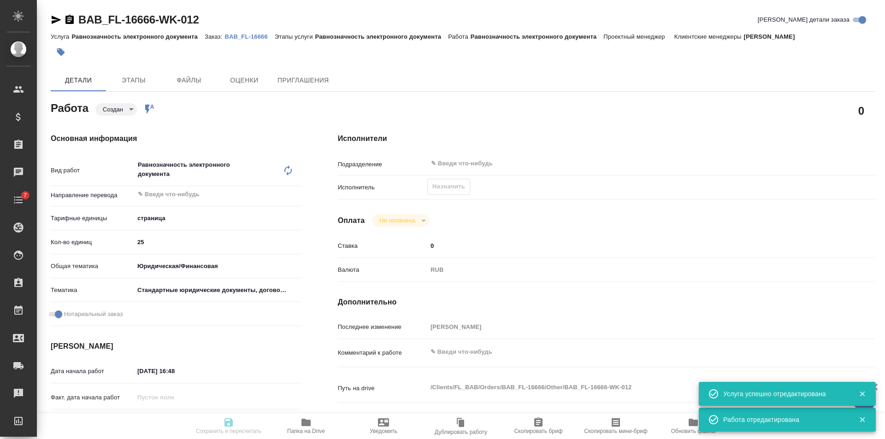
type textarea "x"
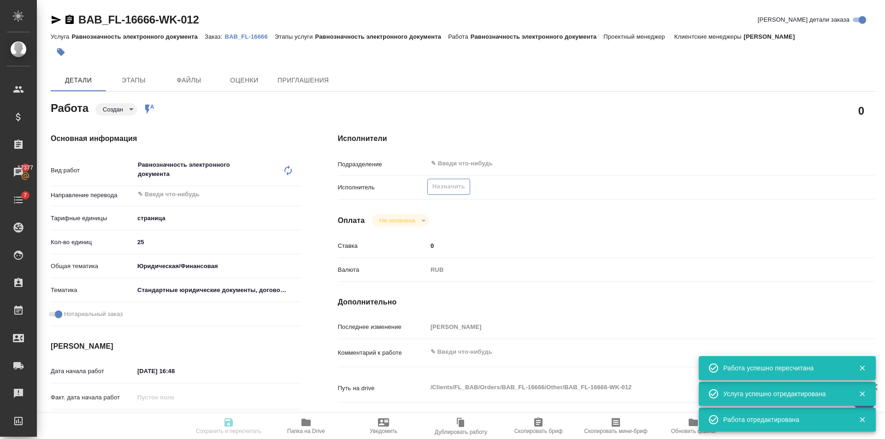
type input "created"
type textarea "Равнозначность электронного документа"
type textarea "x"
type input "5a8b1489cc6b4906c91bfdb2"
type input "25"
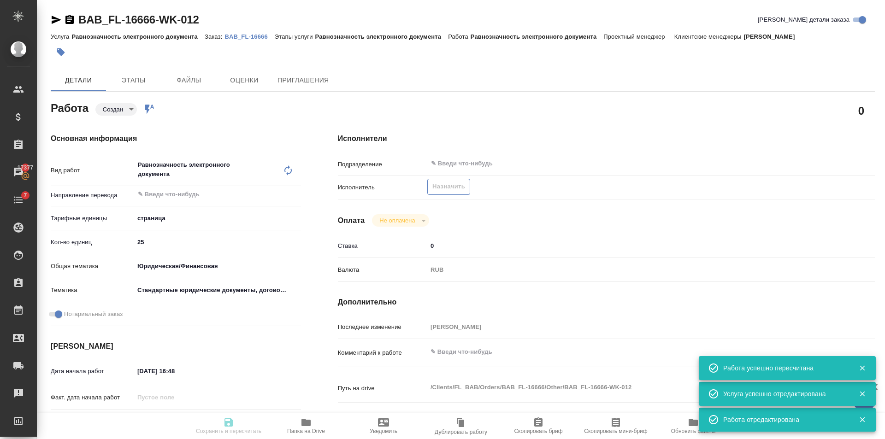
type input "yr-fn"
type input "5f647205b73bc97568ca66bf"
checkbox input "true"
type input "11.10.2025 16:48"
type input "[DATE] 12:00"
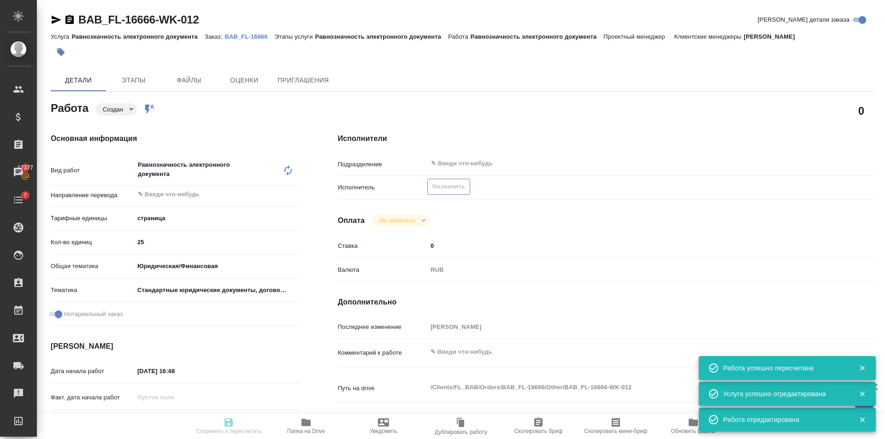
type input "[DATE] 12:00"
type input "notPayed"
type input "0"
type input "RUB"
type input "[PERSON_NAME]"
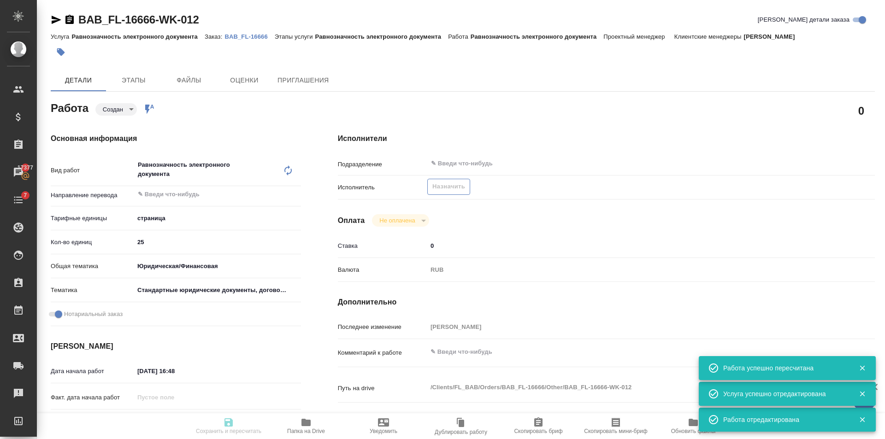
type textarea "x"
type textarea "/Clients/FL_BAB/Orders/BAB_FL-16666/Other/BAB_FL-16666-WK-012"
type textarea "x"
type input "BAB_FL-16666"
type input "Равнозначность электронного документа"
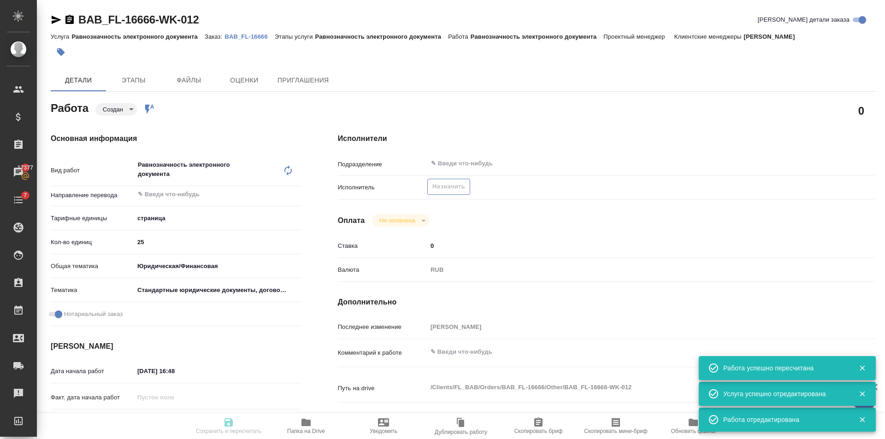
type input "Равнозначность электронного документа"
type input "[PERSON_NAME]"
type input "/Clients/FL_BAB/Orders/BAB_FL-16666"
type textarea "x"
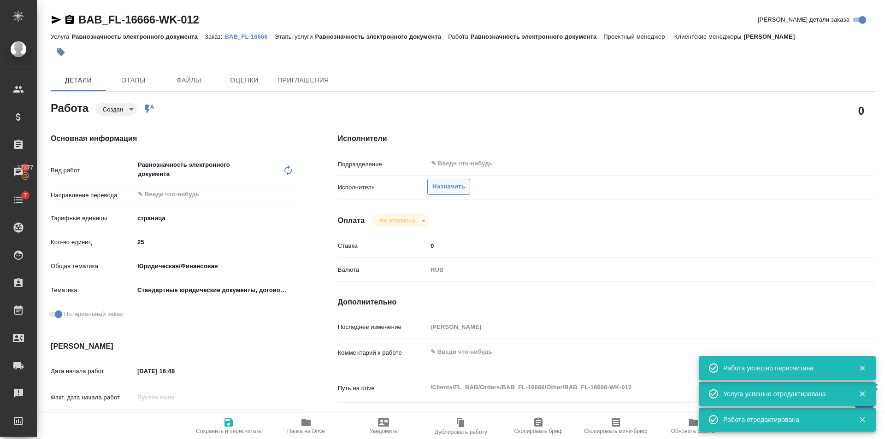
type textarea "x"
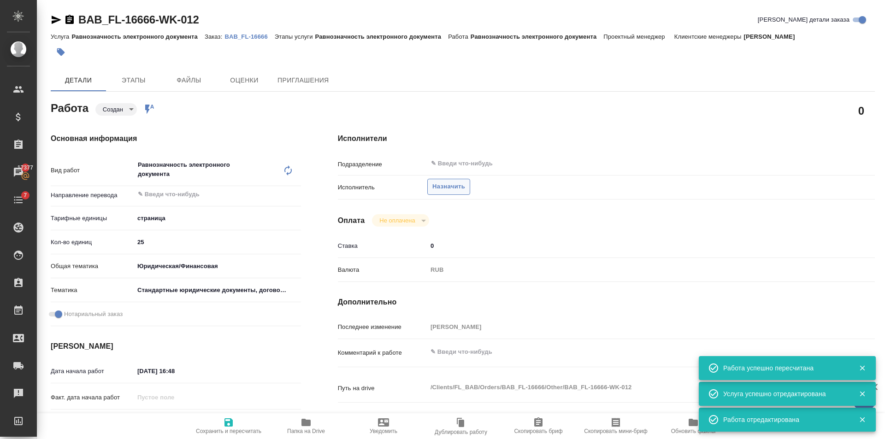
type textarea "x"
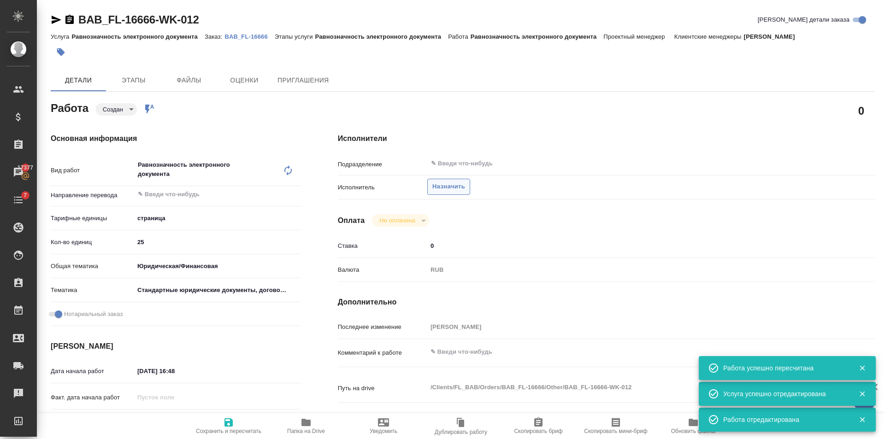
type textarea "x"
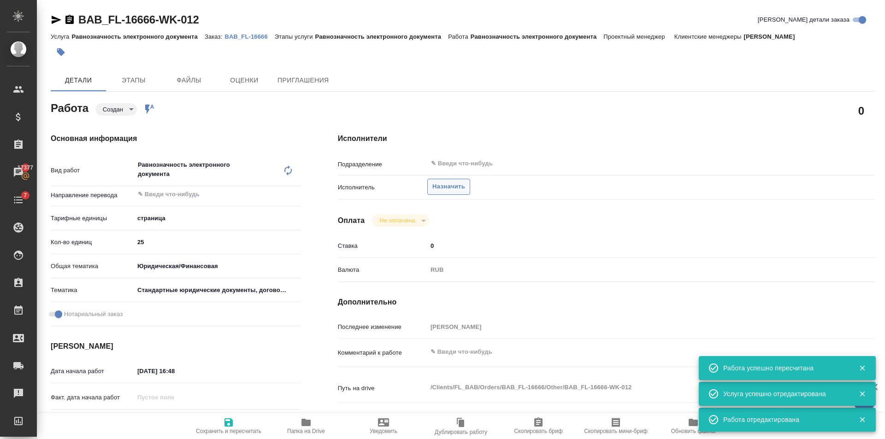
click at [442, 187] on span "Назначить" at bounding box center [449, 187] width 33 height 11
type textarea "x"
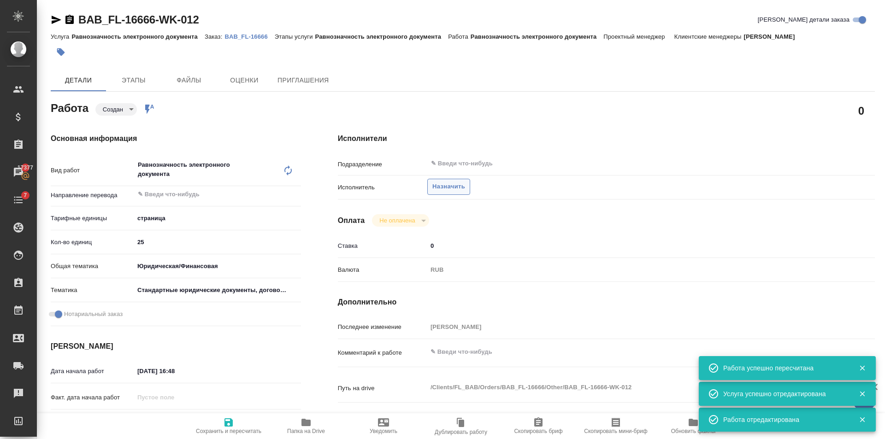
type textarea "x"
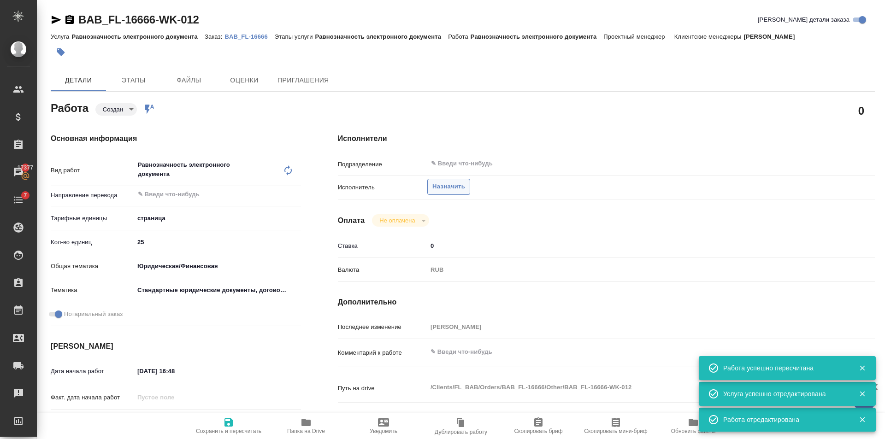
type textarea "x"
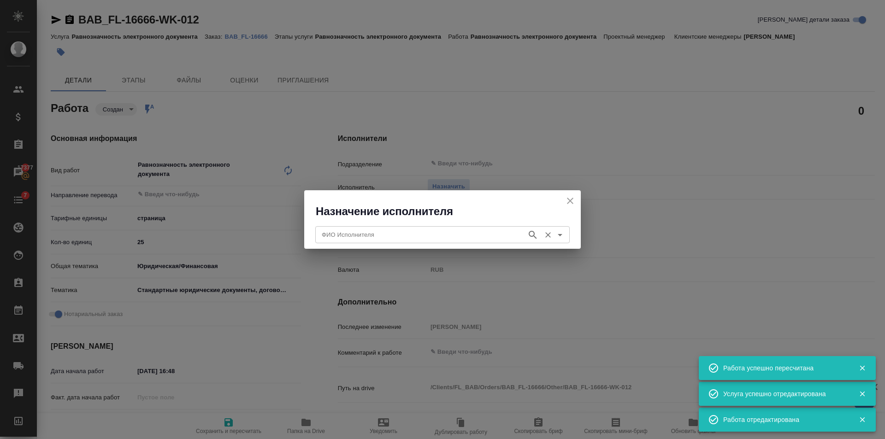
click at [399, 233] on input "ФИО Исполнителя" at bounding box center [420, 234] width 204 height 11
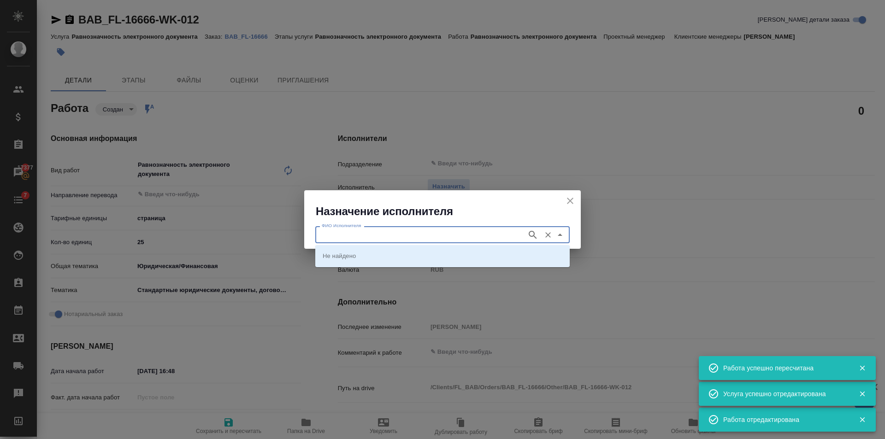
type textarea "x"
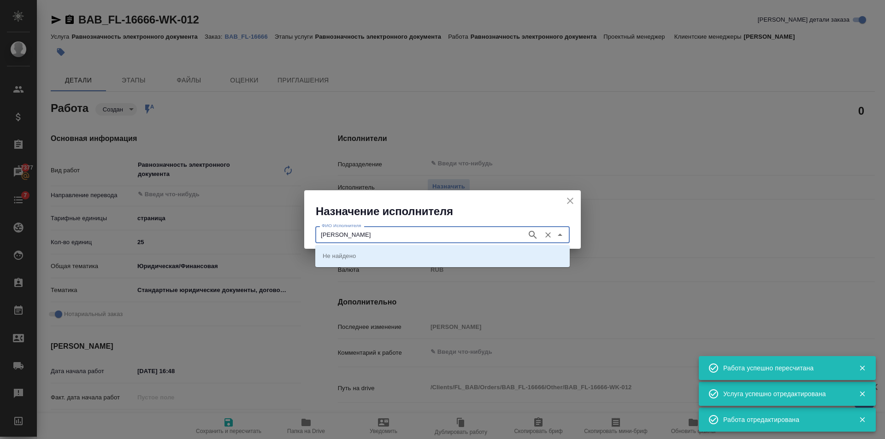
type input "[PERSON_NAME]"
click at [537, 234] on icon "button" at bounding box center [533, 235] width 11 height 11
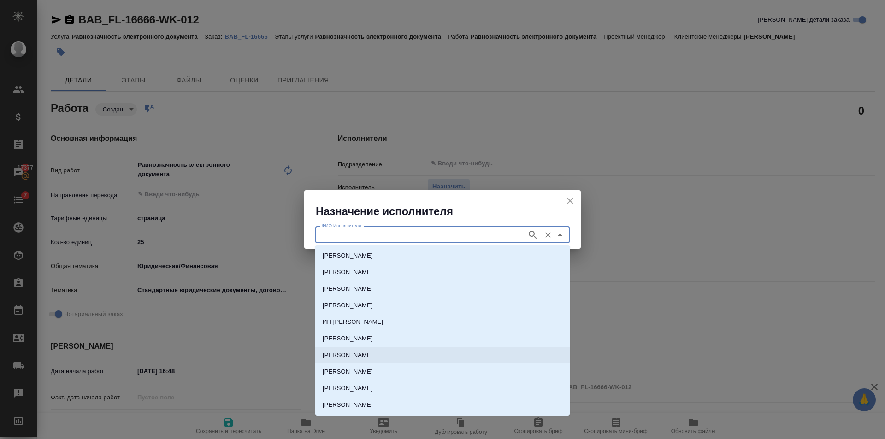
click at [373, 358] on p "НОТАРИУС Соколова Марина Валентиновна" at bounding box center [348, 355] width 50 height 9
type input "НОТАРИУС Соколова Марина Валентиновна"
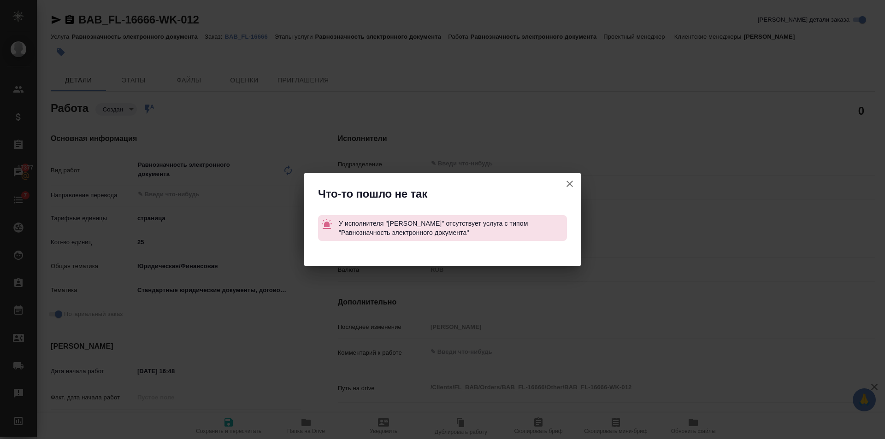
click at [574, 184] on icon "button" at bounding box center [569, 183] width 11 height 11
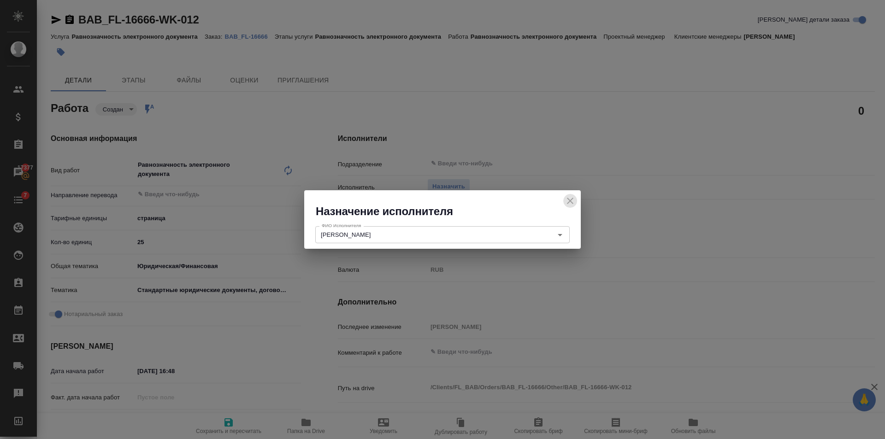
click at [575, 199] on icon "close" at bounding box center [570, 201] width 11 height 11
type textarea "x"
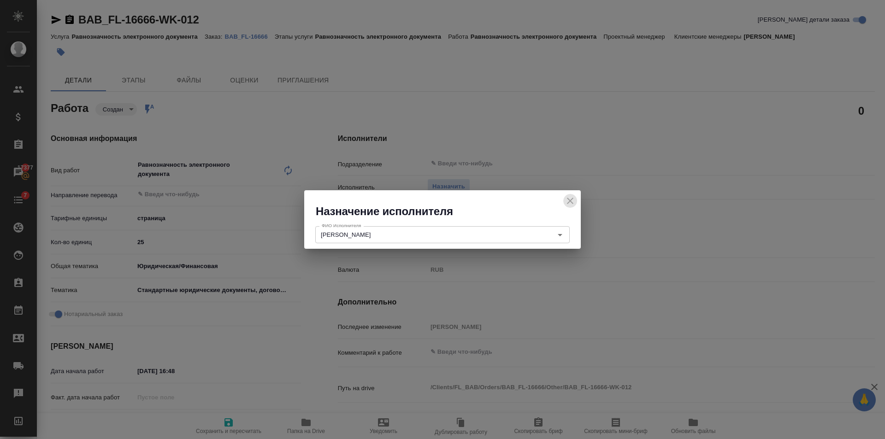
type textarea "x"
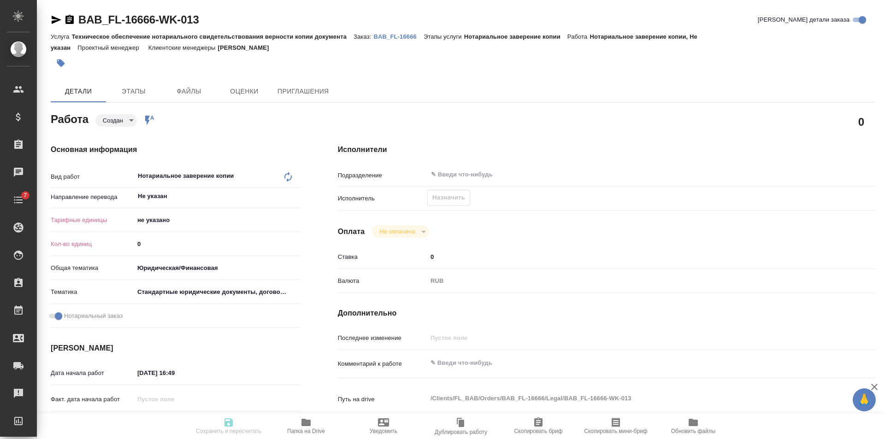
type textarea "x"
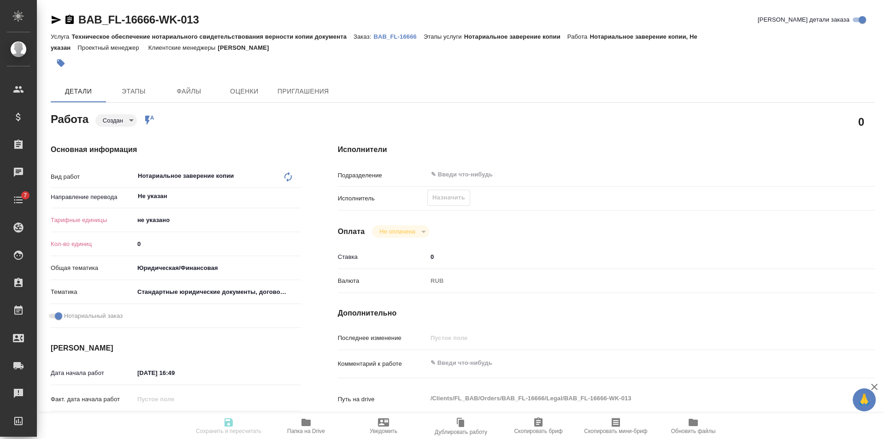
type textarea "x"
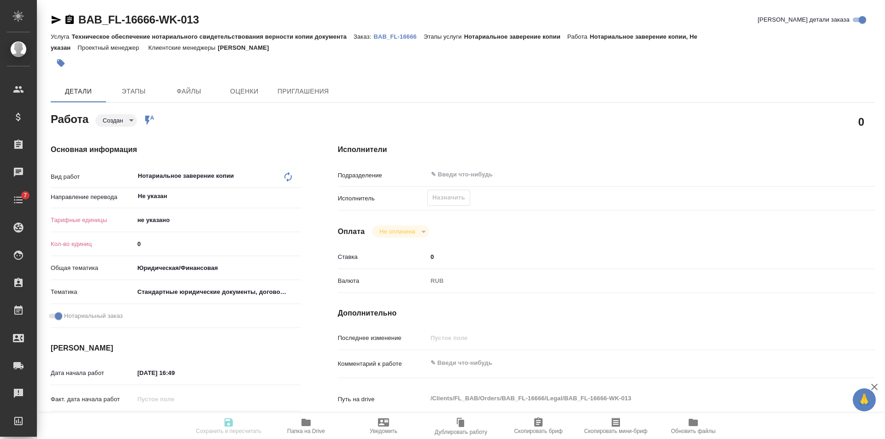
click at [190, 222] on body "🙏 .cls-1 fill:#fff; AWATERA [PERSON_NAME] Клиенты Спецификации Заказы Чаты 7 To…" at bounding box center [442, 219] width 885 height 439
type textarea "x"
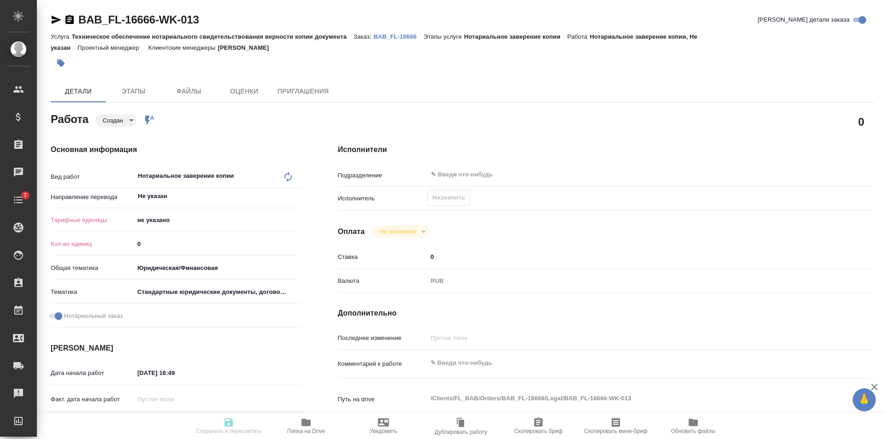
type textarea "x"
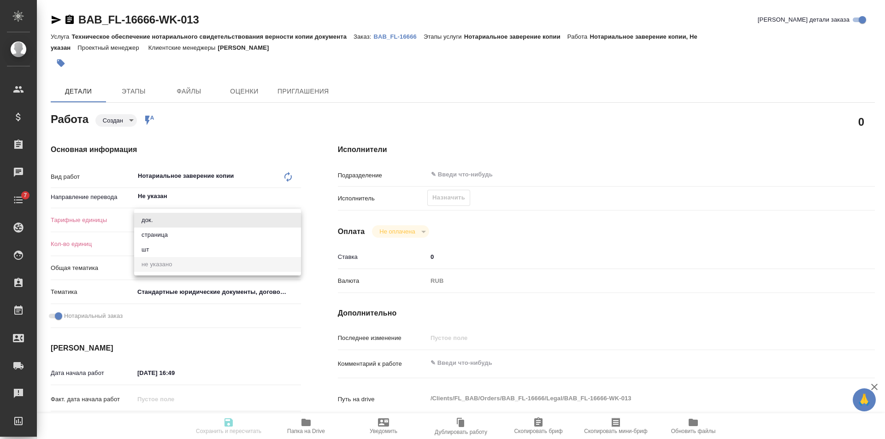
type textarea "x"
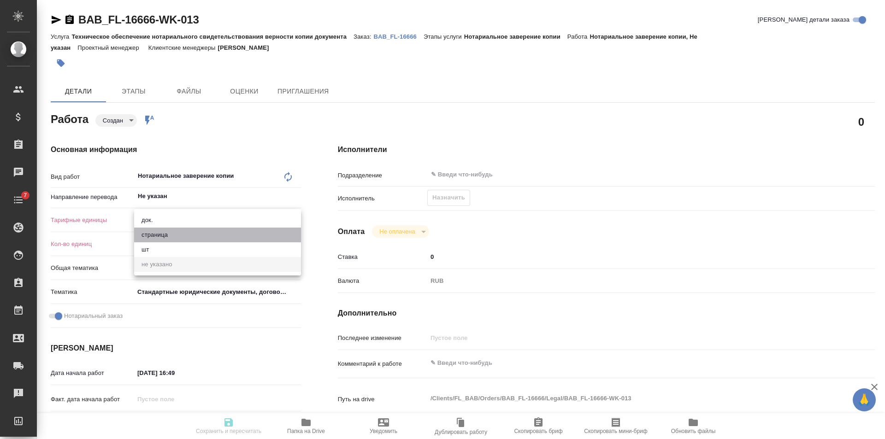
click at [175, 234] on li "страница" at bounding box center [217, 235] width 167 height 15
type textarea "x"
type input "5a8b1489cc6b4906c91bfdb2"
type textarea "x"
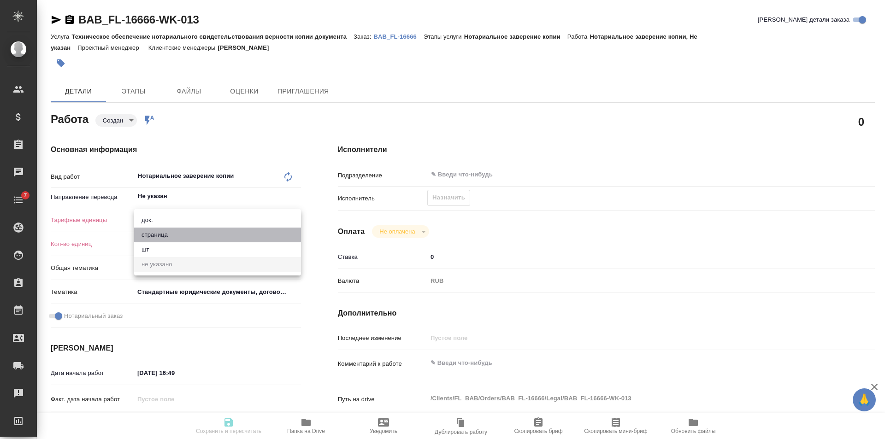
type textarea "x"
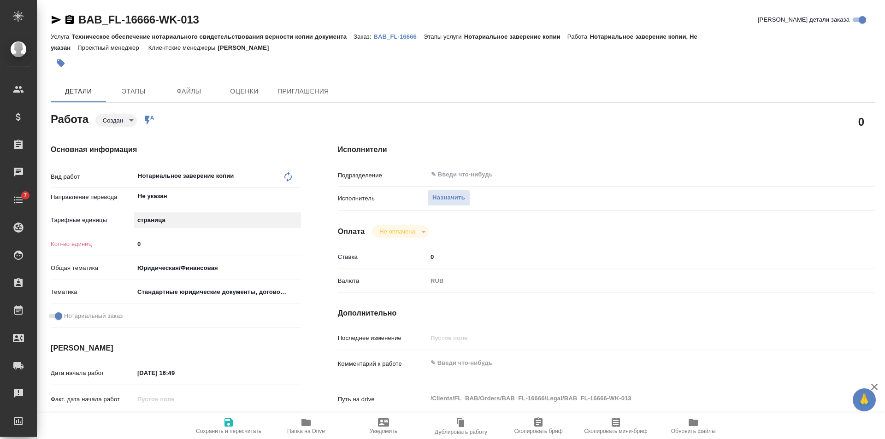
type textarea "x"
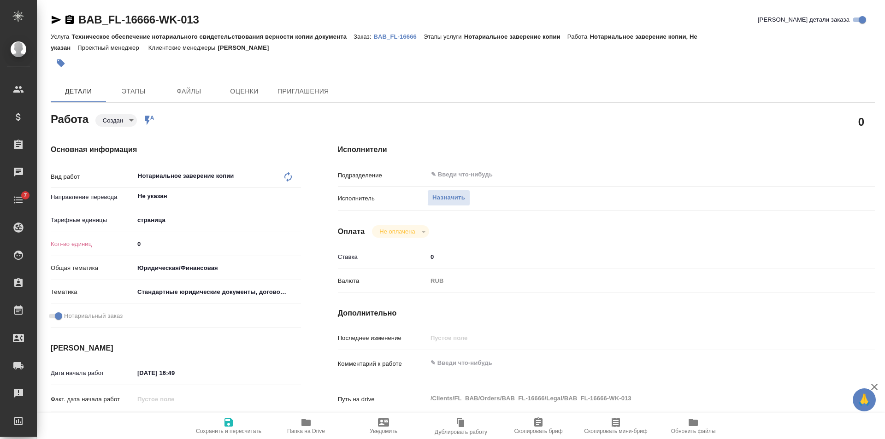
type textarea "x"
type input "1"
type textarea "x"
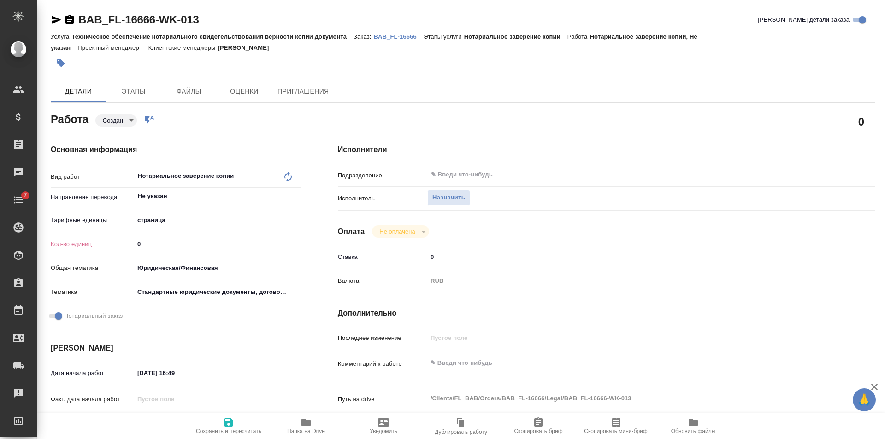
type textarea "x"
type input "1"
click at [297, 242] on input "1" at bounding box center [217, 244] width 167 height 13
type textarea "x"
type input "2"
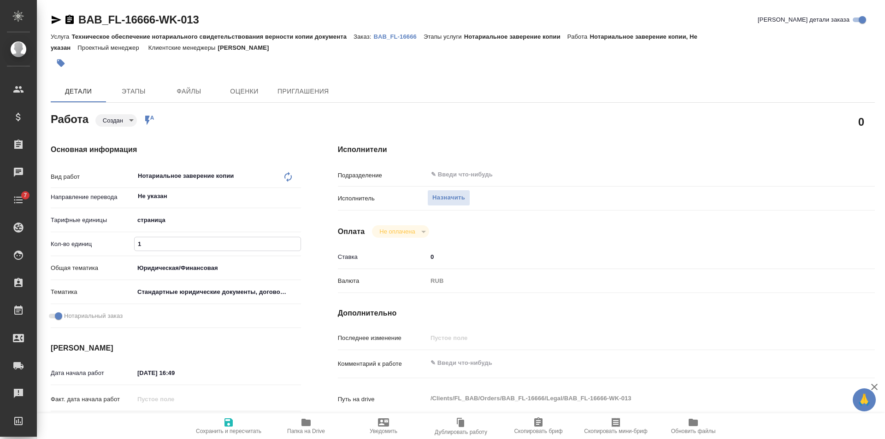
type textarea "x"
type input "2"
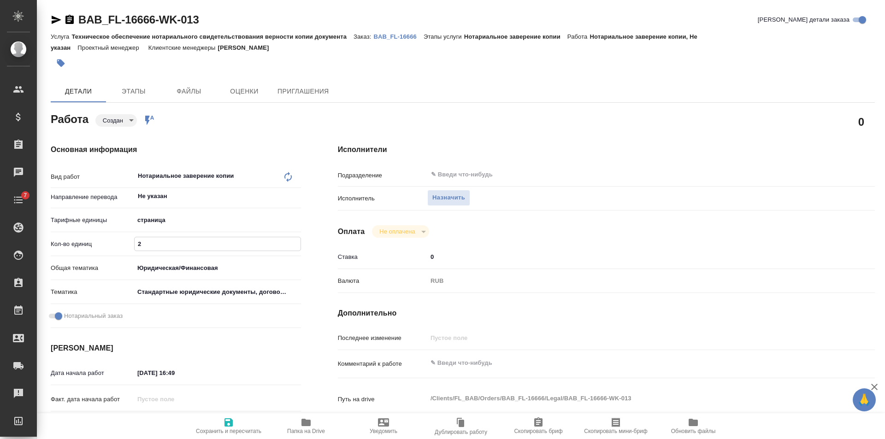
click at [297, 242] on input "2" at bounding box center [218, 244] width 166 height 13
type textarea "x"
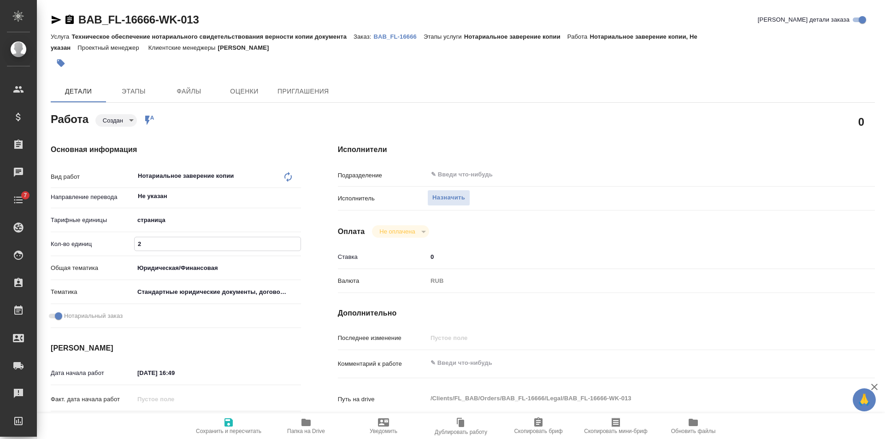
type textarea "x"
click at [238, 418] on span "Сохранить и пересчитать" at bounding box center [229, 426] width 66 height 18
type textarea "x"
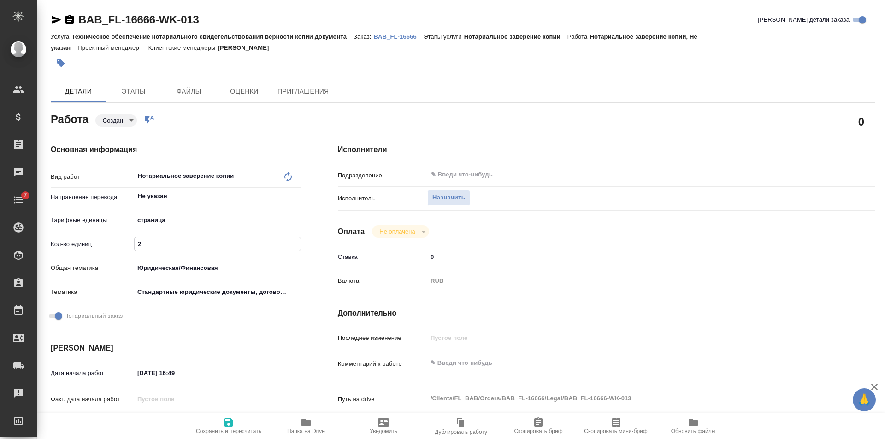
type textarea "x"
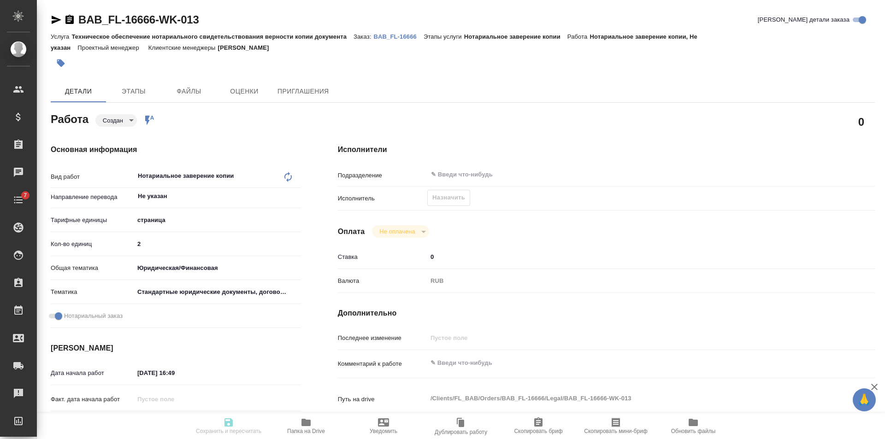
type textarea "x"
type input "created"
type textarea "Нотариальное заверение копии"
type textarea "x"
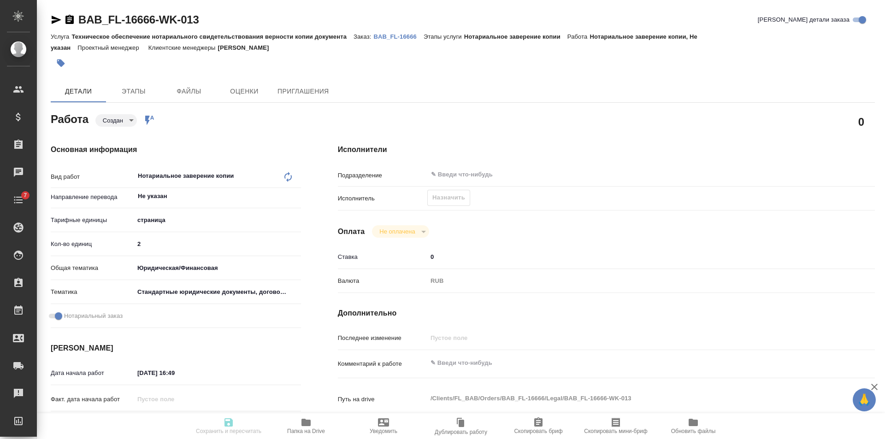
type input "Не указан"
type input "5a8b1489cc6b4906c91bfdb2"
type input "2"
type input "yr-fn"
type input "5f647205b73bc97568ca66bf"
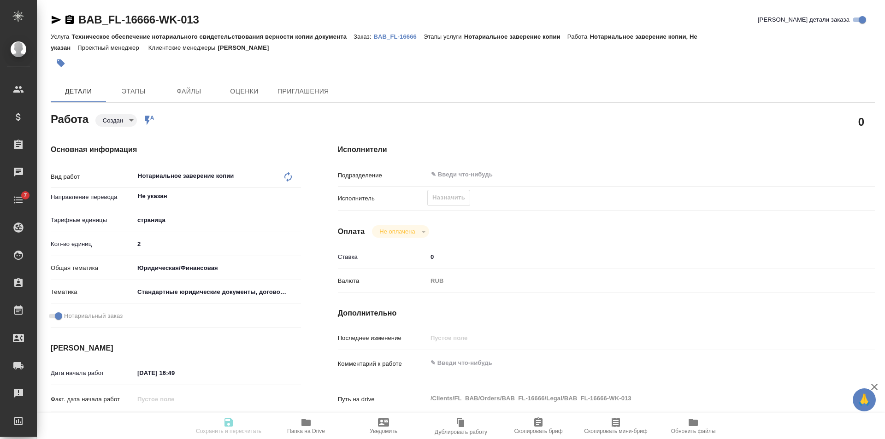
checkbox input "true"
type input "[DATE] 16:49"
type input "[DATE] 12:00"
type input "notPayed"
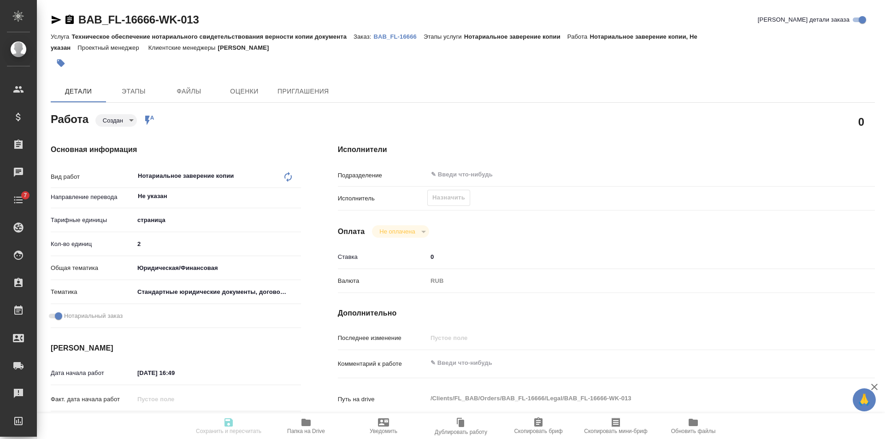
type input "0"
type input "RUB"
type input "[PERSON_NAME]"
type textarea "x"
type textarea "/Clients/FL_BAB/Orders/BAB_FL-16666/Legal/BAB_FL-16666-WK-013"
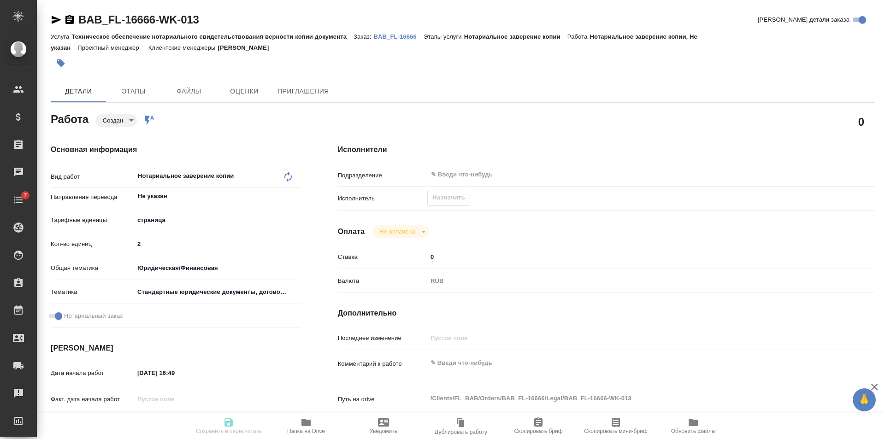
type textarea "x"
type input "BAB_FL-16666"
type input "Техническое обеспечение нотариального свидетельствования верности копии докумен…"
type input "Нотариальное заверение копии"
type input "[PERSON_NAME]"
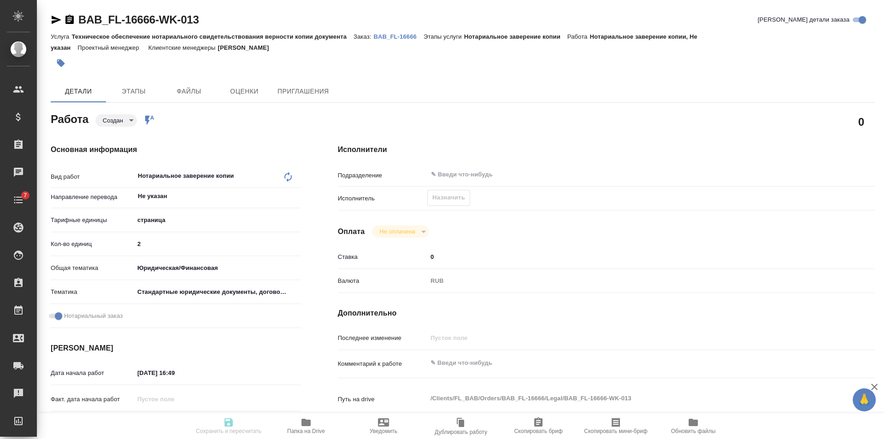
type input "/Clients/FL_BAB/Orders/BAB_FL-16666"
type textarea "x"
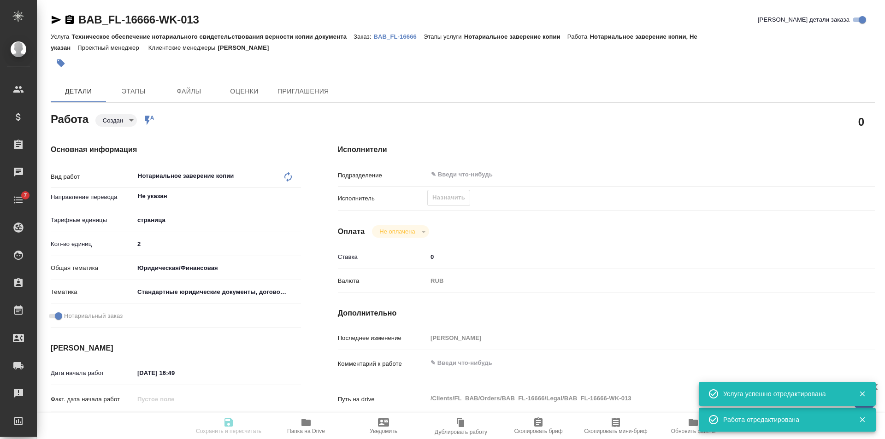
type textarea "x"
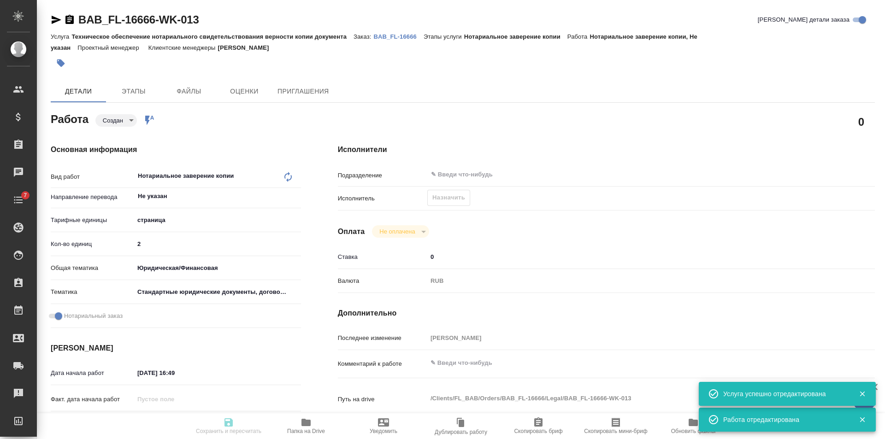
type textarea "x"
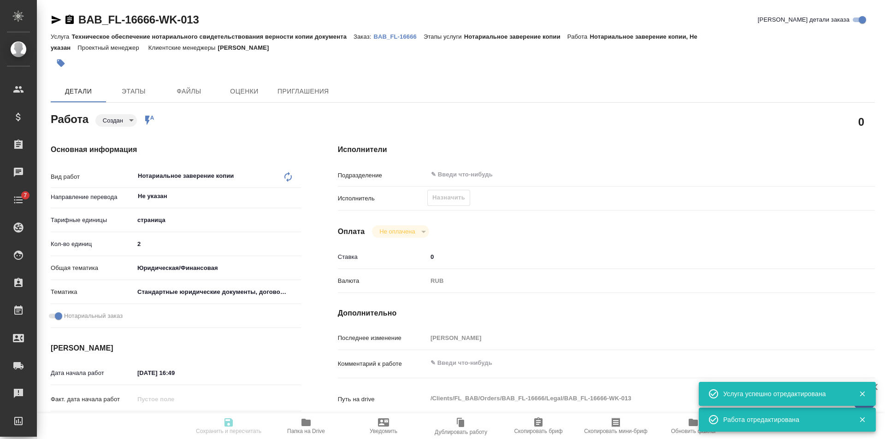
type textarea "x"
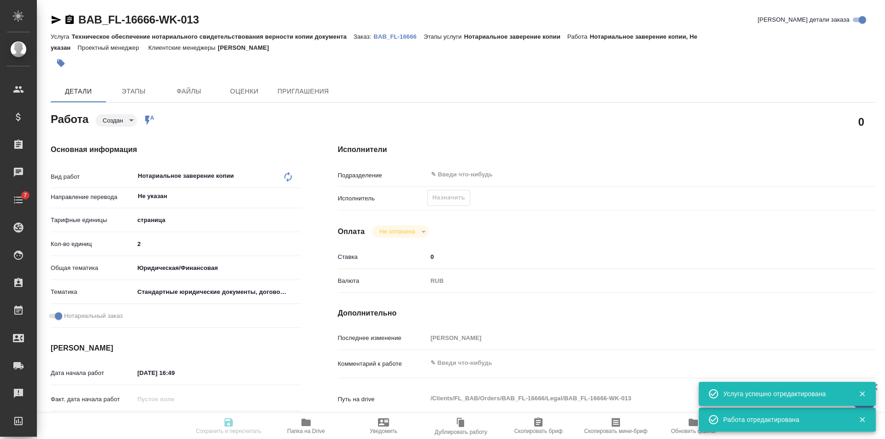
type textarea "x"
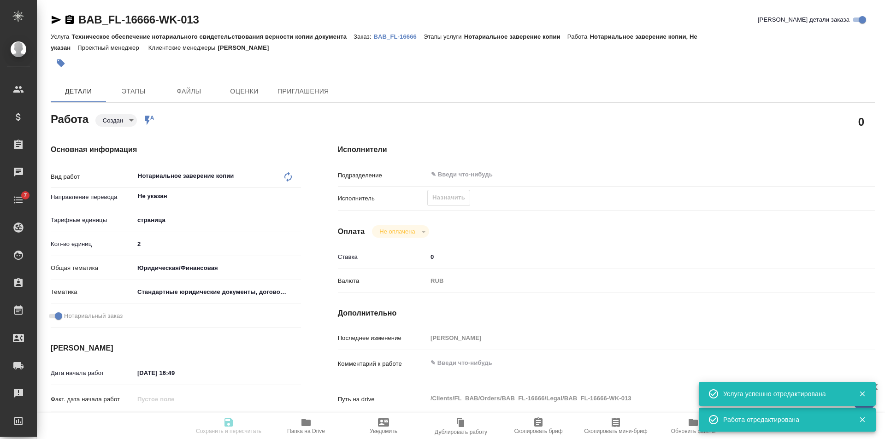
type textarea "x"
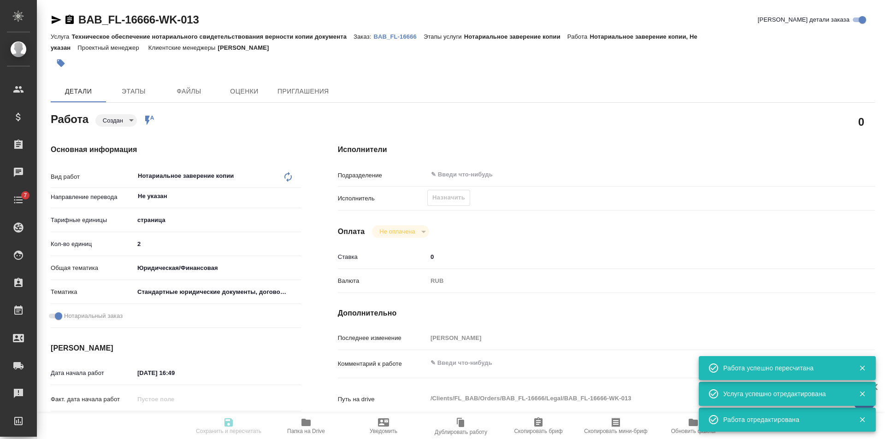
type input "created"
type textarea "Нотариальное заверение копии"
type textarea "x"
type input "Не указан"
type input "5a8b1489cc6b4906c91bfdb2"
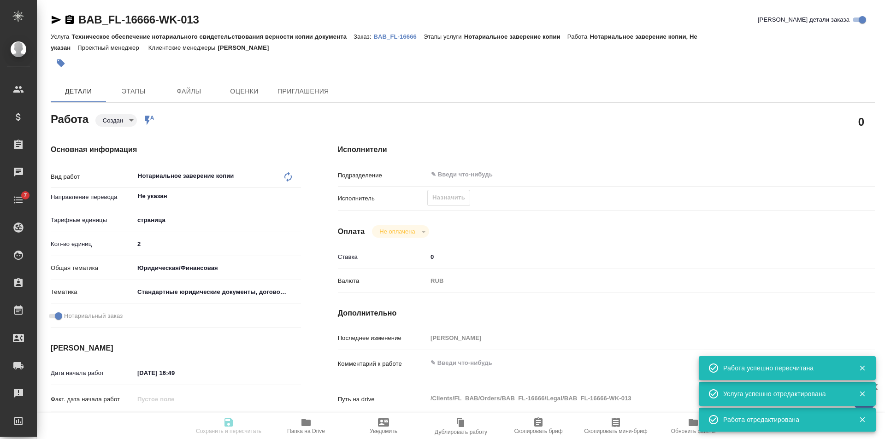
type input "2"
type input "yr-fn"
type input "5f647205b73bc97568ca66bf"
checkbox input "true"
type input "[DATE] 16:49"
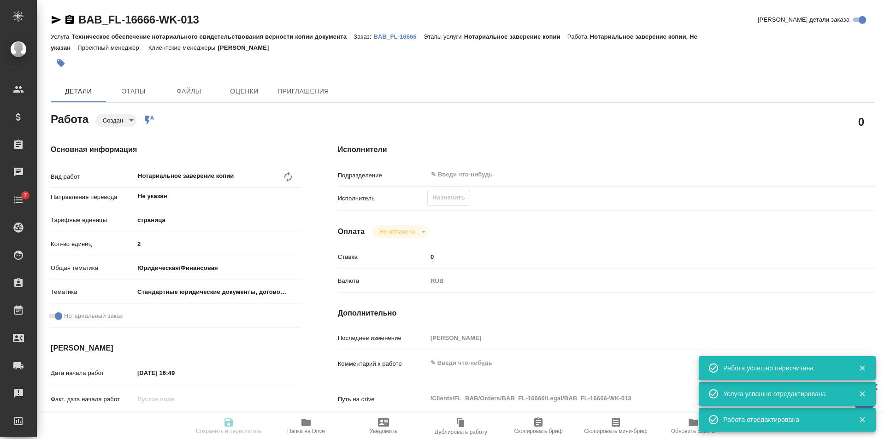
type input "[DATE] 12:00"
type input "notPayed"
type input "0"
type input "RUB"
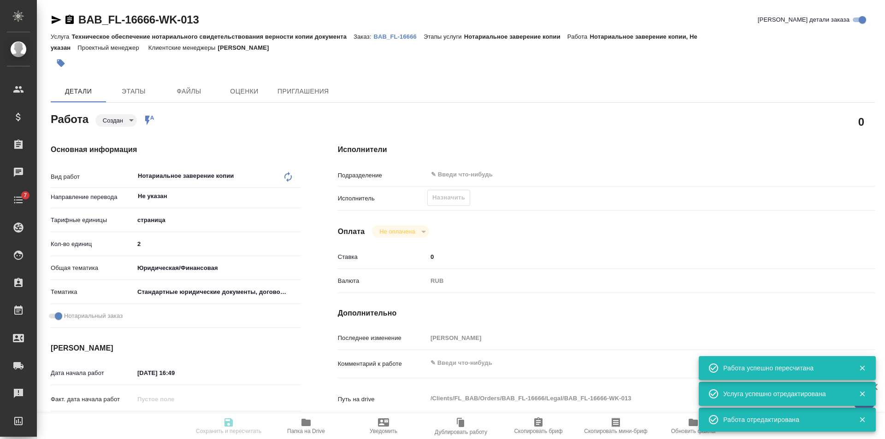
type input "[PERSON_NAME]"
type textarea "x"
type textarea "/Clients/FL_BAB/Orders/BAB_FL-16666/Legal/BAB_FL-16666-WK-013"
type textarea "x"
type input "BAB_FL-16666"
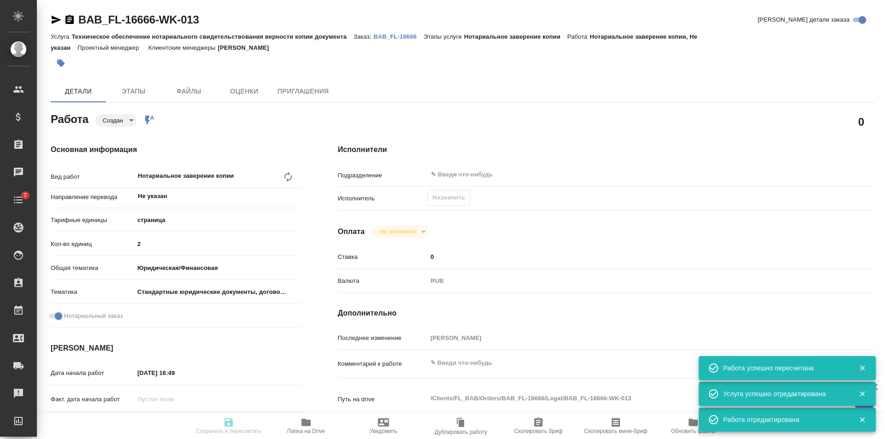
type input "Техническое обеспечение нотариального свидетельствования верности копии докумен…"
type input "Нотариальное заверение копии"
type input "[PERSON_NAME]"
type input "/Clients/FL_BAB/Orders/BAB_FL-16666"
type textarea "x"
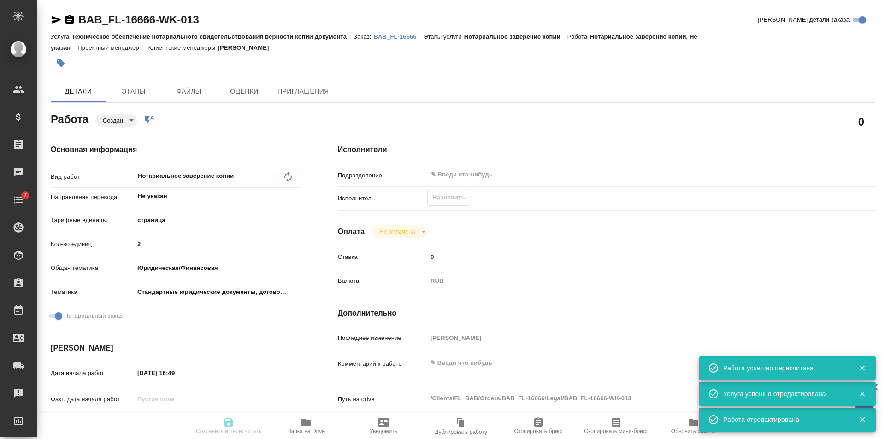
type textarea "x"
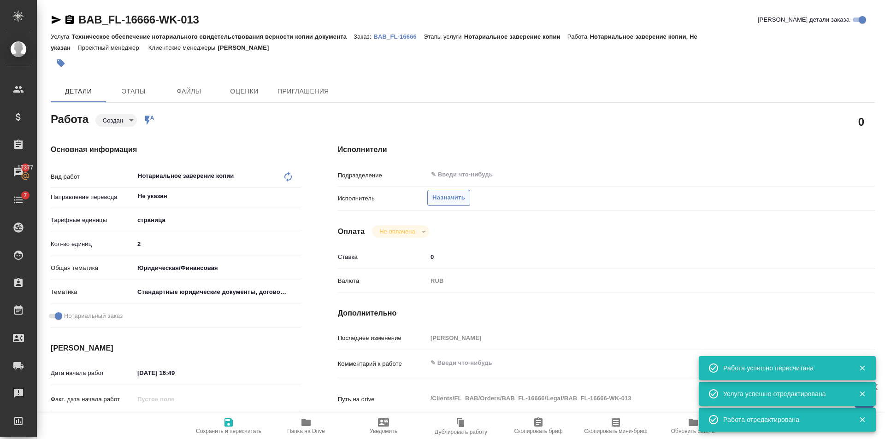
type textarea "x"
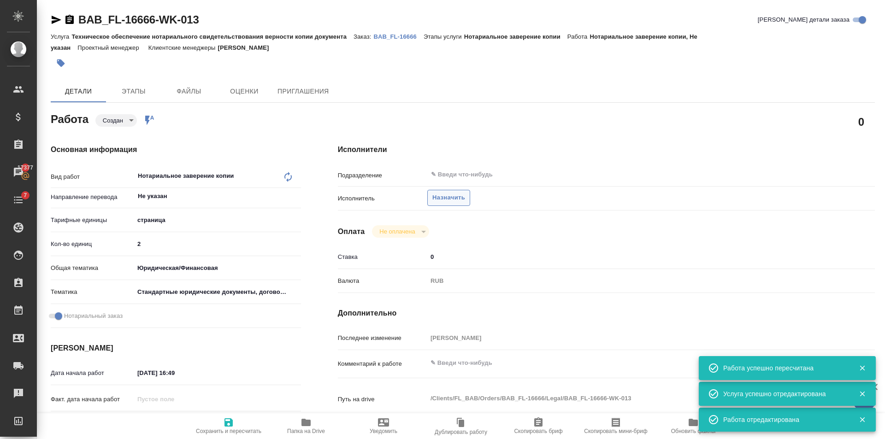
type textarea "x"
click at [447, 196] on span "Назначить" at bounding box center [449, 198] width 33 height 11
type textarea "x"
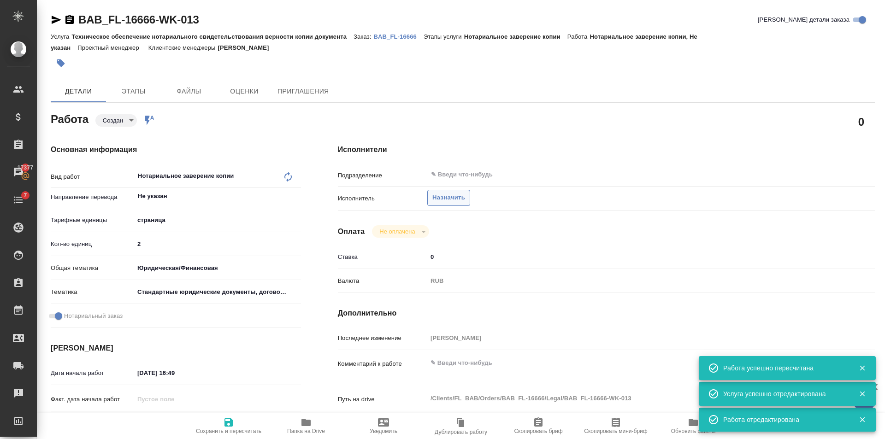
type textarea "x"
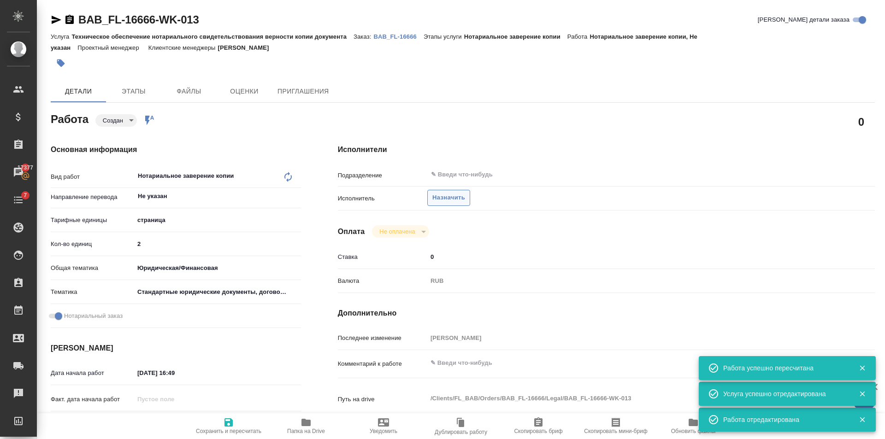
type textarea "x"
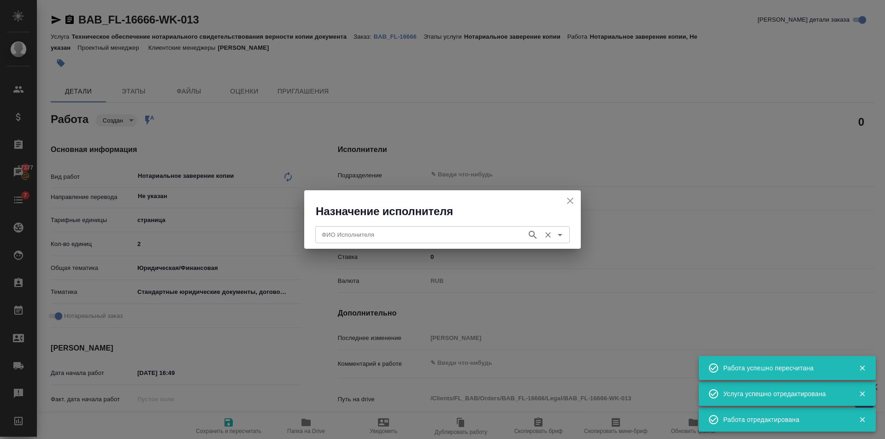
click at [414, 231] on input "ФИО Исполнителя" at bounding box center [420, 234] width 204 height 11
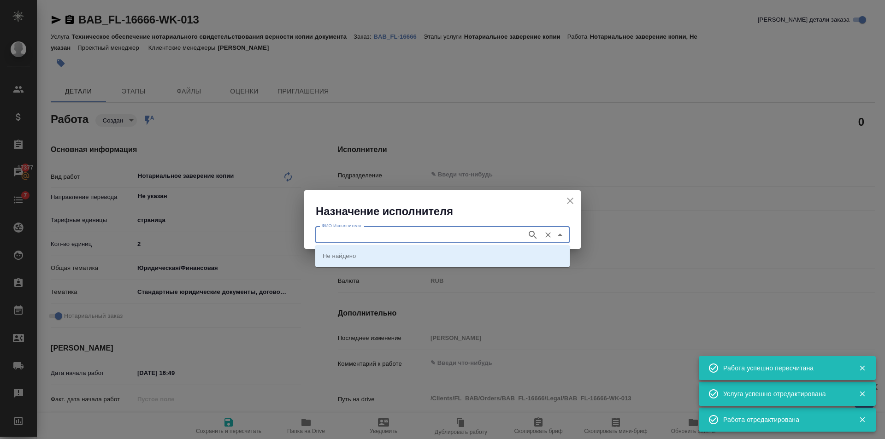
type input "С"
type textarea "x"
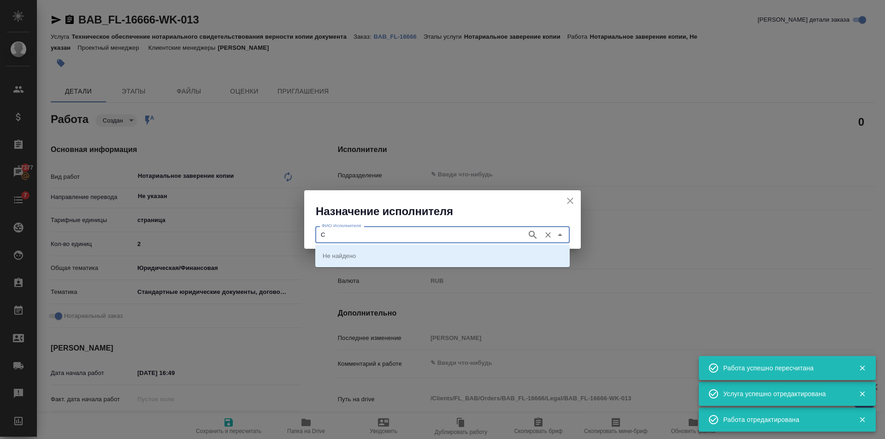
type textarea "x"
type input "[PERSON_NAME]"
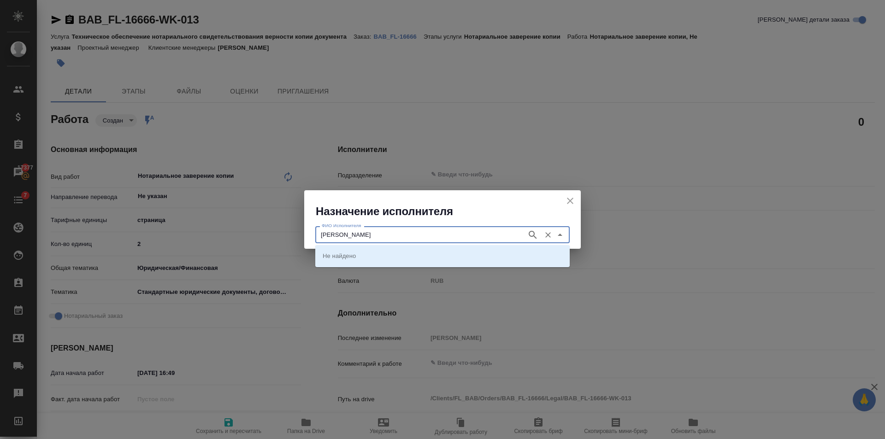
click at [533, 235] on icon "button" at bounding box center [533, 235] width 11 height 11
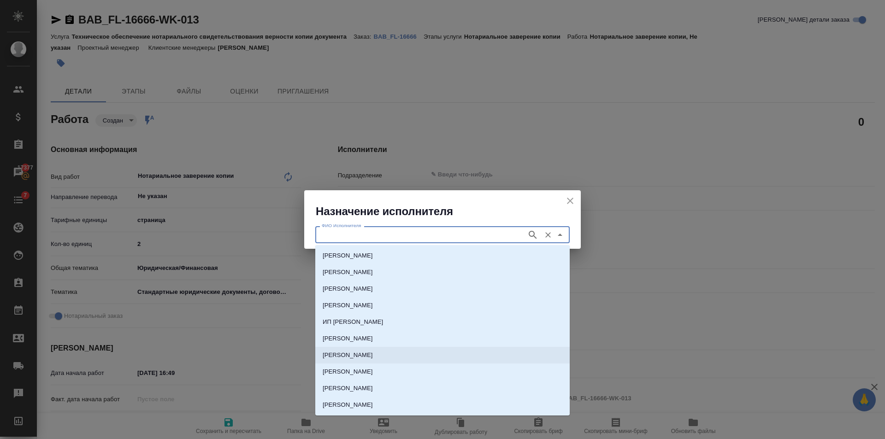
click at [373, 356] on p "[PERSON_NAME]" at bounding box center [348, 355] width 50 height 9
type input "[PERSON_NAME]"
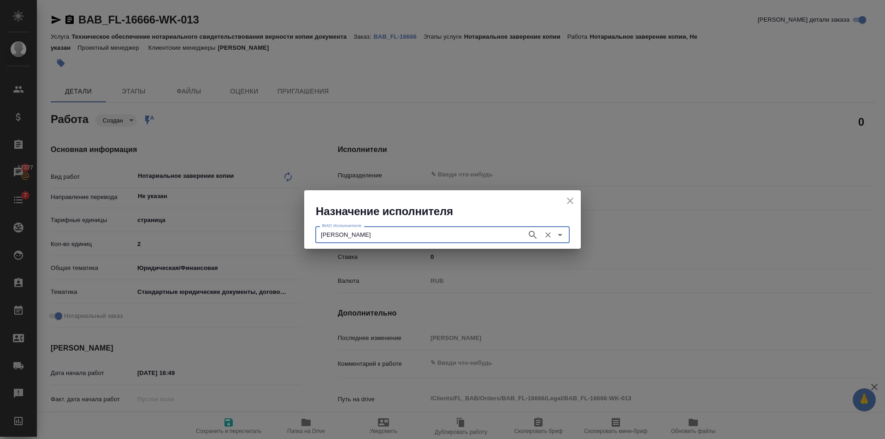
click at [506, 232] on input "[PERSON_NAME]" at bounding box center [420, 234] width 204 height 11
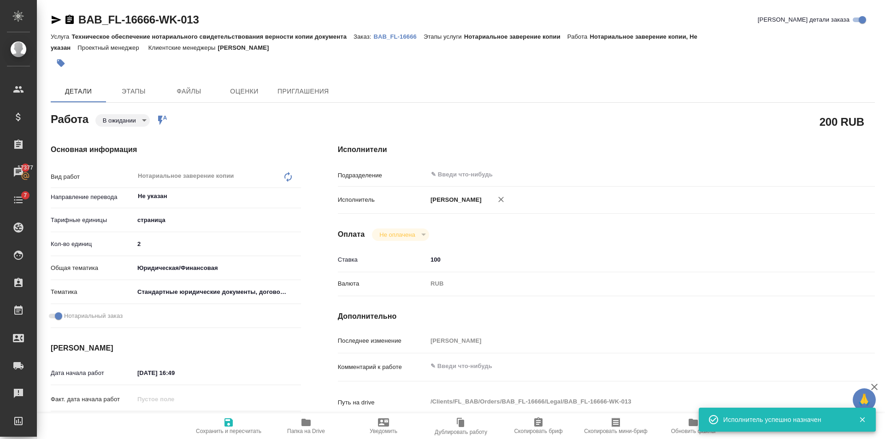
type textarea "x"
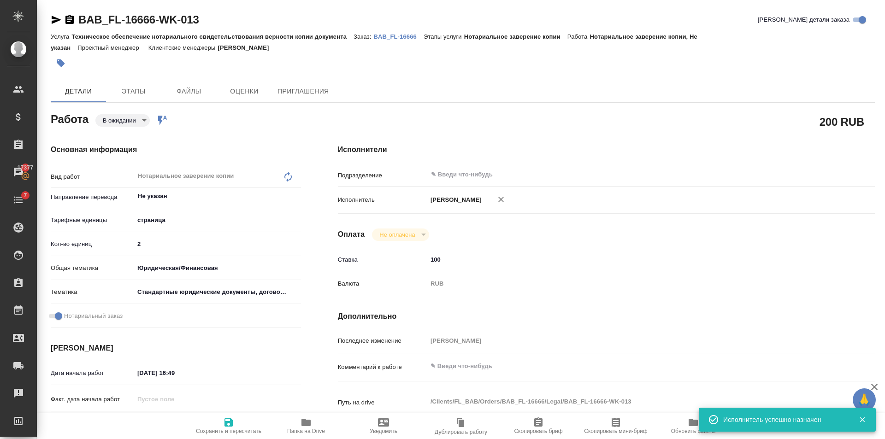
type textarea "x"
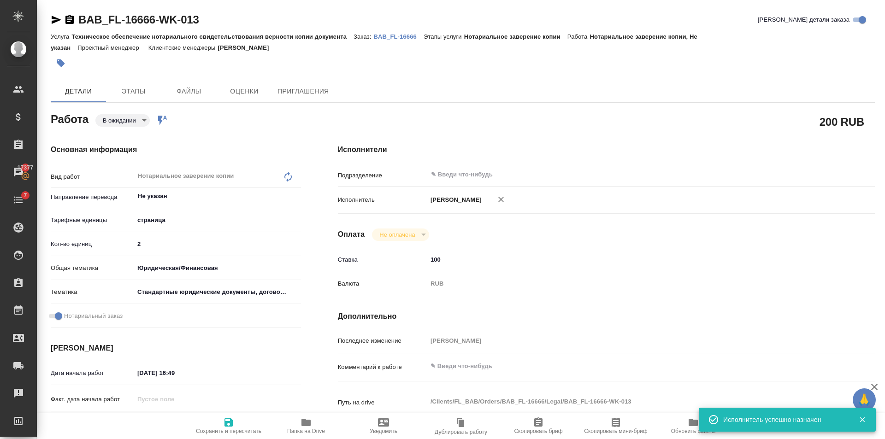
type textarea "x"
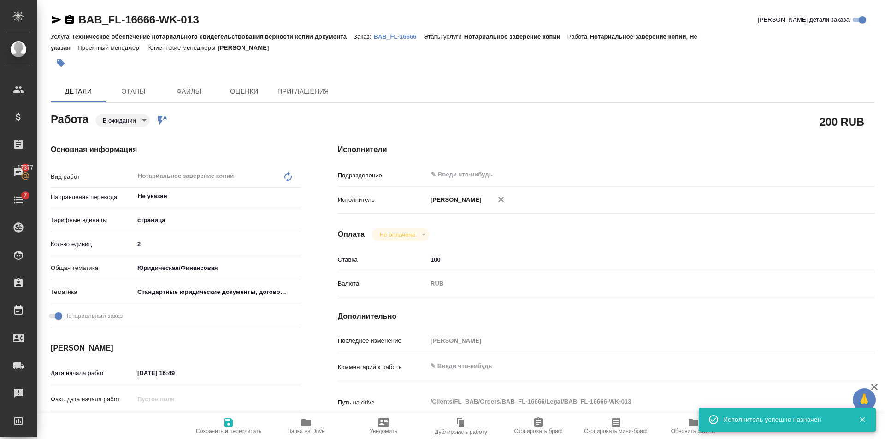
click at [215, 425] on span "Сохранить и пересчитать" at bounding box center [229, 426] width 66 height 18
type textarea "x"
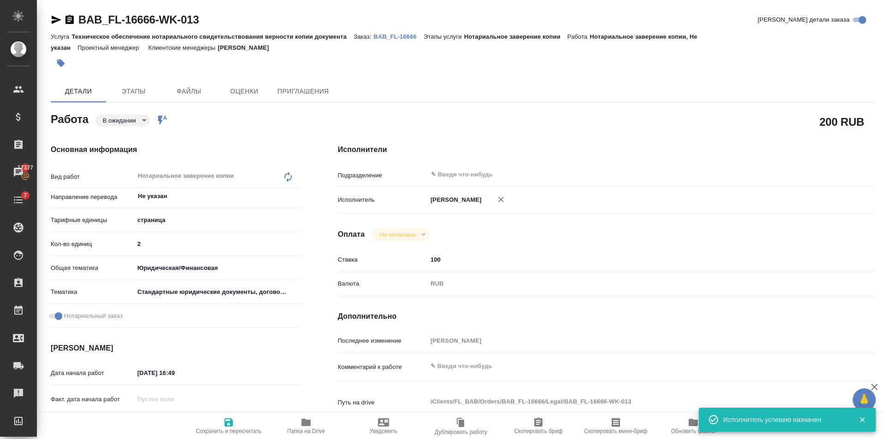
type textarea "x"
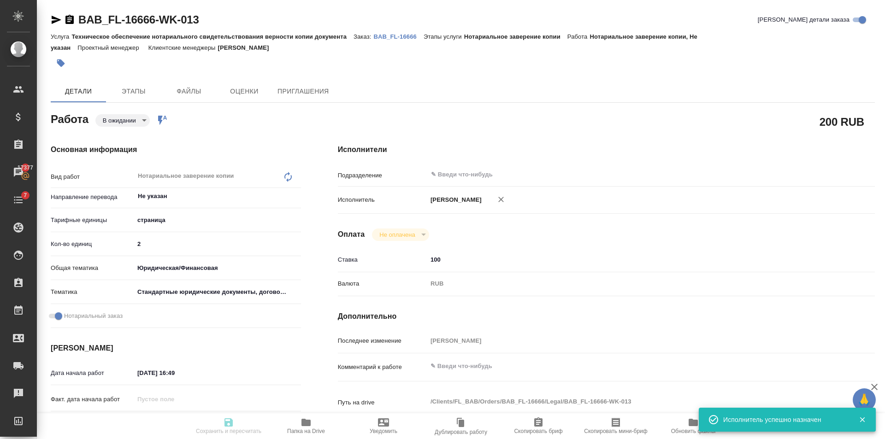
type textarea "x"
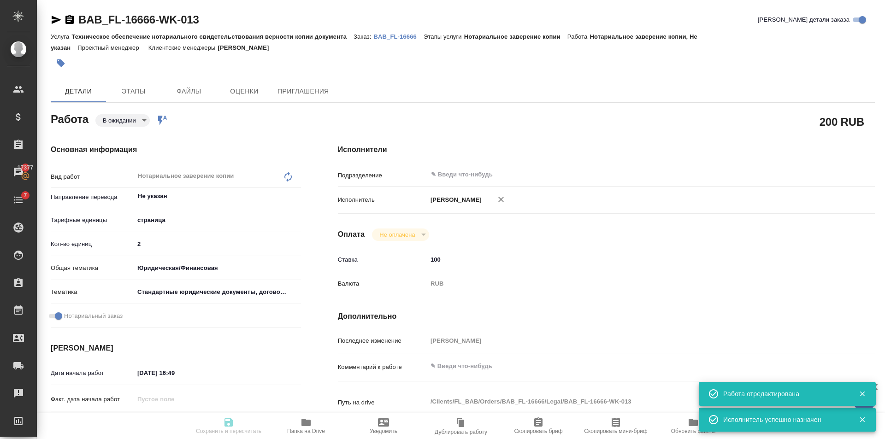
type textarea "x"
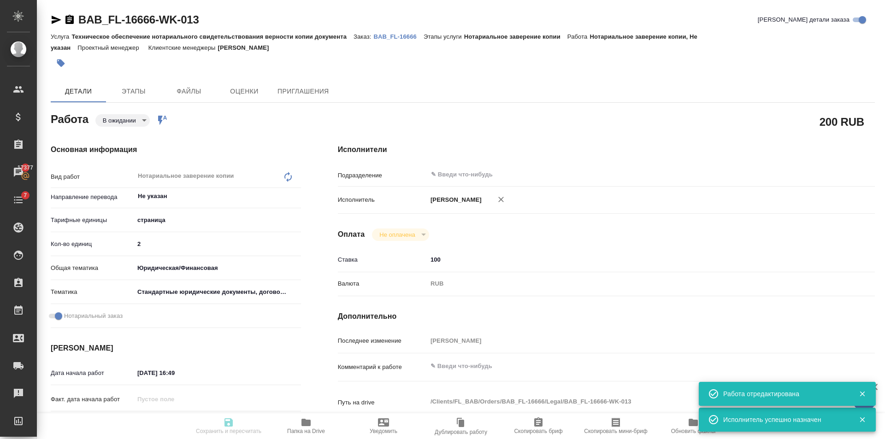
type input "pending"
type textarea "Нотариальное заверение копии"
type textarea "x"
type input "Не указан"
type input "5a8b1489cc6b4906c91bfdb2"
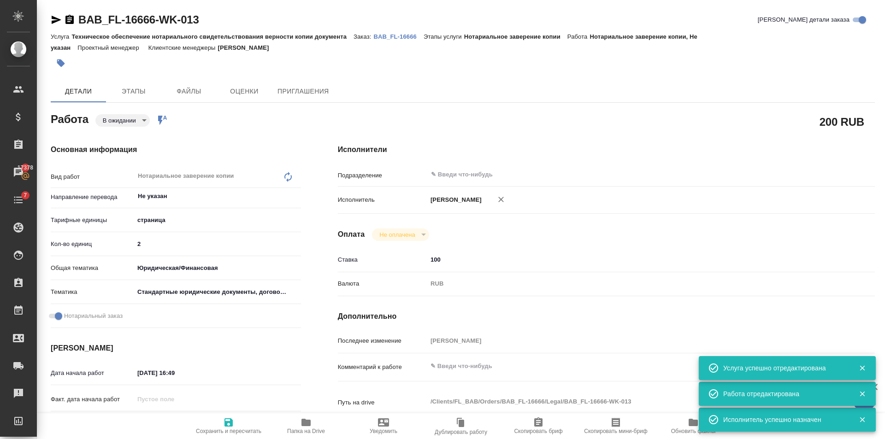
click at [232, 427] on icon "button" at bounding box center [228, 422] width 11 height 11
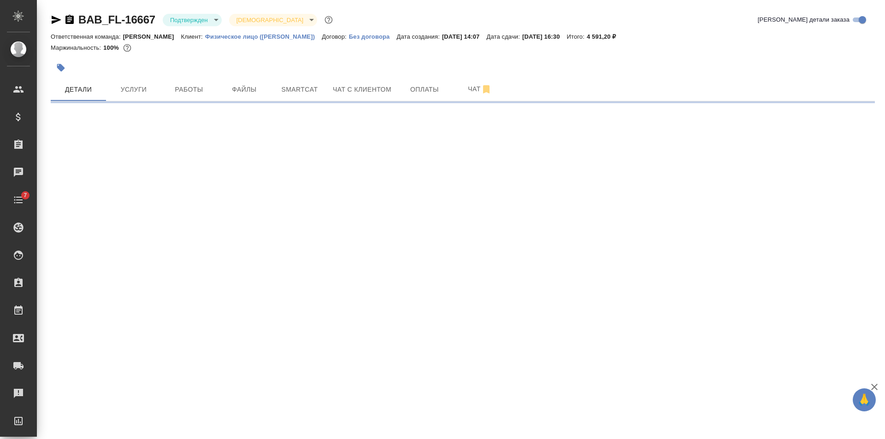
select select "RU"
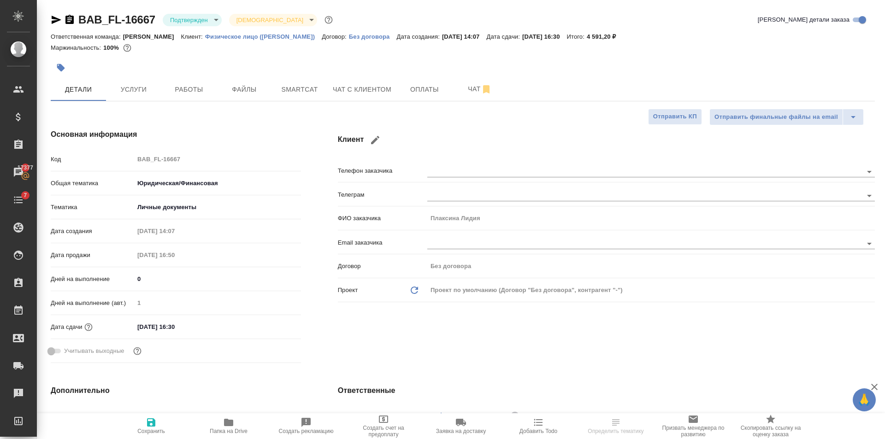
type textarea "x"
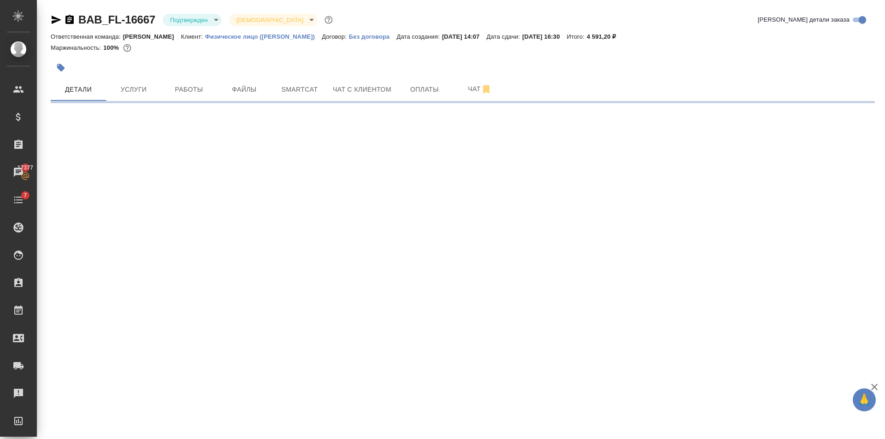
click at [47, 24] on div "BAB_FL-16667 Подтвержден confirmed Святая троица holyTrinity Кратко детали зака…" at bounding box center [463, 54] width 835 height 108
click at [53, 18] on icon "button" at bounding box center [57, 20] width 10 height 8
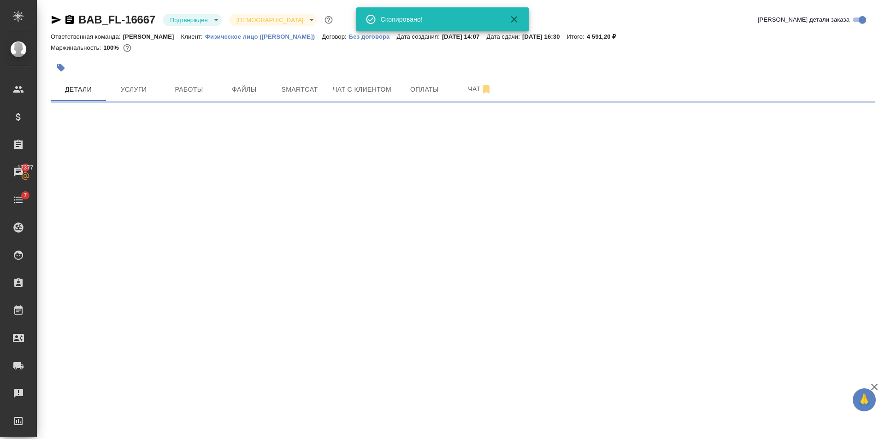
select select "RU"
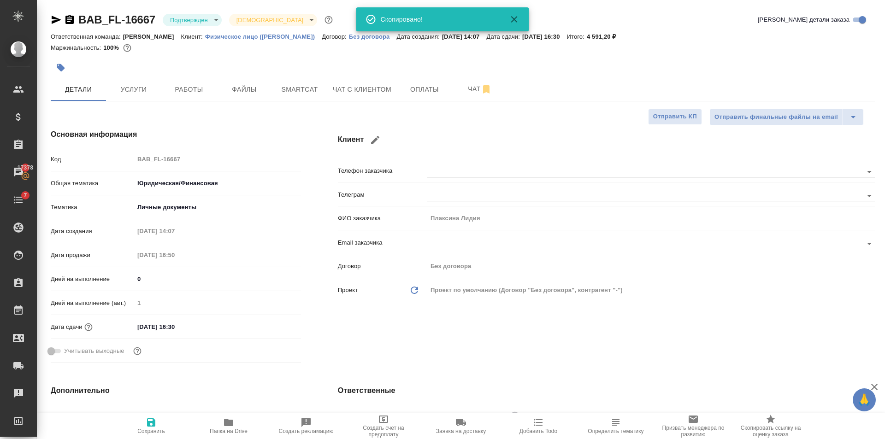
type textarea "x"
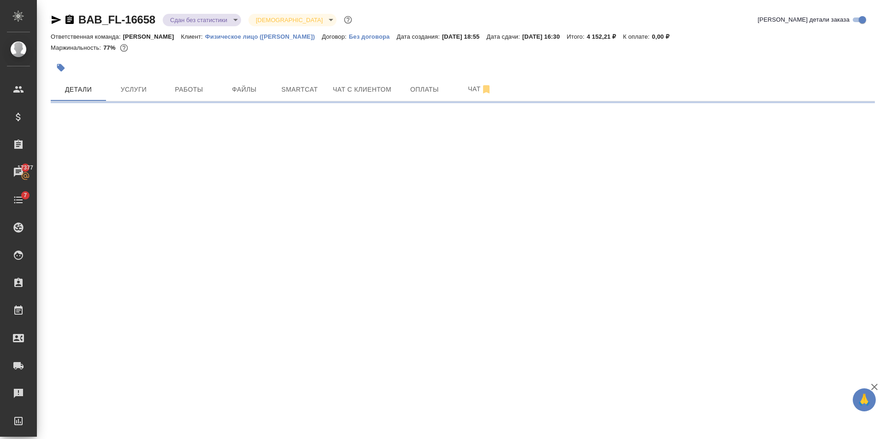
select select "RU"
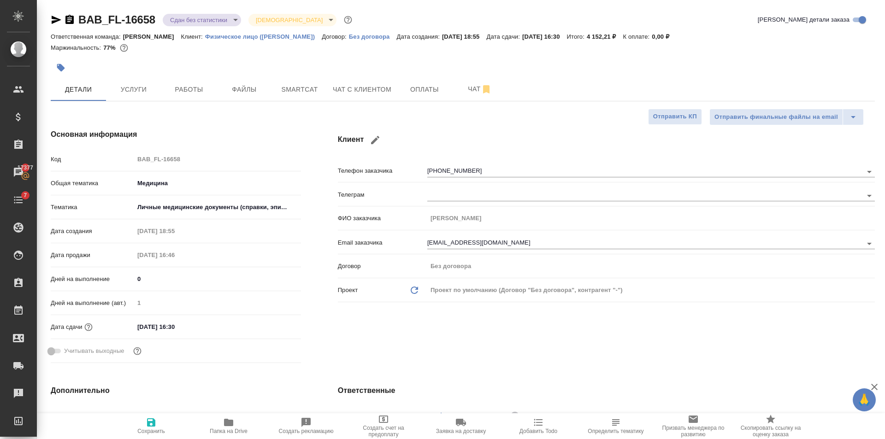
type textarea "x"
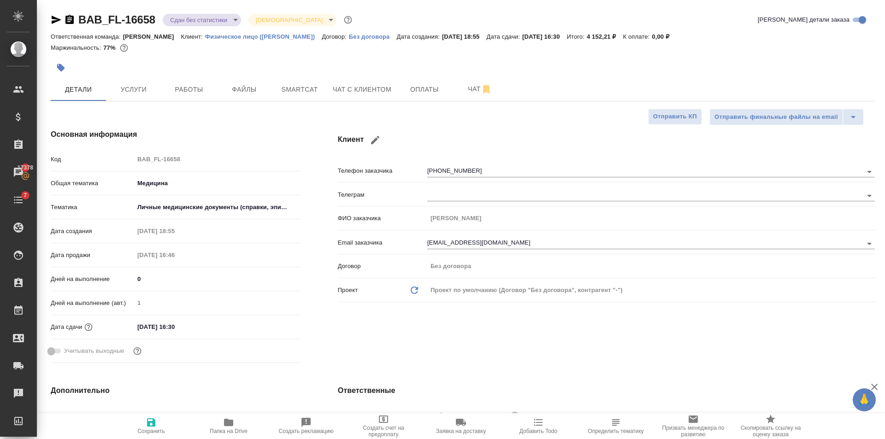
type textarea "x"
click at [365, 94] on span "Чат с клиентом" at bounding box center [362, 90] width 59 height 12
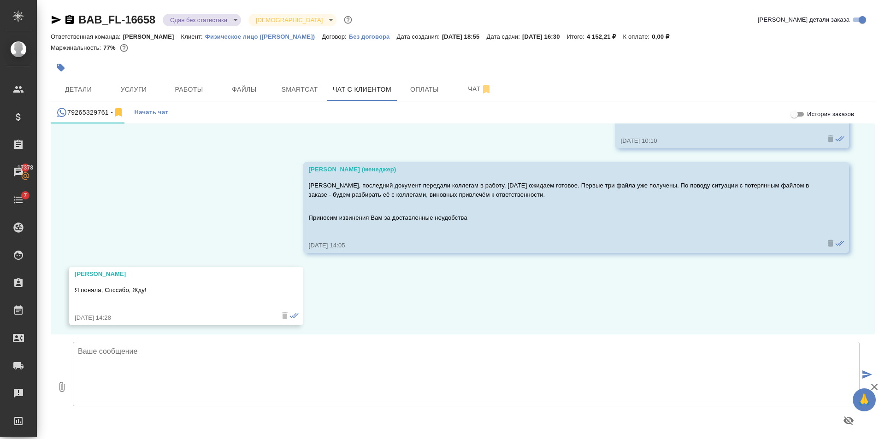
scroll to position [3605, 0]
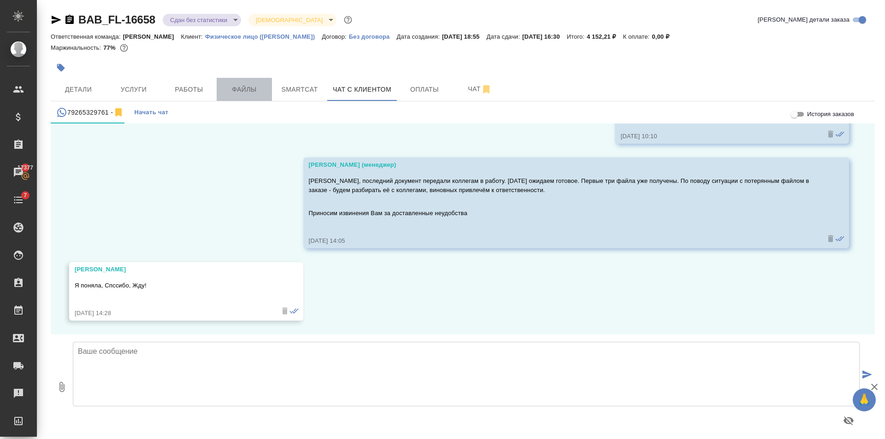
click at [230, 84] on span "Файлы" at bounding box center [244, 90] width 44 height 12
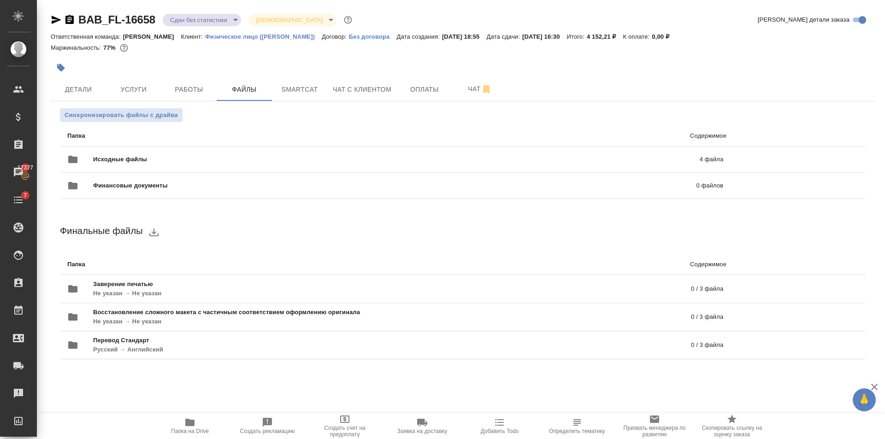
click at [203, 420] on span "Папка на Drive" at bounding box center [190, 426] width 66 height 18
click at [342, 89] on span "Чат с клиентом" at bounding box center [362, 90] width 59 height 12
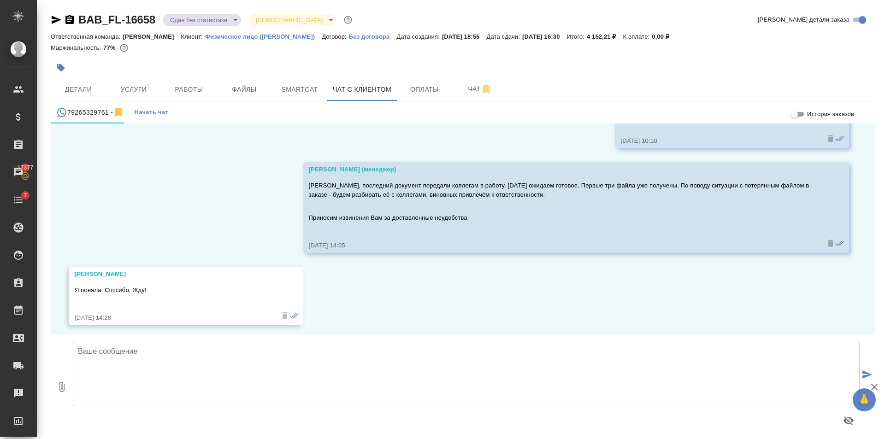
scroll to position [3605, 0]
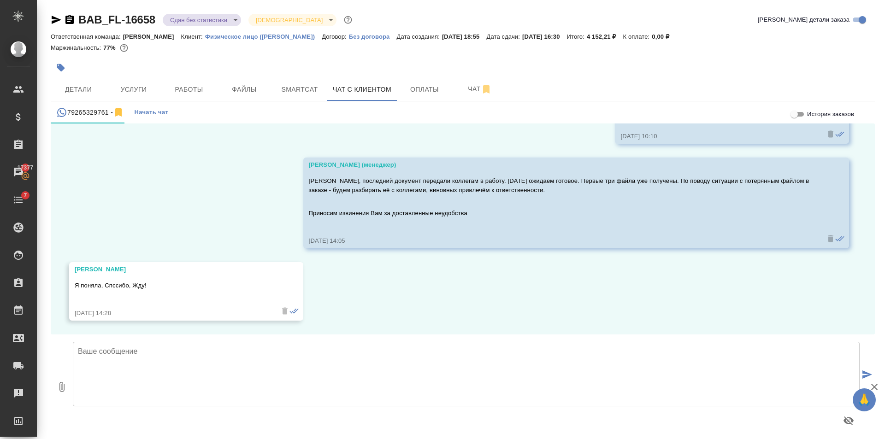
click at [159, 355] on textarea at bounding box center [466, 374] width 787 height 65
click at [344, 353] on textarea at bounding box center [466, 374] width 787 height 65
type textarea "Последний файл получен, оформляем заверение. Ворд версии переводов во вложениях"
click at [66, 390] on icon "button" at bounding box center [61, 387] width 11 height 11
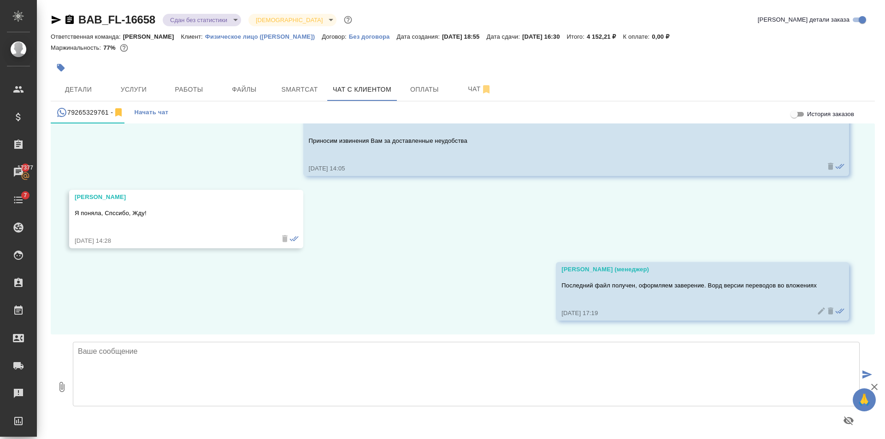
type input "C:\fakepath\1.1(en).docx"
click at [864, 374] on icon "submit" at bounding box center [868, 375] width 10 height 8
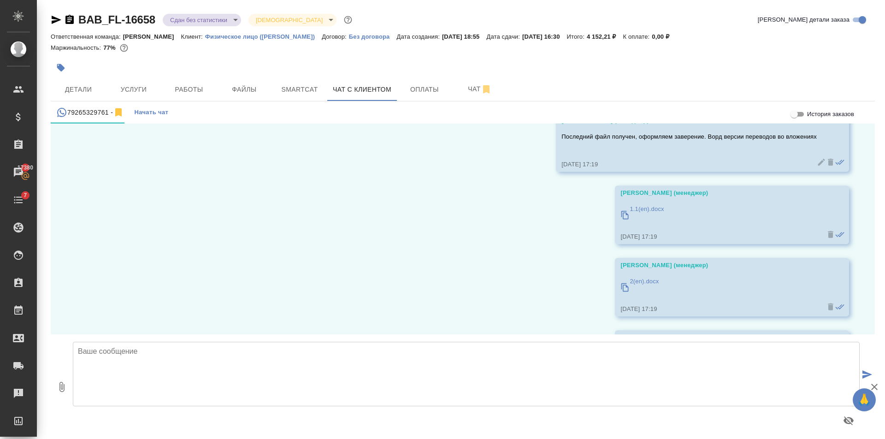
scroll to position [3967, 0]
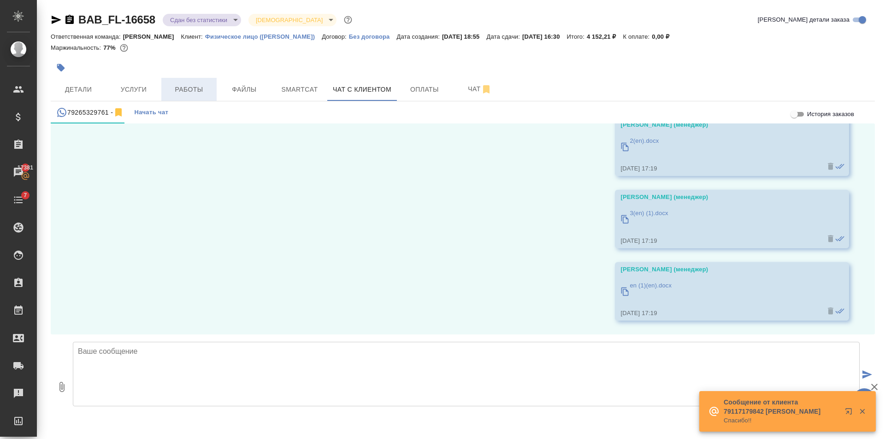
click at [190, 79] on button "Работы" at bounding box center [188, 89] width 55 height 23
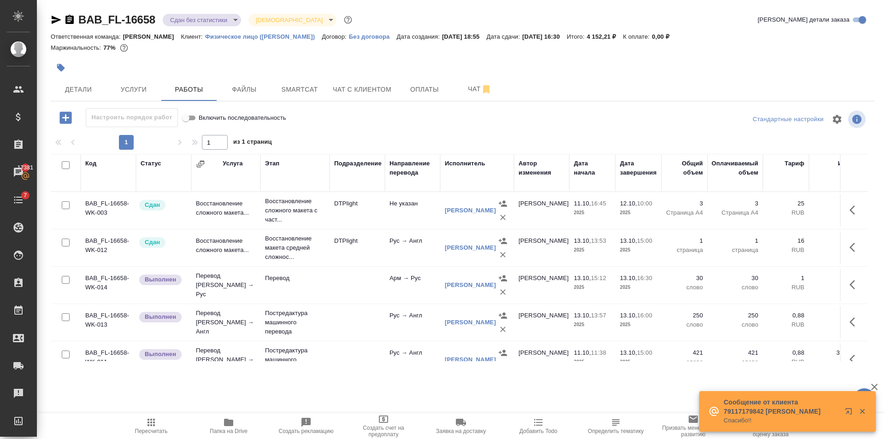
click at [247, 424] on span "Папка на Drive" at bounding box center [229, 426] width 66 height 18
click at [358, 83] on button "Чат с клиентом" at bounding box center [362, 89] width 70 height 23
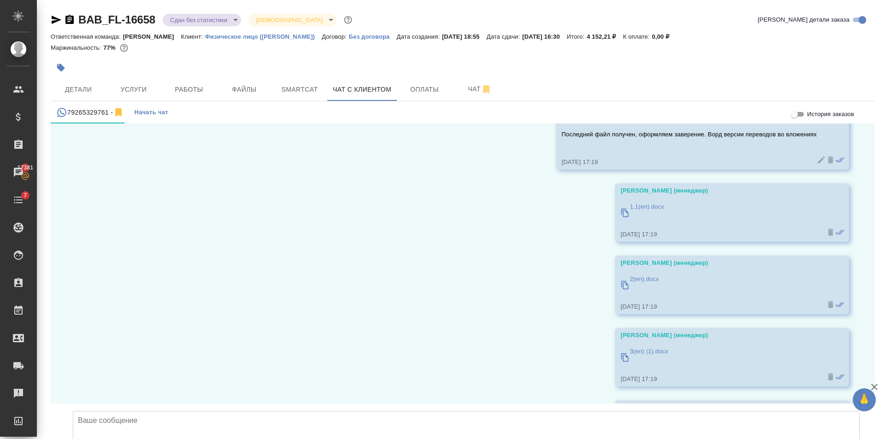
scroll to position [3967, 0]
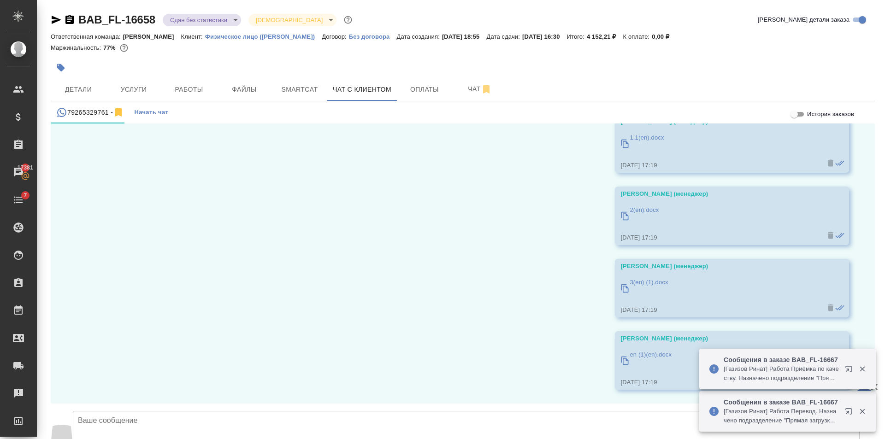
type input "C:\fakepath\doc02637320251013172610.pdf"
click at [863, 368] on icon "button" at bounding box center [862, 369] width 5 height 5
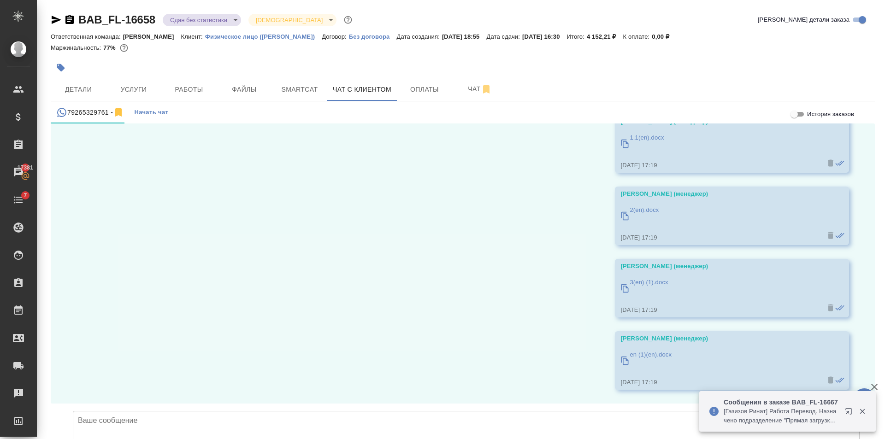
click at [862, 411] on icon "button" at bounding box center [862, 412] width 5 height 5
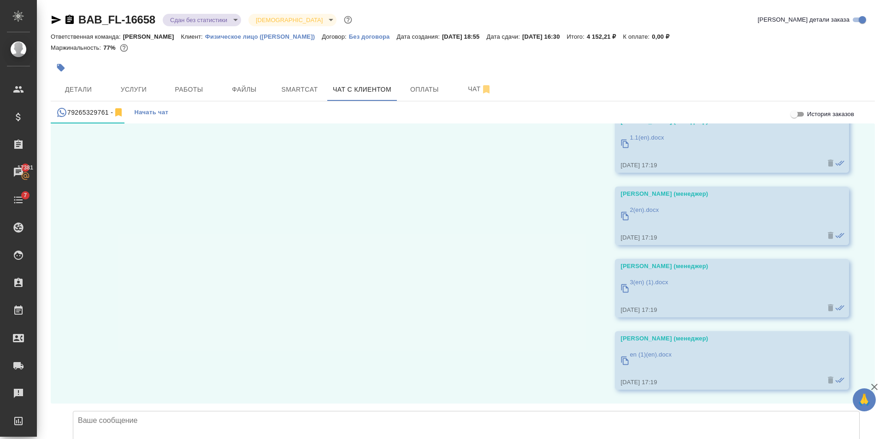
click at [863, 439] on icon "submit" at bounding box center [868, 444] width 10 height 8
type input "C:\fakepath\doc02637420251013172848.pdf"
click at [863, 439] on icon "submit" at bounding box center [868, 444] width 10 height 8
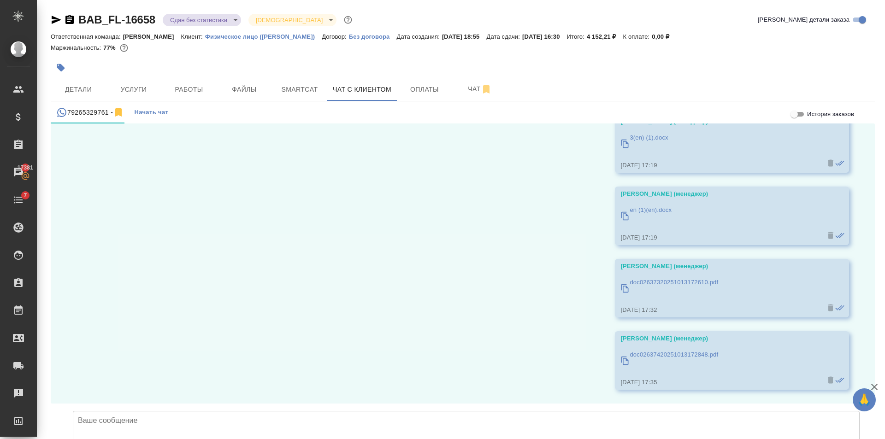
scroll to position [4111, 0]
type input "C:\fakepath\doc02637520251013173115.pdf"
click at [861, 381] on button "submit" at bounding box center [867, 445] width 15 height 128
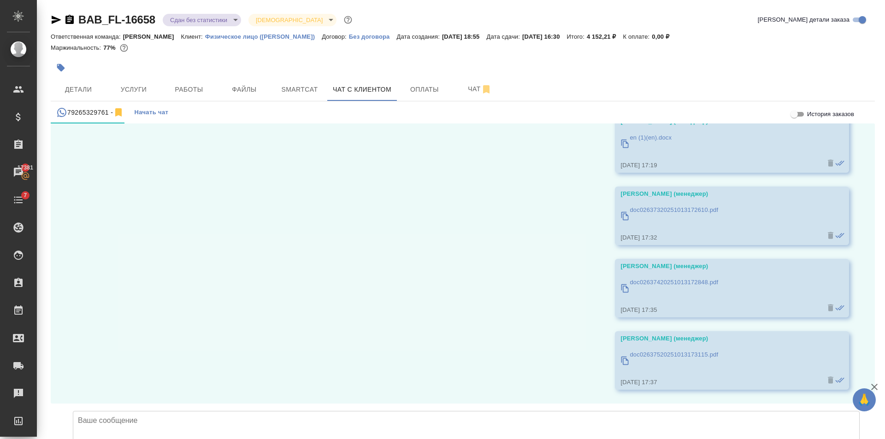
type input "C:\fakepath\doc02637620251013173309.pdf"
click at [863, 439] on icon "submit" at bounding box center [868, 444] width 10 height 8
click at [860, 381] on button "submit" at bounding box center [867, 445] width 15 height 128
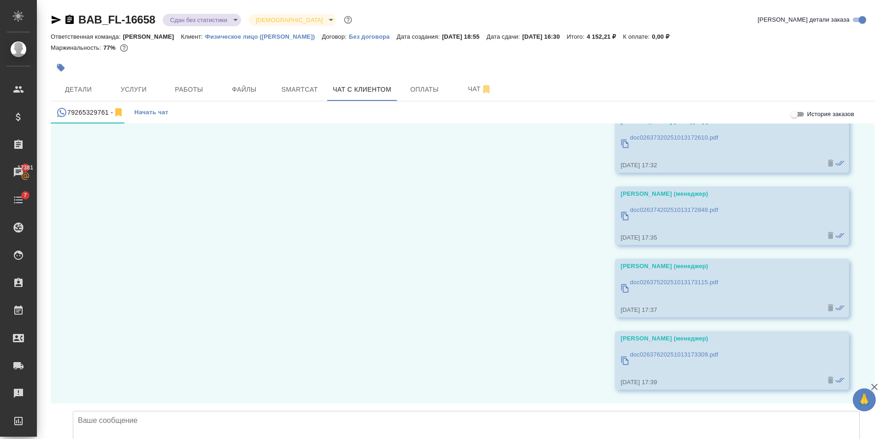
click at [860, 381] on button "submit" at bounding box center [867, 445] width 15 height 128
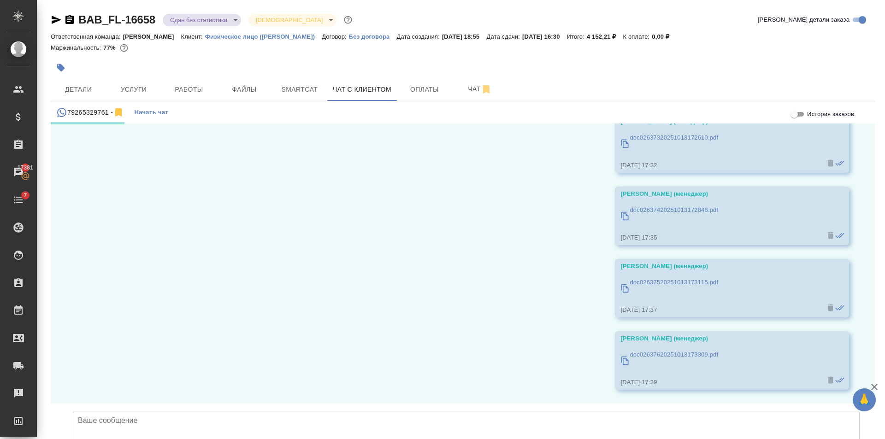
click at [580, 411] on textarea at bounding box center [466, 443] width 787 height 65
type textarea "Выслали Вам сканы 4-х документов. Пожалуйста, подтвердите получение"
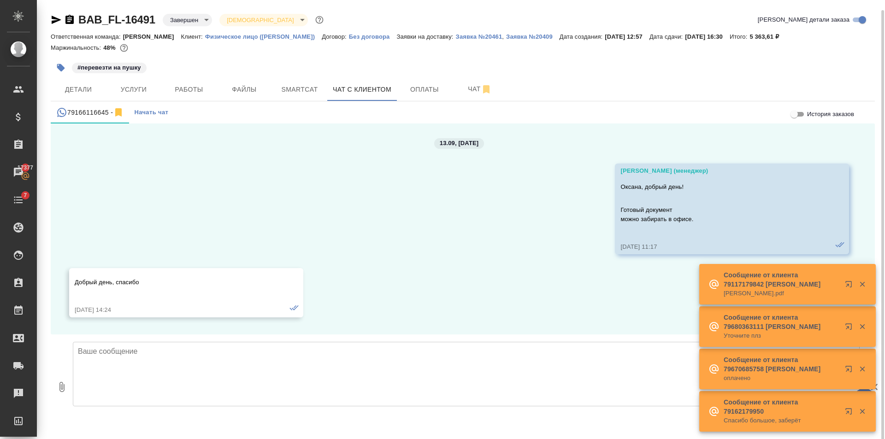
scroll to position [904, 0]
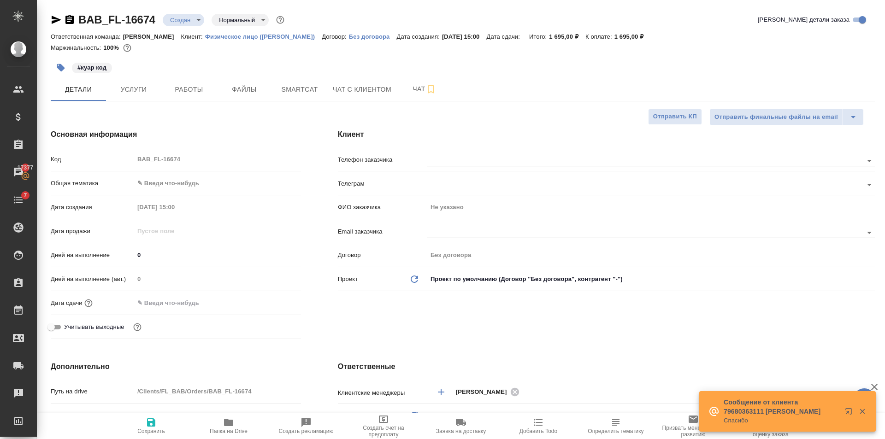
select select "RU"
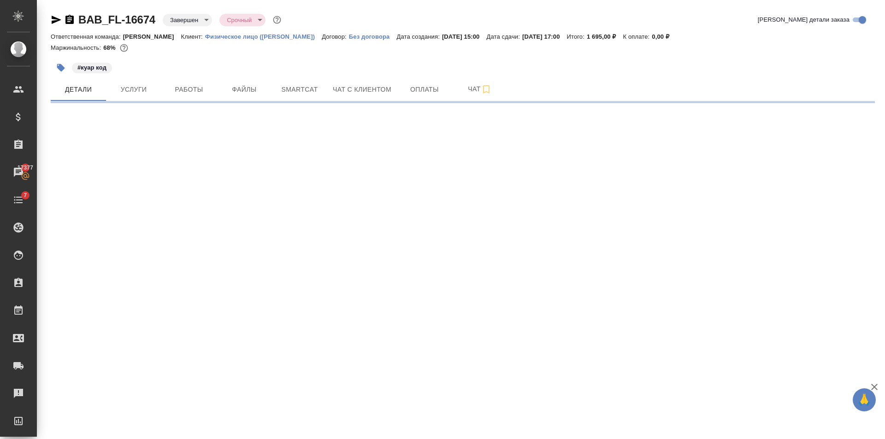
select select "RU"
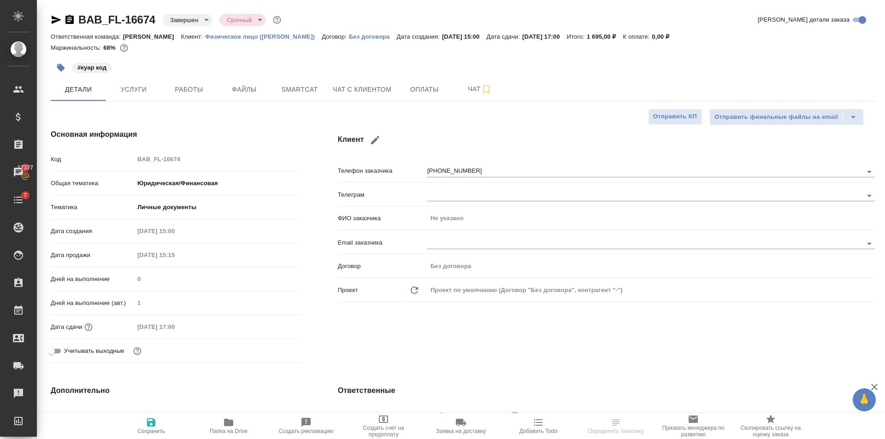
type textarea "x"
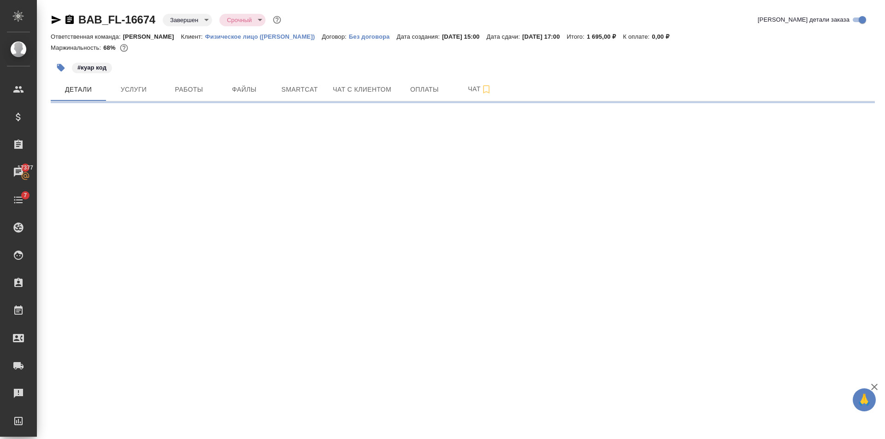
select select "RU"
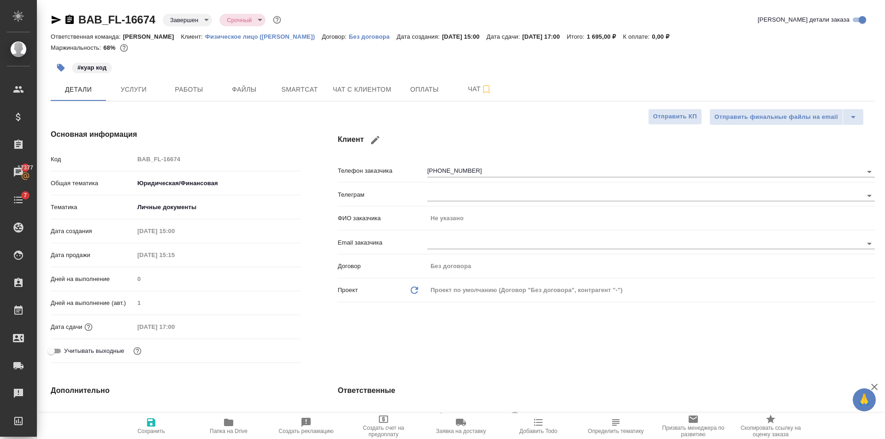
type textarea "x"
click at [157, 87] on button "Услуги" at bounding box center [133, 89] width 55 height 23
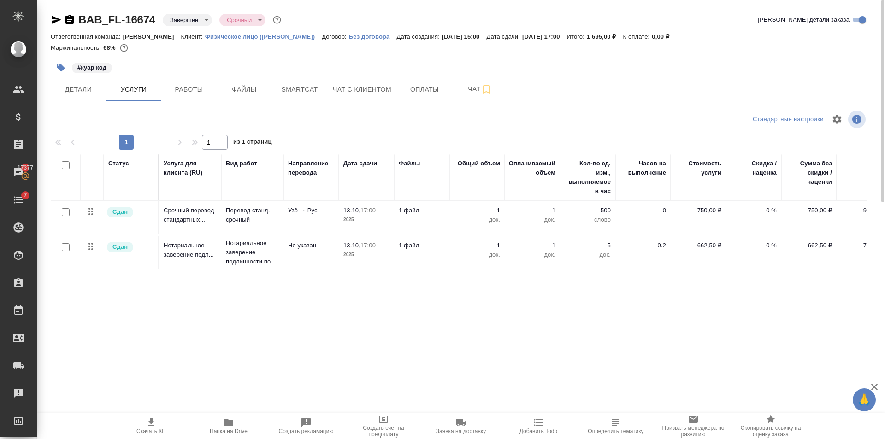
click at [183, 90] on span "Работы" at bounding box center [189, 90] width 44 height 12
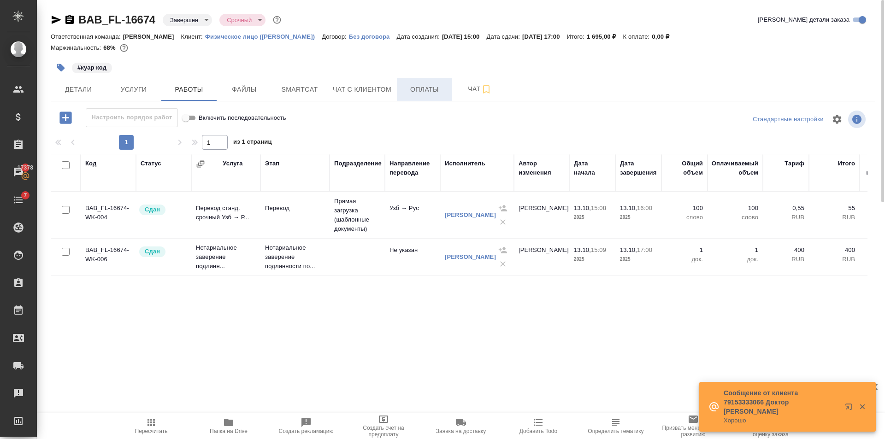
click at [417, 98] on button "Оплаты" at bounding box center [424, 89] width 55 height 23
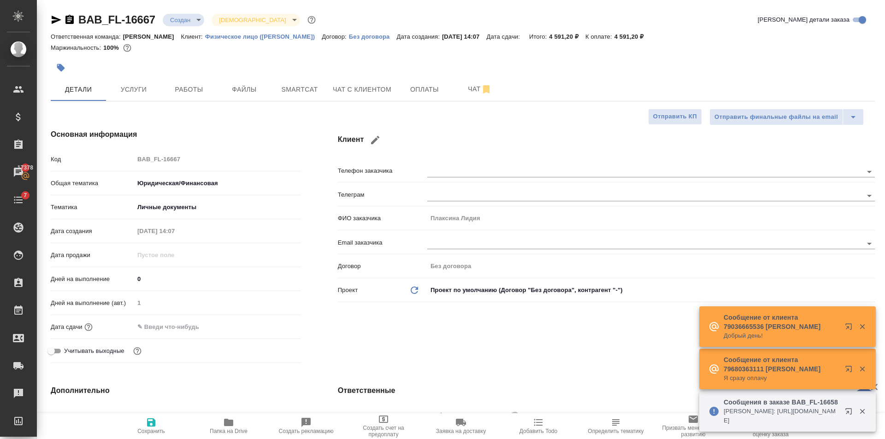
select select "RU"
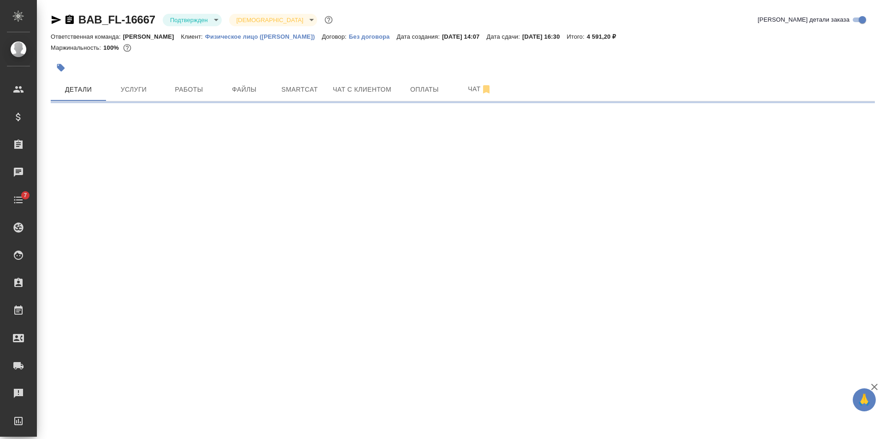
select select "RU"
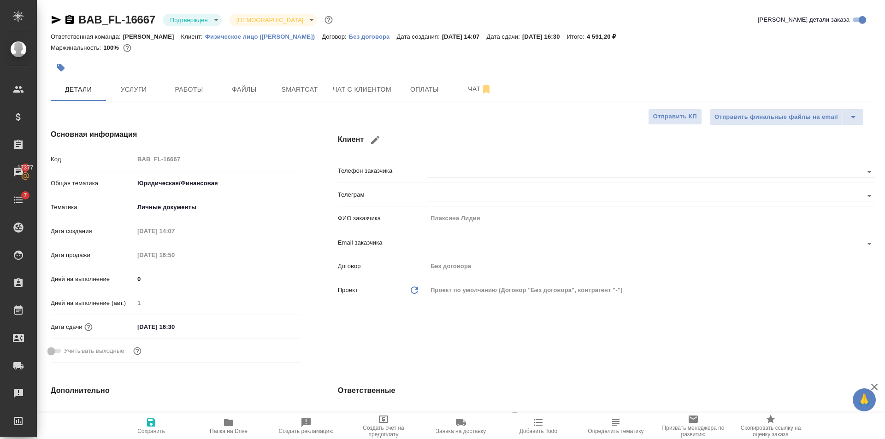
type textarea "x"
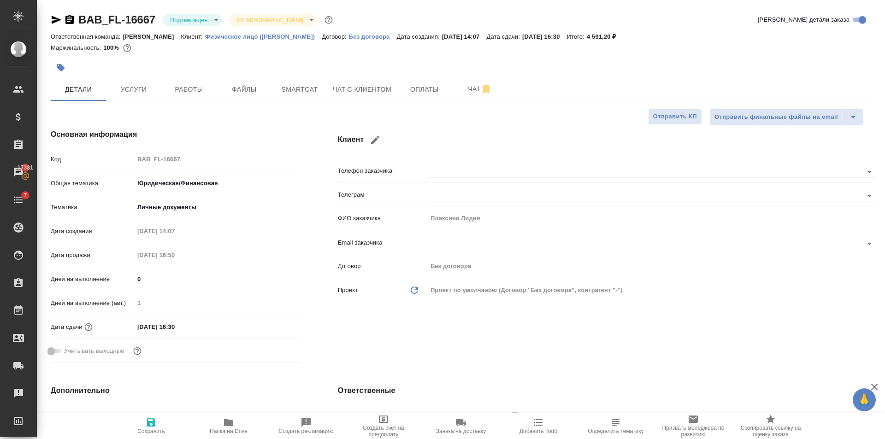
type textarea "x"
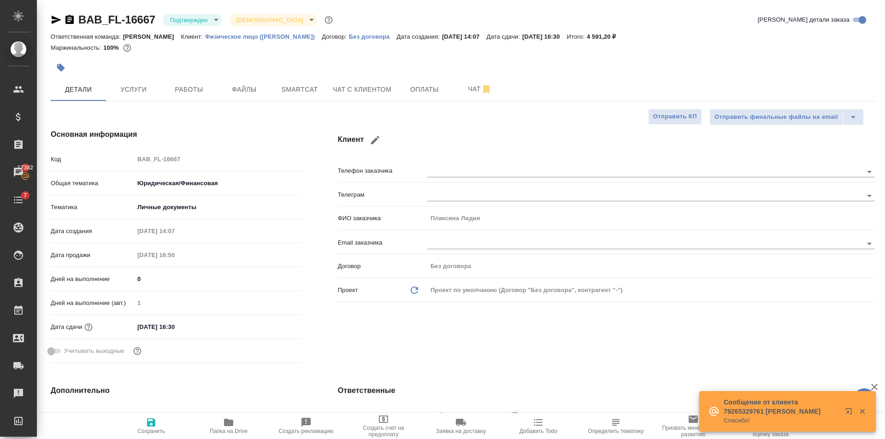
type textarea "x"
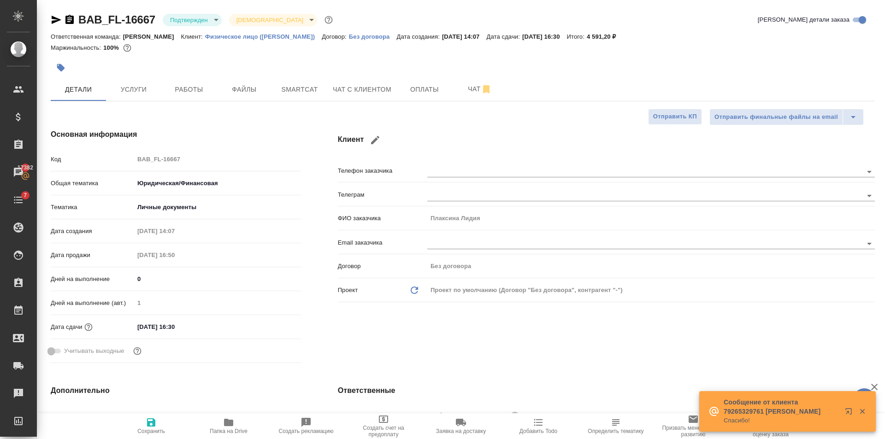
type textarea "x"
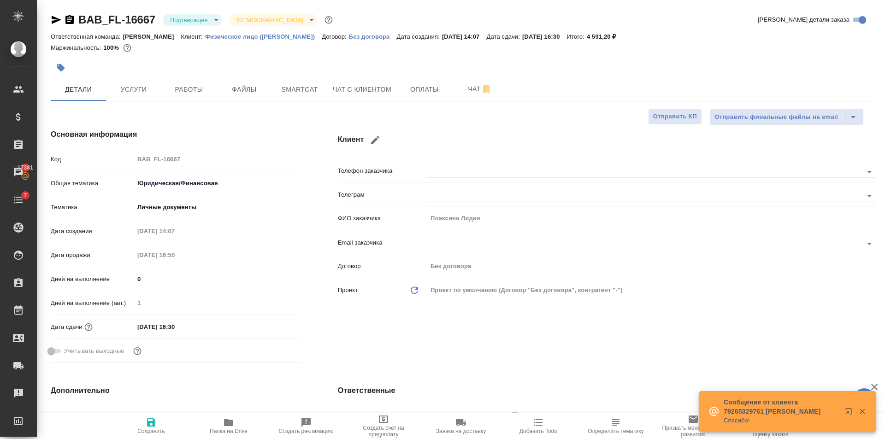
type textarea "x"
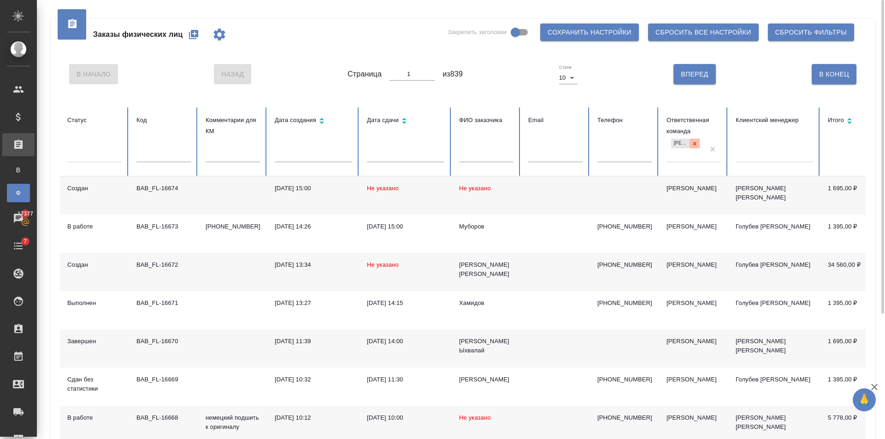
click at [695, 145] on icon at bounding box center [695, 144] width 6 height 6
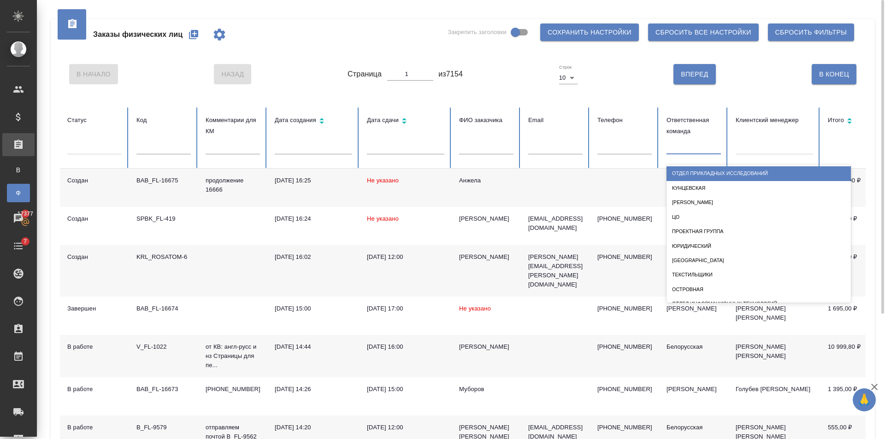
click at [690, 147] on div at bounding box center [694, 145] width 54 height 13
type input "баб"
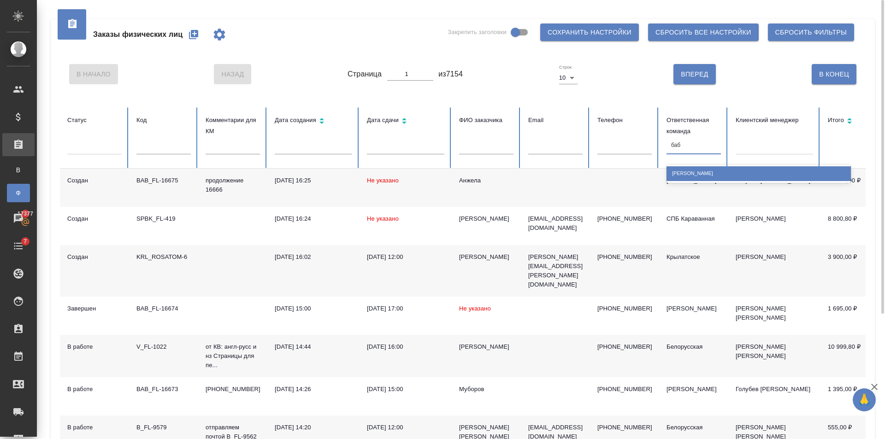
click at [705, 174] on div "[PERSON_NAME]" at bounding box center [759, 173] width 184 height 14
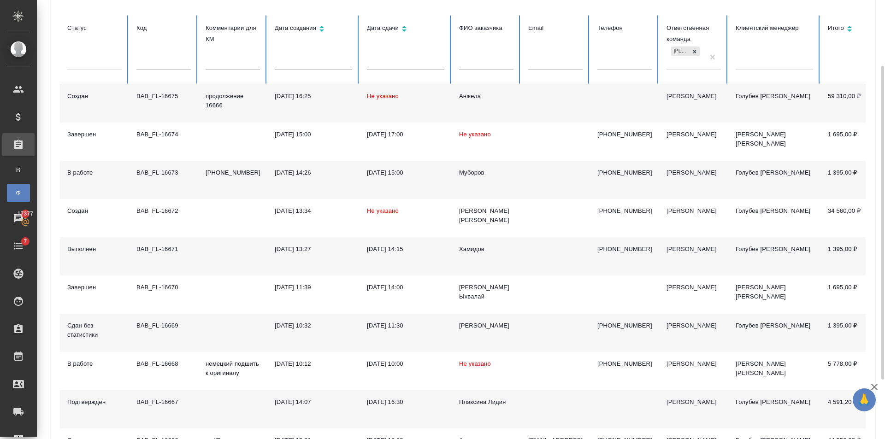
scroll to position [175, 0]
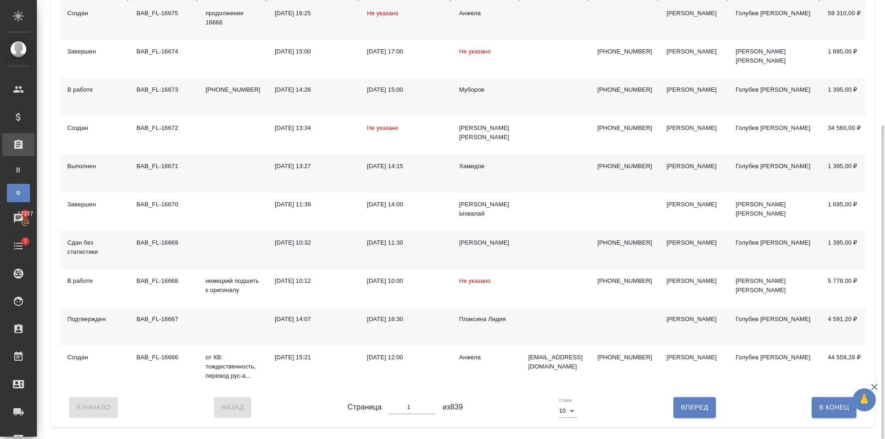
click at [533, 174] on td at bounding box center [555, 173] width 69 height 38
click at [515, 252] on td "Каландаров" at bounding box center [486, 250] width 69 height 38
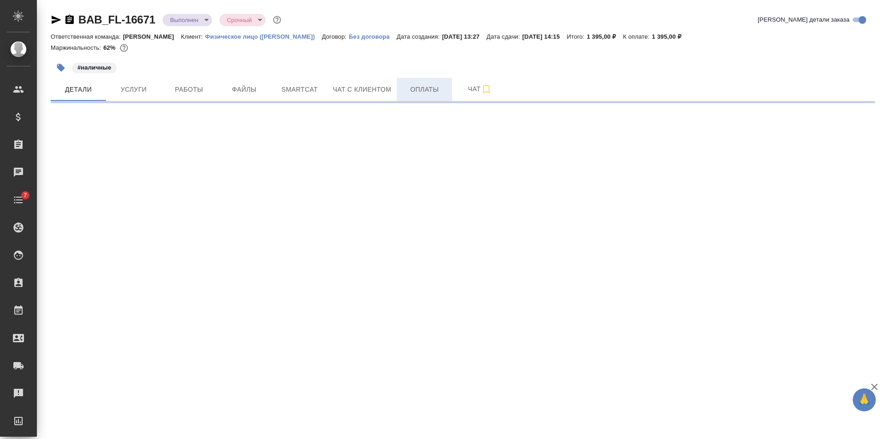
click at [433, 91] on span "Оплаты" at bounding box center [425, 90] width 44 height 12
click at [425, 87] on span "Оплаты" at bounding box center [425, 90] width 44 height 12
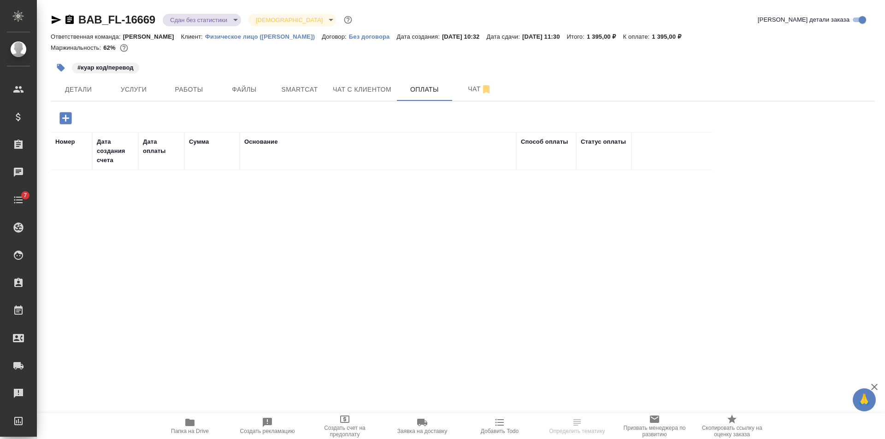
click at [48, 116] on div "BAB_FL-16669 Сдан без статистики distributed Святая троица holyTrinity Кратко д…" at bounding box center [463, 216] width 835 height 433
click at [60, 116] on icon "button" at bounding box center [65, 118] width 12 height 12
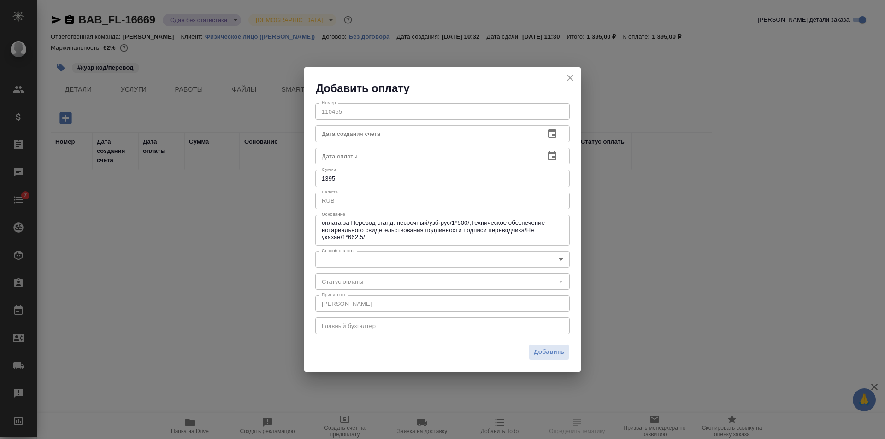
click at [357, 253] on body "🙏 .cls-1 fill:#fff; AWATERA Golubev Dmitry Клиенты Спецификации Заказы Чаты 7 T…" at bounding box center [442, 219] width 885 height 439
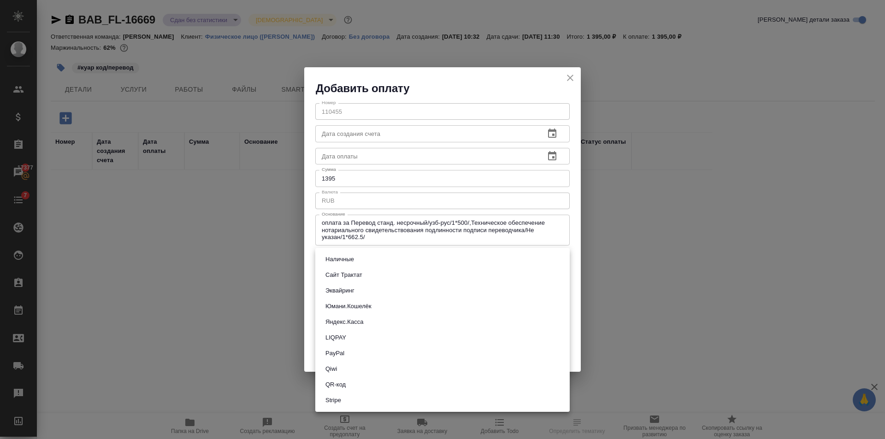
click at [344, 386] on button "QR-код" at bounding box center [336, 385] width 26 height 10
type input "60e5684acae83f185c96e013"
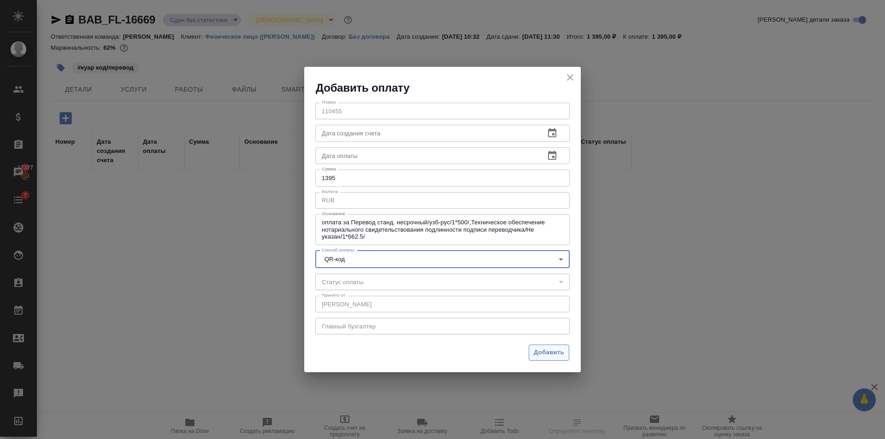
click at [547, 353] on span "Добавить" at bounding box center [549, 353] width 30 height 11
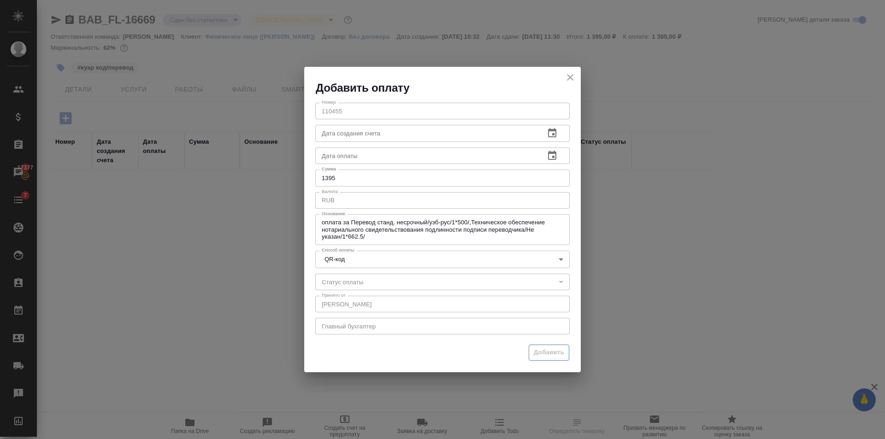
type input "0"
type input "auto-kassa"
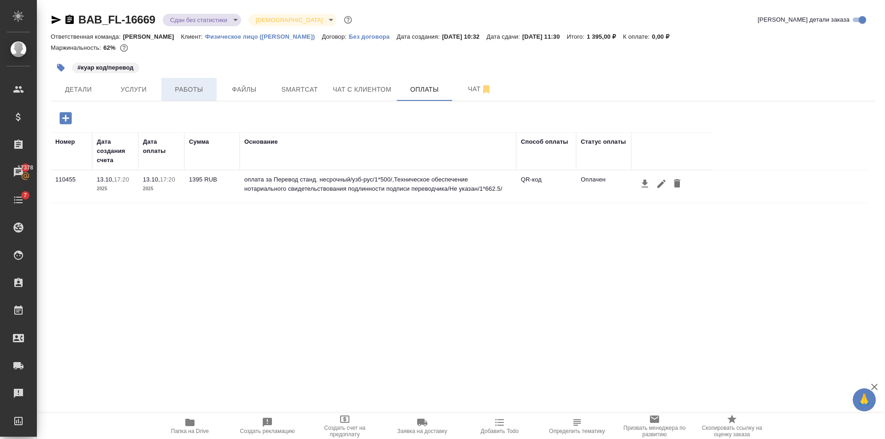
click at [201, 97] on button "Работы" at bounding box center [188, 89] width 55 height 23
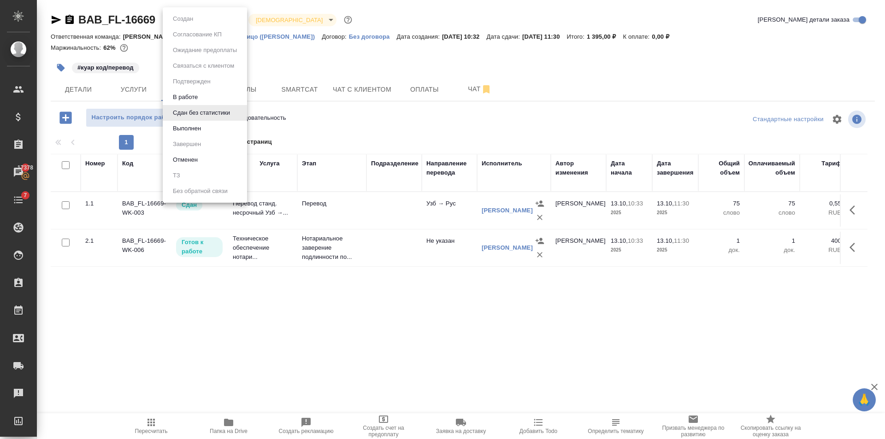
click at [209, 19] on body "🙏 .cls-1 fill:#fff; AWATERA Golubev Dmitry Клиенты Спецификации Заказы 17378 Ча…" at bounding box center [442, 219] width 885 height 439
click at [201, 125] on button "Выполнен" at bounding box center [187, 129] width 34 height 10
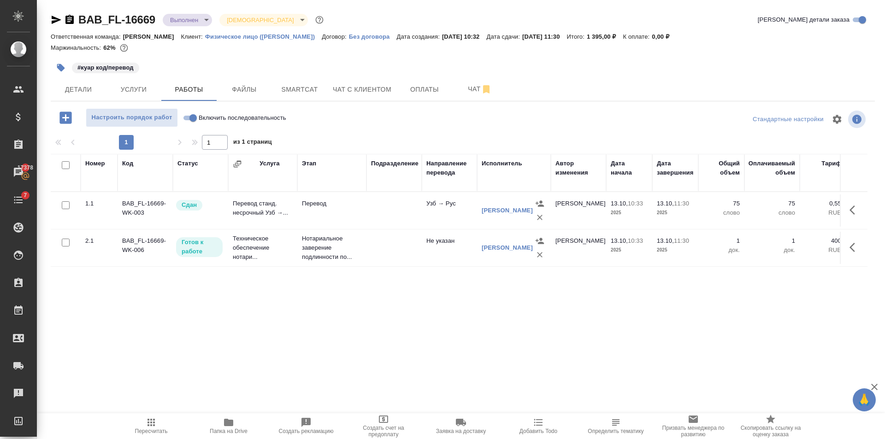
click at [198, 22] on body "🙏 .cls-1 fill:#fff; AWATERA Golubev Dmitry Клиенты Спецификации Заказы 17378 Ча…" at bounding box center [442, 219] width 885 height 439
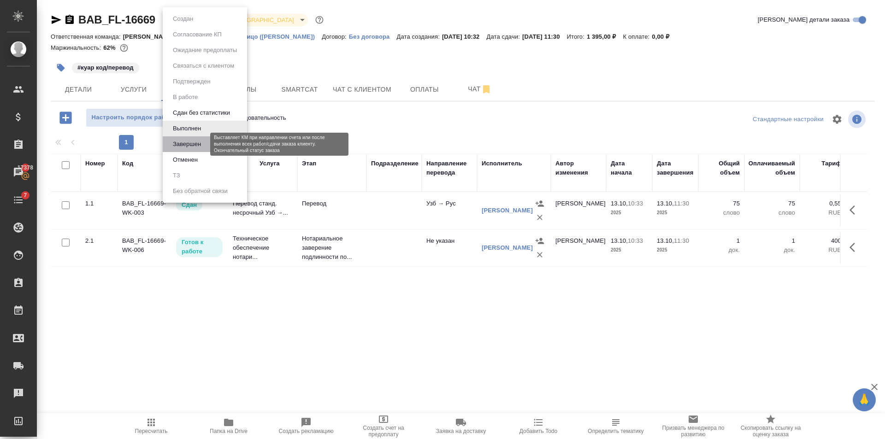
click at [195, 146] on button "Завершен" at bounding box center [187, 144] width 34 height 10
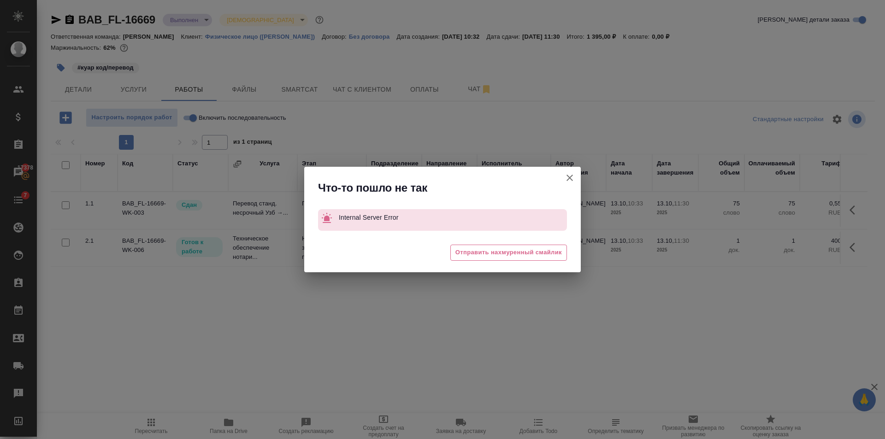
click at [570, 176] on icon "button" at bounding box center [569, 177] width 11 height 11
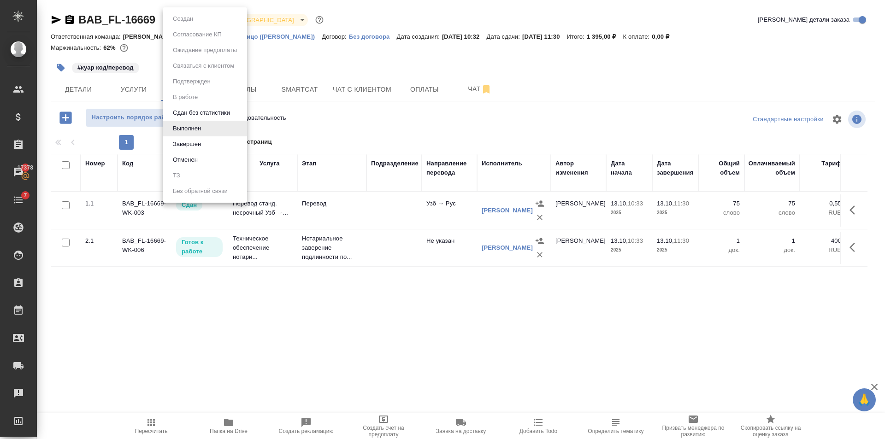
click at [196, 16] on body "🙏 .cls-1 fill:#fff; AWATERA Golubev Dmitry Клиенты Спецификации Заказы 17378 Ча…" at bounding box center [442, 219] width 885 height 439
click at [201, 143] on button "Завершен" at bounding box center [187, 144] width 34 height 10
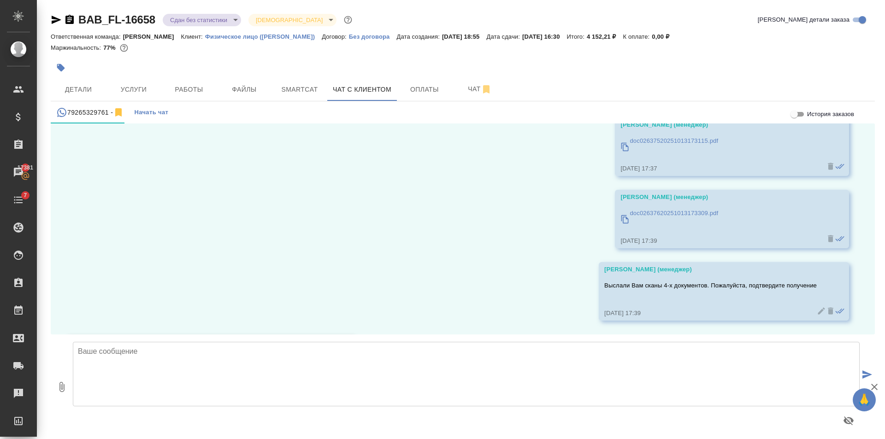
scroll to position [4401, 0]
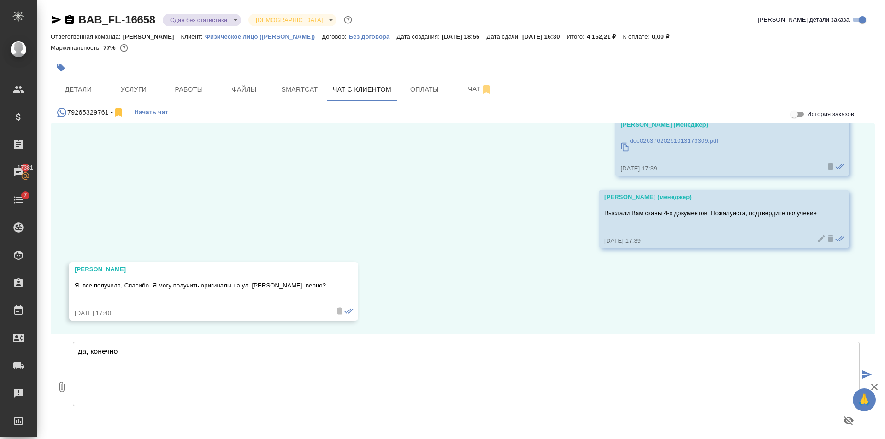
type textarea "да, конечно"
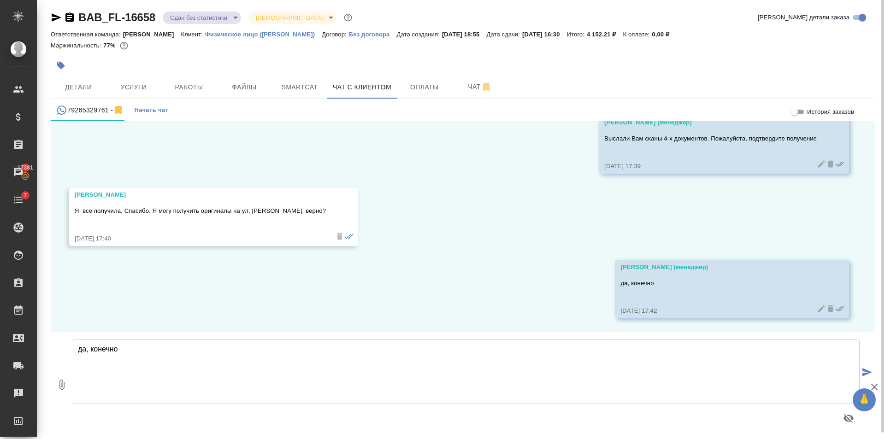
scroll to position [5, 0]
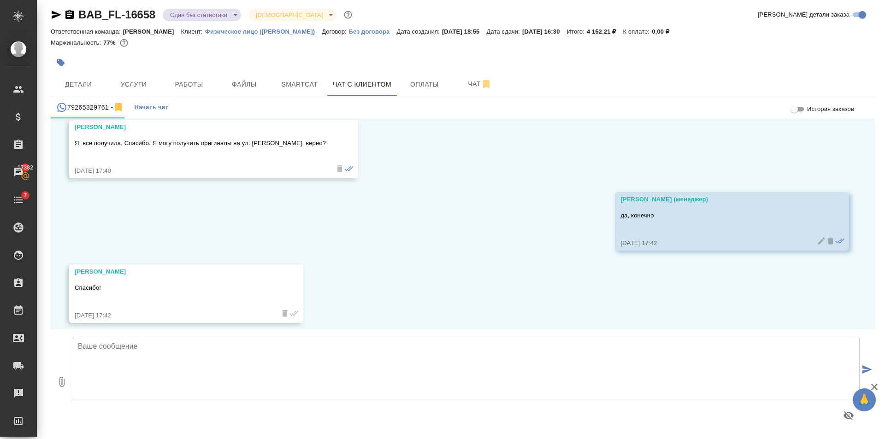
scroll to position [4546, 0]
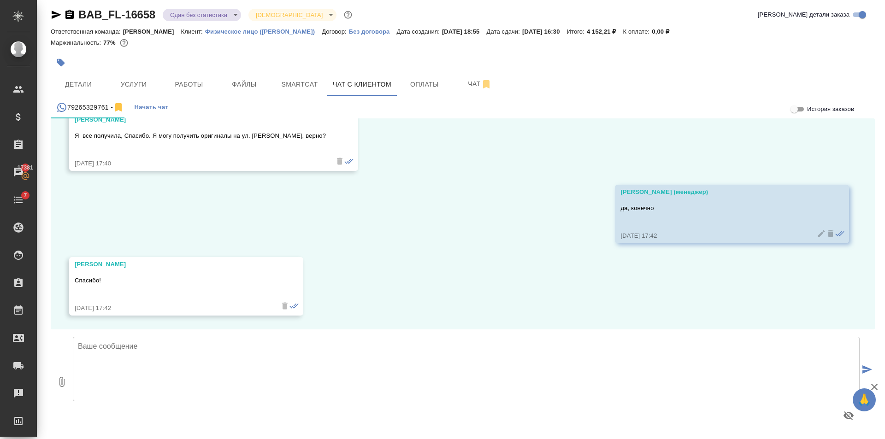
click at [306, 341] on textarea at bounding box center [466, 369] width 787 height 65
type textarea "Были рады помочь"
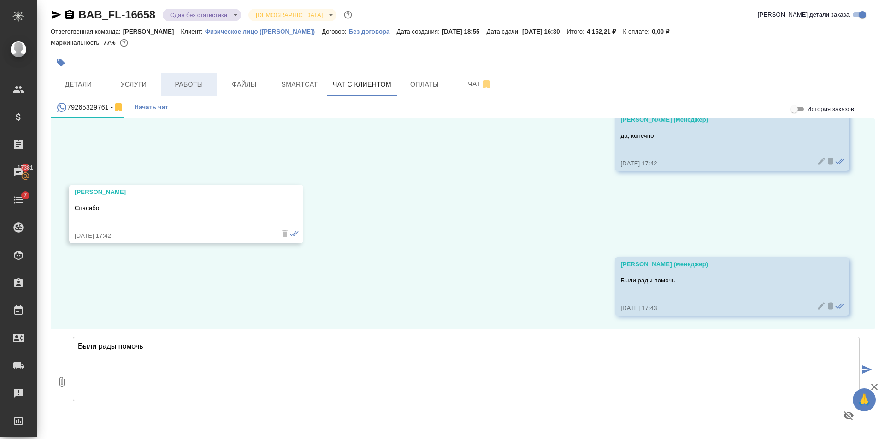
click at [188, 89] on span "Работы" at bounding box center [189, 85] width 44 height 12
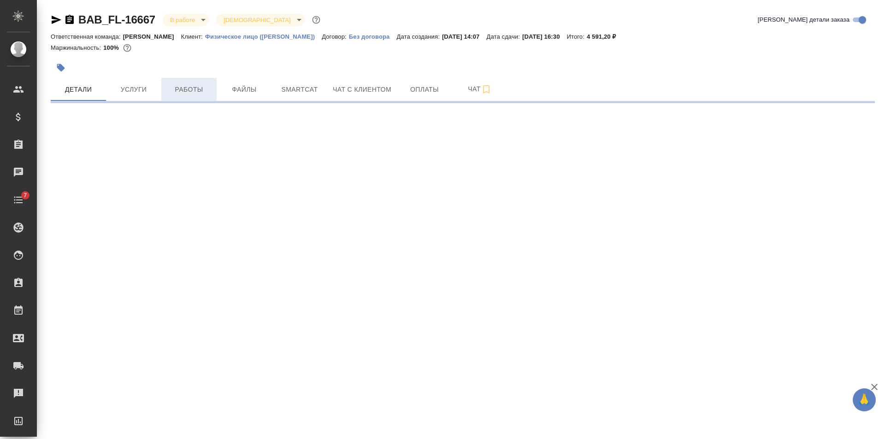
click at [196, 100] on button "Работы" at bounding box center [188, 89] width 55 height 23
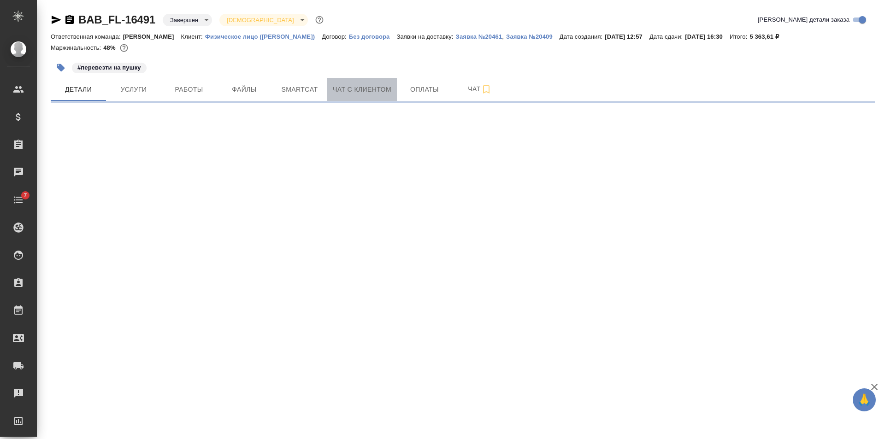
click at [370, 93] on span "Чат с клиентом" at bounding box center [362, 90] width 59 height 12
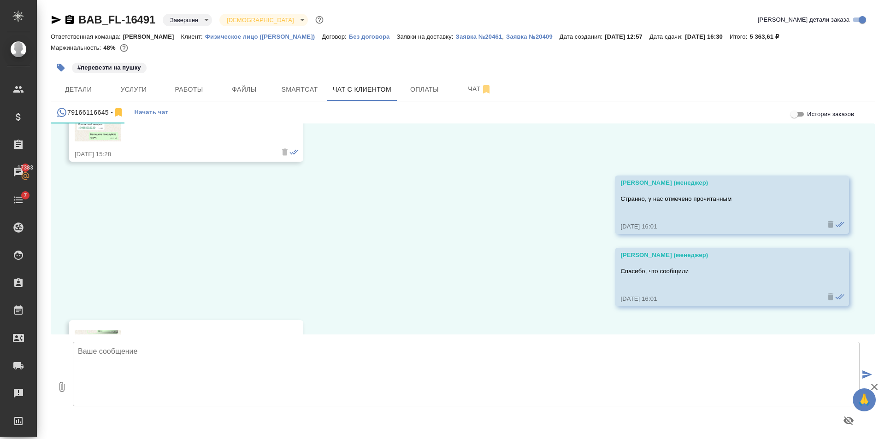
scroll to position [992, 0]
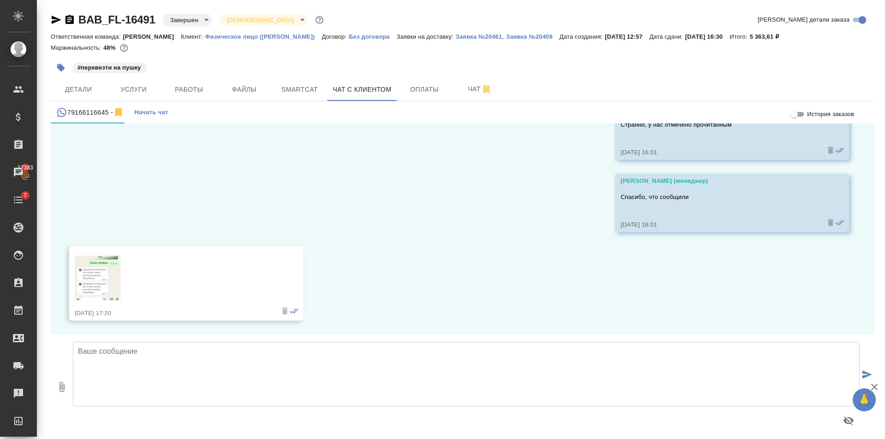
click at [109, 274] on img at bounding box center [98, 278] width 46 height 45
click at [297, 349] on textarea at bounding box center [466, 374] width 787 height 65
click at [55, 20] on icon "button" at bounding box center [57, 20] width 10 height 8
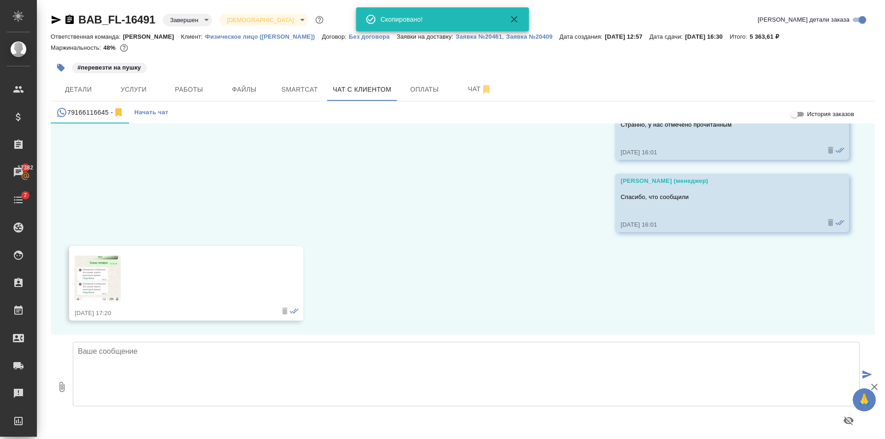
click at [109, 279] on img at bounding box center [98, 278] width 46 height 45
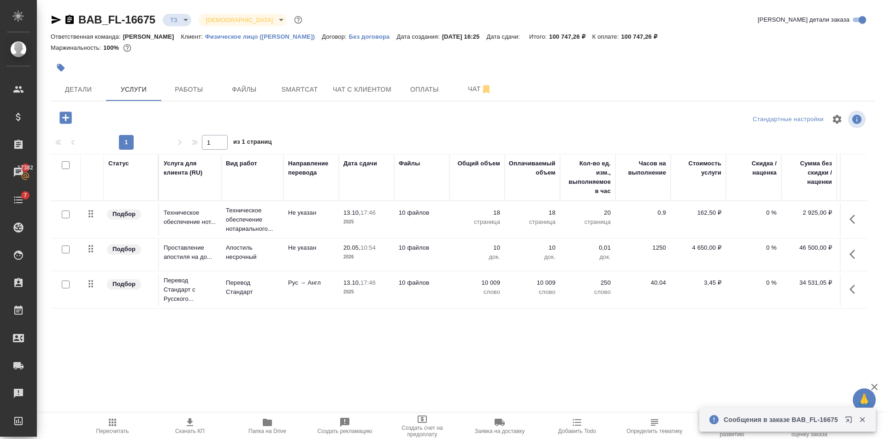
click at [69, 119] on icon "button" at bounding box center [65, 118] width 12 height 12
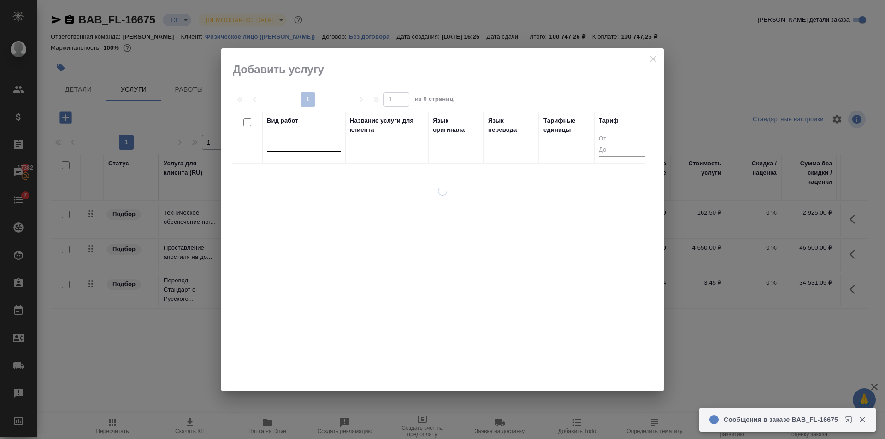
click at [306, 148] on div at bounding box center [304, 142] width 74 height 13
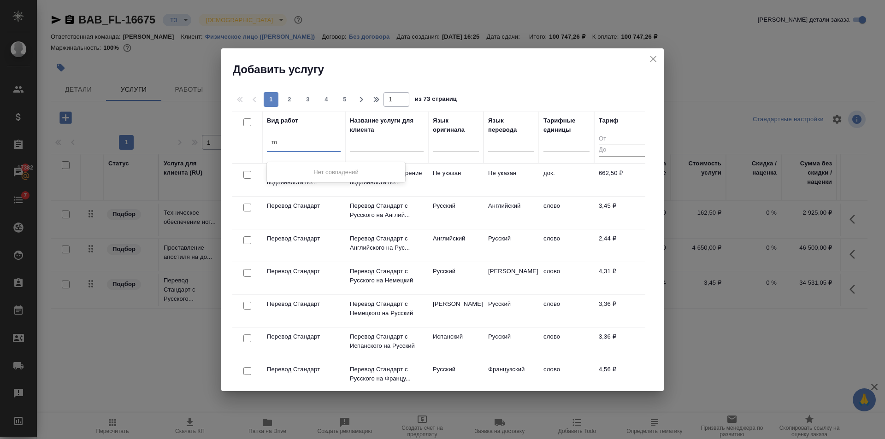
type input "т"
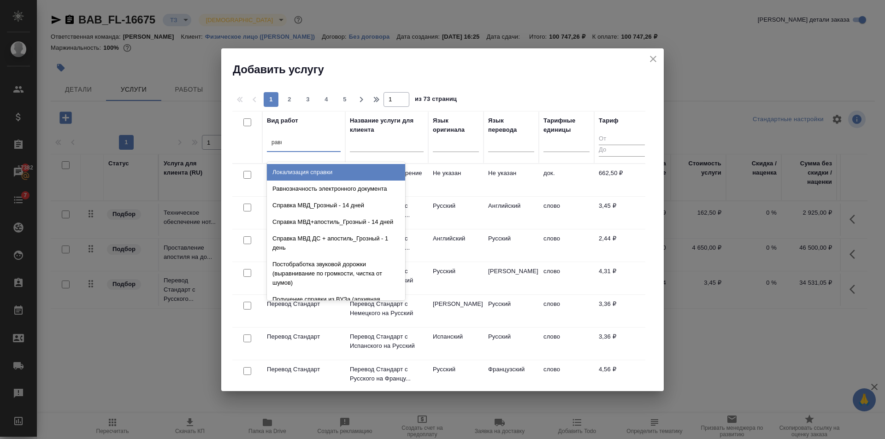
type input "равно"
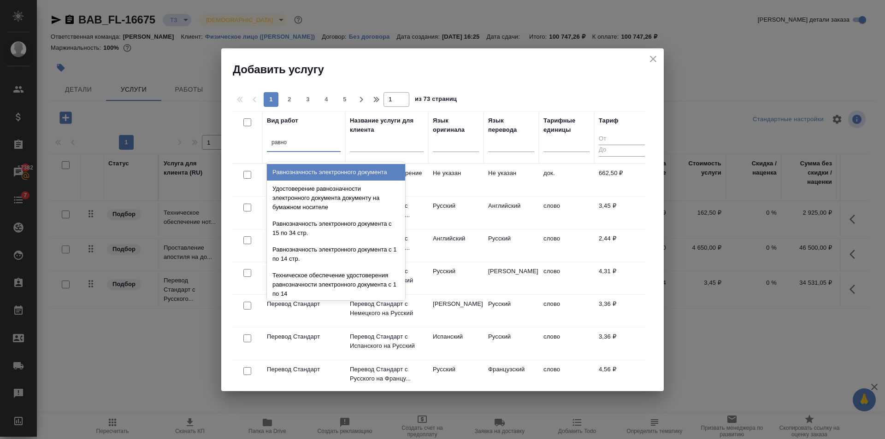
click at [315, 169] on div "Равнозначность электронного документа" at bounding box center [336, 172] width 138 height 17
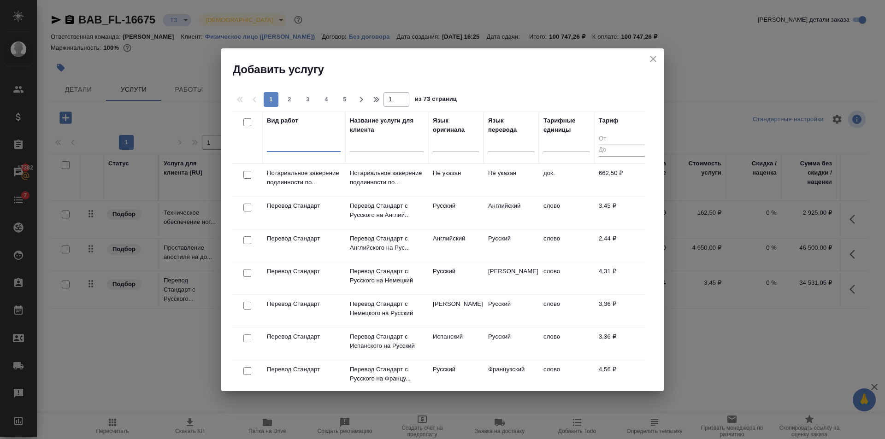
click at [299, 146] on div at bounding box center [304, 142] width 74 height 13
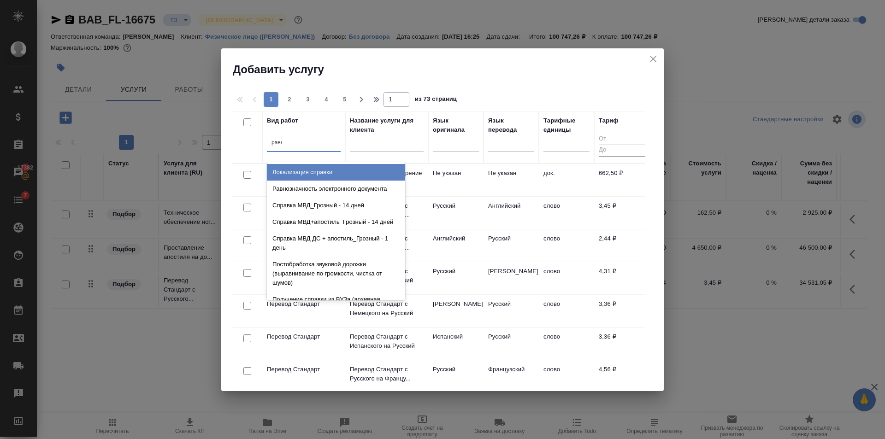
type input "равно"
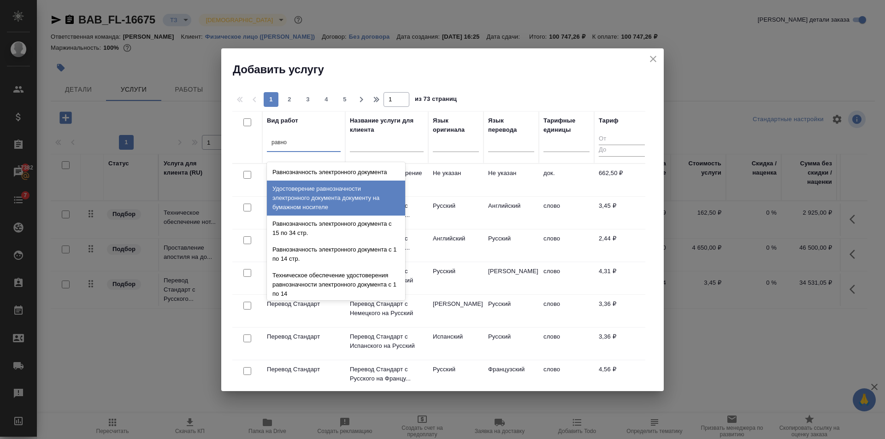
click at [322, 202] on div "Удостоверение равнозначности электронного документа документу на бумажном носит…" at bounding box center [336, 198] width 138 height 35
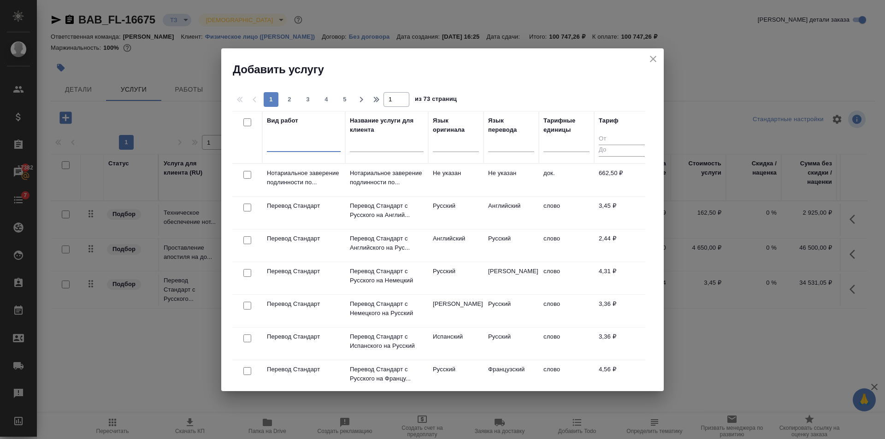
click at [299, 146] on div at bounding box center [304, 142] width 74 height 13
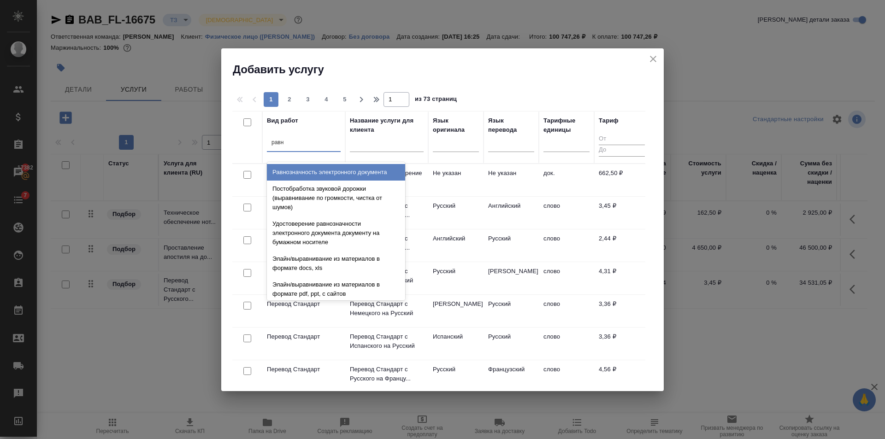
type input "равно"
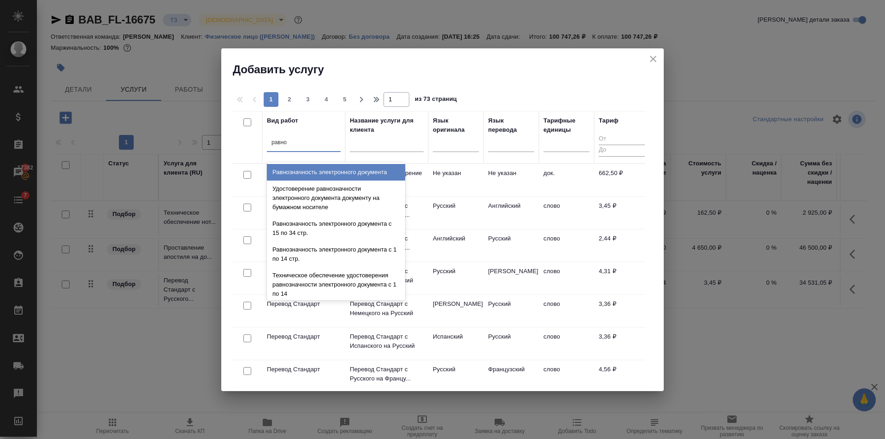
click at [324, 173] on div "Равнозначность электронного документа" at bounding box center [336, 172] width 138 height 17
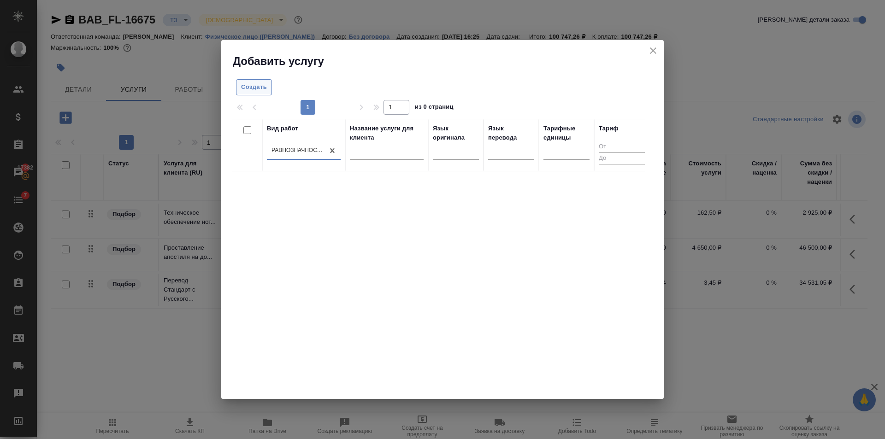
click at [267, 89] on span "Создать" at bounding box center [254, 87] width 26 height 11
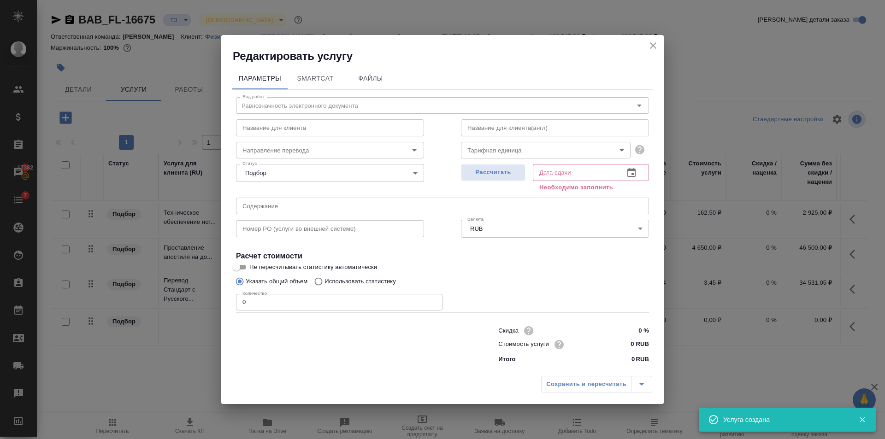
click at [503, 154] on body "🙏 .cls-1 fill:#fff; AWATERA [PERSON_NAME] Клиенты Спецификации Заказы 17382 Чат…" at bounding box center [442, 219] width 885 height 439
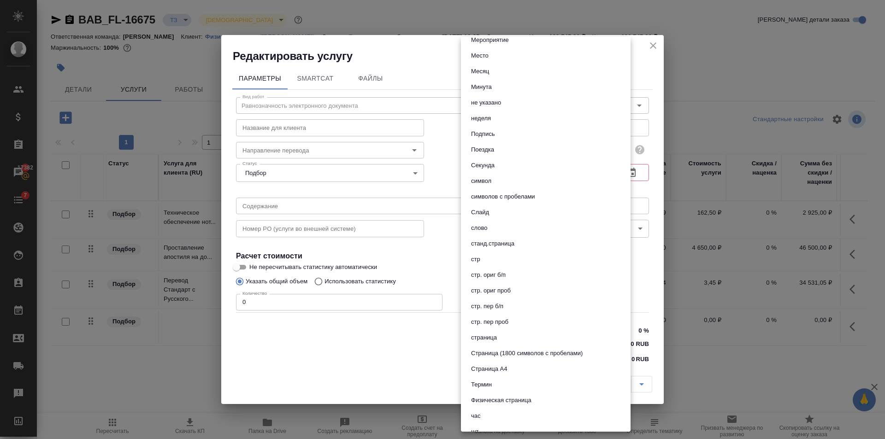
scroll to position [323, 0]
click at [496, 258] on li "стр" at bounding box center [546, 259] width 170 height 16
type input "66b0908298a61b6051bad906"
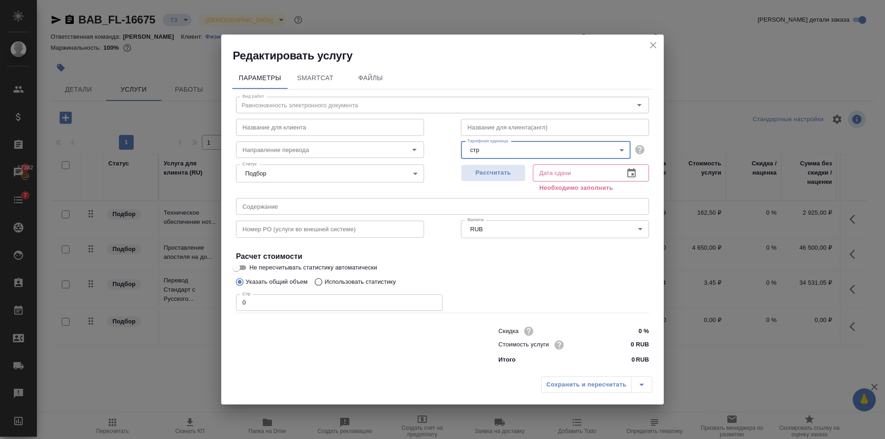
click at [288, 308] on input "0" at bounding box center [339, 303] width 207 height 17
type input "19"
click at [637, 340] on input "0 RUB" at bounding box center [632, 344] width 35 height 13
type input "400 RUB"
click at [506, 172] on span "Рассчитать" at bounding box center [493, 172] width 54 height 11
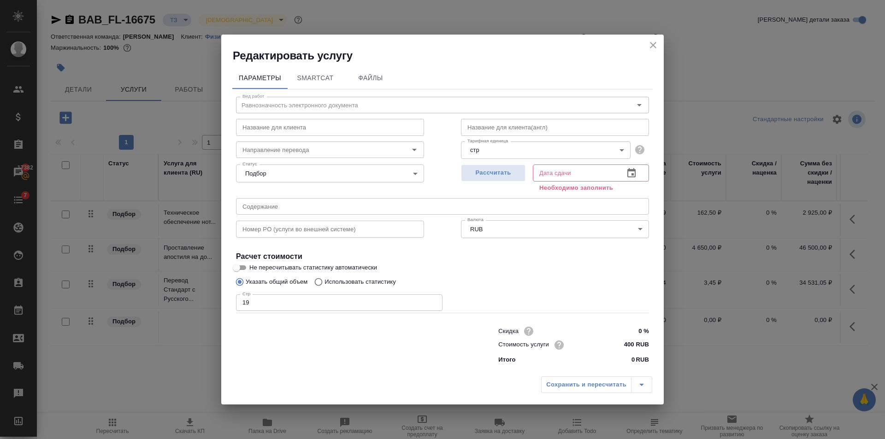
type input "[DATE] 17:59"
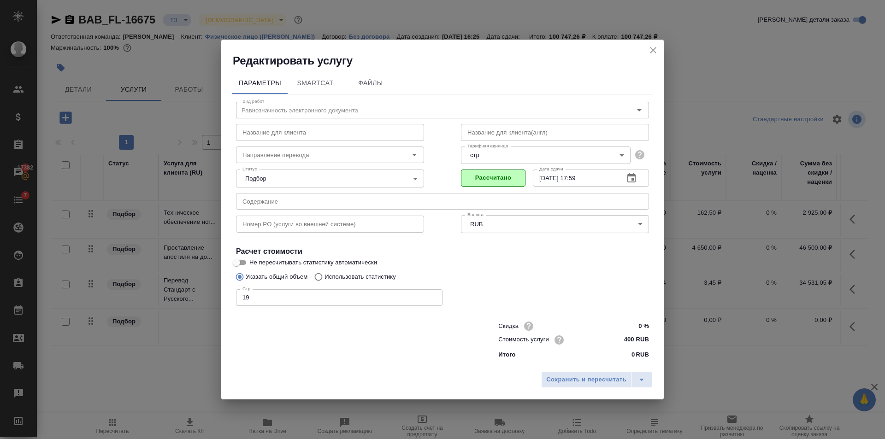
click at [591, 391] on div "Сохранить и пересчитать" at bounding box center [442, 383] width 443 height 33
click at [568, 374] on button "Сохранить и пересчитать" at bounding box center [586, 380] width 90 height 17
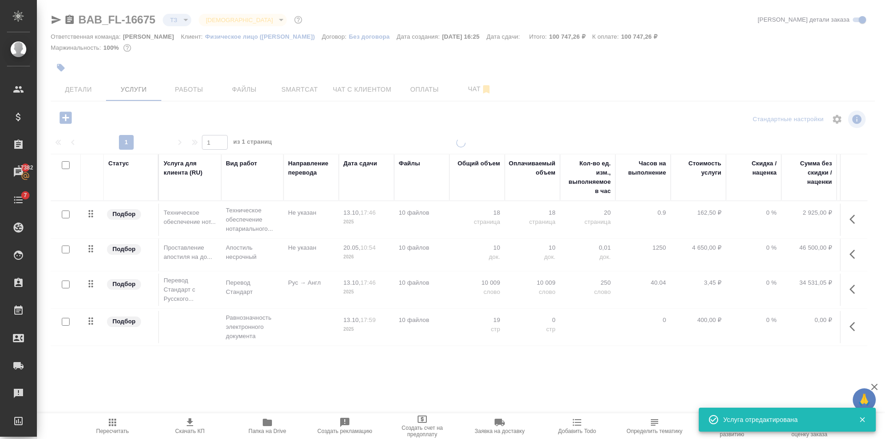
type input "new"
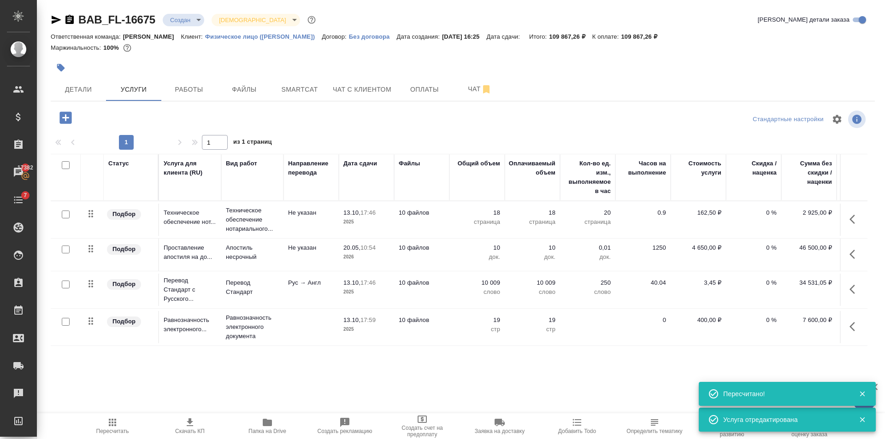
click at [99, 423] on span "Пересчитать" at bounding box center [112, 426] width 66 height 18
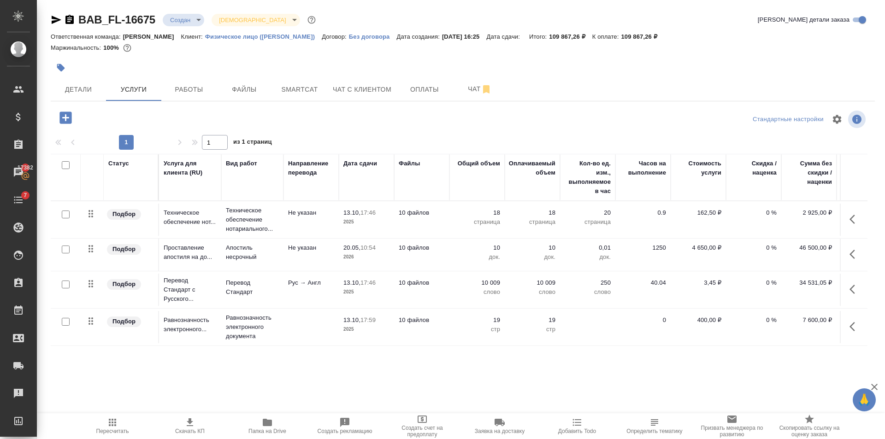
scroll to position [1, 0]
click at [69, 113] on icon "button" at bounding box center [65, 118] width 12 height 12
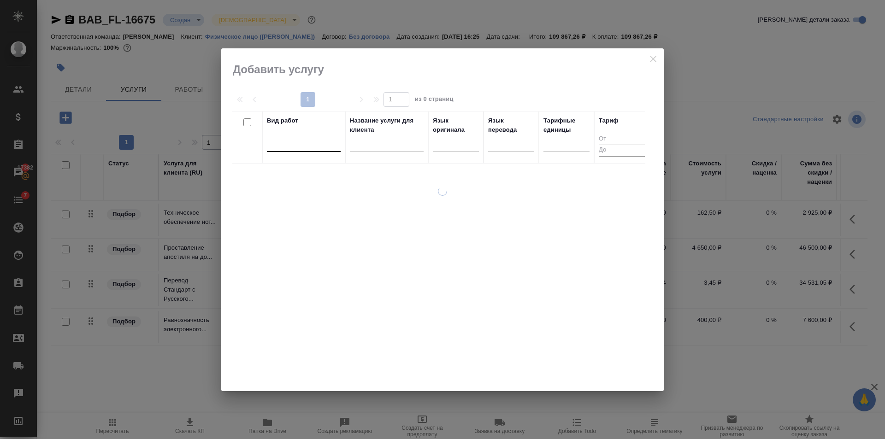
click at [288, 139] on div at bounding box center [304, 142] width 74 height 13
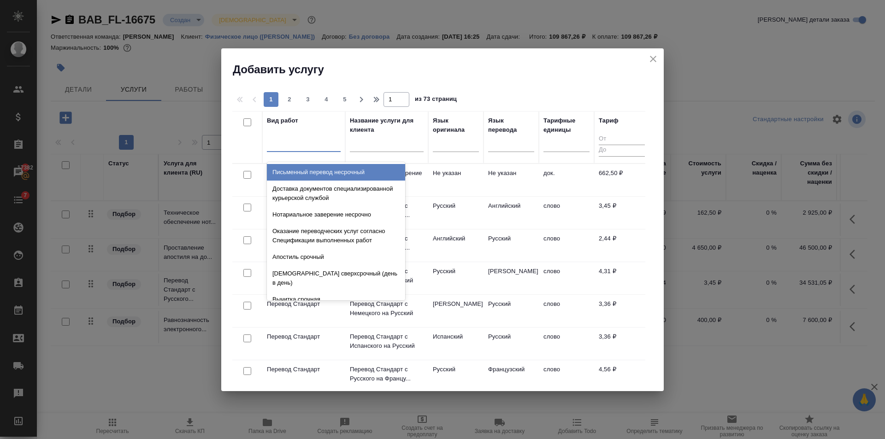
click at [655, 57] on icon "close" at bounding box center [653, 59] width 6 height 6
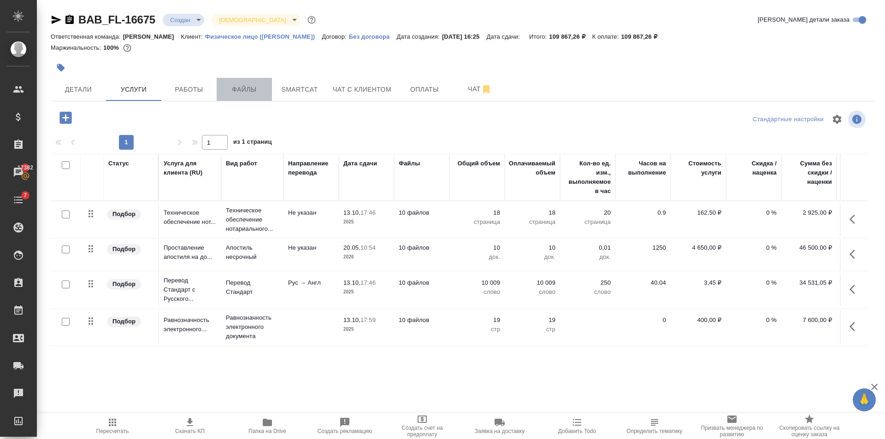
click at [243, 89] on span "Файлы" at bounding box center [244, 90] width 44 height 12
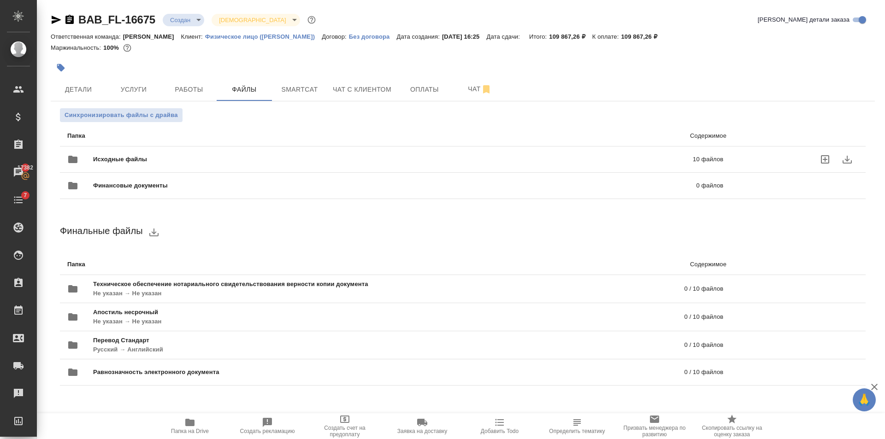
click at [214, 158] on span "Исходные файлы" at bounding box center [256, 159] width 327 height 9
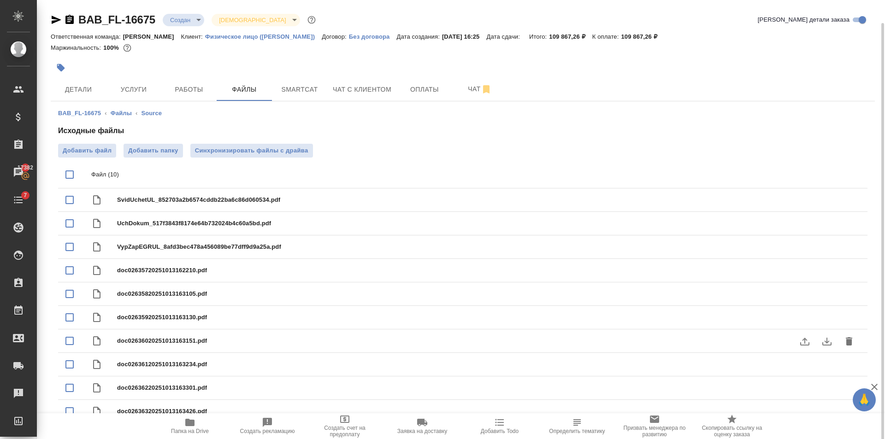
scroll to position [12, 0]
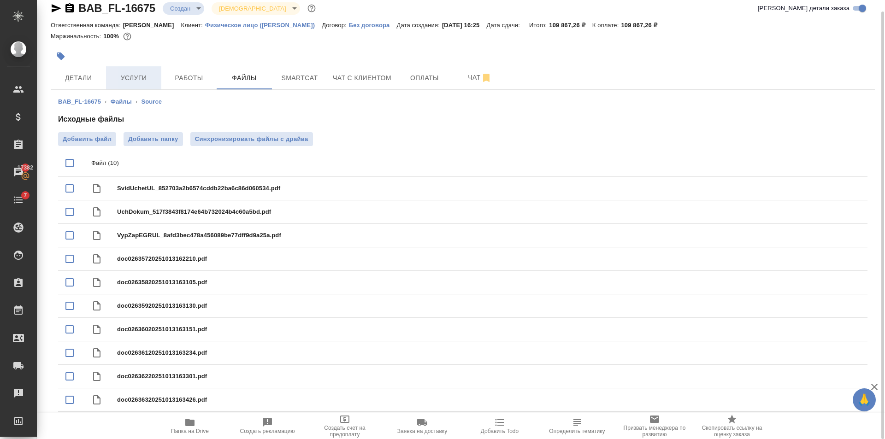
click at [134, 68] on button "Услуги" at bounding box center [133, 77] width 55 height 23
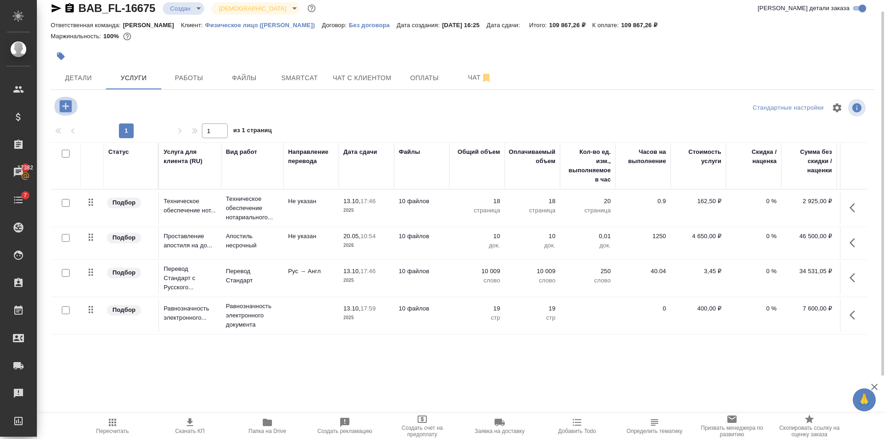
click at [60, 104] on icon "button" at bounding box center [65, 106] width 12 height 12
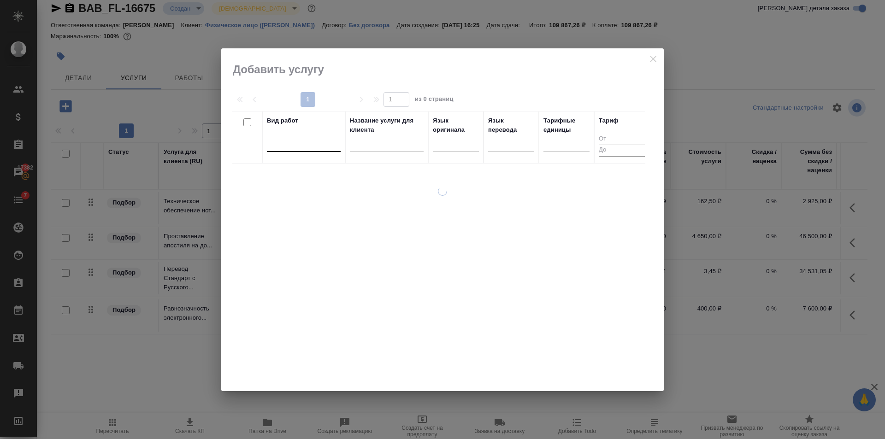
click at [279, 143] on div at bounding box center [304, 142] width 74 height 13
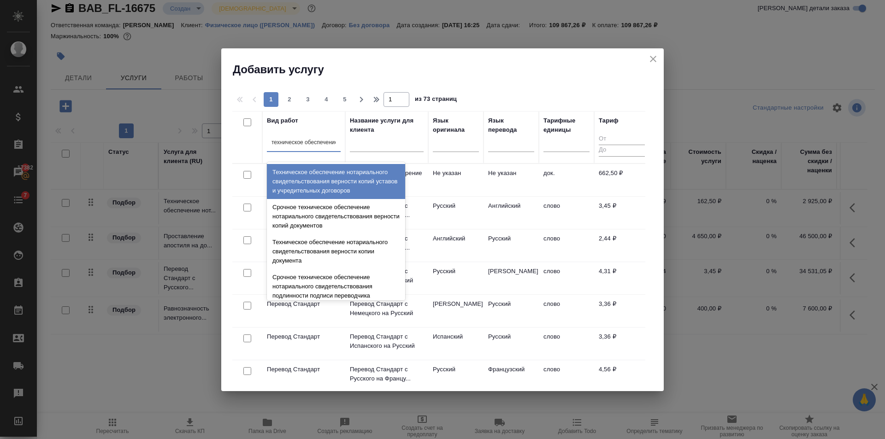
type input "техническое обеспечение"
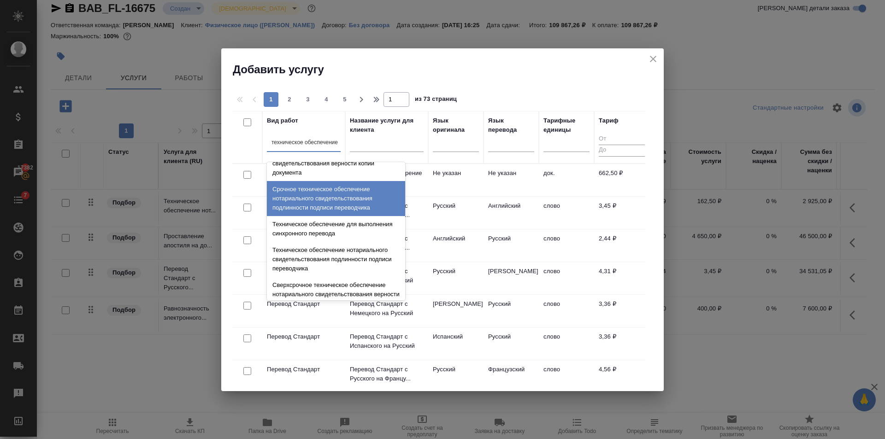
scroll to position [92, 0]
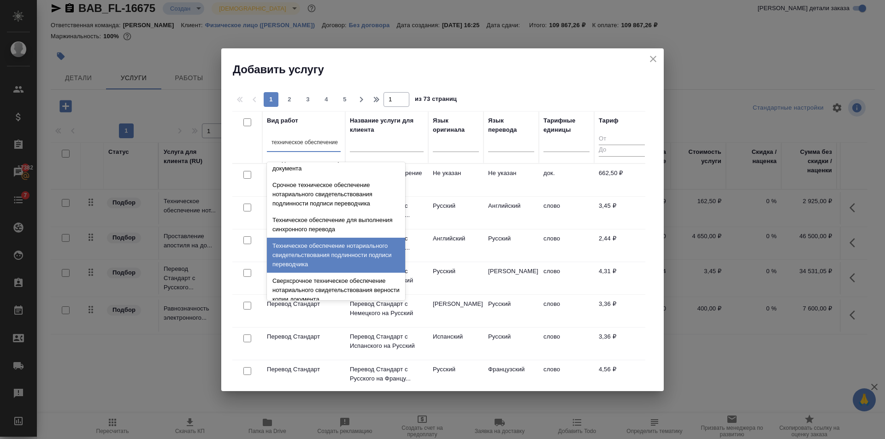
click at [334, 255] on div "Техническое обеспечение нотариального свидетельствования подлинности подписи пе…" at bounding box center [336, 255] width 138 height 35
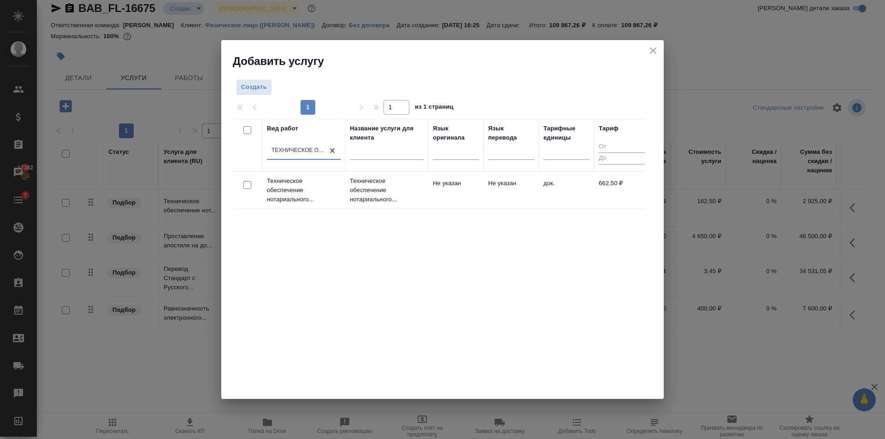
click at [474, 178] on td "Не указан" at bounding box center [455, 190] width 55 height 32
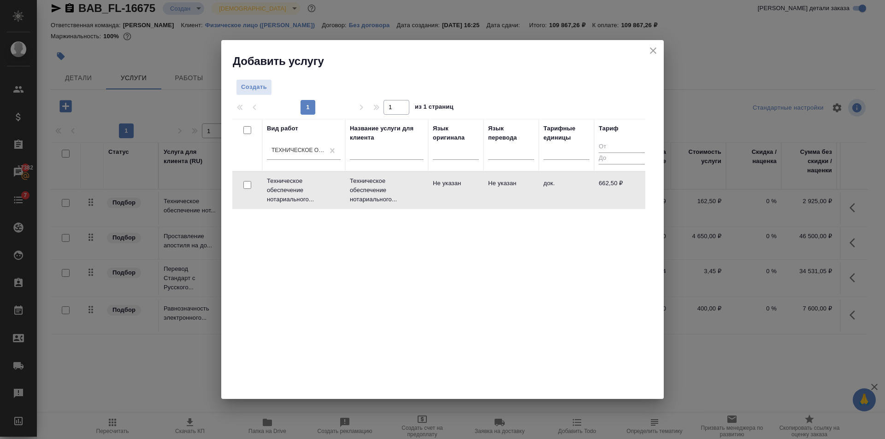
click at [474, 178] on td "Не указан" at bounding box center [455, 190] width 55 height 32
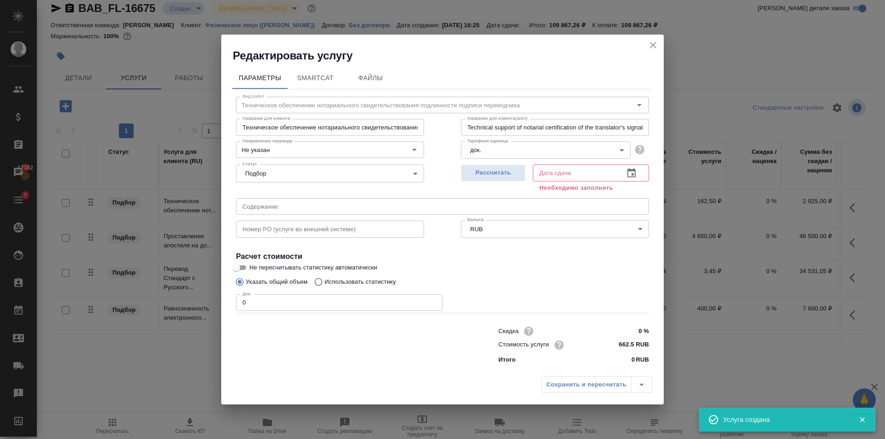
click at [308, 294] on div "Док. 0 Док." at bounding box center [339, 302] width 207 height 22
click at [309, 302] on input "0" at bounding box center [339, 303] width 207 height 17
type input "10"
click at [504, 174] on span "Рассчитать" at bounding box center [493, 173] width 54 height 11
type input "[DATE] 12:00"
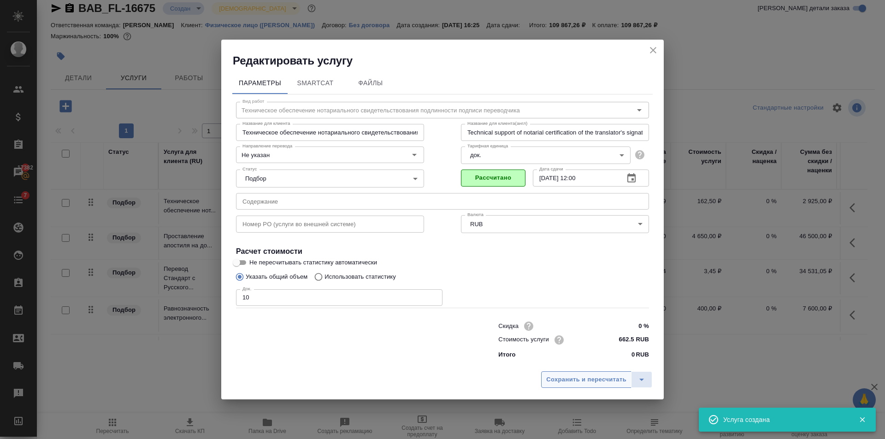
click at [592, 375] on span "Сохранить и пересчитать" at bounding box center [586, 380] width 80 height 11
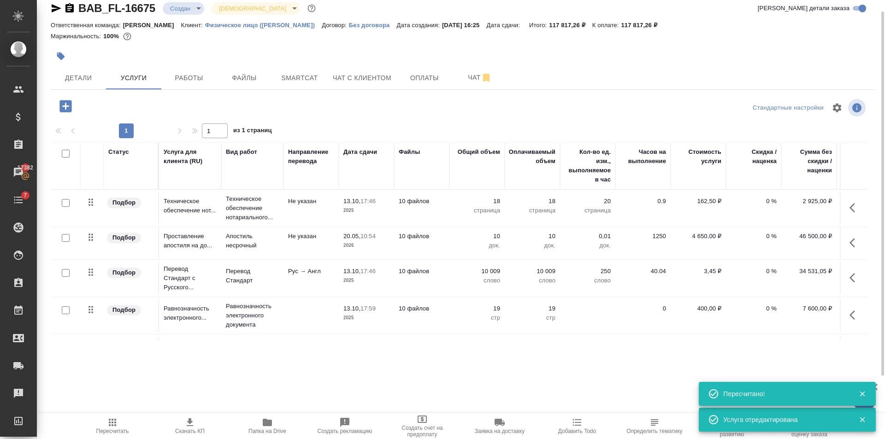
scroll to position [0, 0]
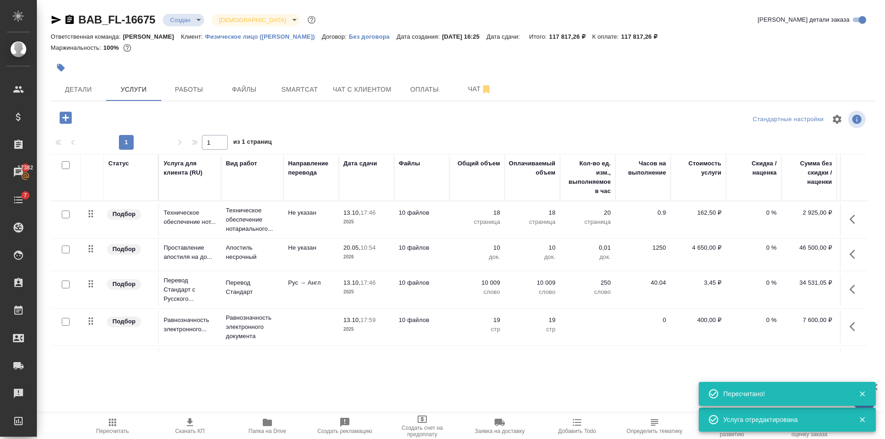
click at [59, 14] on icon "button" at bounding box center [56, 19] width 11 height 11
